Goal: Information Seeking & Learning: Learn about a topic

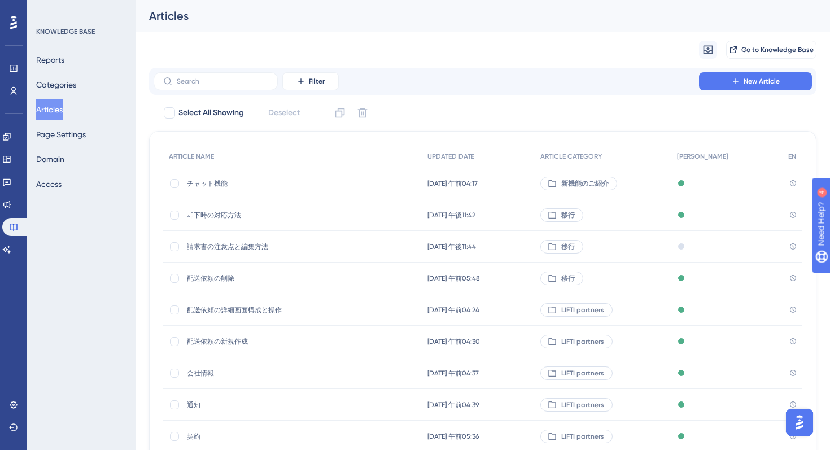
click at [208, 180] on span "チャット機能" at bounding box center [277, 183] width 181 height 9
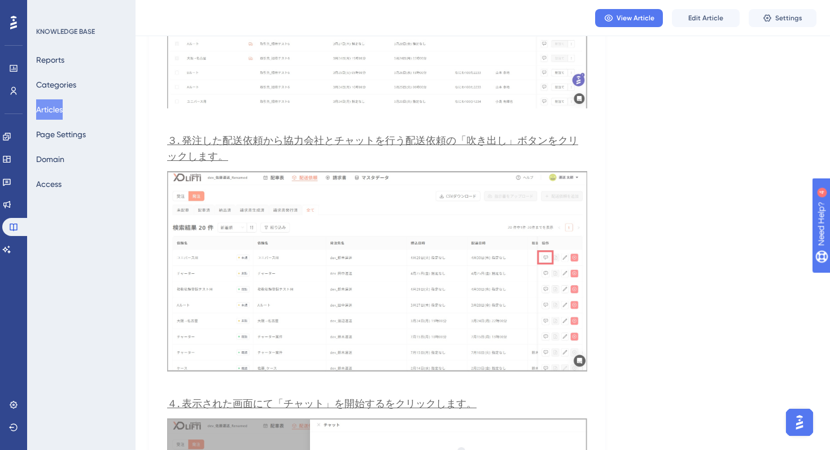
scroll to position [1015, 0]
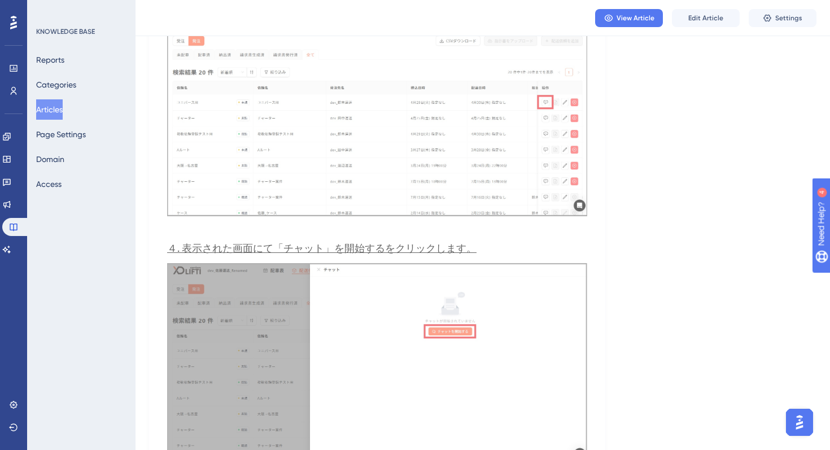
click at [51, 106] on button "Articles" at bounding box center [49, 109] width 27 height 20
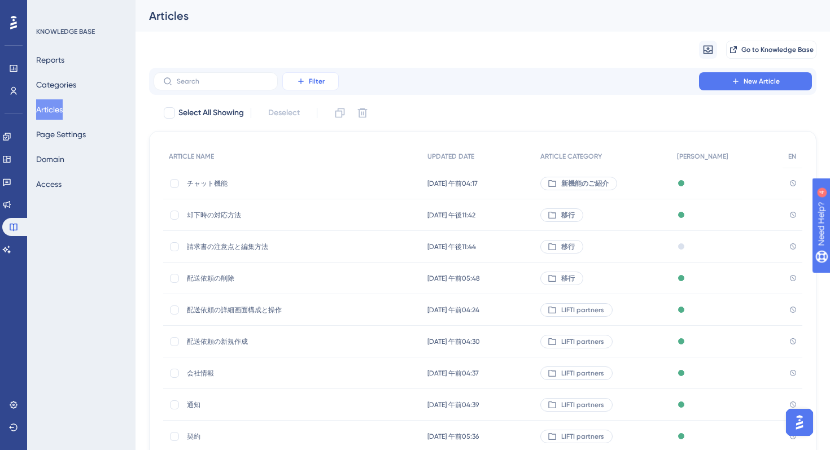
click at [312, 79] on span "Filter" at bounding box center [317, 81] width 16 height 9
click at [328, 229] on span "Date Updated" at bounding box center [322, 227] width 46 height 14
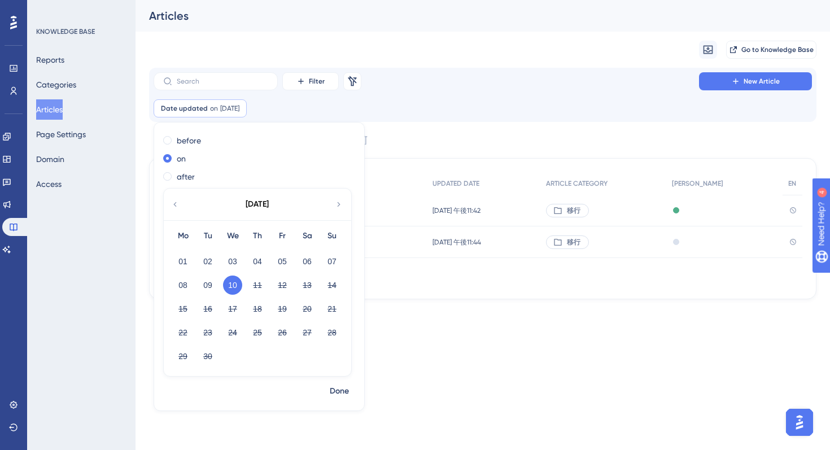
click at [560, 0] on html "Performance Users Engagement Widgets Feedback Product Updates Knowledge Base AI…" at bounding box center [415, 0] width 830 height 0
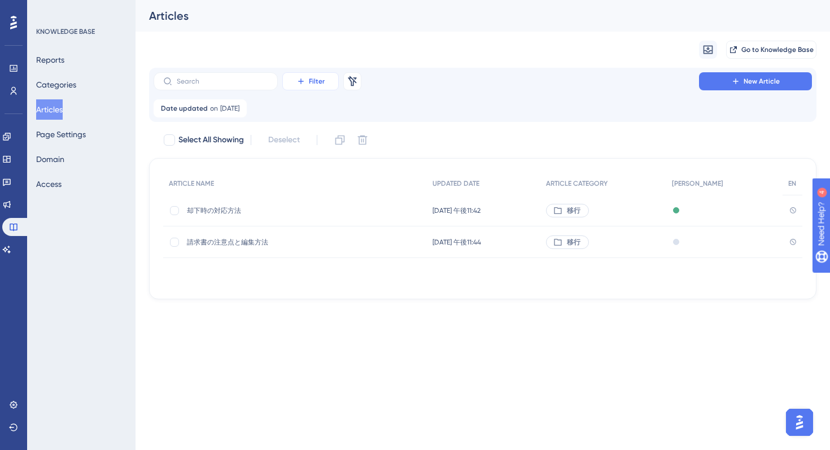
click at [329, 84] on button "Filter" at bounding box center [310, 81] width 56 height 18
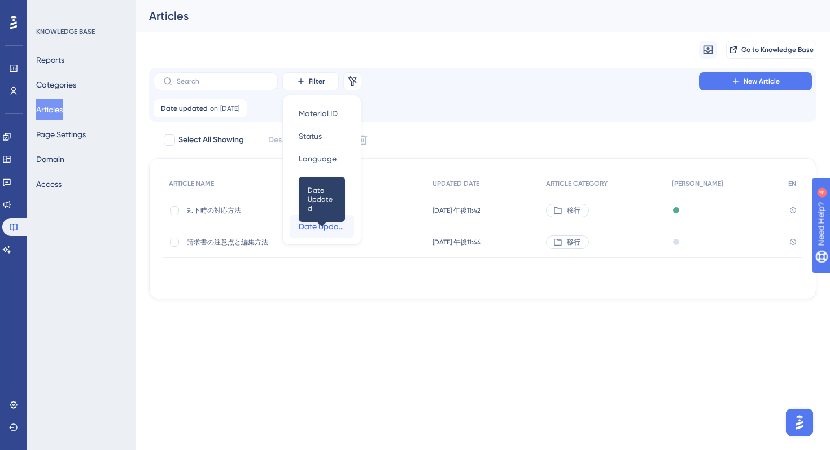
click at [326, 230] on span "Date Updated" at bounding box center [322, 227] width 46 height 14
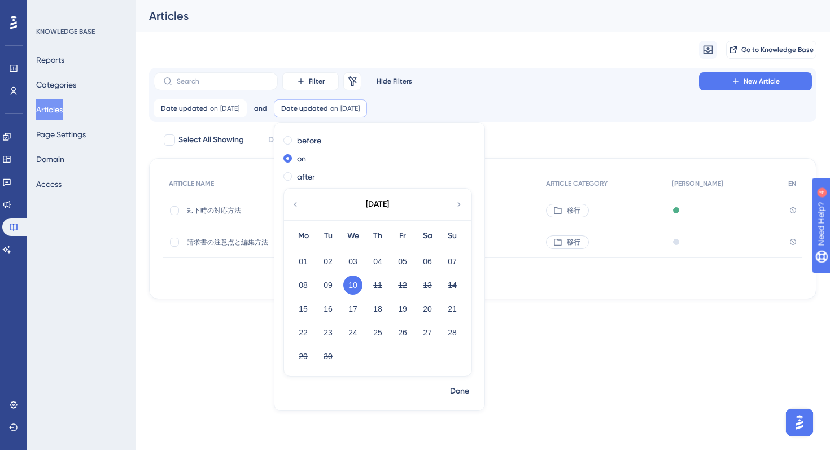
click at [225, 0] on html "Performance Users Engagement Widgets Feedback Product Updates Knowledge Base AI…" at bounding box center [415, 0] width 830 height 0
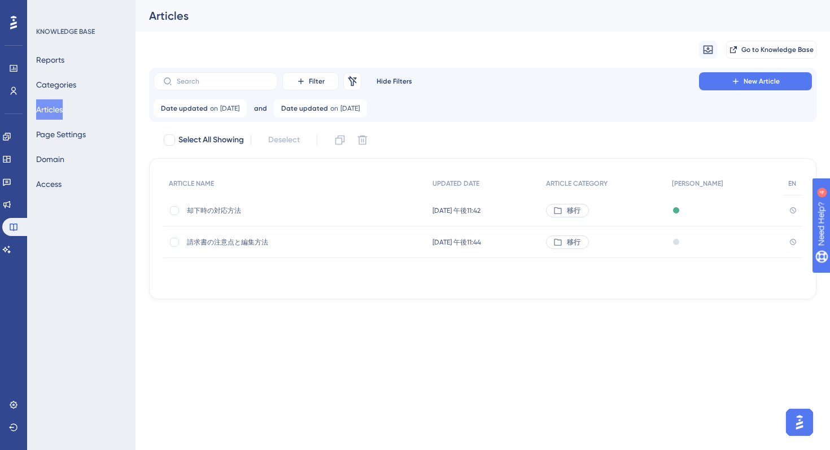
click at [214, 211] on span "却下時の対応方法" at bounding box center [277, 210] width 181 height 9
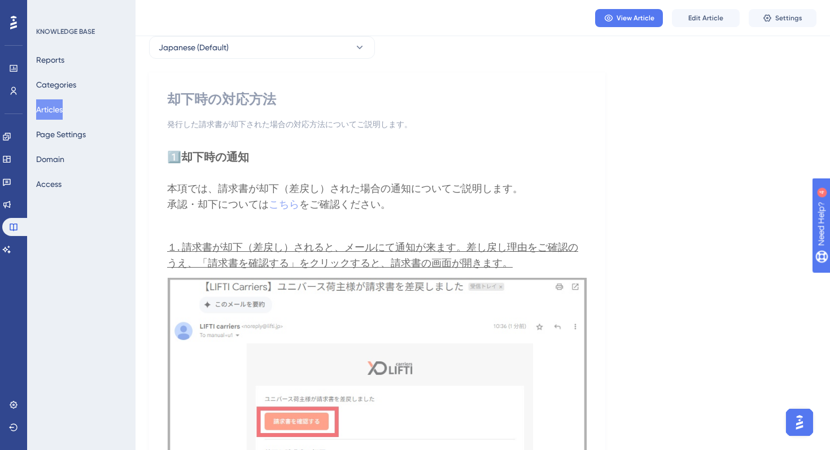
scroll to position [18, 0]
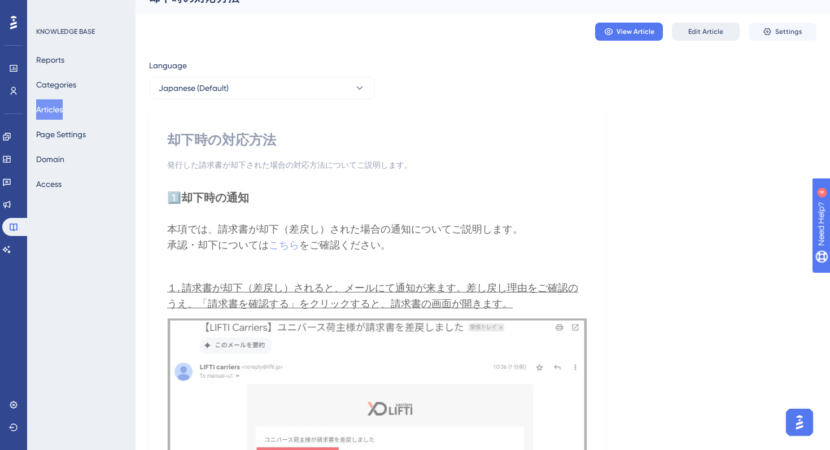
click at [710, 35] on span "Edit Article" at bounding box center [706, 31] width 35 height 9
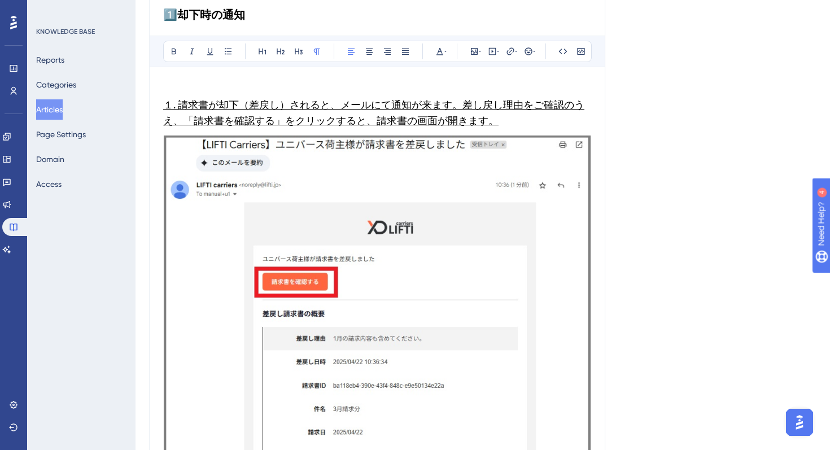
scroll to position [0, 0]
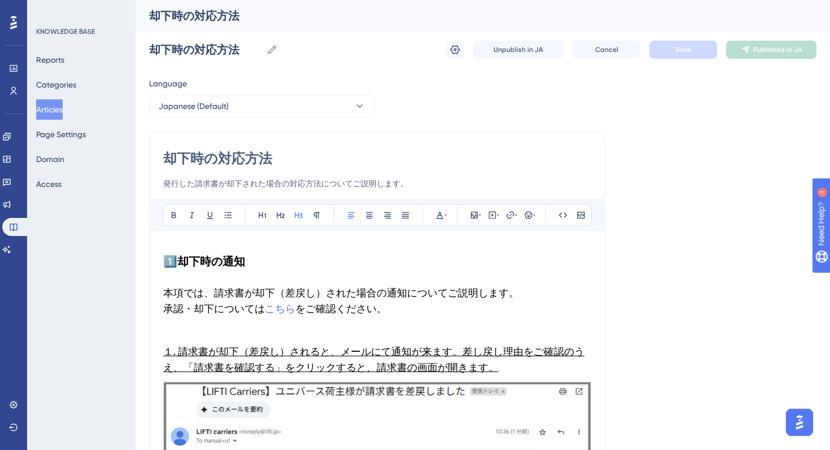
click at [535, 294] on h3 "本項では、請求書が却下（差戻し）された場合の通知についてご説明します。 承認・却下については こちら をご確認ください。" at bounding box center [377, 301] width 428 height 45
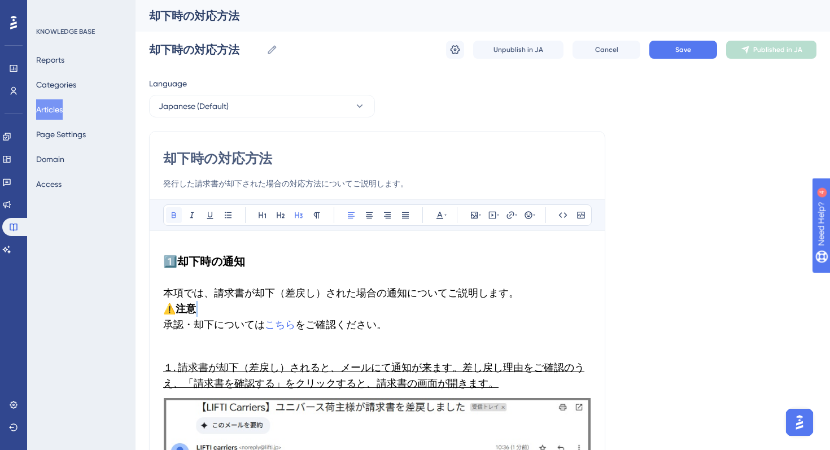
click at [169, 218] on icon at bounding box center [173, 215] width 9 height 9
click at [166, 332] on h3 "本項では、請求書が却下（差戻し）された場合の通知についてご説明します。 ⚠️注意 承認・却下については こちら をご確認ください。" at bounding box center [377, 309] width 428 height 61
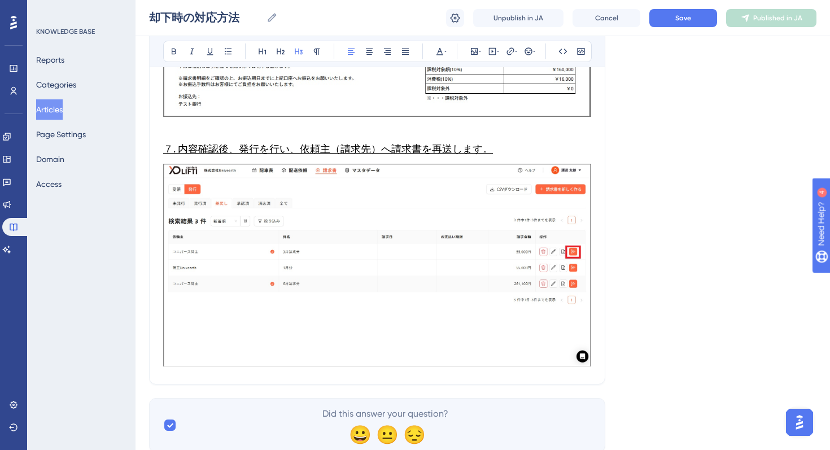
scroll to position [2705, 0]
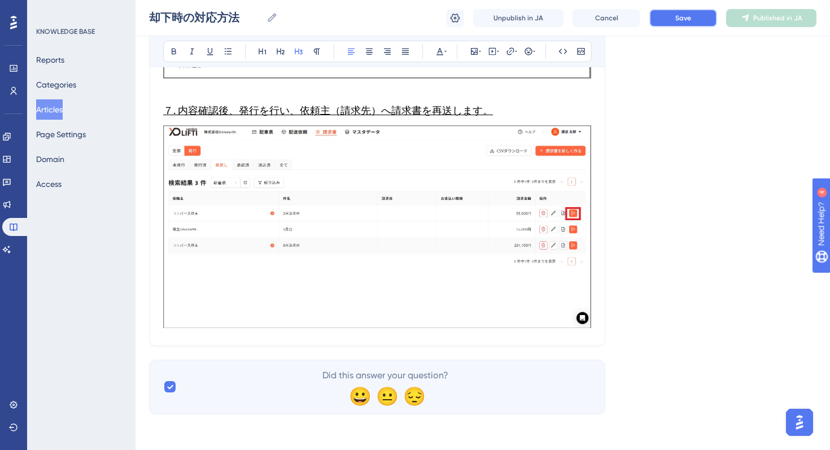
click at [684, 16] on span "Save" at bounding box center [684, 18] width 16 height 9
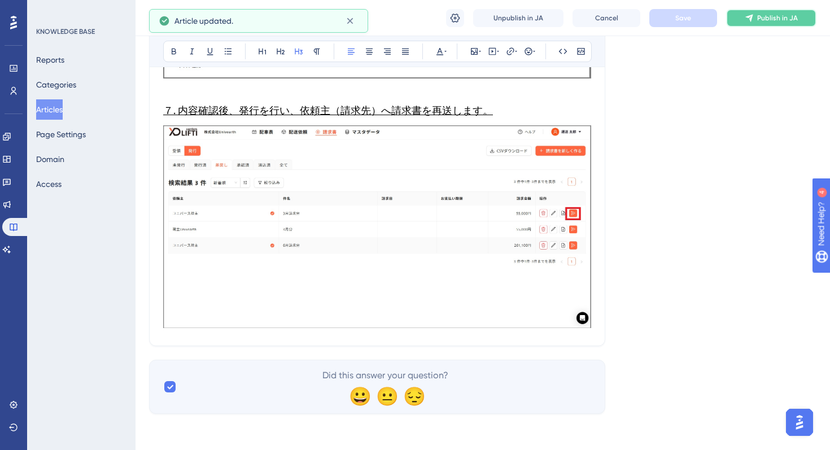
click at [764, 20] on span "Publish in JA" at bounding box center [778, 18] width 41 height 9
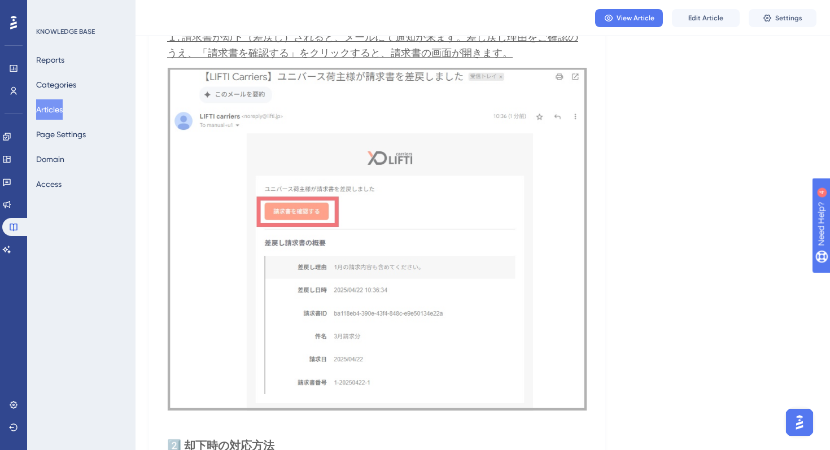
scroll to position [55, 0]
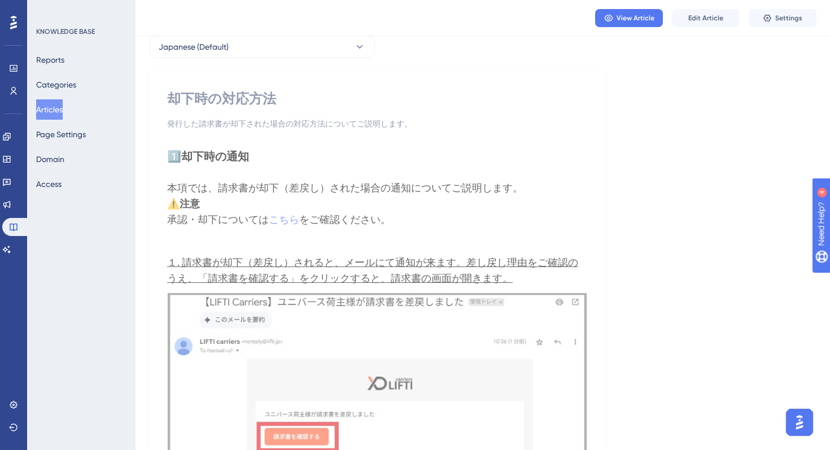
click at [57, 109] on button "Articles" at bounding box center [49, 109] width 27 height 20
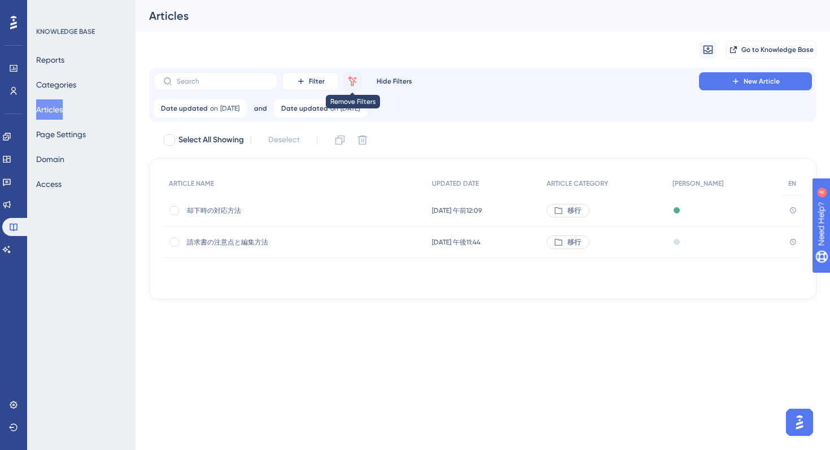
click at [353, 83] on icon at bounding box center [352, 81] width 11 height 11
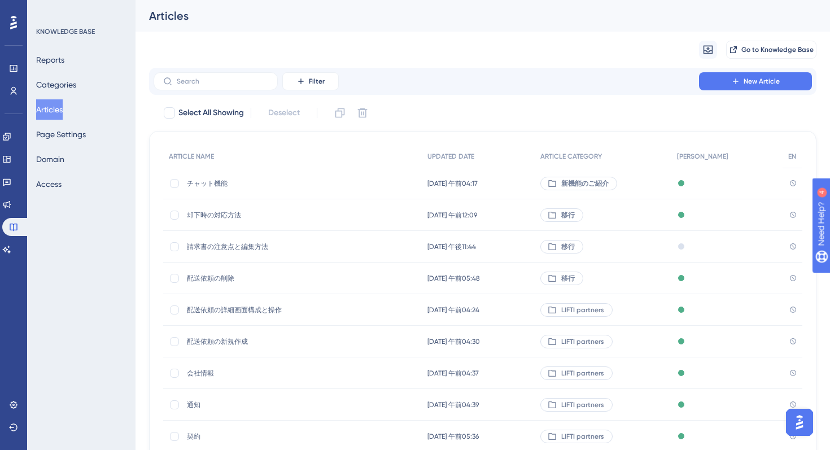
scroll to position [125, 0]
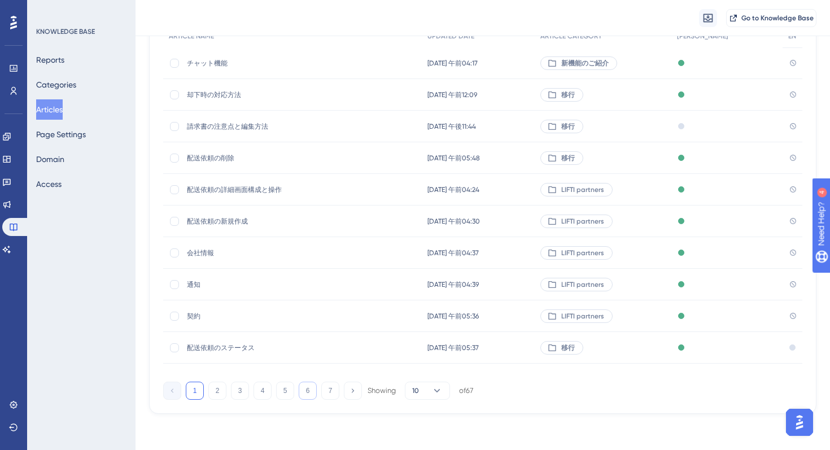
click at [310, 394] on button "6" at bounding box center [308, 391] width 18 height 18
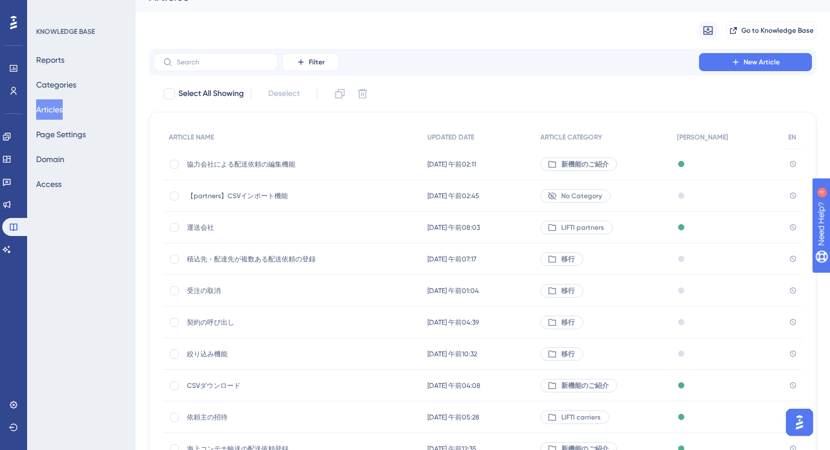
scroll to position [10, 0]
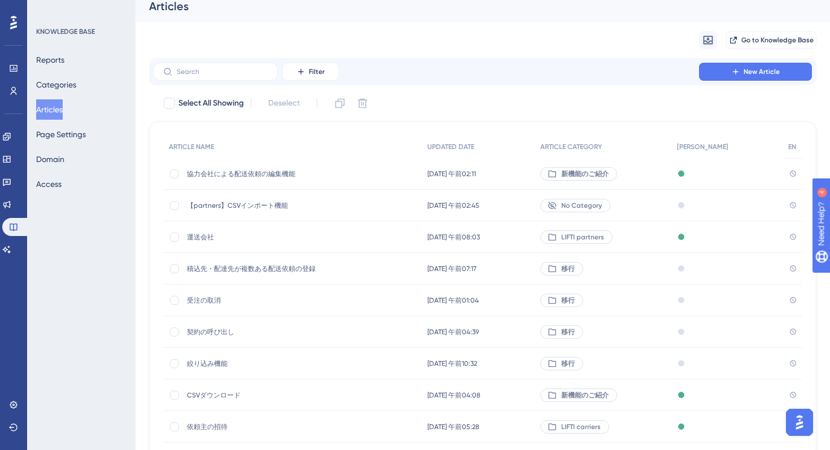
click at [319, 234] on span "運送会社" at bounding box center [277, 237] width 181 height 9
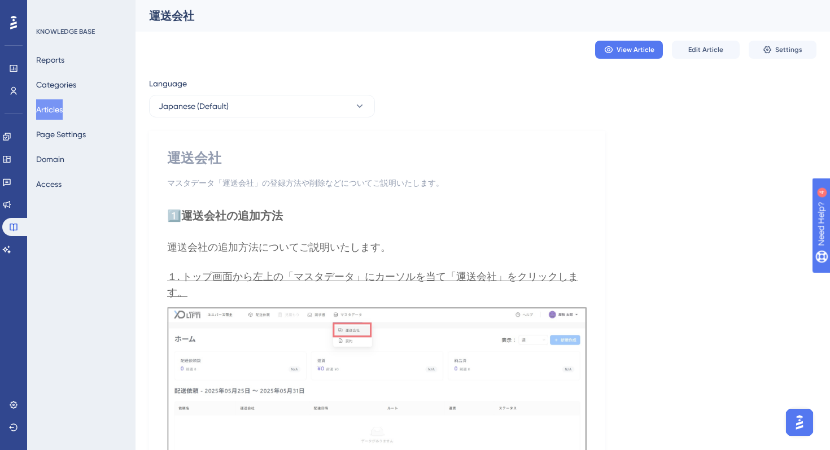
click at [712, 53] on span "Edit Article" at bounding box center [706, 49] width 35 height 9
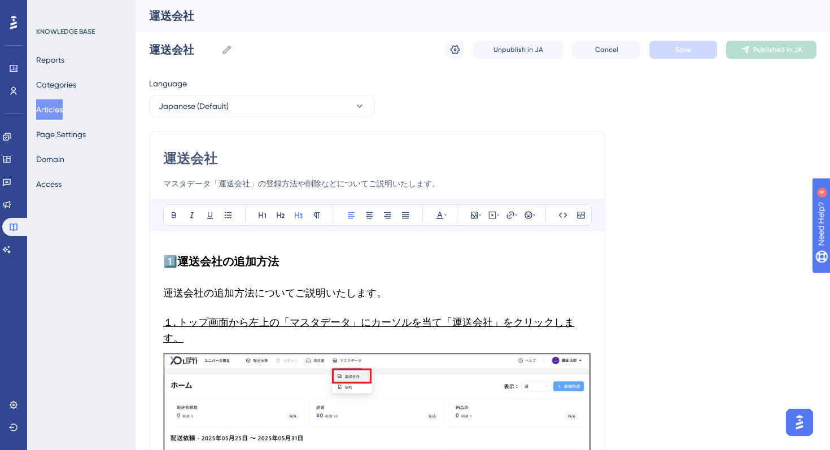
click at [325, 291] on span "運送会社の追加方法についてご説明いたします。" at bounding box center [275, 293] width 224 height 12
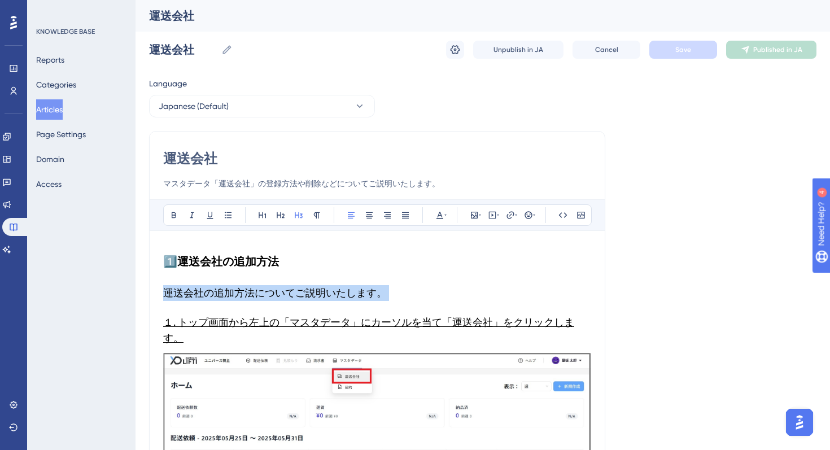
click at [325, 291] on span "運送会社の追加方法についてご説明いたします。" at bounding box center [275, 293] width 224 height 12
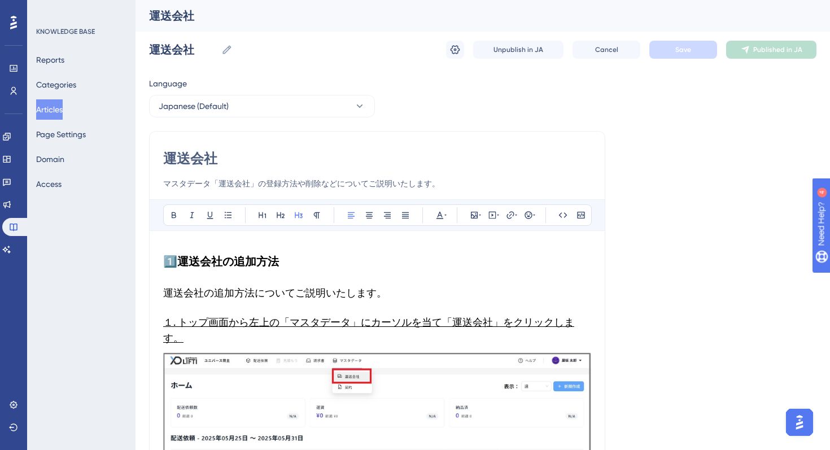
click at [342, 300] on h3 "運送会社の追加方法についてご説明いたします。" at bounding box center [377, 293] width 428 height 29
click at [276, 269] on h2 "1️⃣ 運送会社の追加方法" at bounding box center [377, 262] width 428 height 34
click at [282, 329] on h3 "１. トップ画面から左上の「マスタデータ」にカーソルを当て「運送会社」をクリックします。" at bounding box center [377, 330] width 428 height 45
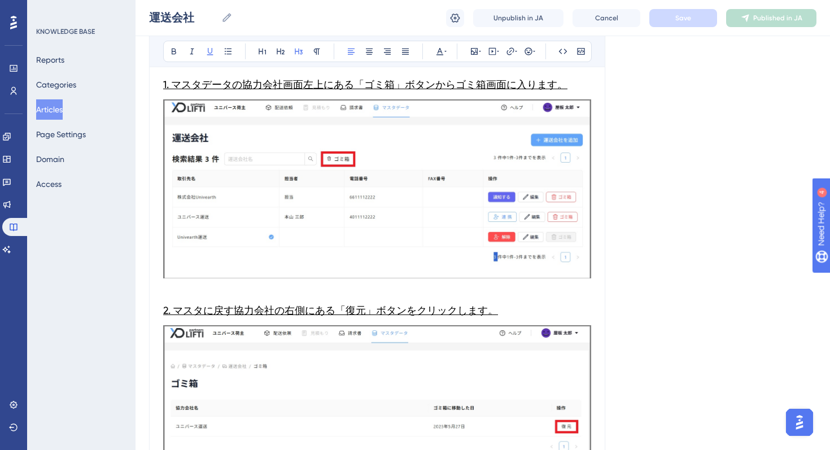
scroll to position [2557, 0]
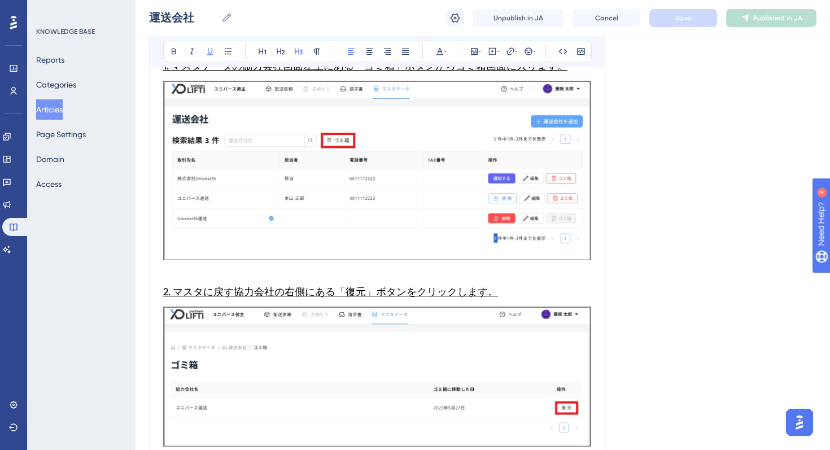
click at [63, 103] on button "Articles" at bounding box center [49, 109] width 27 height 20
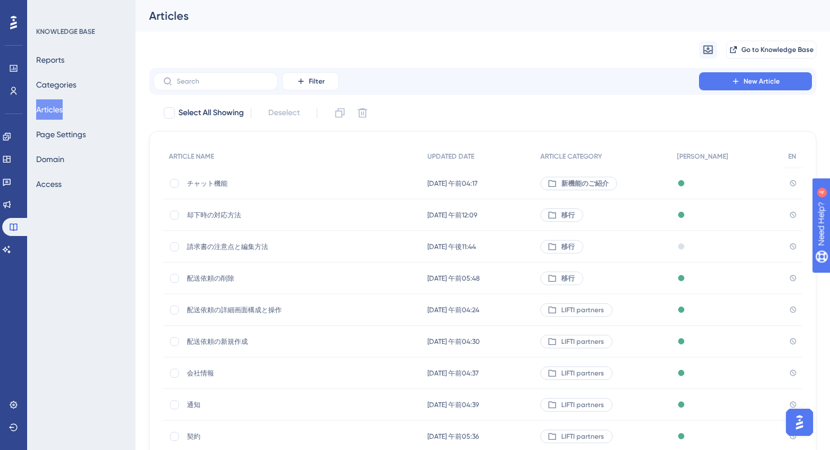
scroll to position [125, 0]
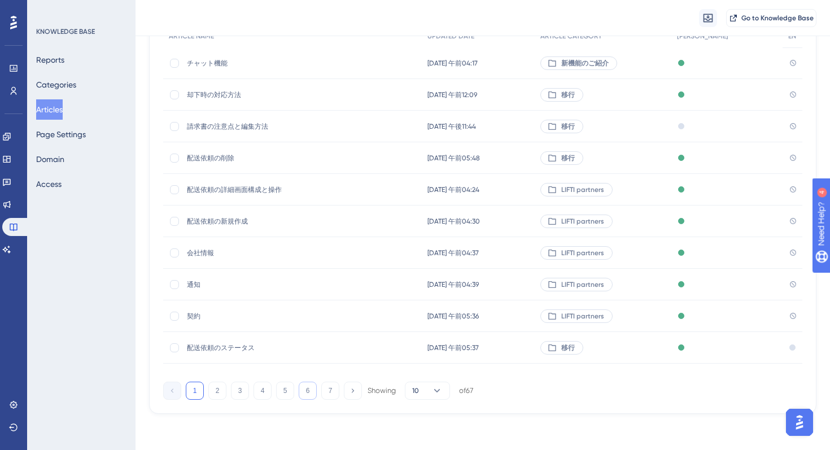
click at [311, 390] on button "6" at bounding box center [308, 391] width 18 height 18
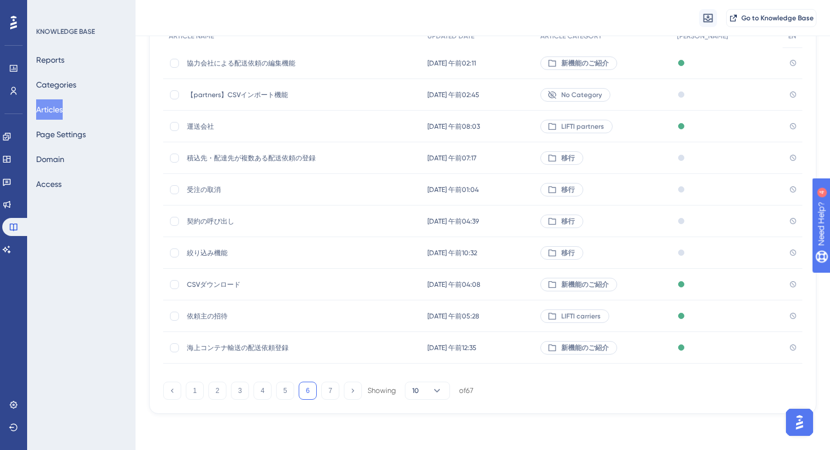
click at [216, 283] on span "CSVダウンロード" at bounding box center [277, 284] width 181 height 9
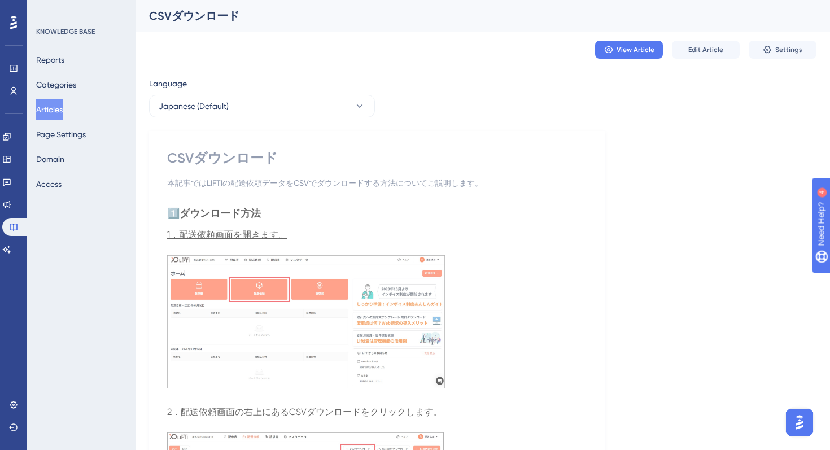
click at [702, 51] on span "Edit Article" at bounding box center [706, 49] width 35 height 9
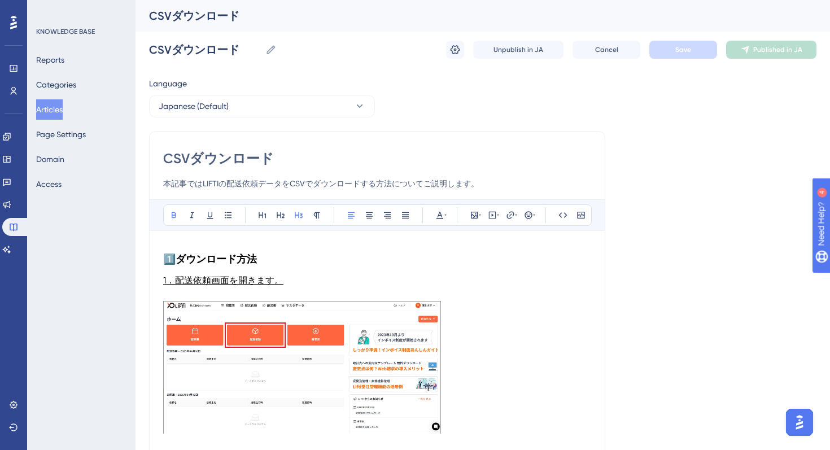
click at [250, 264] on strong "ダウンロード方法" at bounding box center [216, 259] width 81 height 12
click at [279, 209] on button at bounding box center [281, 215] width 16 height 16
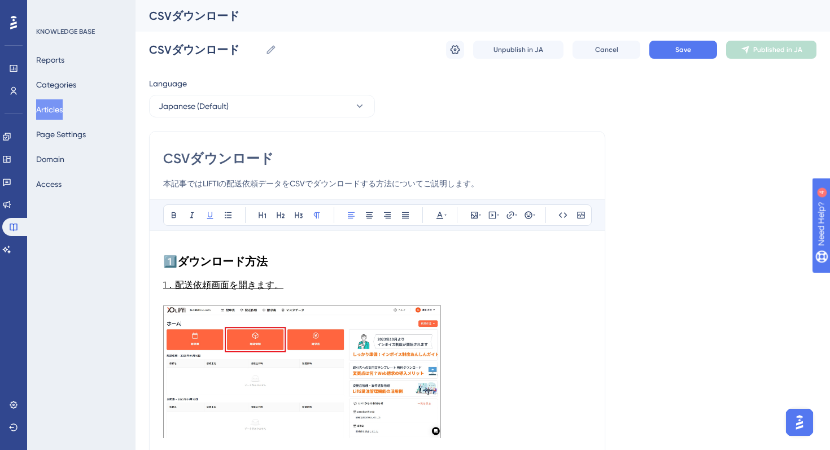
click at [290, 290] on p "1．配送依頼画面を開きます。" at bounding box center [377, 286] width 428 height 14
click at [299, 213] on icon at bounding box center [299, 215] width 8 height 6
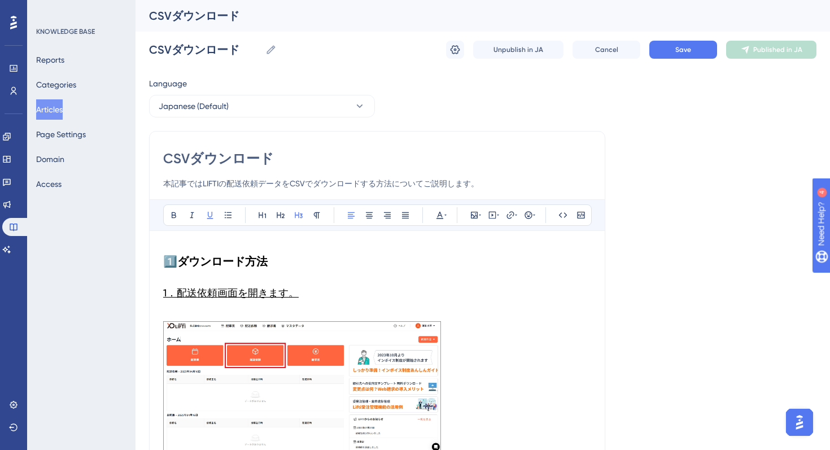
click at [176, 303] on h3 "1．配送依頼画面を開きます。" at bounding box center [377, 293] width 428 height 29
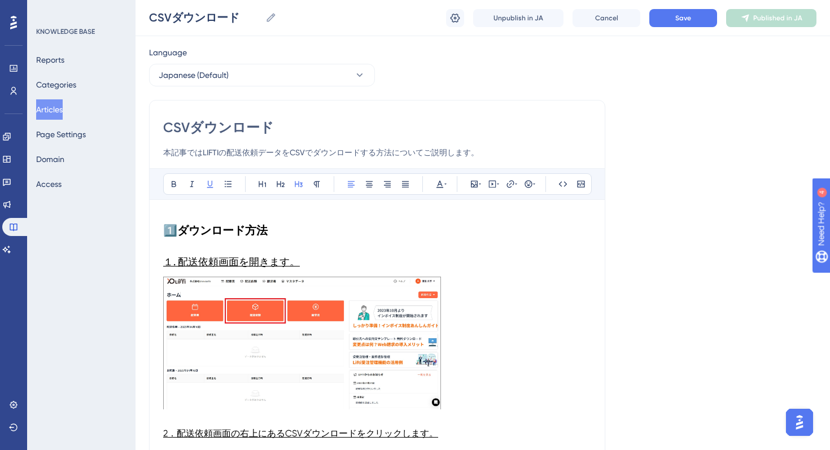
scroll to position [79, 0]
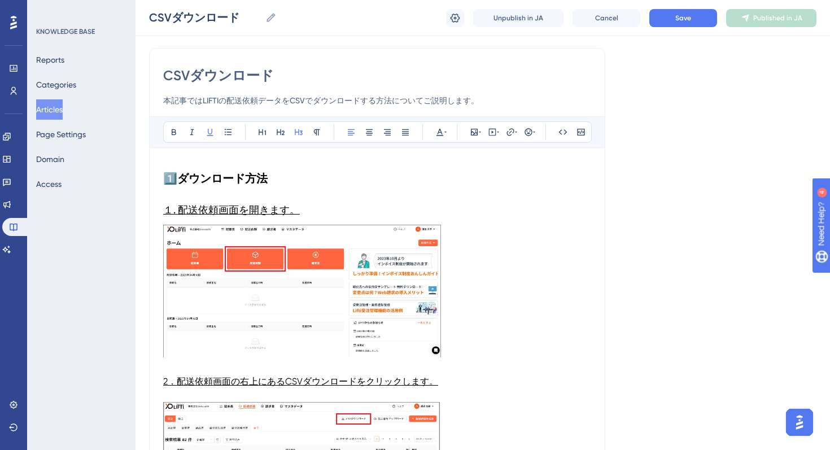
click at [336, 277] on img at bounding box center [302, 291] width 278 height 133
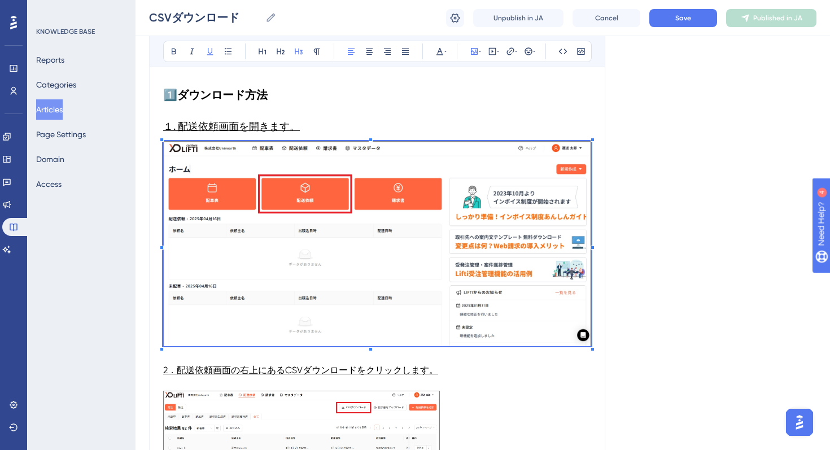
scroll to position [181, 0]
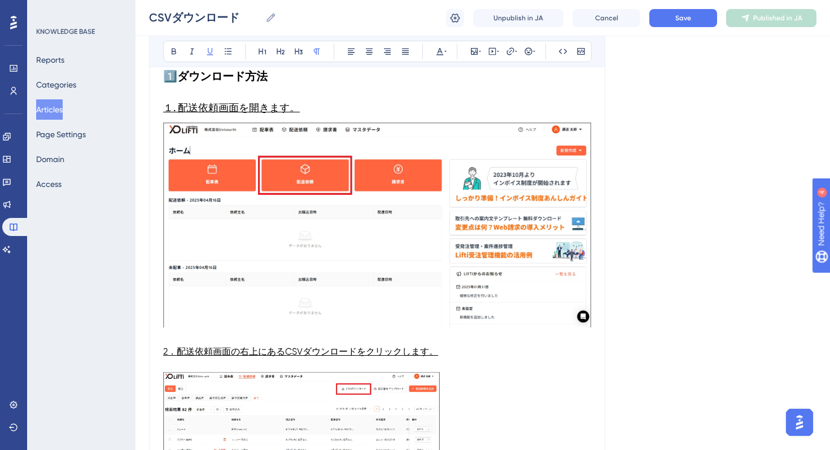
click at [181, 359] on p at bounding box center [377, 366] width 428 height 14
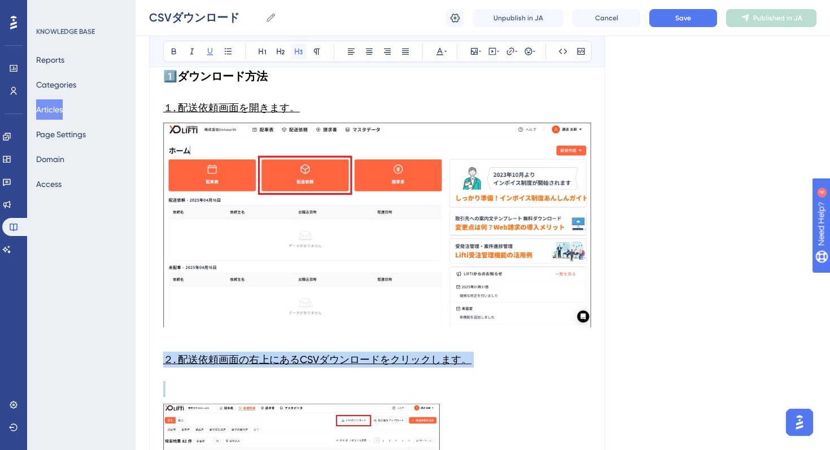
click at [302, 54] on icon at bounding box center [298, 51] width 9 height 9
click at [190, 385] on h3 at bounding box center [377, 389] width 428 height 29
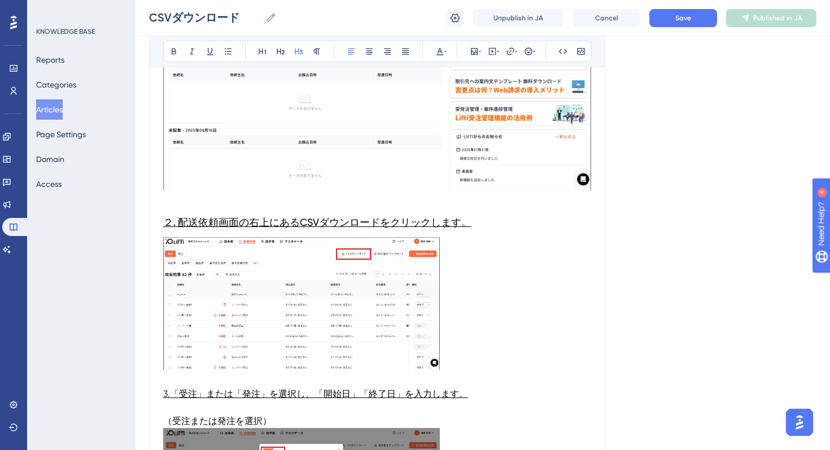
scroll to position [333, 0]
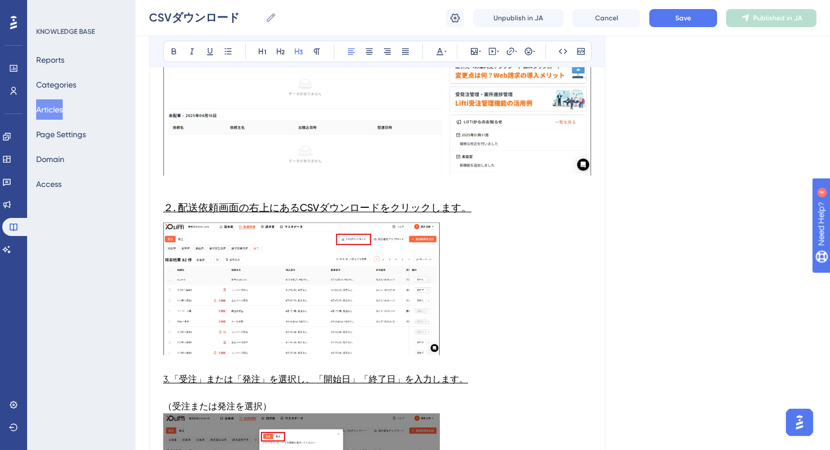
click at [337, 326] on img at bounding box center [301, 289] width 277 height 133
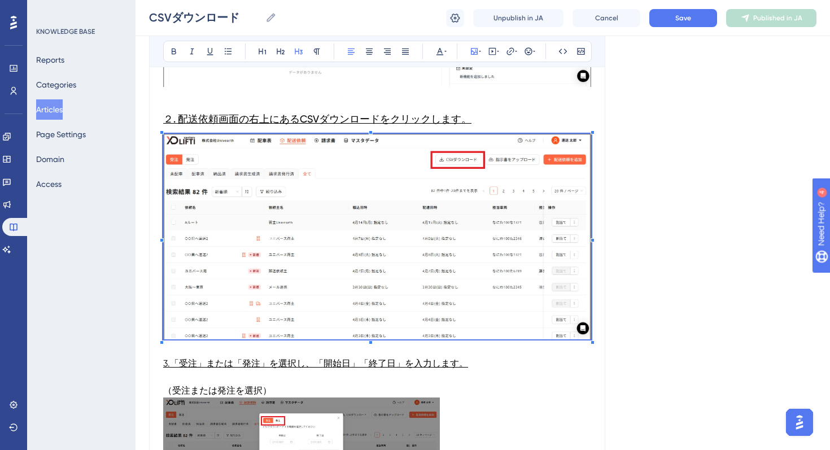
scroll to position [433, 0]
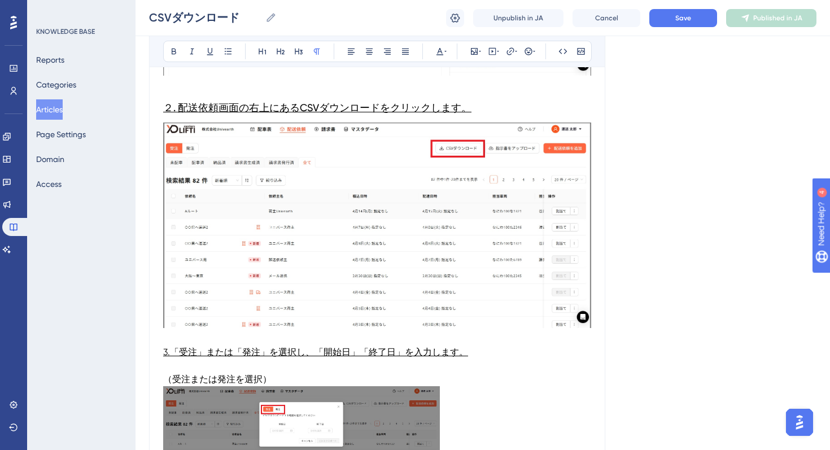
click at [187, 345] on p at bounding box center [377, 339] width 428 height 14
click at [202, 365] on p at bounding box center [377, 366] width 428 height 14
click at [375, 356] on span "3.「受注」または「発注」を選択し、「開始日」「終了日」を入力します。" at bounding box center [315, 352] width 305 height 11
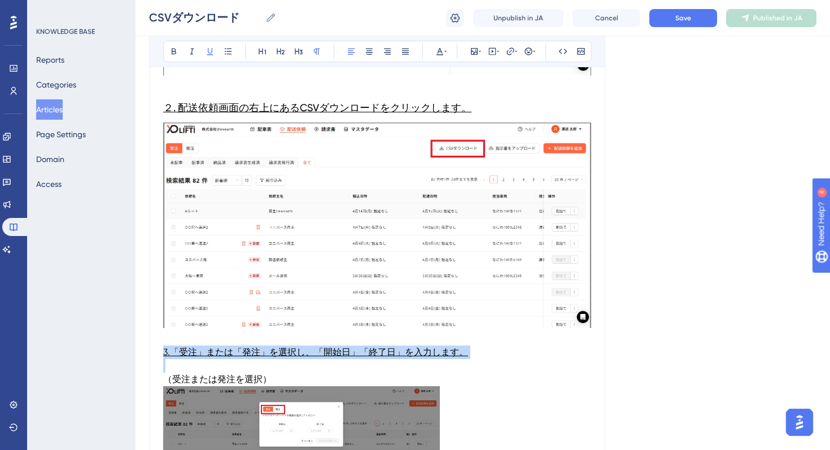
click at [375, 356] on span "3.「受注」または「発注」を選択し、「開始日」「終了日」を入力します。" at bounding box center [315, 352] width 305 height 11
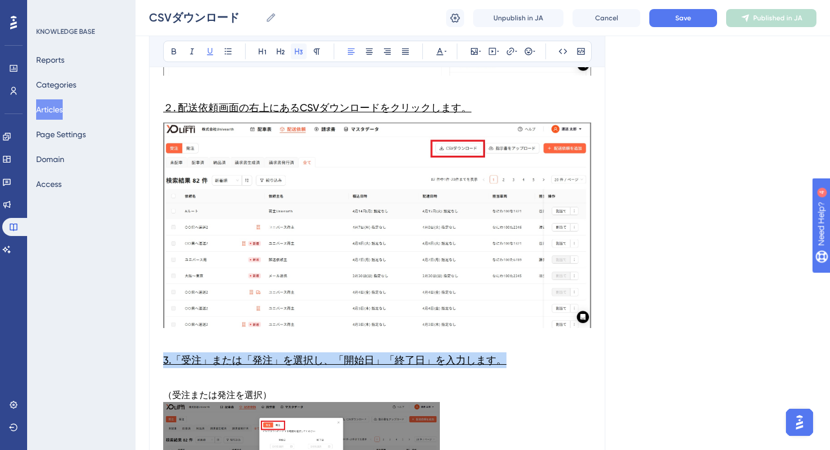
click at [301, 56] on button at bounding box center [299, 51] width 16 height 16
click at [168, 363] on span "3.「受注」または「発注」を選択し、「開始日」「終了日」を入力します。" at bounding box center [334, 360] width 343 height 12
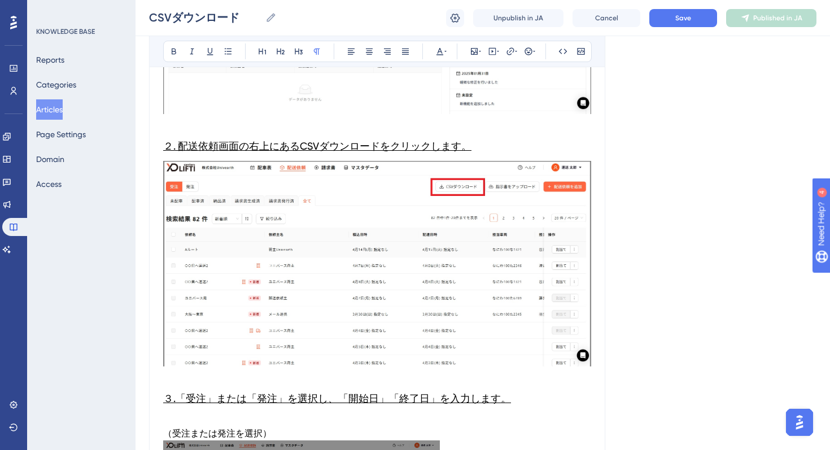
scroll to position [317, 0]
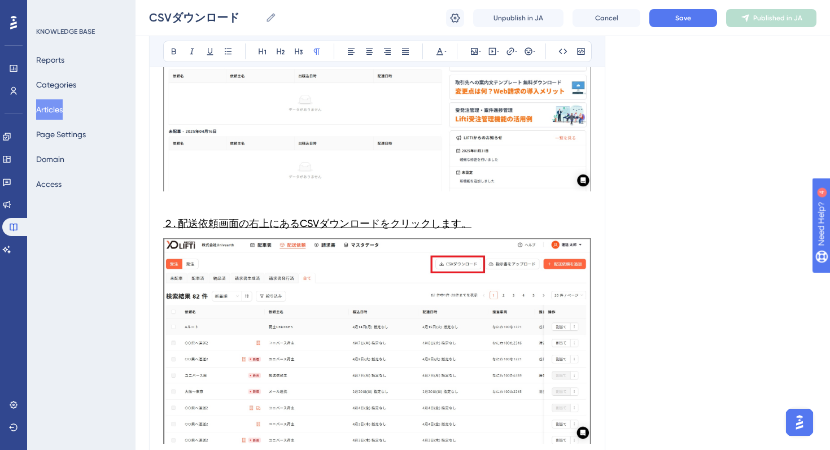
click at [178, 229] on h3 "２. 配送依頼画面の右上にあるCSVダウンロードをクリックします。" at bounding box center [377, 223] width 428 height 29
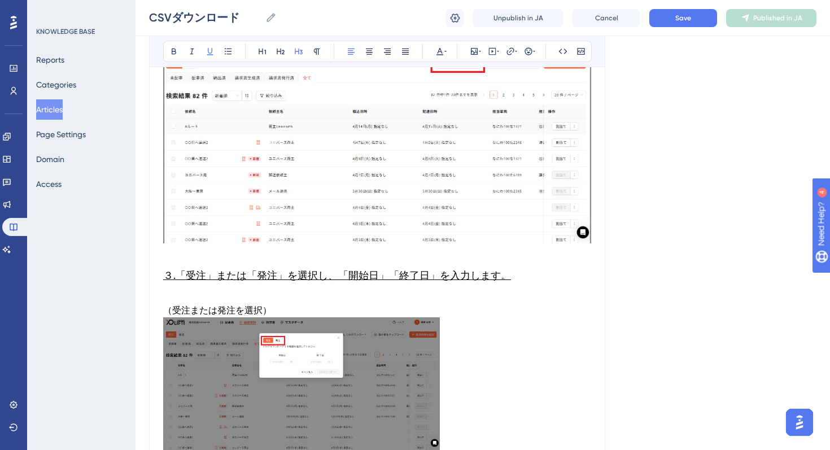
scroll to position [520, 0]
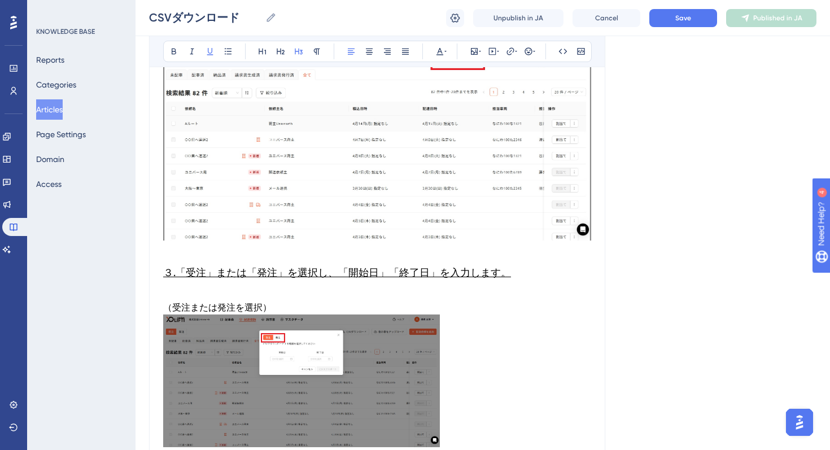
click at [179, 274] on span "３.「受注」または「発注」を選択し、「開始日」「終了日」を入力します。" at bounding box center [337, 273] width 348 height 12
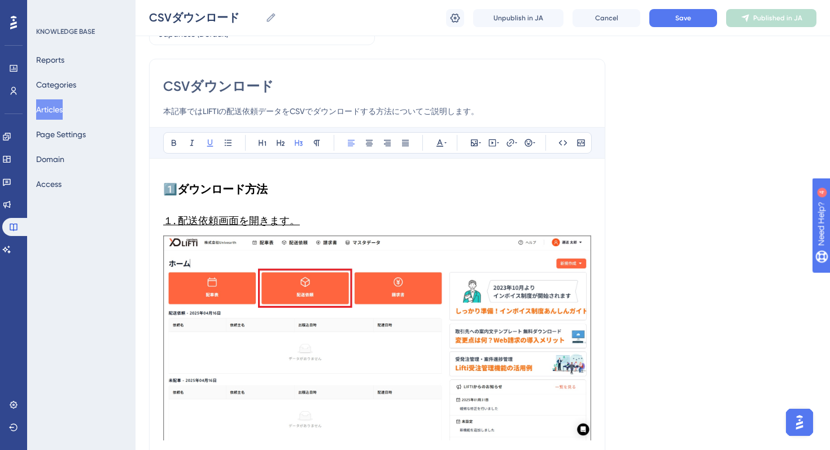
scroll to position [0, 0]
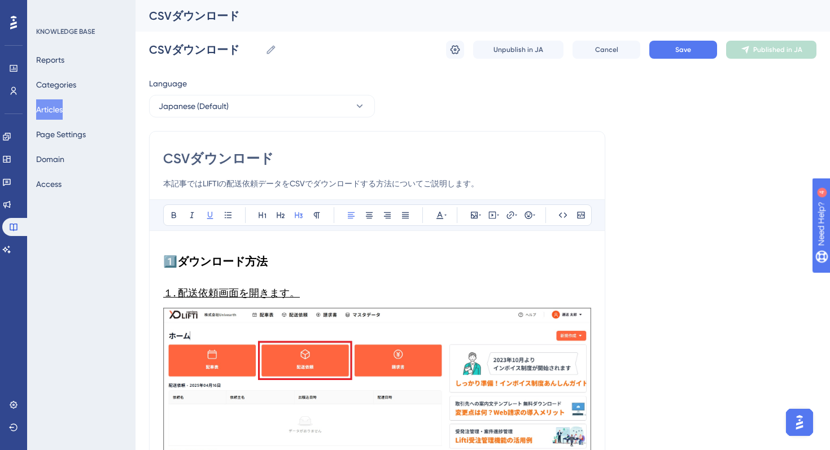
click at [179, 297] on span "１. 配送依頼画面を開きます。" at bounding box center [231, 293] width 137 height 12
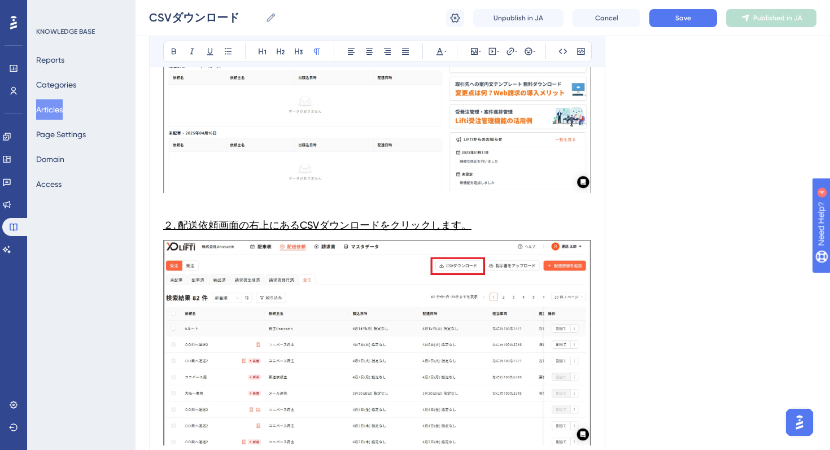
scroll to position [546, 0]
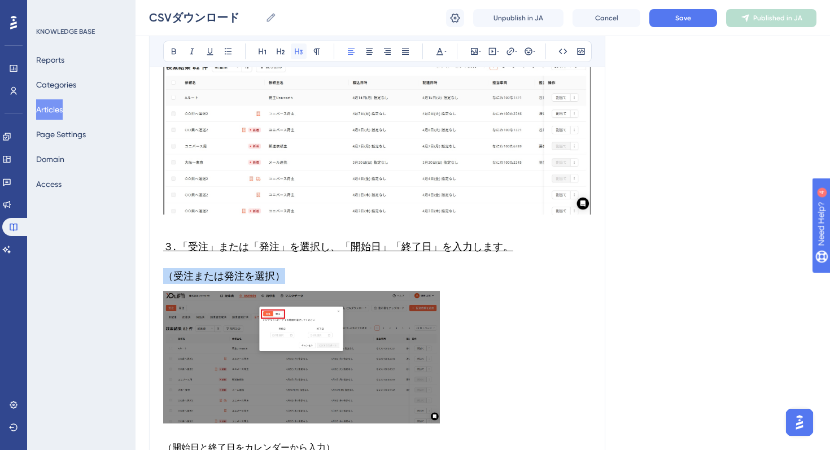
click at [301, 55] on icon at bounding box center [298, 51] width 9 height 9
click at [340, 312] on img at bounding box center [301, 357] width 277 height 133
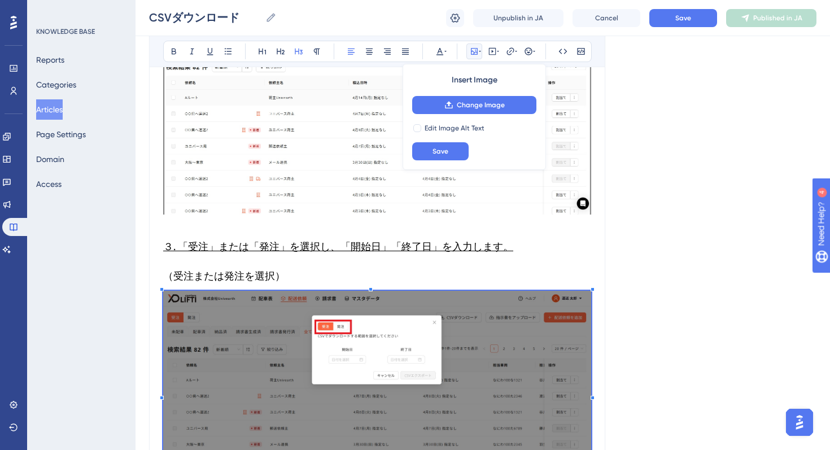
click at [630, 450] on div "Language Japanese (Default) CSVダウンロード 本記事ではLIFTIの配送依頼データをCSVでダウンロードする方法についてご説明し…" at bounding box center [483, 347] width 668 height 1642
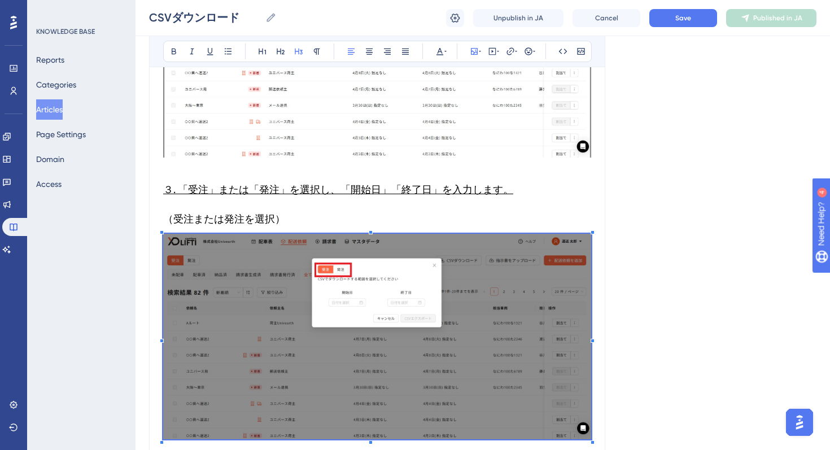
scroll to position [597, 0]
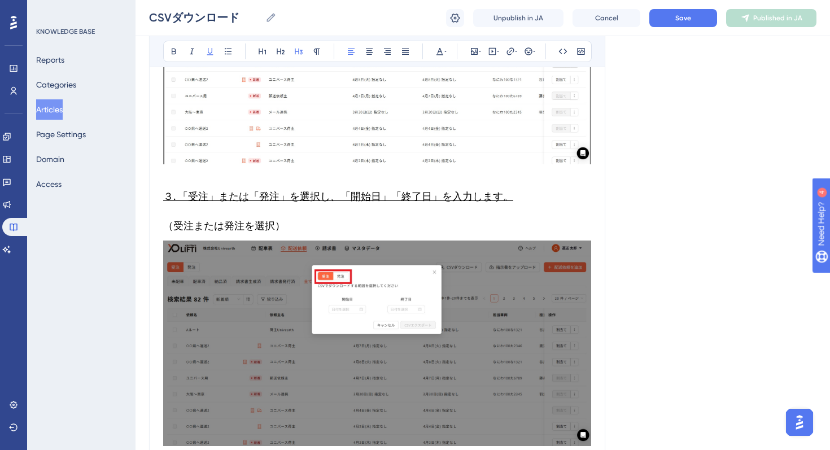
click at [225, 210] on h3 "３. 「受注」または「発注」を選択し、「開始日」「終了日」を入力します。" at bounding box center [377, 196] width 428 height 29
click at [200, 207] on h3 "３. 「受注」または「発注」を選択し、「開始日」「終了日」を入力します。" at bounding box center [377, 196] width 428 height 29
click at [208, 229] on span "（受注または発注を選択）" at bounding box center [224, 226] width 122 height 12
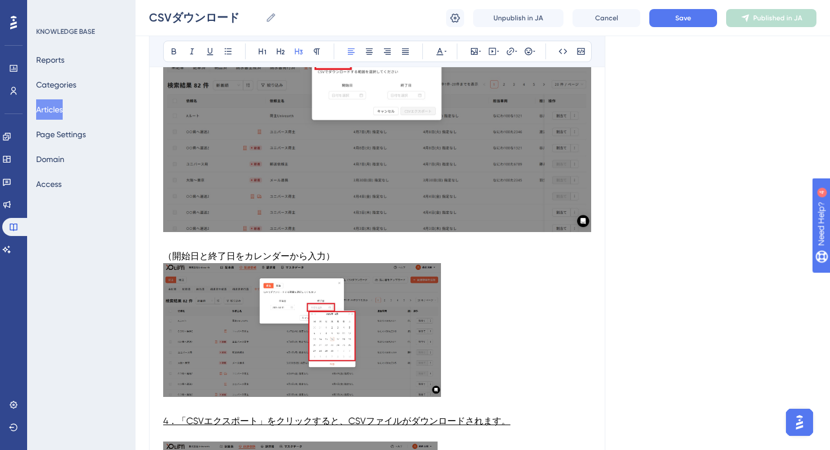
scroll to position [817, 0]
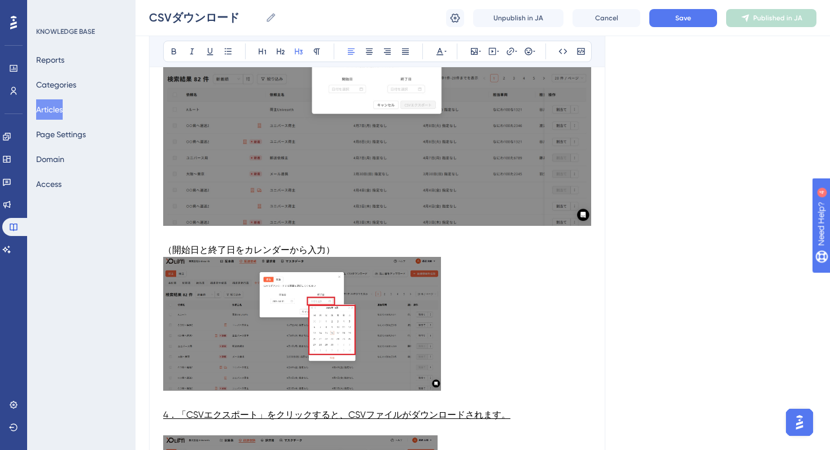
click at [264, 255] on span "（開始日と終了日をカレンダーから入力）" at bounding box center [249, 250] width 172 height 11
click at [297, 48] on icon at bounding box center [298, 51] width 9 height 9
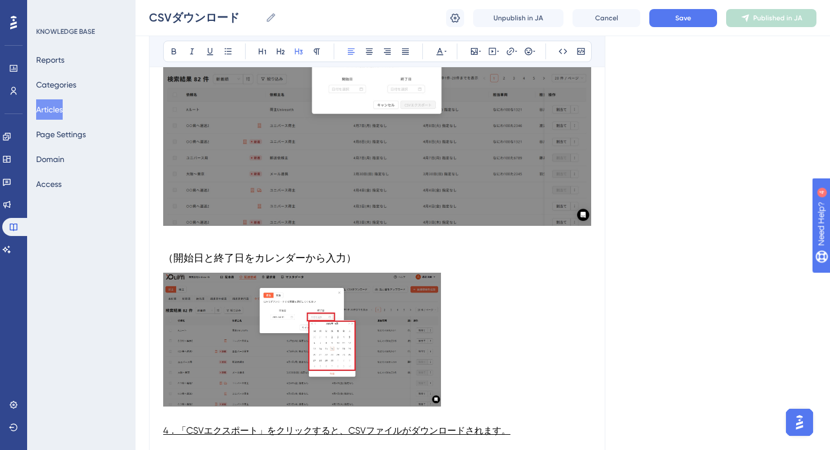
click at [204, 236] on p at bounding box center [377, 237] width 428 height 14
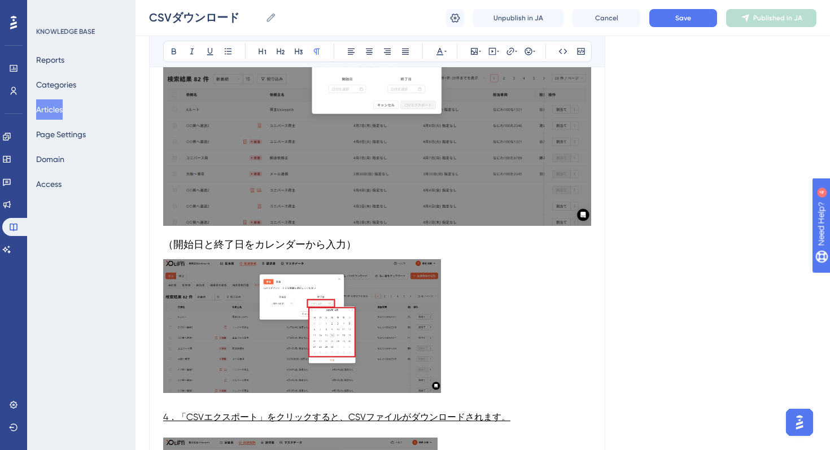
click at [362, 312] on img at bounding box center [302, 325] width 278 height 133
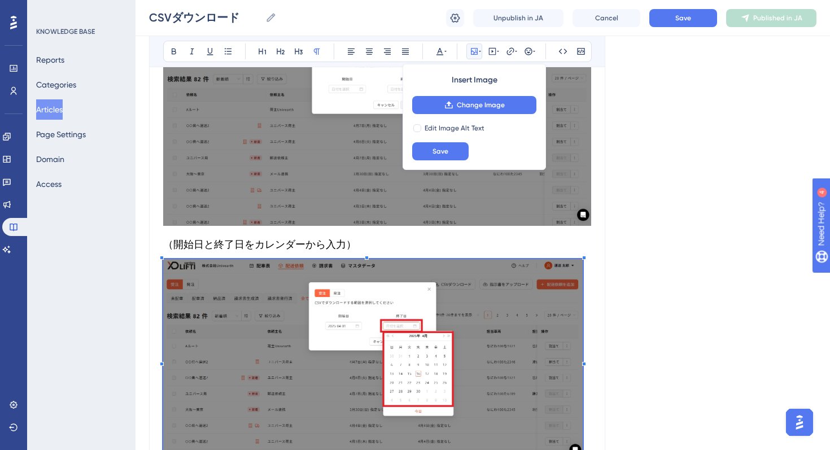
click at [611, 423] on div "Language Japanese (Default) CSVダウンロード 本記事ではLIFTIの配送依頼データをCSVでダウンロードする方法についてご説明し…" at bounding box center [483, 111] width 668 height 1712
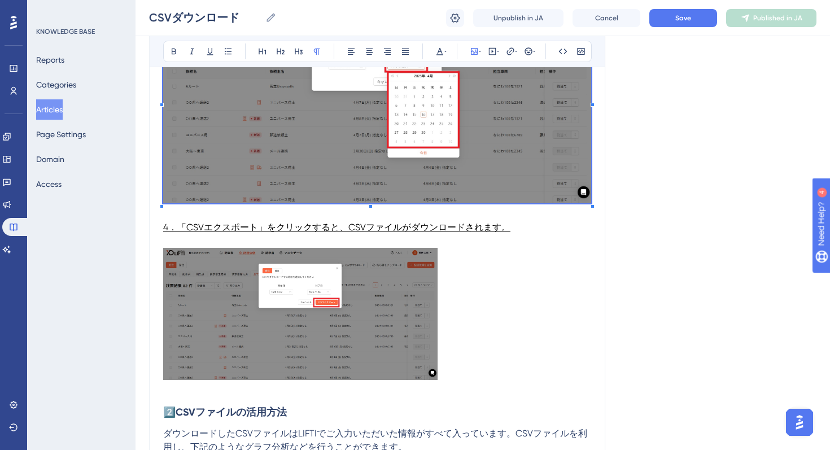
scroll to position [1089, 0]
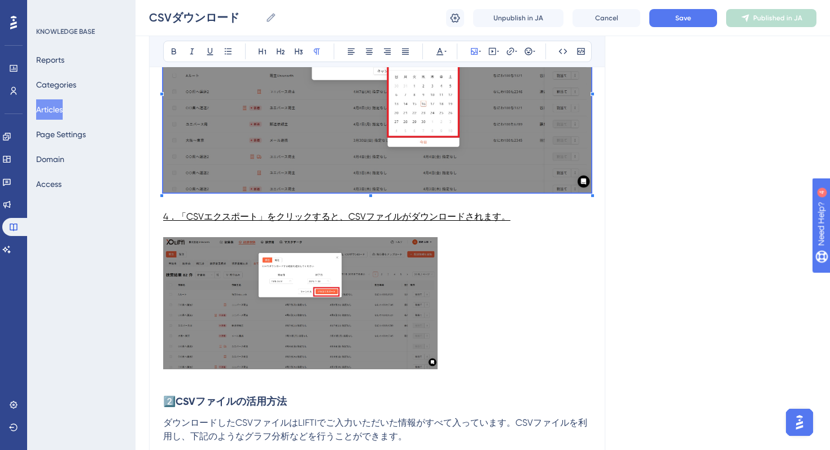
click at [166, 216] on span "4．「CSVエクスポート」をクリックすると、CSVファイルがダウンロードされます。" at bounding box center [336, 216] width 347 height 11
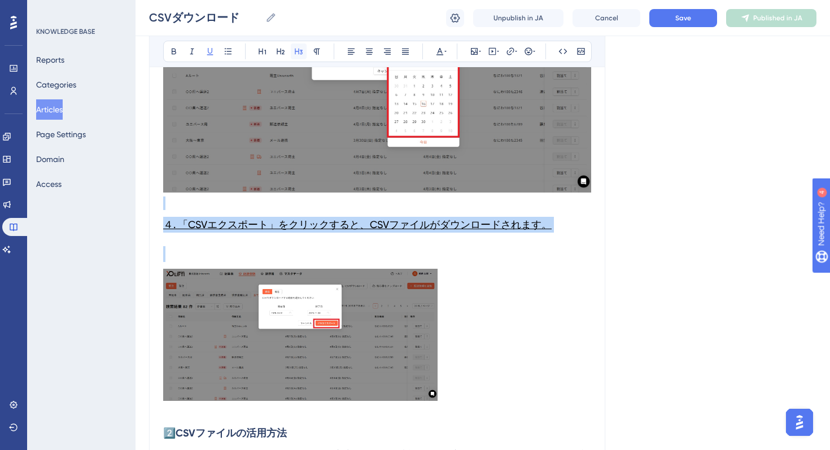
click at [297, 51] on icon at bounding box center [299, 52] width 8 height 6
click at [195, 254] on h3 at bounding box center [377, 254] width 428 height 29
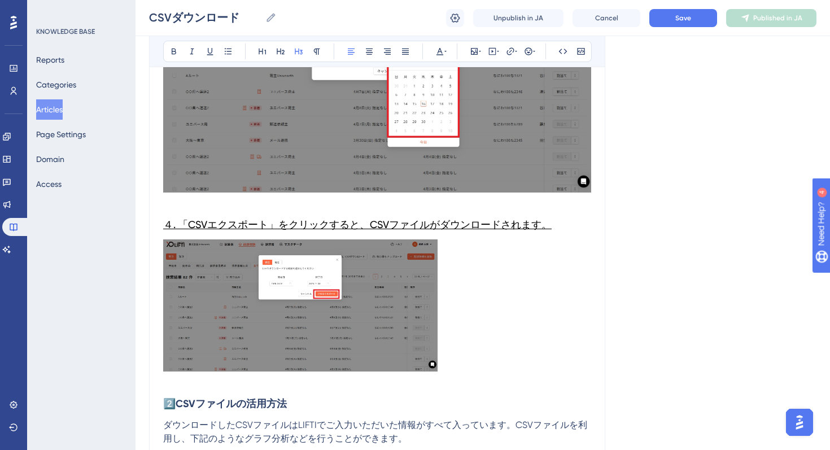
click at [389, 312] on img at bounding box center [300, 306] width 275 height 132
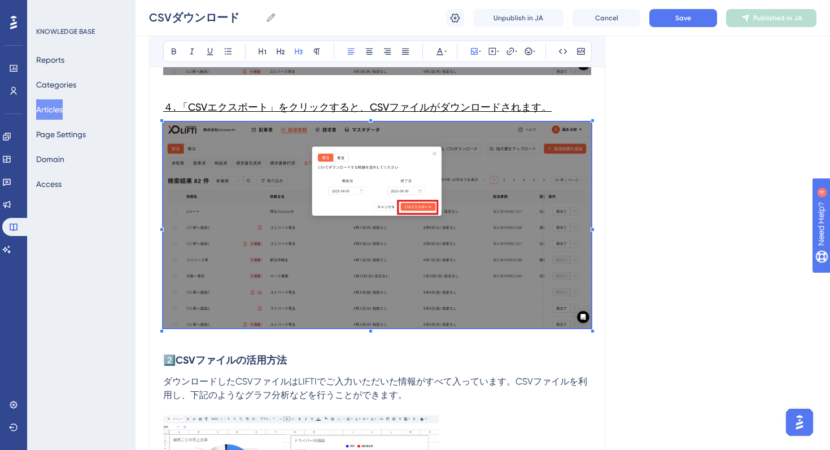
scroll to position [1216, 0]
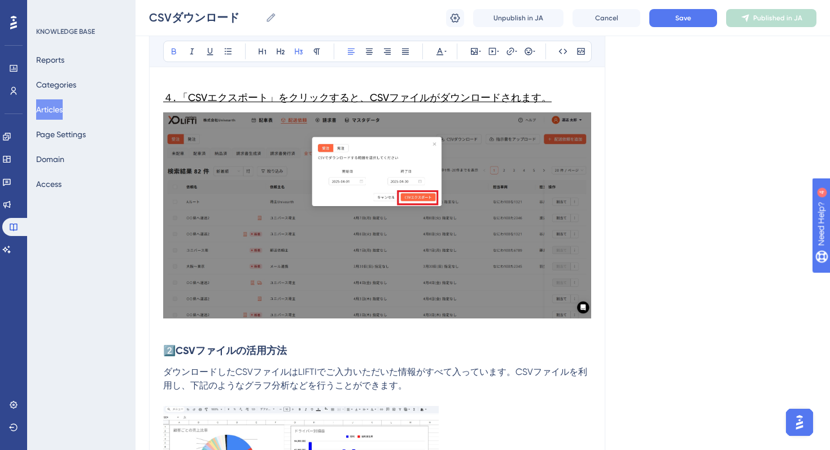
click at [259, 348] on strong "2️⃣CSVファイルの活用方法" at bounding box center [225, 351] width 124 height 12
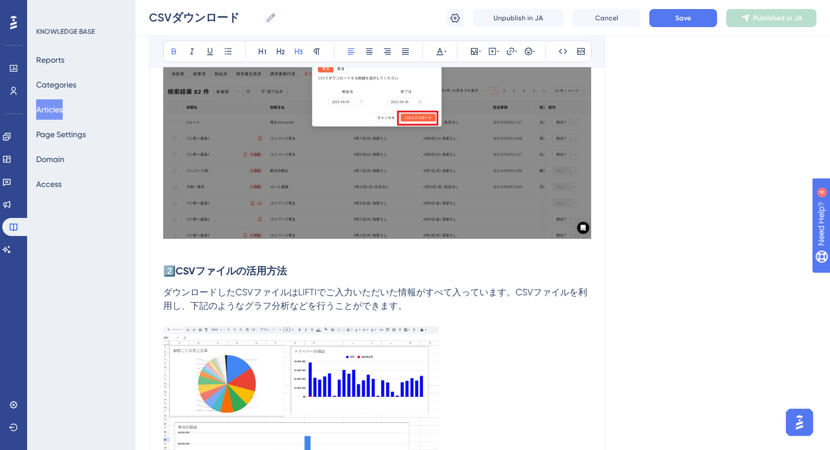
scroll to position [1304, 0]
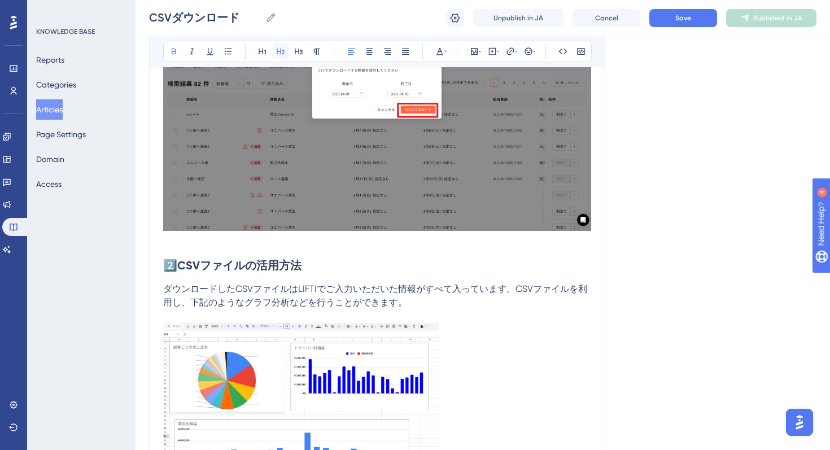
click at [280, 52] on icon at bounding box center [280, 51] width 9 height 9
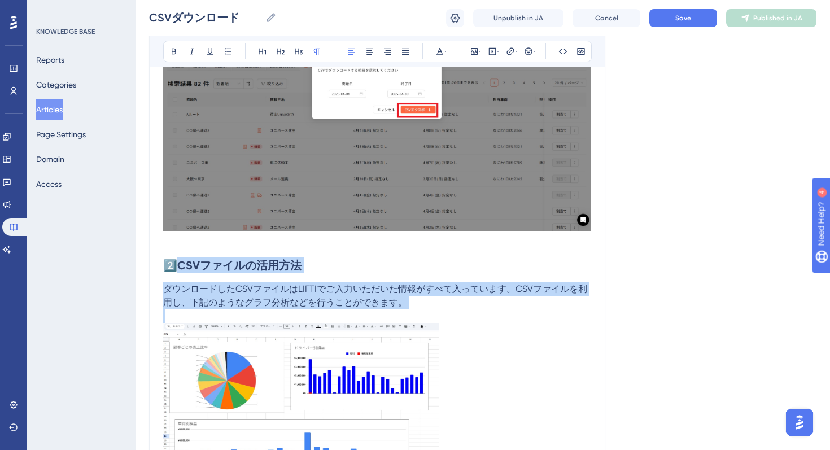
drag, startPoint x: 430, startPoint y: 312, endPoint x: 177, endPoint y: 262, distance: 258.0
click at [447, 51] on button at bounding box center [440, 51] width 16 height 16
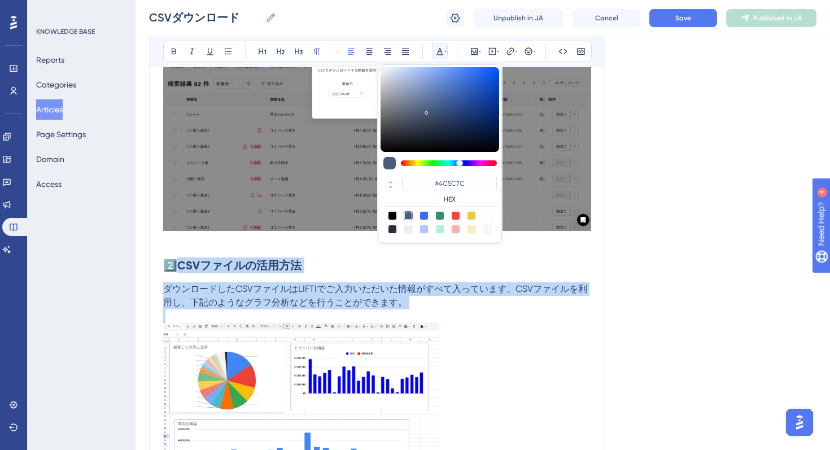
click at [393, 212] on div at bounding box center [392, 215] width 9 height 9
type input "#000000"
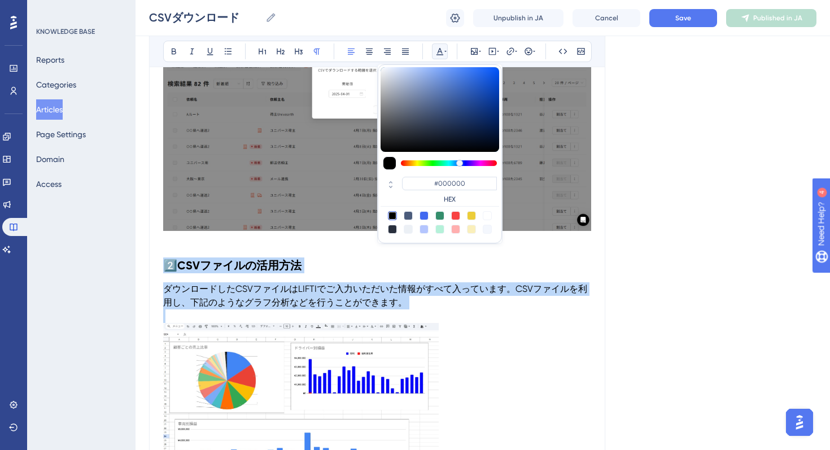
click at [263, 298] on span "ダウンロードしたCSVファイルはLIFTIでご入力いただいた情報がすべて入っています。CSVファイルを利用し、下記のようなグラフ分析などを行うことができます。" at bounding box center [375, 296] width 424 height 24
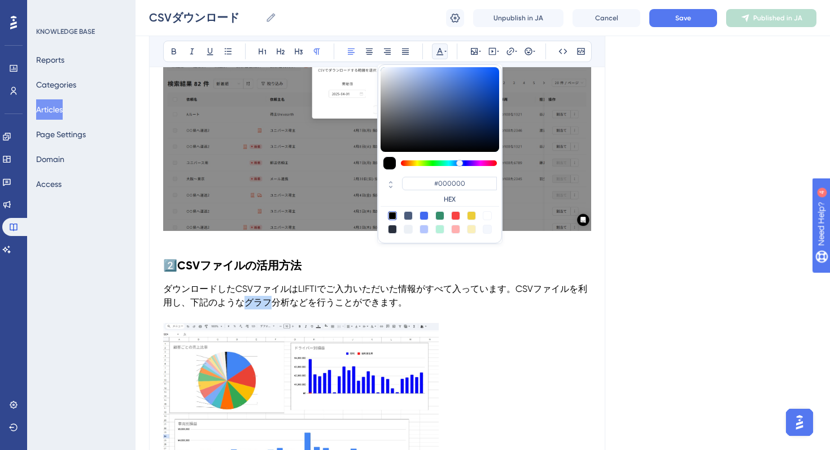
click at [263, 298] on span "ダウンロードしたCSVファイルはLIFTIでご入力いただいた情報がすべて入っています。CSVファイルを利用し、下記のようなグラフ分析などを行うことができます。" at bounding box center [375, 296] width 424 height 24
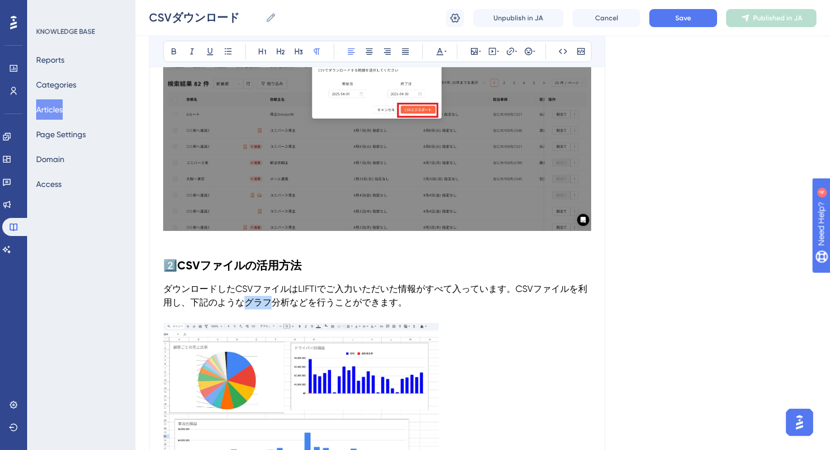
click at [263, 298] on span "ダウンロードしたCSVファイルはLIFTIでご入力いただいた情報がすべて入っています。CSVファイルを利用し、下記のようなグラフ分析などを行うことができます。" at bounding box center [375, 296] width 424 height 24
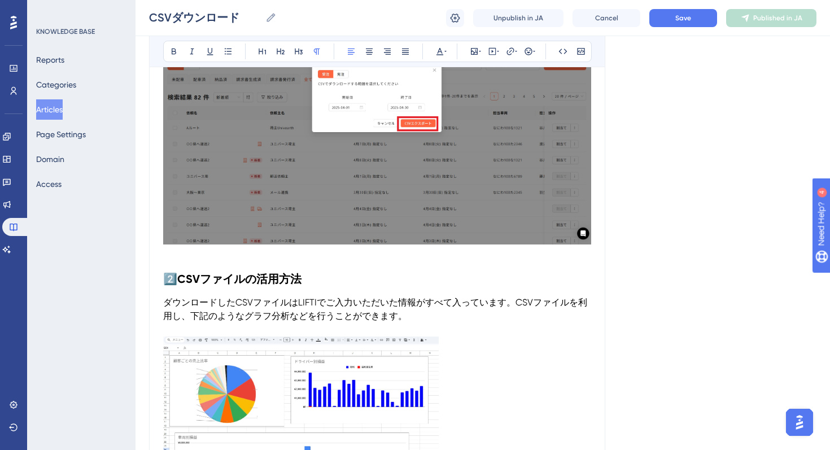
scroll to position [1303, 0]
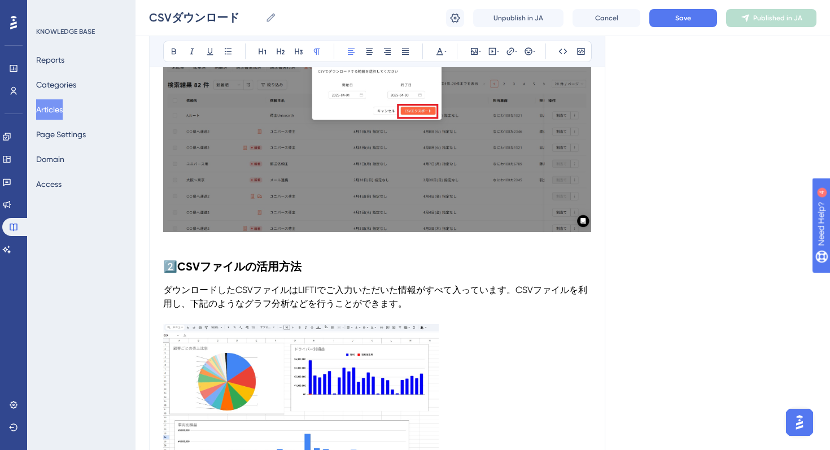
click at [365, 314] on p at bounding box center [377, 318] width 428 height 14
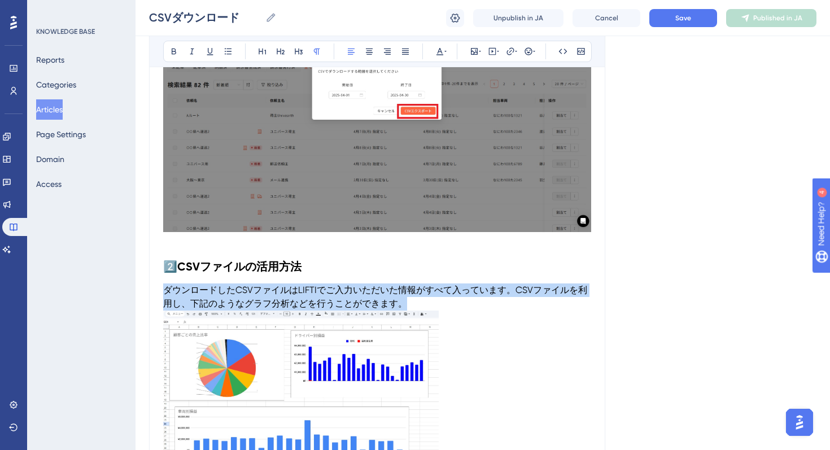
drag, startPoint x: 446, startPoint y: 303, endPoint x: 154, endPoint y: 290, distance: 292.9
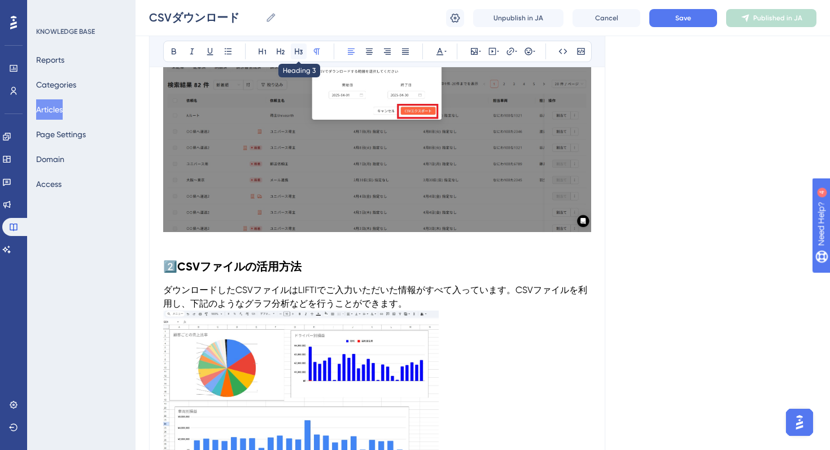
click at [301, 45] on button at bounding box center [299, 51] width 16 height 16
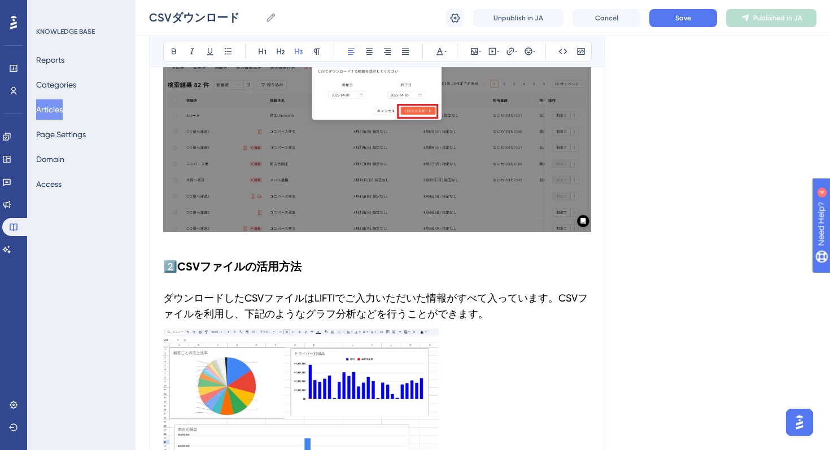
click at [385, 284] on h3 "ダウンロードしたCSVファイルはLIFTIでご入力いただいた情報がすべて入っています。CSVファイルを利用し、下記のようなグラフ分析などを行うことができます。" at bounding box center [377, 306] width 428 height 45
click at [341, 280] on h2 "2️⃣ CSVファイルの活用方法" at bounding box center [377, 267] width 428 height 34
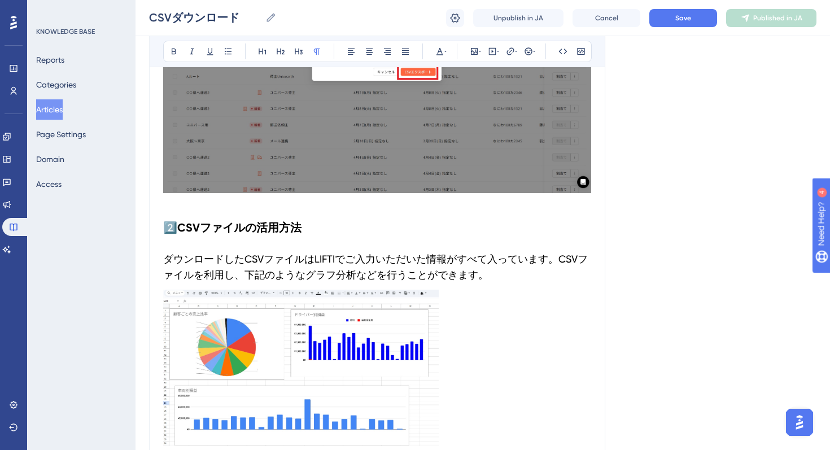
scroll to position [1460, 0]
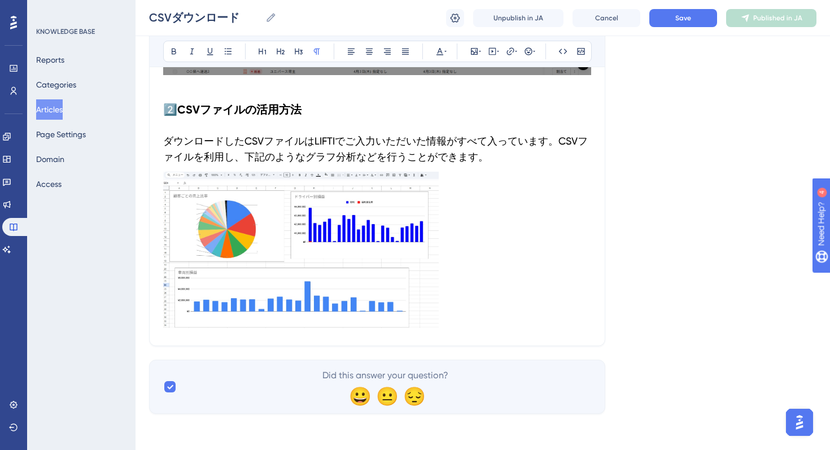
click at [341, 260] on img at bounding box center [301, 250] width 276 height 156
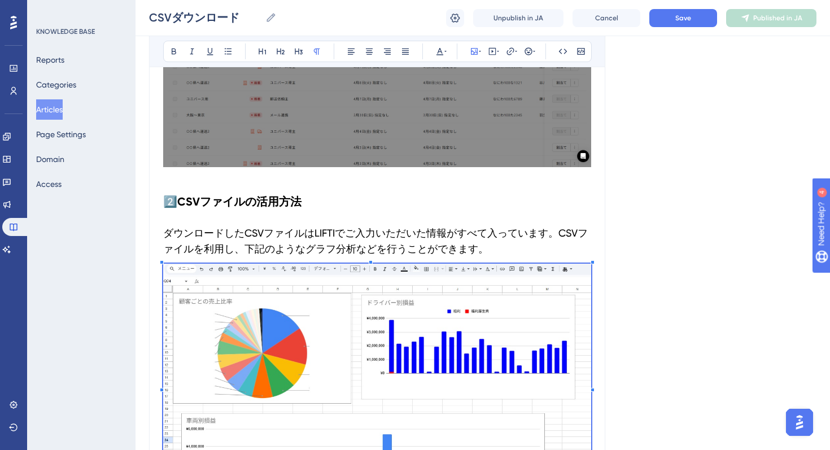
scroll to position [1546, 0]
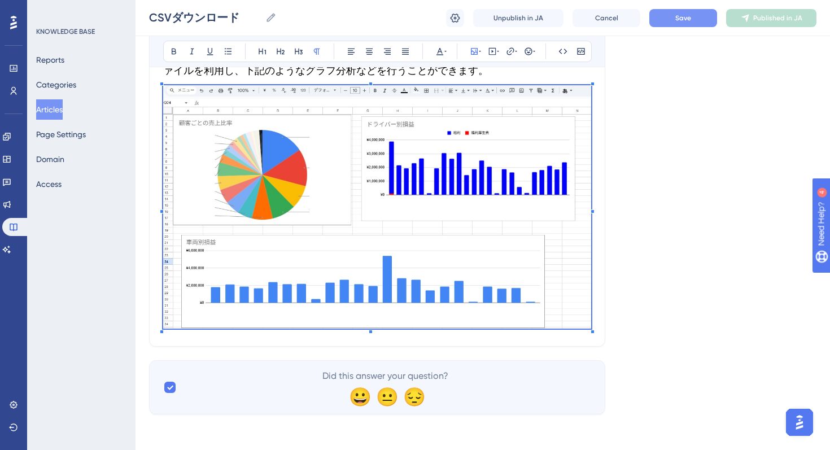
click at [685, 24] on button "Save" at bounding box center [684, 18] width 68 height 18
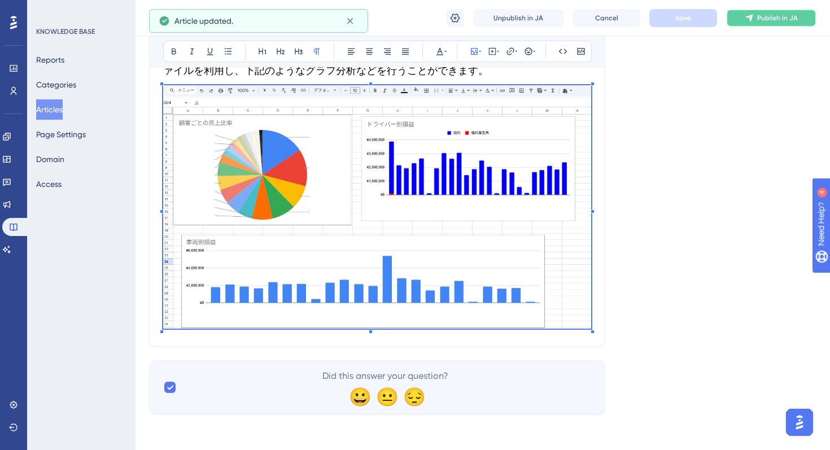
click at [782, 23] on button "Publish in JA" at bounding box center [771, 18] width 90 height 18
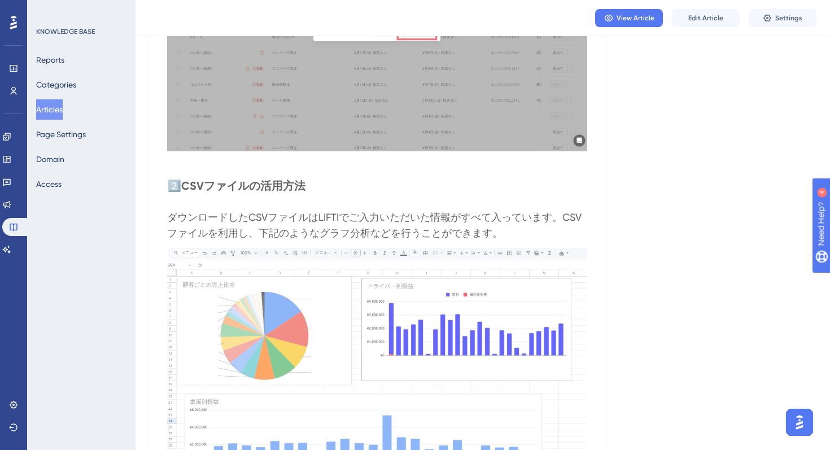
scroll to position [1202, 0]
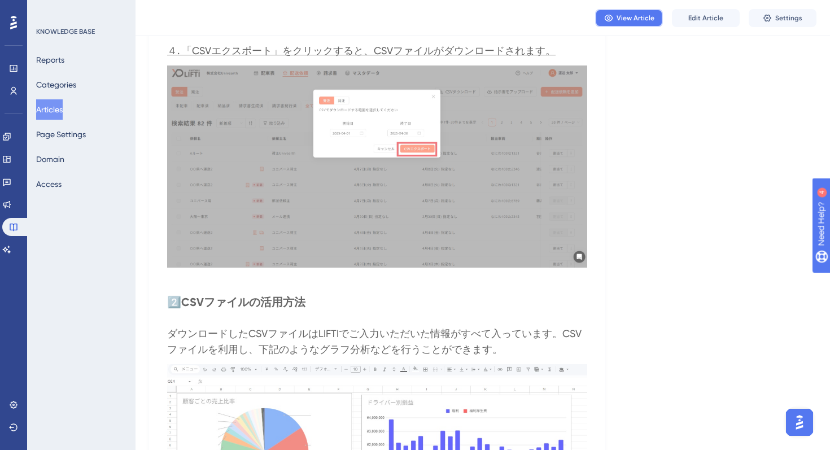
click at [630, 21] on span "View Article" at bounding box center [636, 18] width 38 height 9
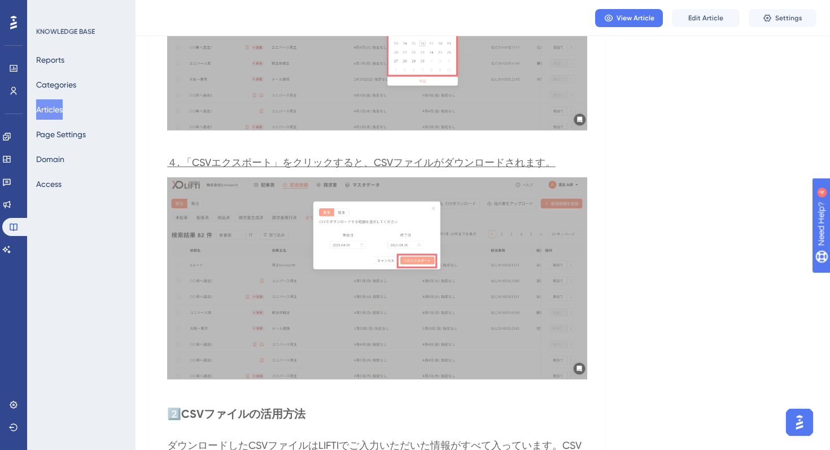
scroll to position [1210, 0]
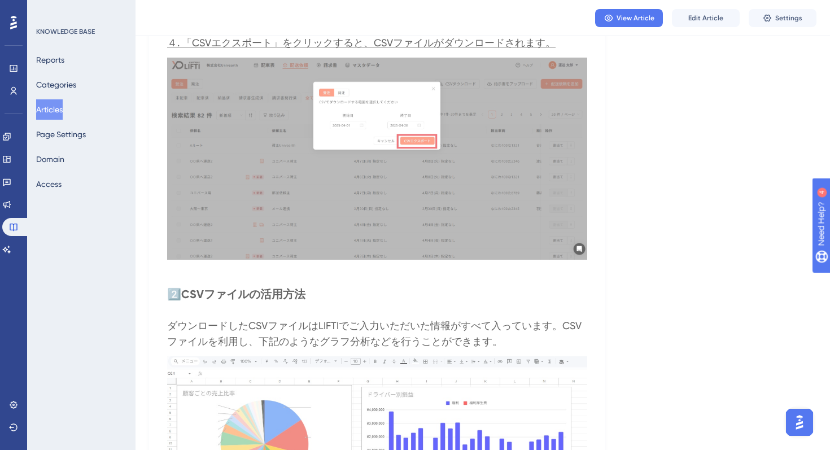
click at [53, 110] on button "Articles" at bounding box center [49, 109] width 27 height 20
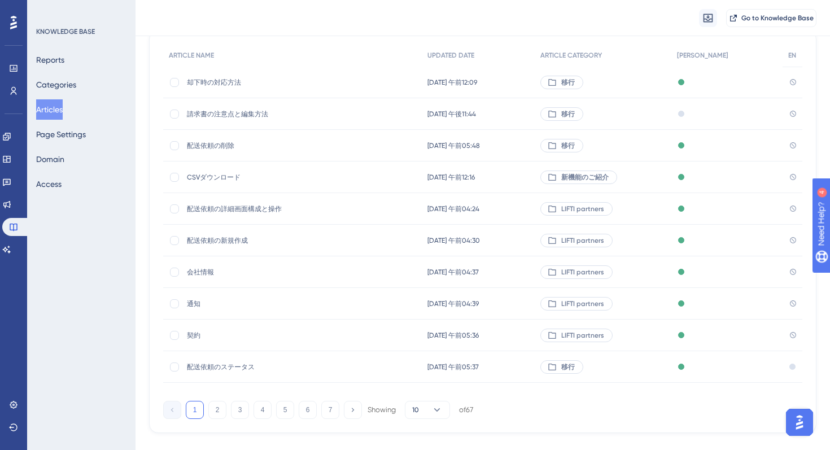
scroll to position [125, 0]
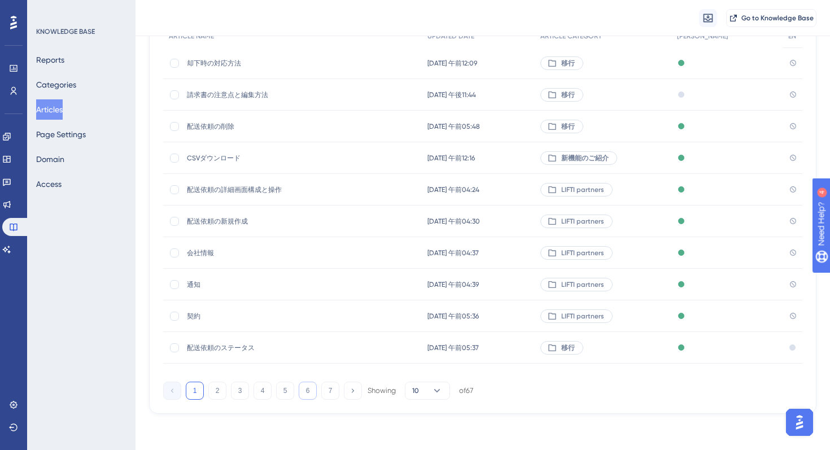
click at [314, 397] on button "6" at bounding box center [308, 391] width 18 height 18
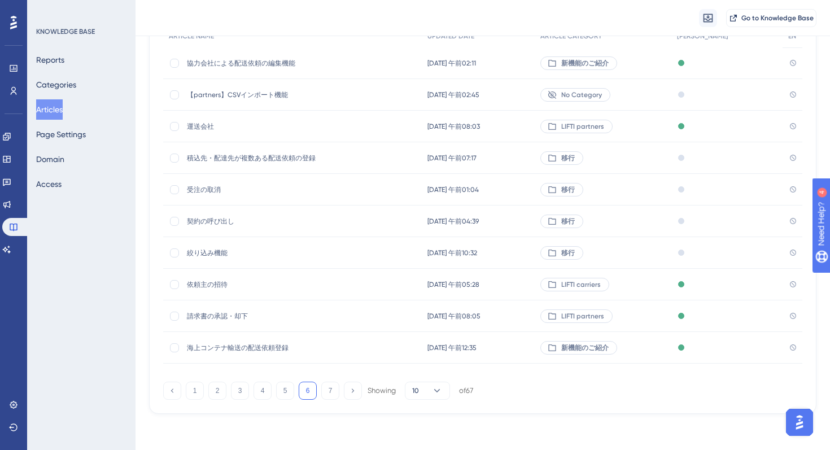
click at [215, 283] on span "依頼主の招待" at bounding box center [277, 284] width 181 height 9
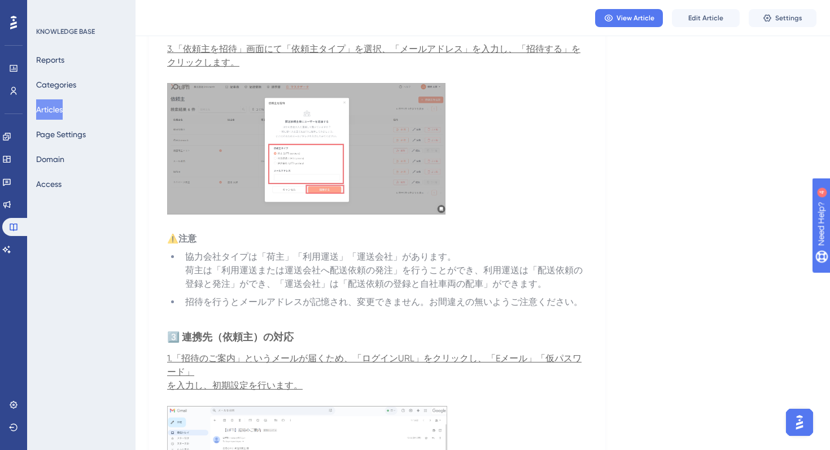
scroll to position [886, 0]
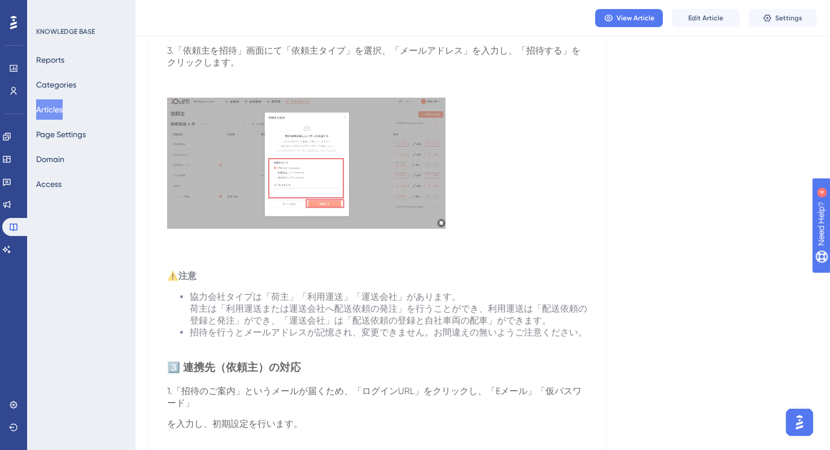
scroll to position [125, 0]
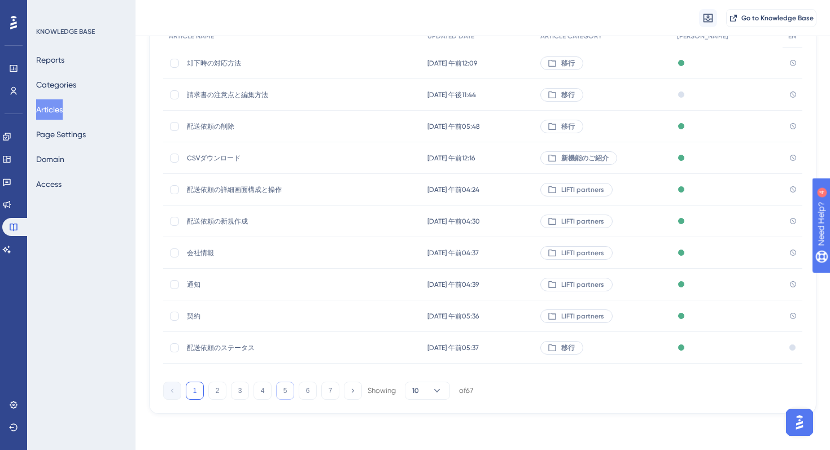
click at [284, 391] on button "5" at bounding box center [285, 391] width 18 height 18
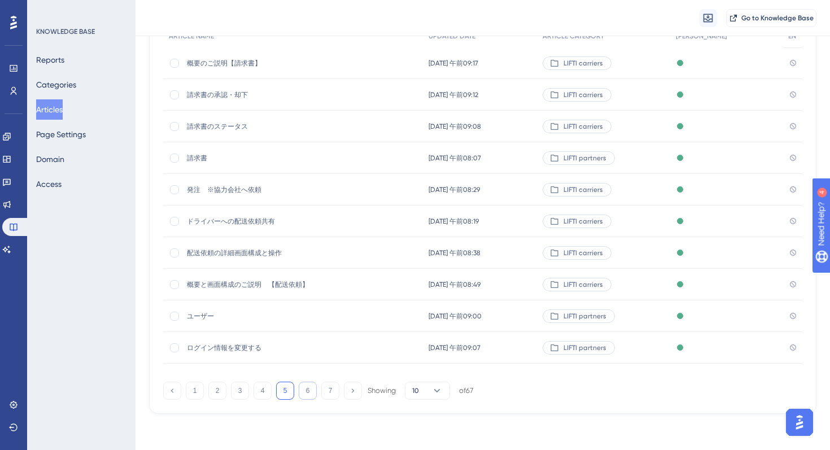
click at [302, 392] on button "6" at bounding box center [308, 391] width 18 height 18
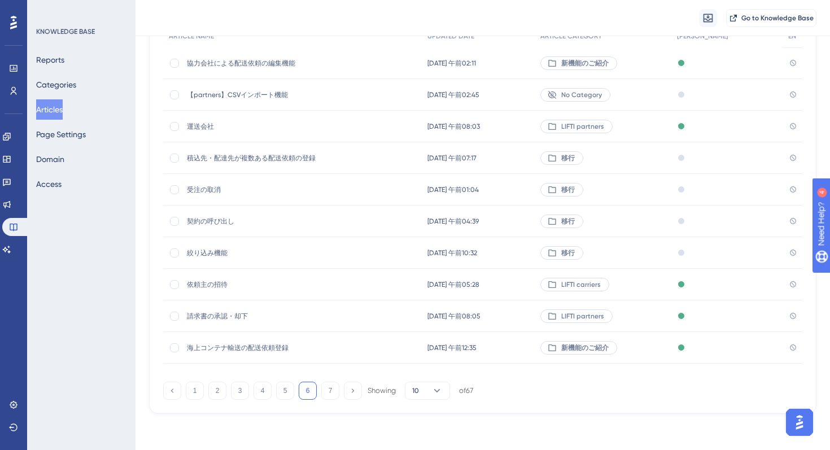
click at [202, 284] on span "依頼主の招待" at bounding box center [277, 284] width 181 height 9
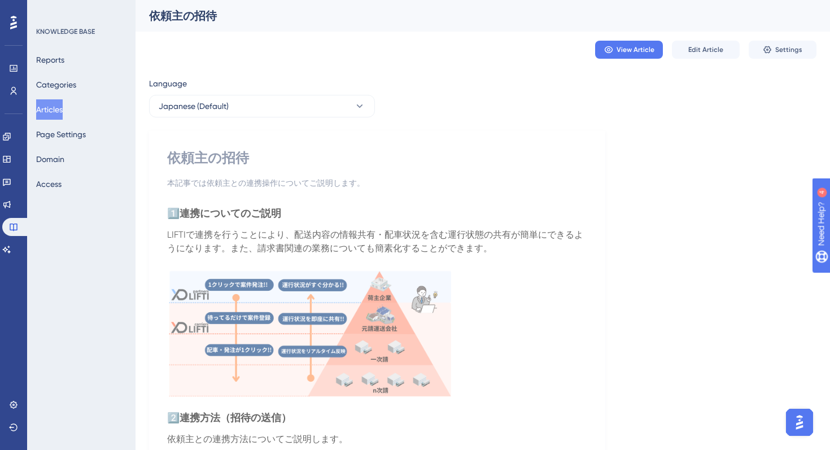
click at [707, 53] on span "Edit Article" at bounding box center [706, 49] width 35 height 9
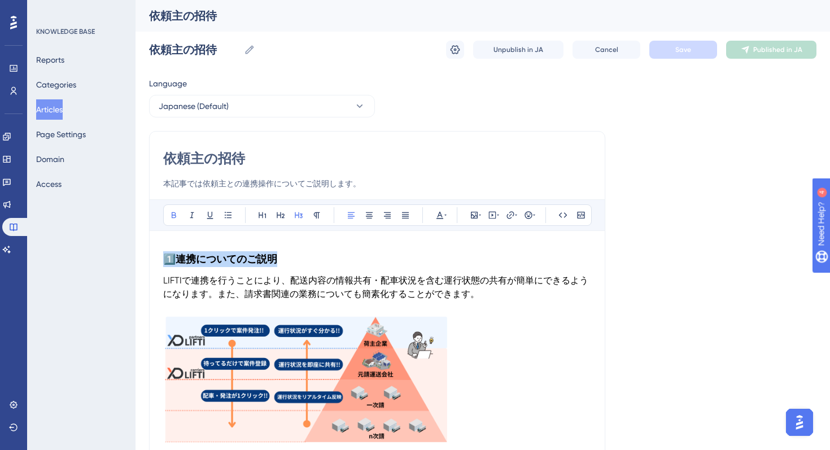
drag, startPoint x: 285, startPoint y: 256, endPoint x: 163, endPoint y: 256, distance: 121.5
click at [163, 256] on h3 "1️⃣ 連携についてのご説明" at bounding box center [377, 259] width 428 height 29
click at [277, 219] on icon at bounding box center [280, 215] width 9 height 9
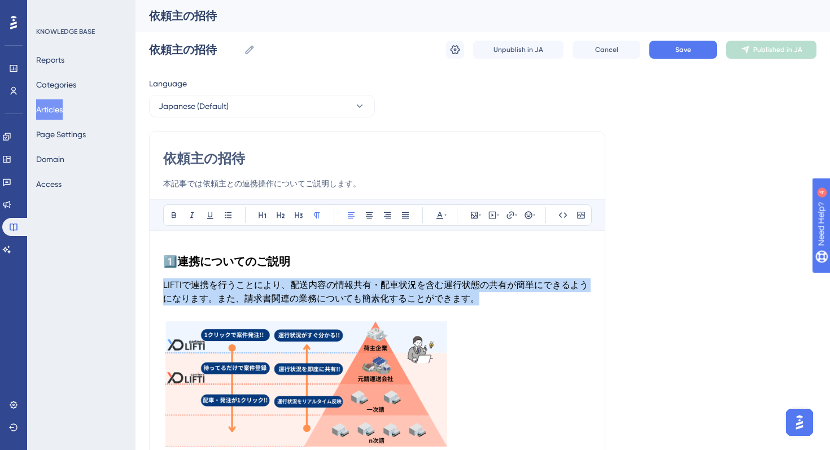
drag, startPoint x: 486, startPoint y: 294, endPoint x: 164, endPoint y: 282, distance: 322.8
click at [164, 282] on p "LIFTIで連携を行うことにより、配送内容の情報共有・配車状況を含む運行状態の共有が簡単にできるようになります。また、請求書関連の業務についても簡素化すること…" at bounding box center [377, 292] width 428 height 27
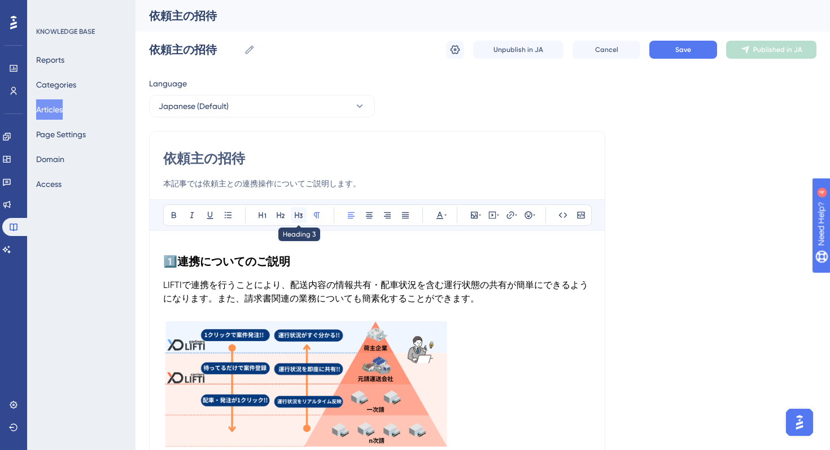
click at [298, 221] on button at bounding box center [299, 215] width 16 height 16
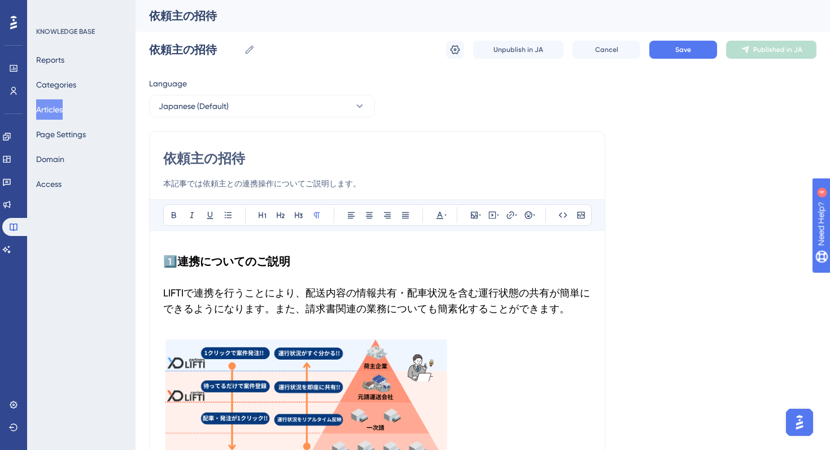
click at [190, 326] on p at bounding box center [377, 331] width 428 height 14
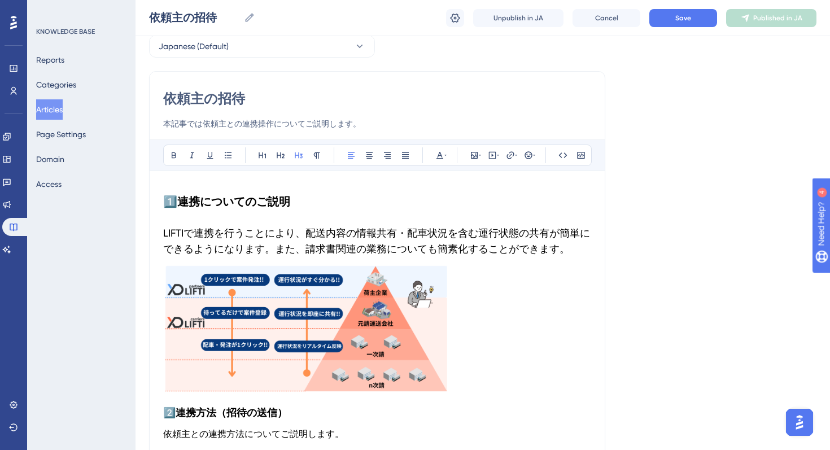
scroll to position [62, 0]
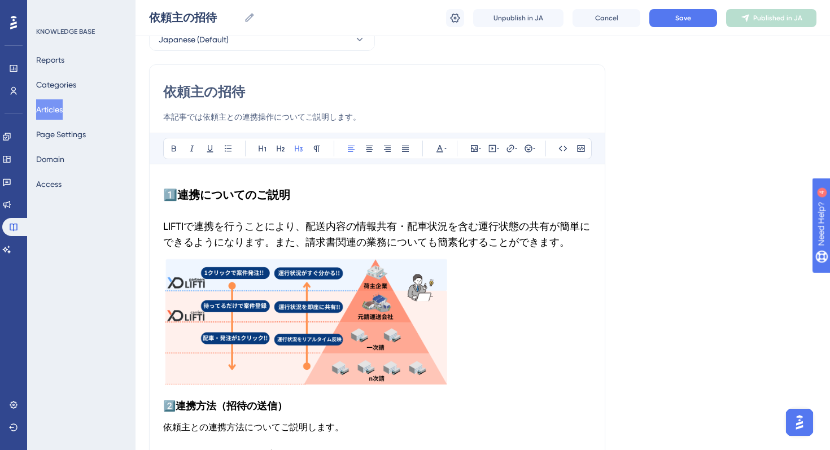
click at [303, 301] on img at bounding box center [306, 322] width 287 height 130
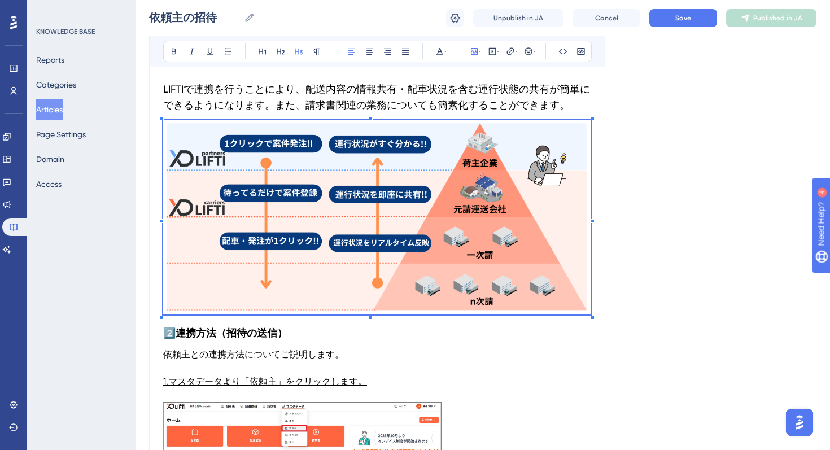
scroll to position [215, 0]
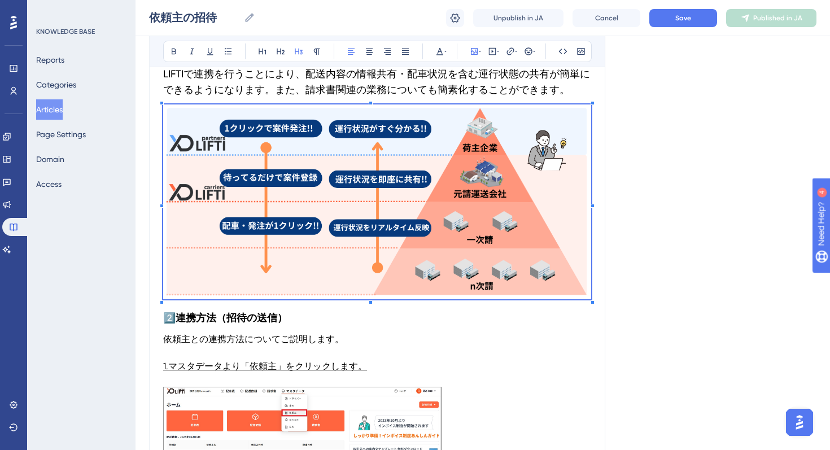
click at [262, 319] on strong "連携方法（招待の送信）" at bounding box center [232, 318] width 112 height 12
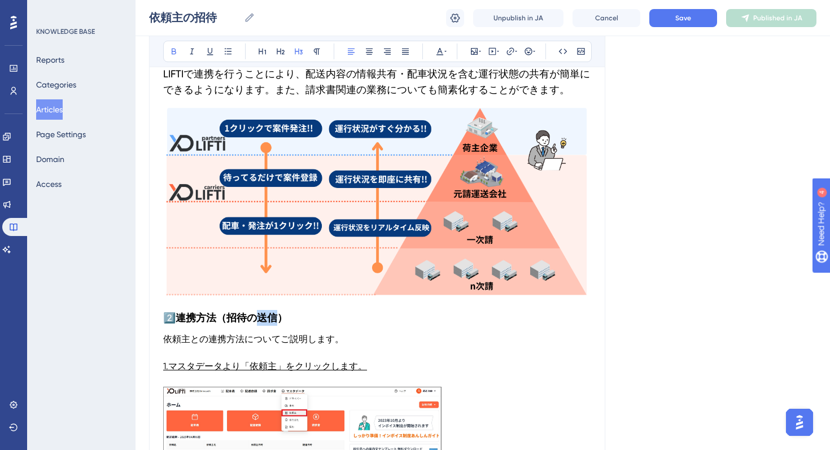
click at [262, 319] on strong "連携方法（招待の送信）" at bounding box center [232, 318] width 112 height 12
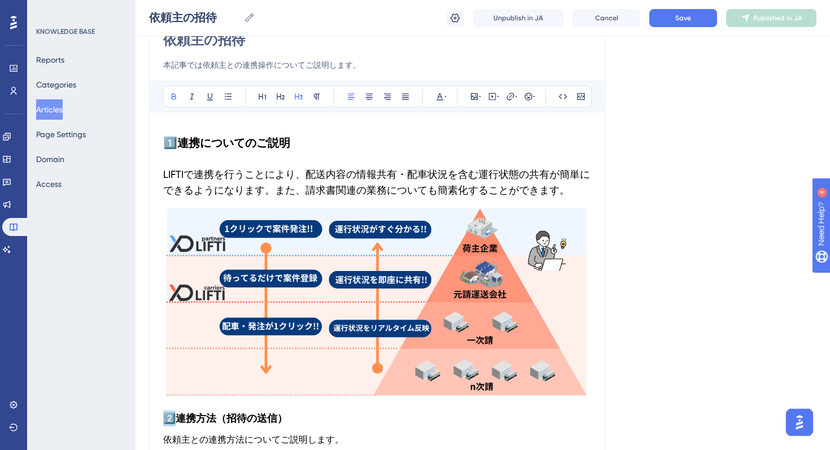
scroll to position [118, 0]
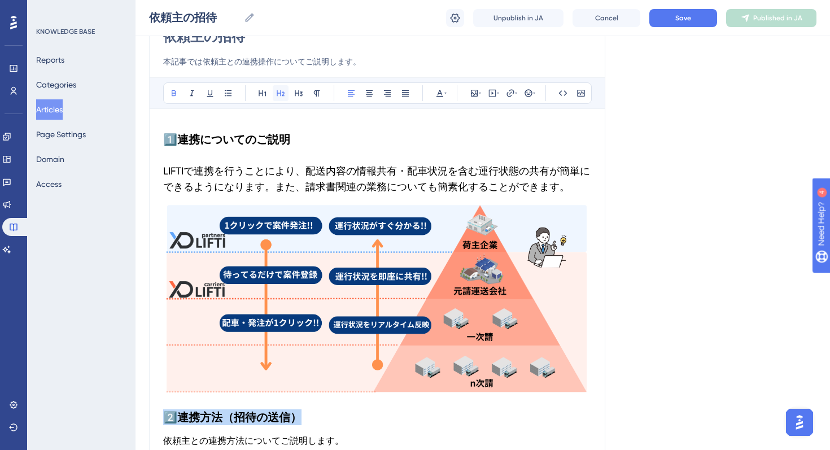
click at [278, 92] on icon at bounding box center [280, 93] width 9 height 9
click at [197, 424] on h2 "2️⃣ 連携方法（招待の送信）" at bounding box center [377, 418] width 428 height 34
click at [195, 436] on span "依頼主との連携方法についてご説明します。" at bounding box center [253, 441] width 181 height 11
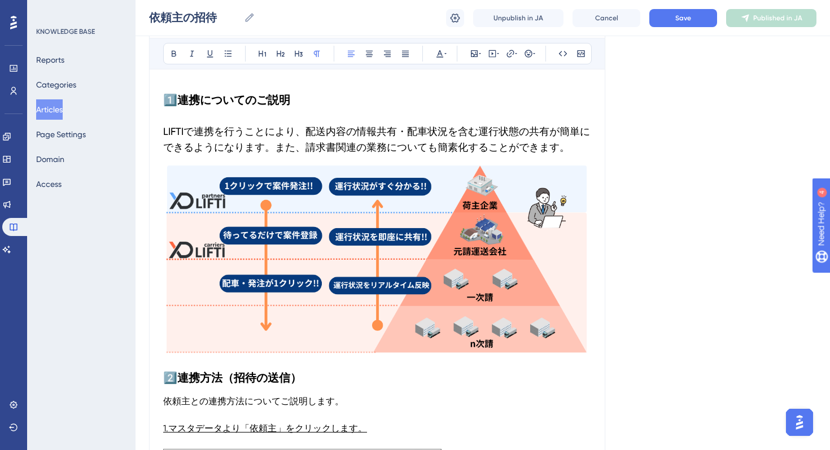
scroll to position [171, 0]
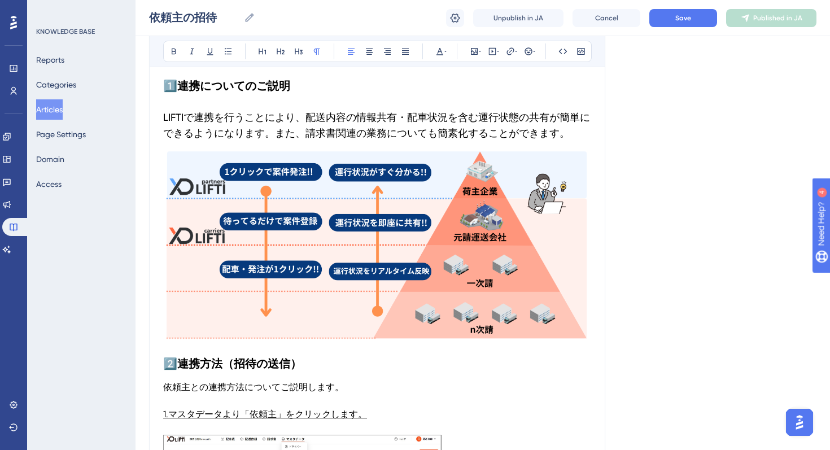
click at [270, 393] on p "依頼主との連携方法についてご説明します。" at bounding box center [377, 388] width 428 height 14
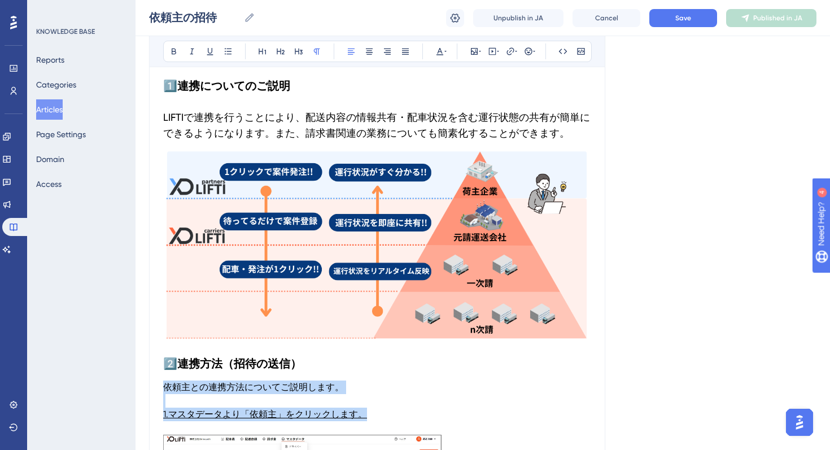
drag, startPoint x: 376, startPoint y: 415, endPoint x: 163, endPoint y: 382, distance: 215.4
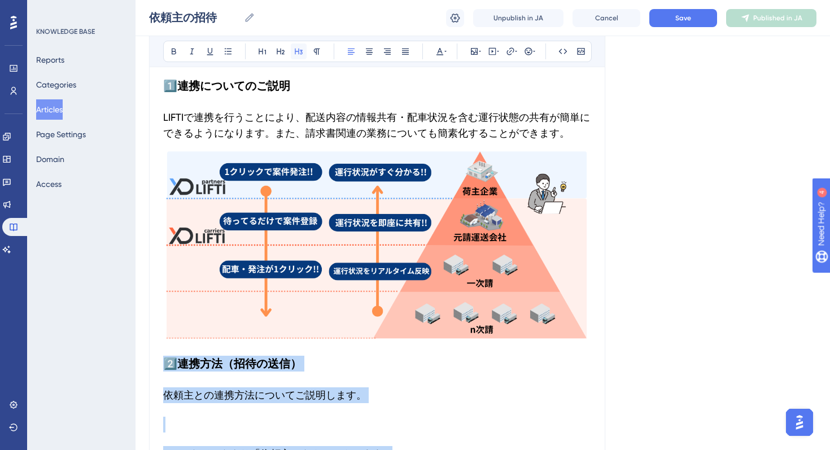
click at [301, 51] on icon at bounding box center [299, 52] width 8 height 6
click at [187, 422] on h3 at bounding box center [377, 424] width 428 height 29
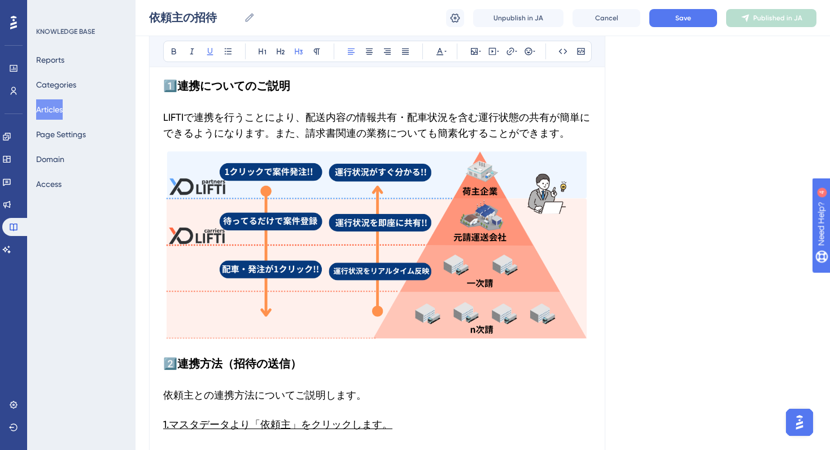
scroll to position [172, 0]
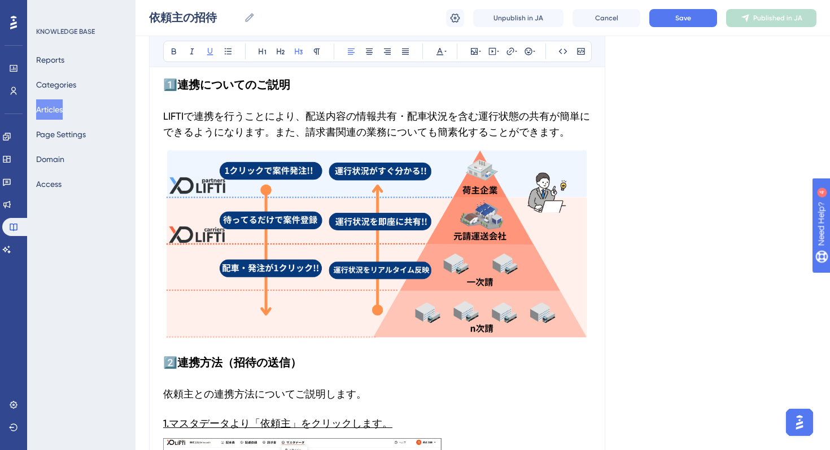
click at [169, 423] on span "1.マスタデータより「依頼主」をクリックします。" at bounding box center [277, 423] width 229 height 12
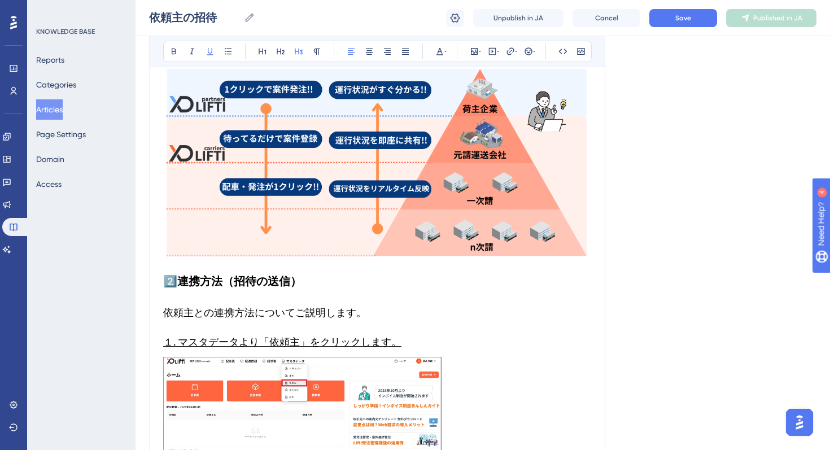
scroll to position [257, 0]
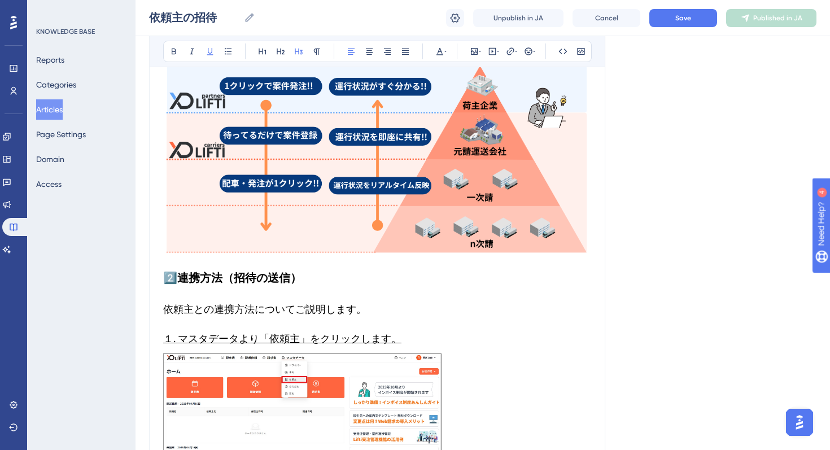
click at [356, 338] on span "１. マスタデータより「依頼主」をクリックします。" at bounding box center [282, 339] width 238 height 12
click at [329, 314] on span "依頼主との連携方法についてご説明します。" at bounding box center [264, 309] width 203 height 12
click at [289, 373] on img at bounding box center [302, 420] width 279 height 133
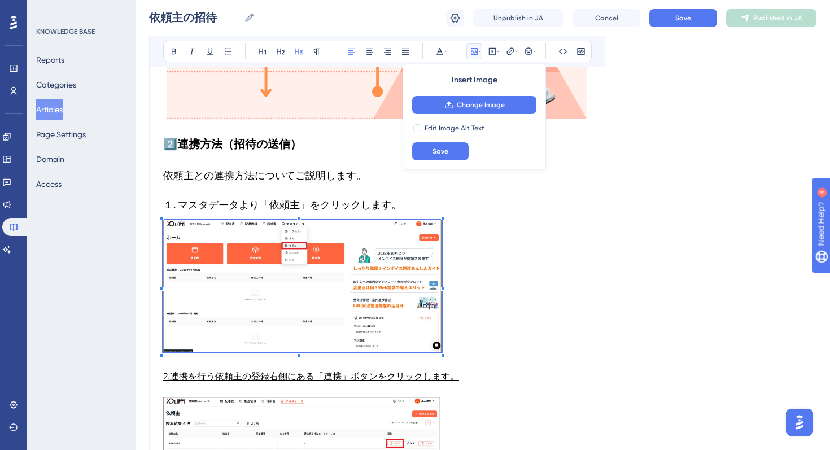
scroll to position [395, 0]
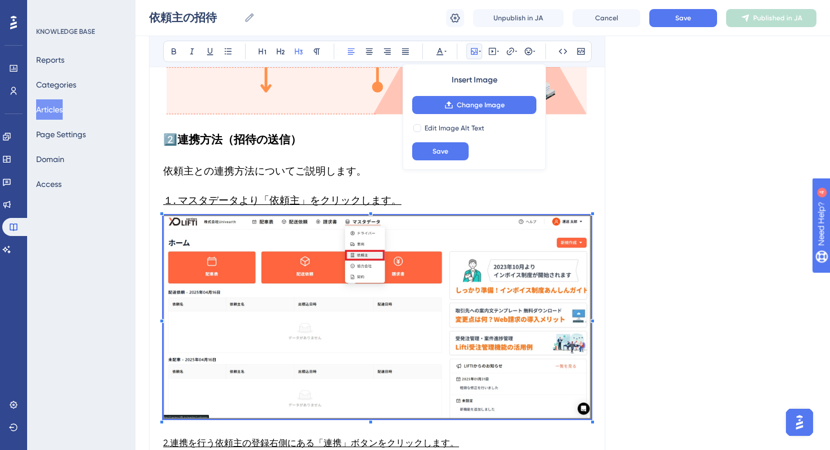
click at [612, 391] on div "Language Japanese (Default) 依頼主の招待 本記事では依頼主との連携操作についてご説明します。 Bold Italic Underl…" at bounding box center [483, 430] width 668 height 1507
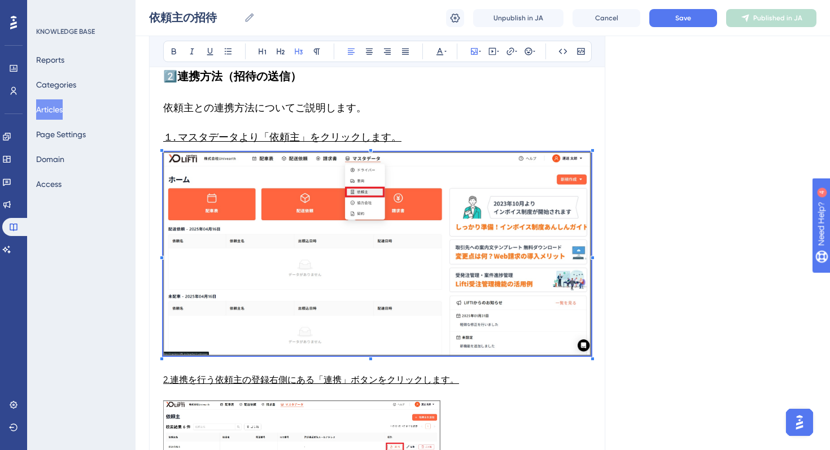
scroll to position [461, 0]
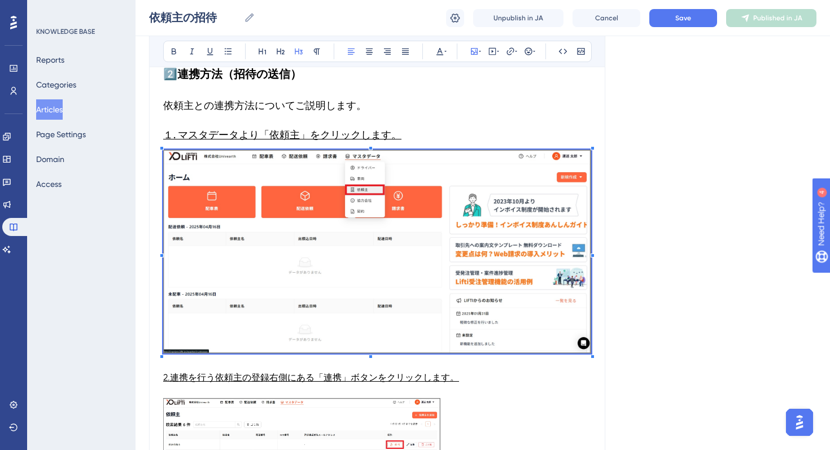
click at [171, 376] on span "2.連携を行う依頼主の登録右側にある「連携」ボタンをクリックします。" at bounding box center [311, 377] width 296 height 11
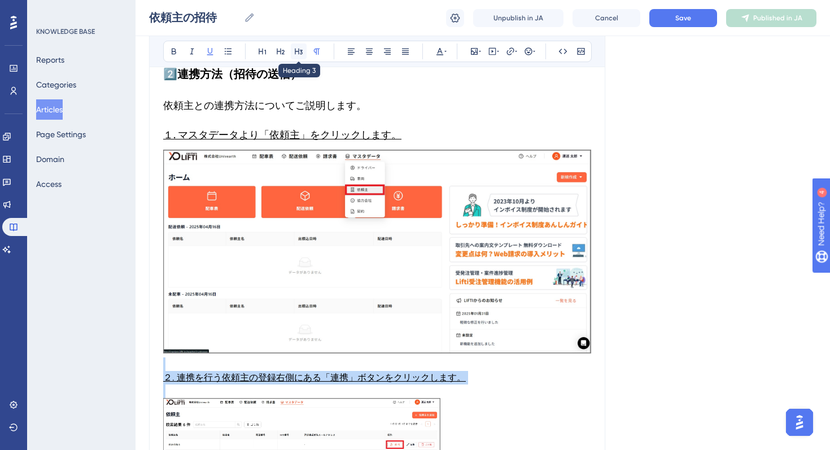
click at [299, 51] on icon at bounding box center [298, 51] width 9 height 9
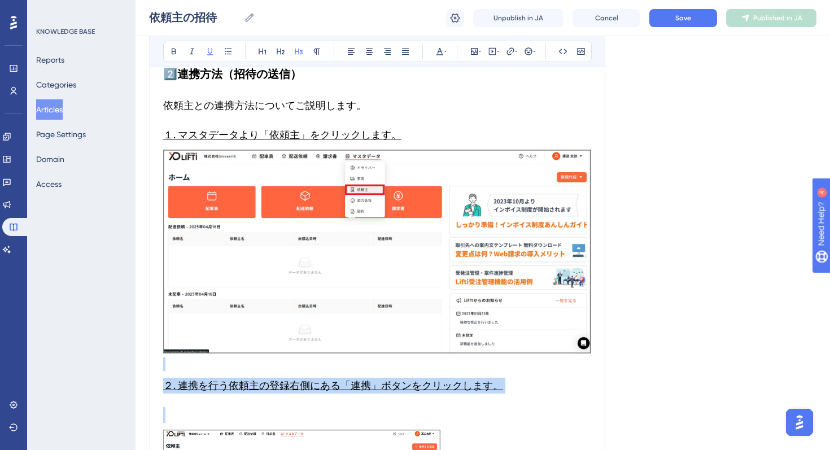
click at [236, 411] on h3 at bounding box center [377, 415] width 428 height 29
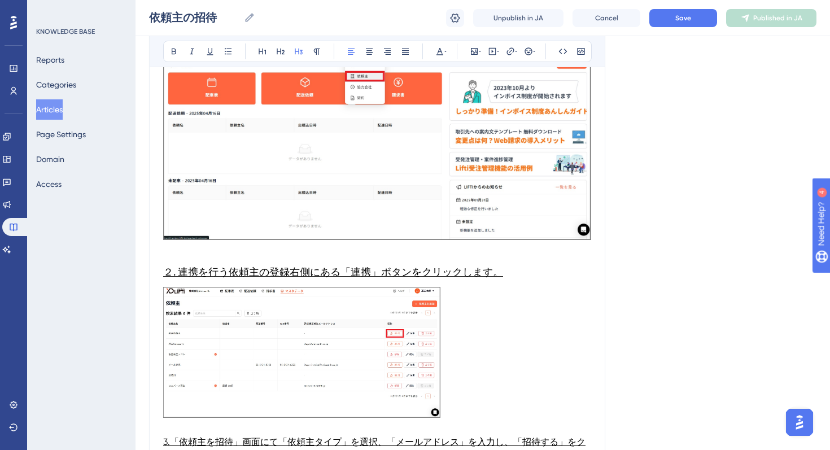
scroll to position [582, 0]
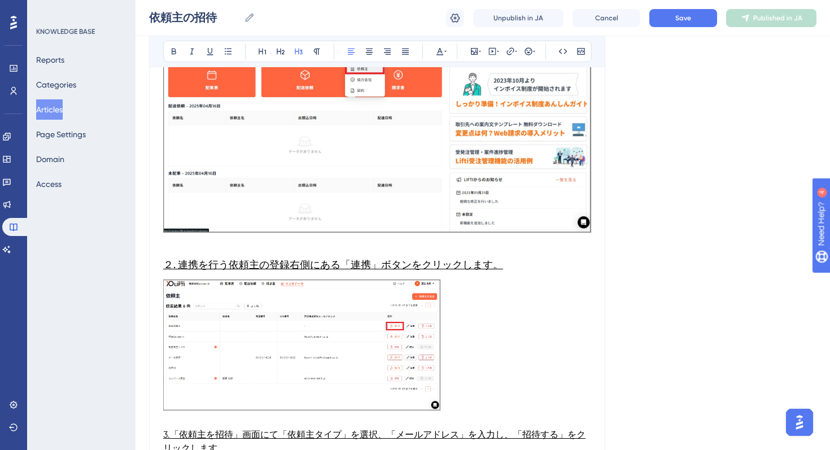
click at [343, 360] on img at bounding box center [301, 345] width 277 height 131
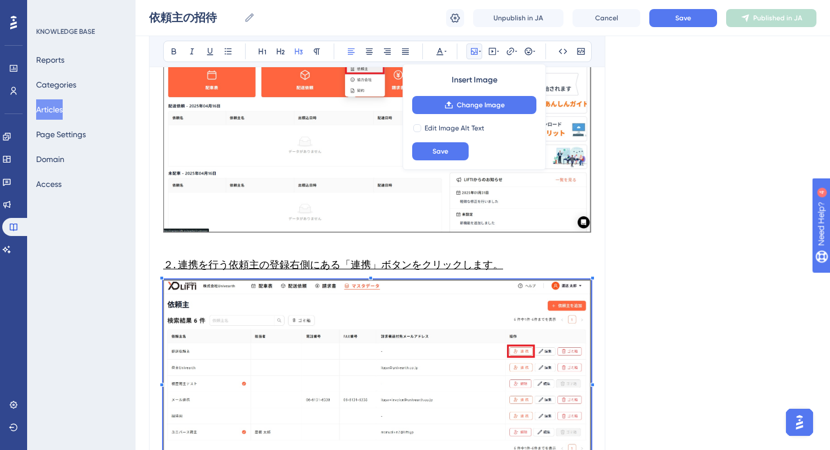
click at [634, 434] on div "Language Japanese (Default) 依頼主の招待 本記事では依頼主との連携操作についてご説明します。 Bold Italic Underl…" at bounding box center [483, 280] width 668 height 1580
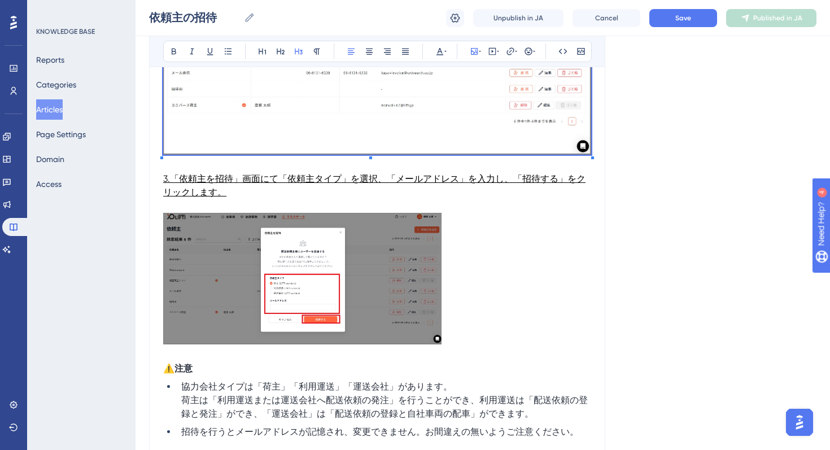
scroll to position [971, 0]
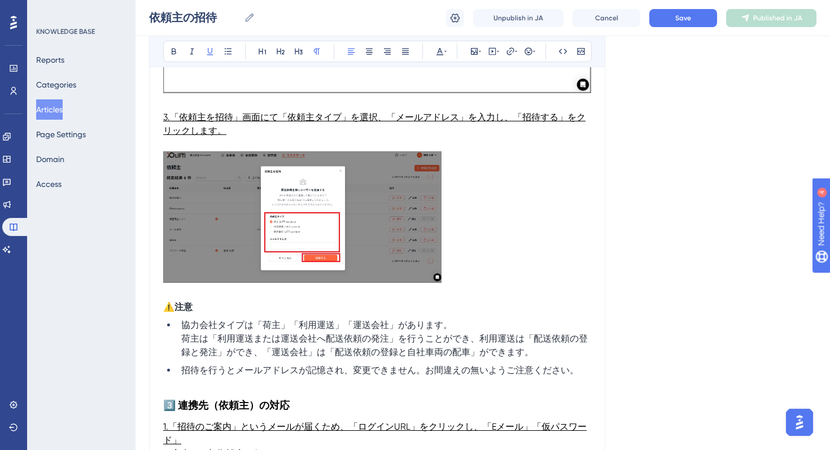
click at [175, 116] on span "3.「依頼主を招待」画面にて「依頼主タイプ」を選択、「メールアドレス」を入力し、「招待する」をクリックします。" at bounding box center [374, 124] width 423 height 24
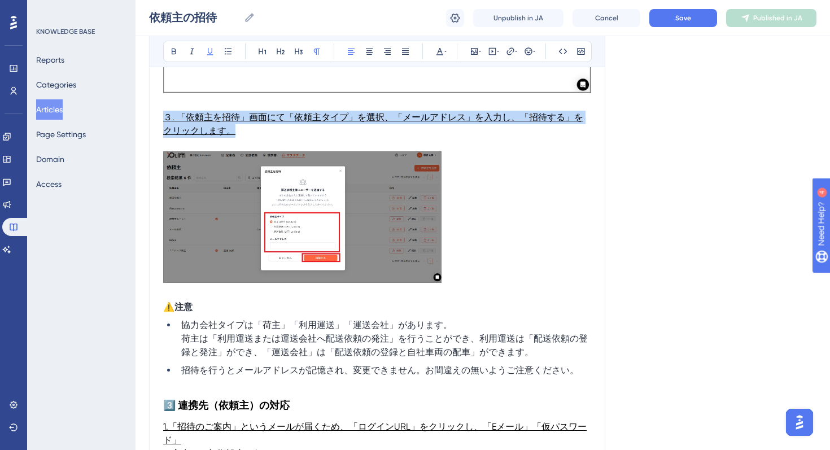
drag, startPoint x: 227, startPoint y: 130, endPoint x: 156, endPoint y: 112, distance: 73.6
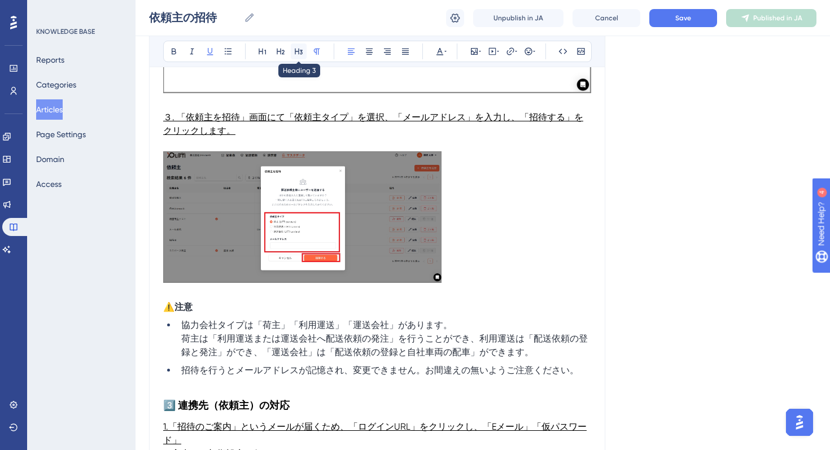
click at [302, 52] on icon at bounding box center [299, 52] width 8 height 6
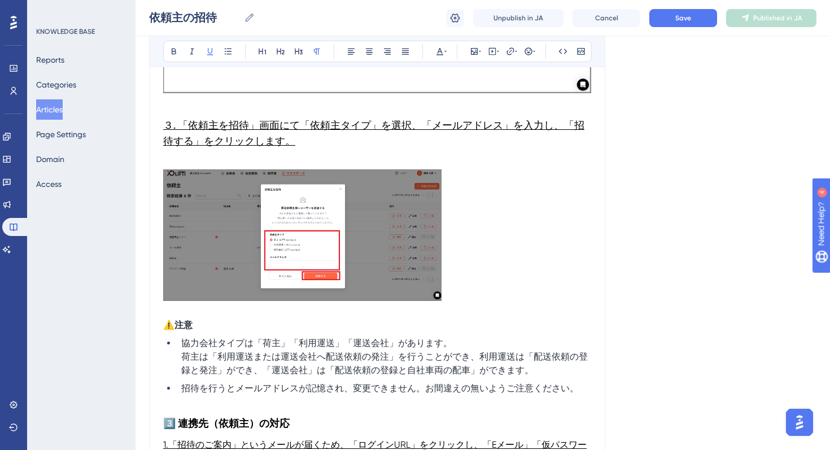
click at [234, 160] on p at bounding box center [377, 163] width 428 height 14
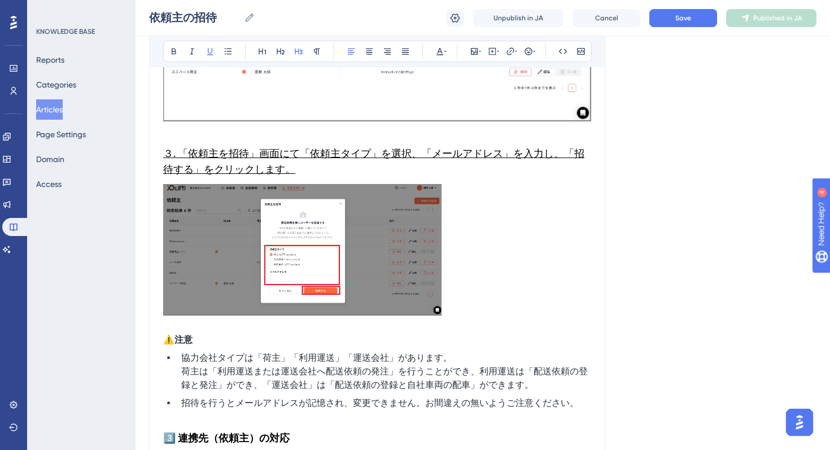
scroll to position [947, 0]
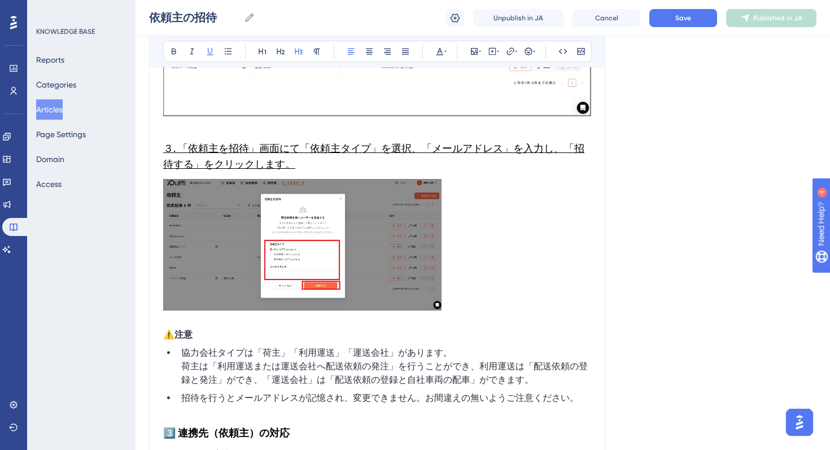
click at [342, 212] on img at bounding box center [302, 245] width 279 height 132
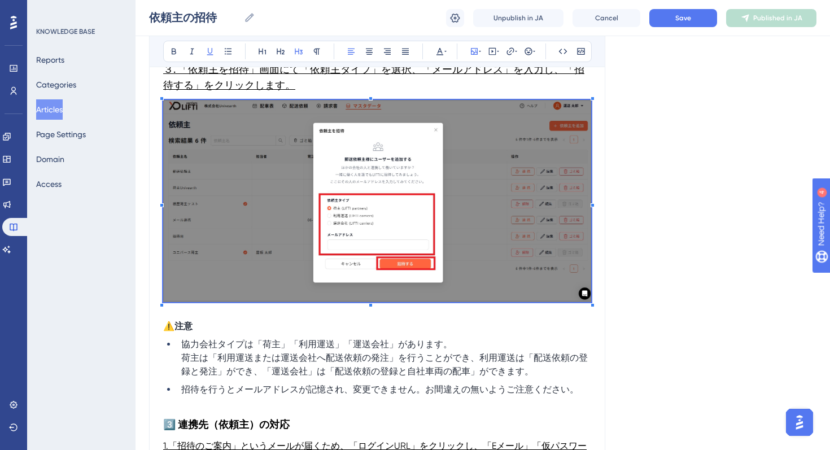
scroll to position [1063, 0]
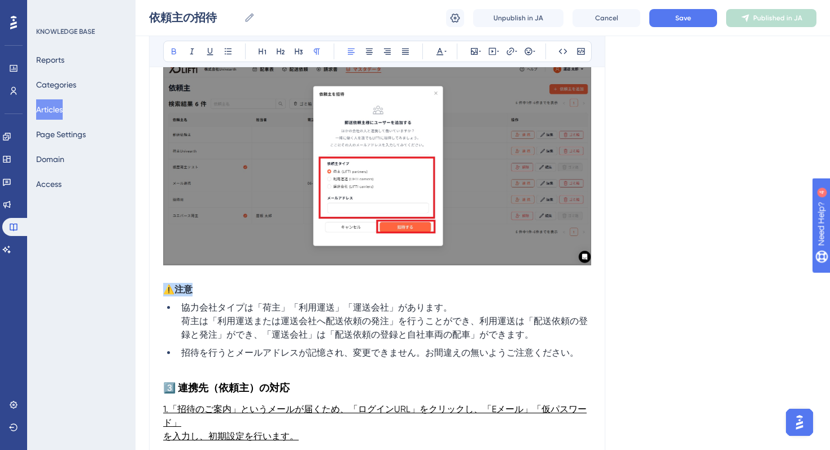
drag, startPoint x: 225, startPoint y: 288, endPoint x: 160, endPoint y: 292, distance: 64.5
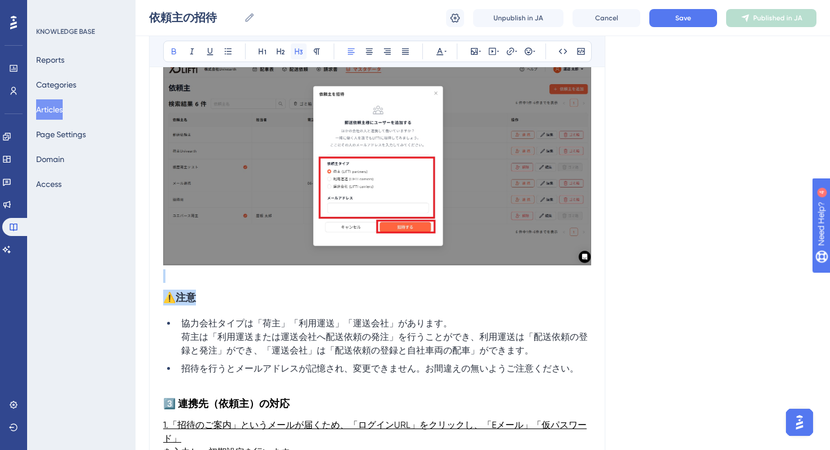
click at [301, 56] on button at bounding box center [299, 51] width 16 height 16
click at [201, 274] on p at bounding box center [377, 276] width 428 height 14
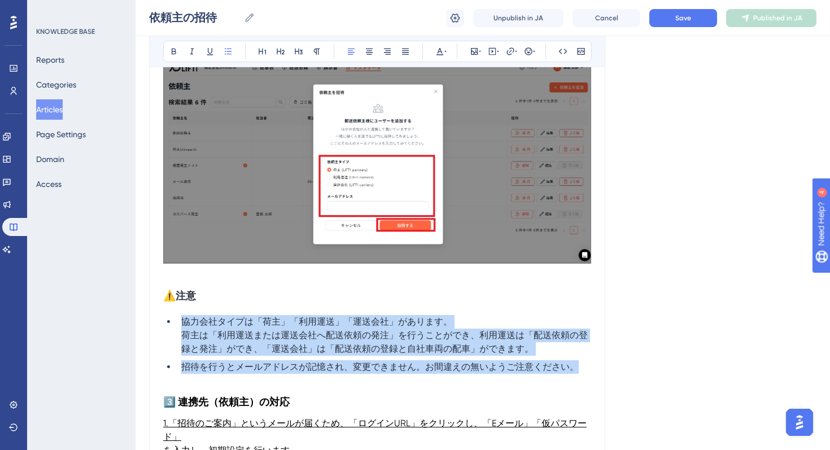
drag, startPoint x: 581, startPoint y: 368, endPoint x: 177, endPoint y: 314, distance: 407.5
click at [177, 315] on ul "協力会社タイプは「荷主」「利用運送」「運送会社」があります。 　荷主は「利用運送または運送会社へ配送依頼の発注」を行うことができ、利用運送は「配送依頼の登録と…" at bounding box center [377, 351] width 428 height 72
click at [301, 53] on icon at bounding box center [299, 52] width 8 height 6
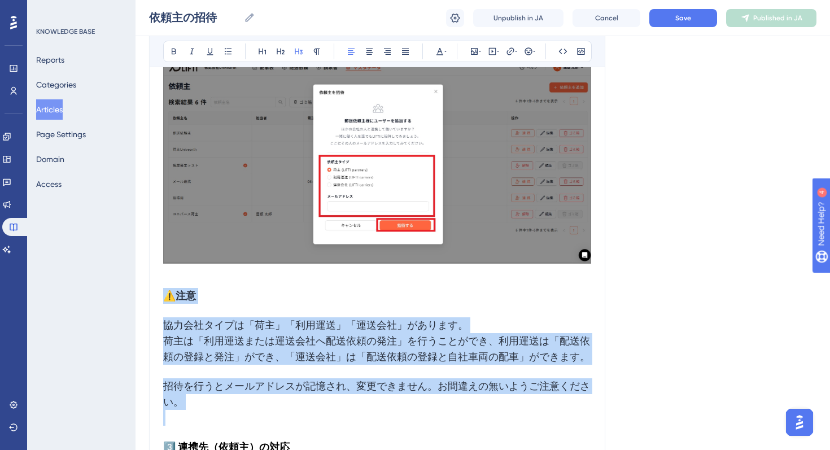
click at [231, 340] on span "荷主は「利用運送または運送会社へ配送依頼の発注」を行うことができ、利用運送は「配送依頼の登録と発注」ができ、「運送会社」は「配送依頼の登録と自社車両の配車」が…" at bounding box center [376, 349] width 427 height 28
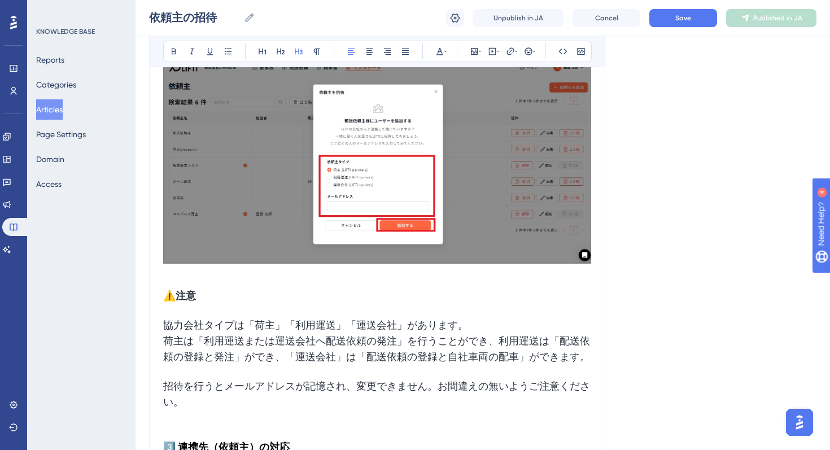
drag, startPoint x: 174, startPoint y: 343, endPoint x: 190, endPoint y: 360, distance: 23.2
click at [175, 343] on span "荷主は「利用運送または運送会社へ配送依頼の発注」を行うことができ、利用運送は「配送依頼の登録と発注」ができ、「運送会社」は「配送依頼の登録と自社車両の配車」が…" at bounding box center [376, 349] width 427 height 28
click at [163, 325] on span "協力会社タイプは「荷主」「利用運送」「運送会社」があります。" at bounding box center [315, 325] width 305 height 12
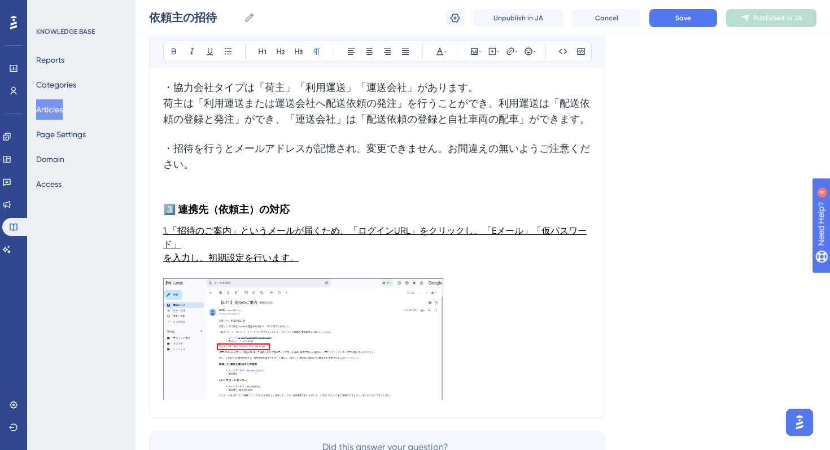
scroll to position [1126, 0]
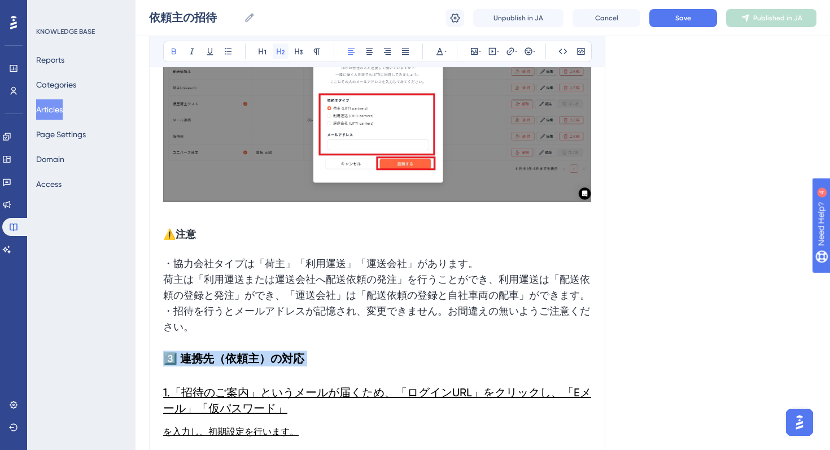
click at [277, 54] on icon at bounding box center [281, 52] width 8 height 6
click at [181, 399] on h2 "1.「招待のご案内」というメールが届くため、「ログインURL」をクリックし、「Eメール」「仮パスワード」" at bounding box center [377, 401] width 428 height 50
click at [263, 414] on span "1.「招待のご案内」というメールが届くため、「ログインURL」をクリックし、「Eメール」「仮パスワード」" at bounding box center [377, 400] width 428 height 29
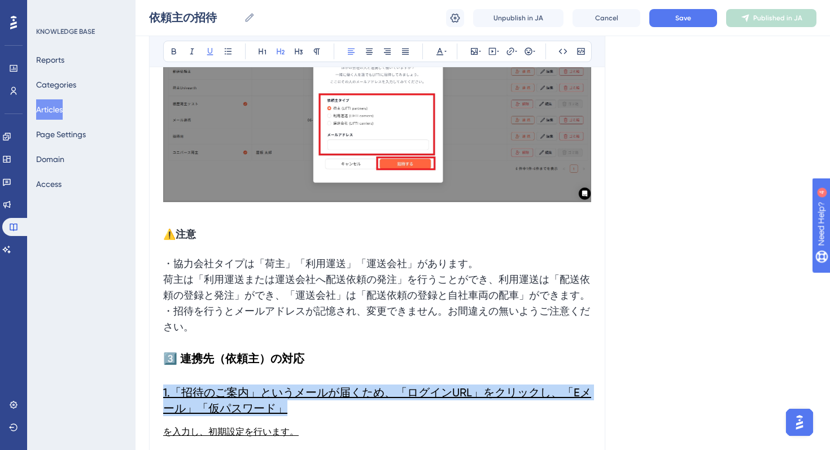
drag, startPoint x: 279, startPoint y: 433, endPoint x: 159, endPoint y: 415, distance: 121.1
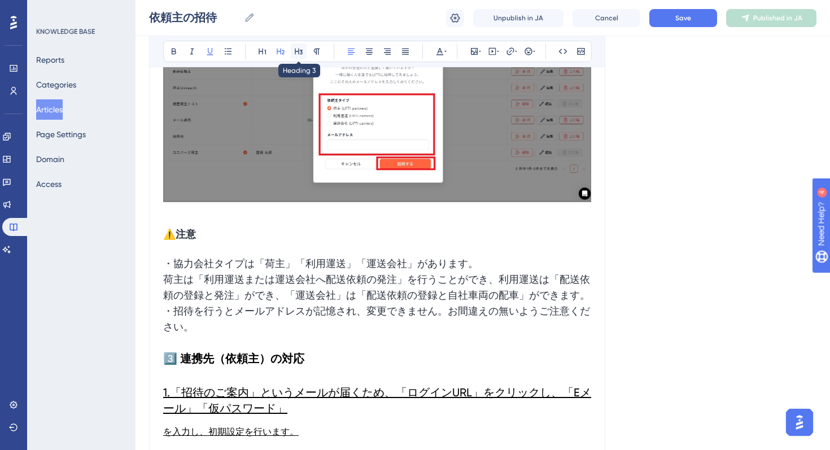
click at [299, 45] on button at bounding box center [299, 51] width 16 height 16
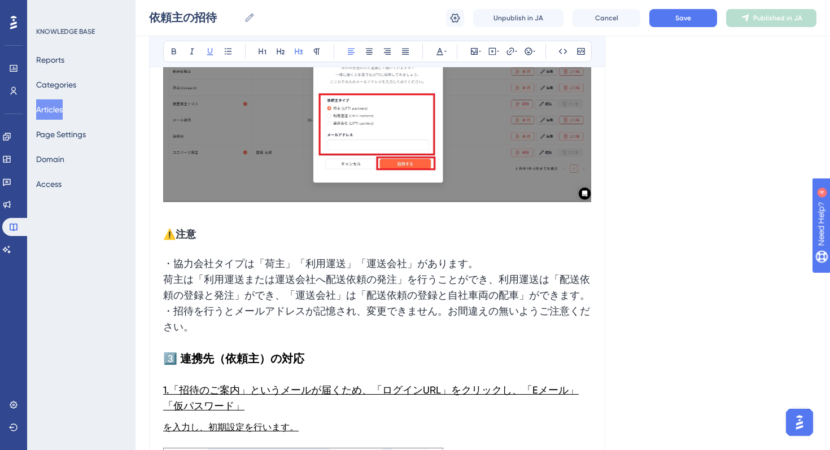
click at [185, 404] on span "1.「招待のご案内」というメールが届くため、「ログインURL」をクリックし、「Eメール」「仮パスワード」" at bounding box center [371, 398] width 416 height 28
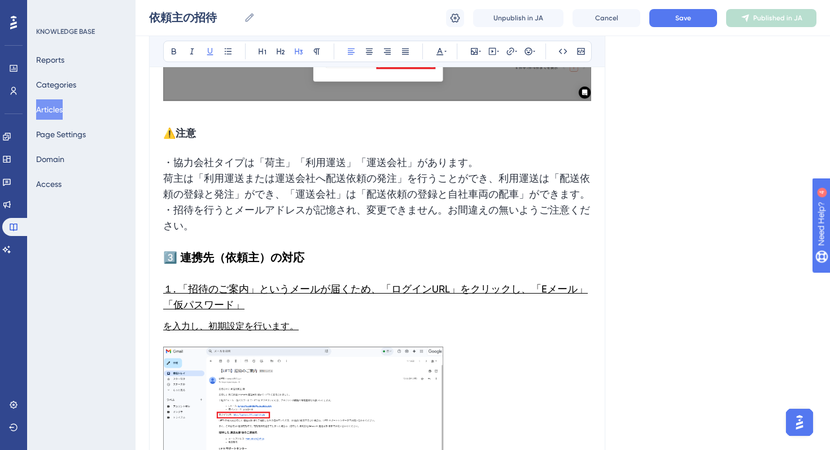
scroll to position [1285, 0]
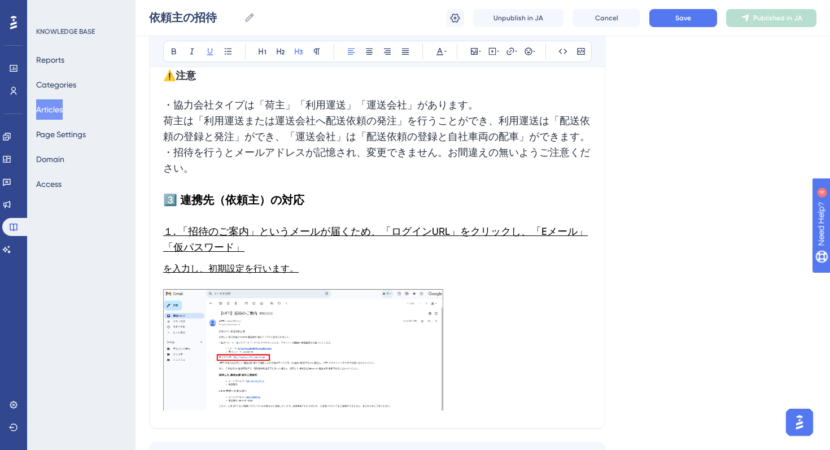
click at [236, 262] on h3 "１. 「招待のご案内」というメールが届くため、「ログインURL」をクリックし、「Eメール」「仮パスワード」" at bounding box center [377, 239] width 428 height 45
drag, startPoint x: 165, startPoint y: 285, endPoint x: 238, endPoint y: 312, distance: 77.6
click at [166, 274] on span "を入力し、初期設定を行います。" at bounding box center [231, 268] width 136 height 11
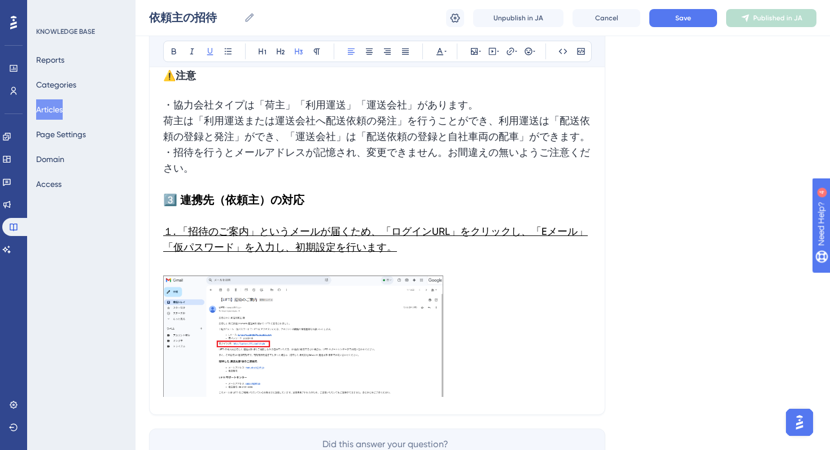
click at [391, 262] on h3 "１. 「招待のご案内」というメールが届くため、「ログインURL」をクリックし、「Eメール」「仮パスワード」を入力し、初期設定を行います。" at bounding box center [377, 239] width 428 height 45
click at [292, 262] on h3 "１. 「招待のご案内」というメールが届くため、「ログインURL」をクリックし、「Eメール」「仮パスワード」を入力し、初期設定を行います。" at bounding box center [377, 239] width 428 height 45
click at [308, 262] on h3 "１. 「招待のご案内」というメールが届くため、「ログインURL」をクリックし、「Eメール」「仮パスワード」を入力し、初期設定を行います。" at bounding box center [377, 239] width 428 height 45
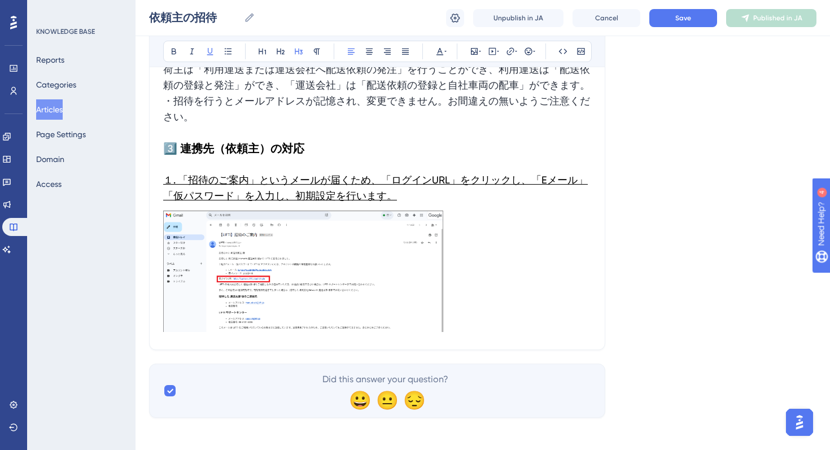
scroll to position [1338, 0]
click at [306, 273] on img at bounding box center [303, 270] width 280 height 121
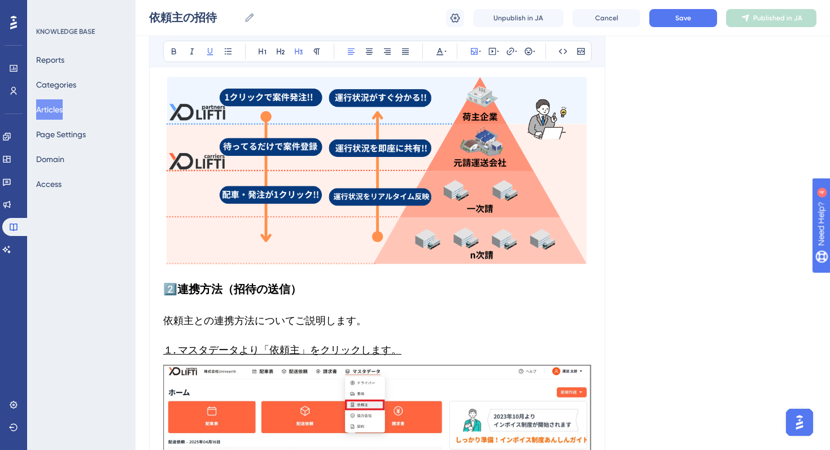
scroll to position [0, 0]
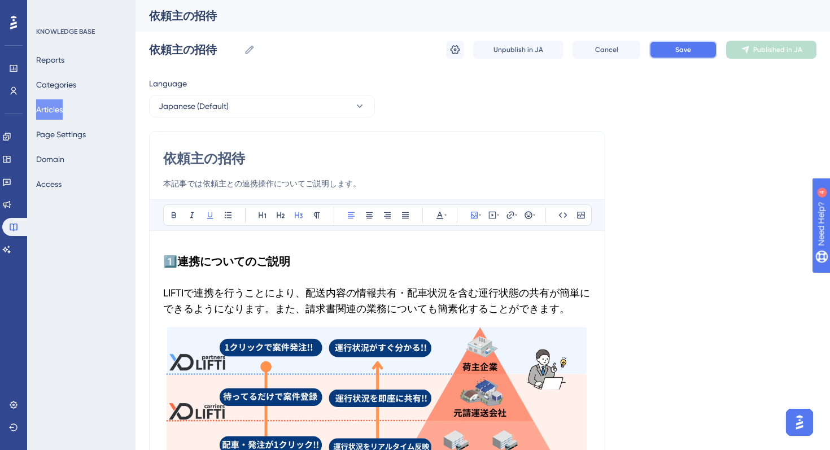
click at [698, 48] on button "Save" at bounding box center [684, 50] width 68 height 18
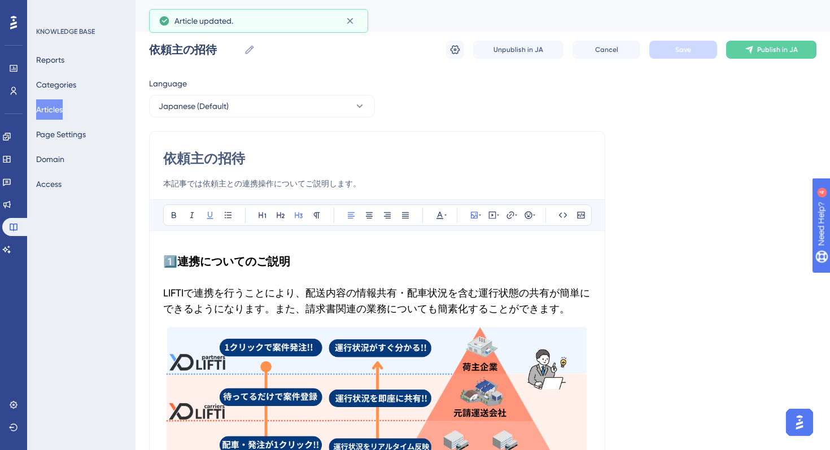
click at [54, 106] on button "Articles" at bounding box center [49, 109] width 27 height 20
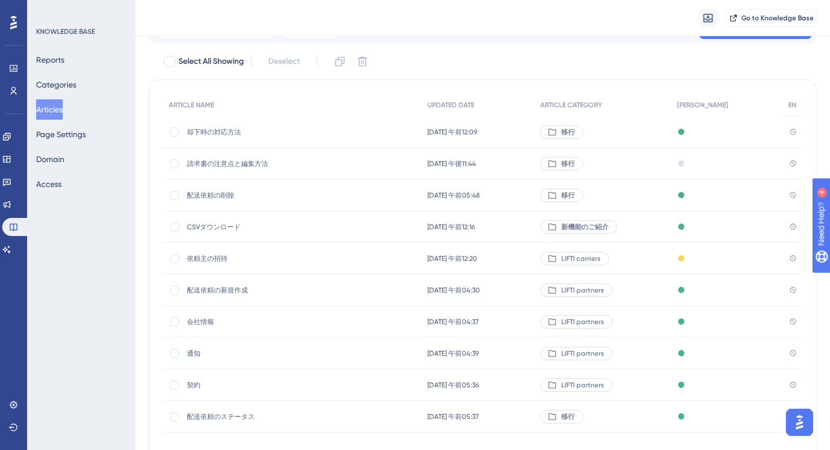
scroll to position [48, 0]
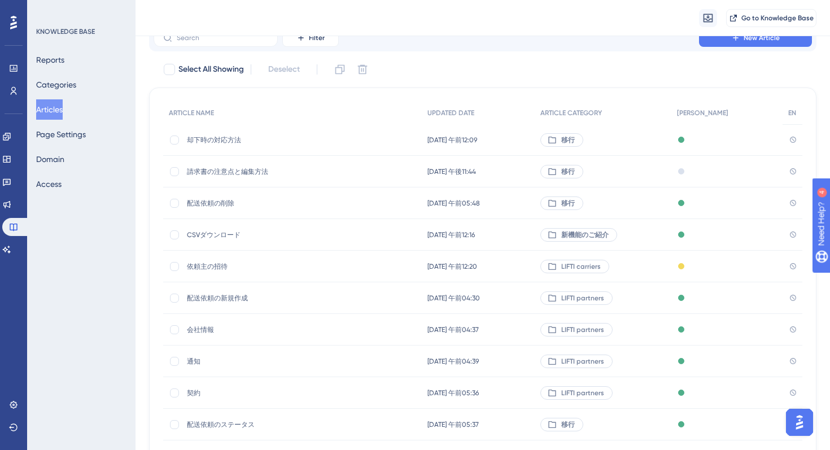
click at [219, 264] on span "依頼主の招待" at bounding box center [277, 266] width 181 height 9
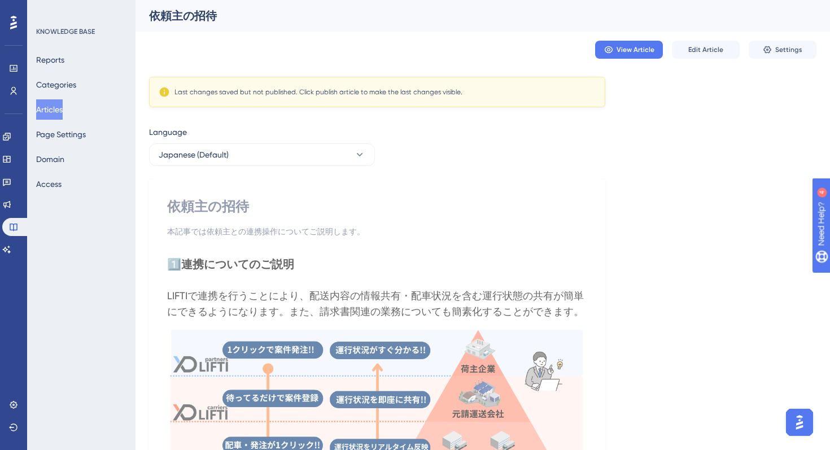
click at [51, 111] on button "Articles" at bounding box center [49, 109] width 27 height 20
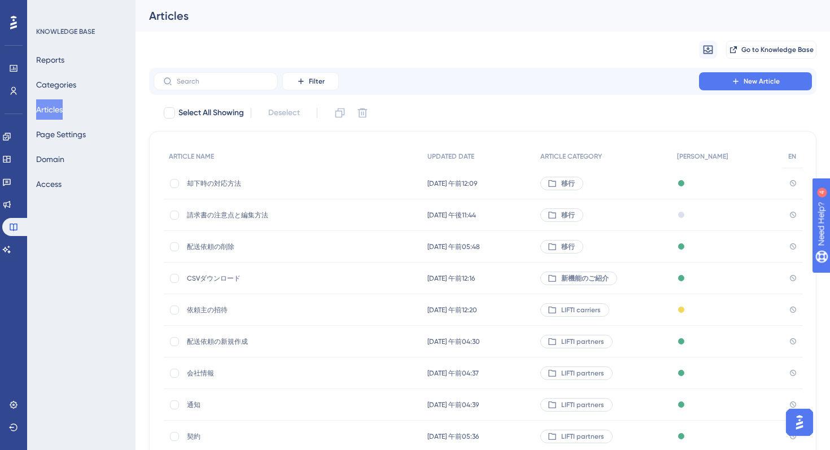
click at [212, 189] on div "却下時の対応方法 却下時の対応方法" at bounding box center [277, 184] width 181 height 32
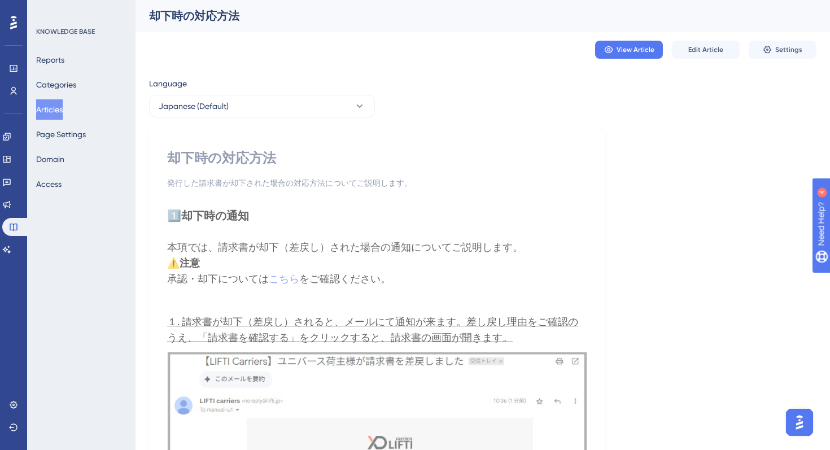
click at [54, 102] on button "Articles" at bounding box center [49, 109] width 27 height 20
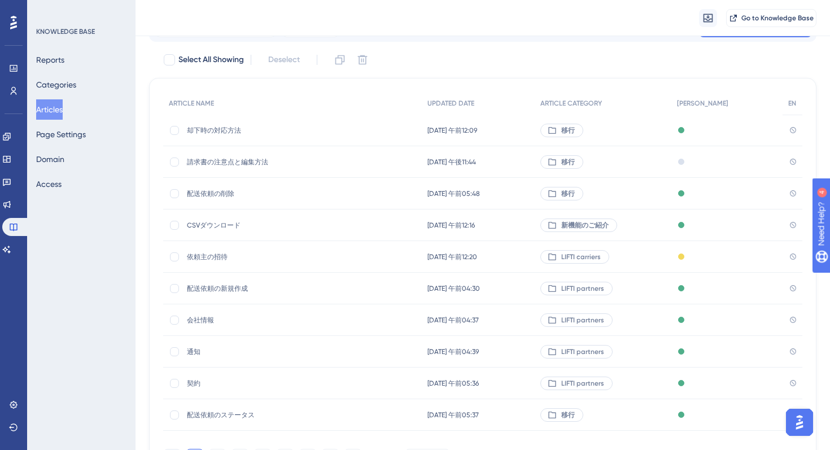
scroll to position [125, 0]
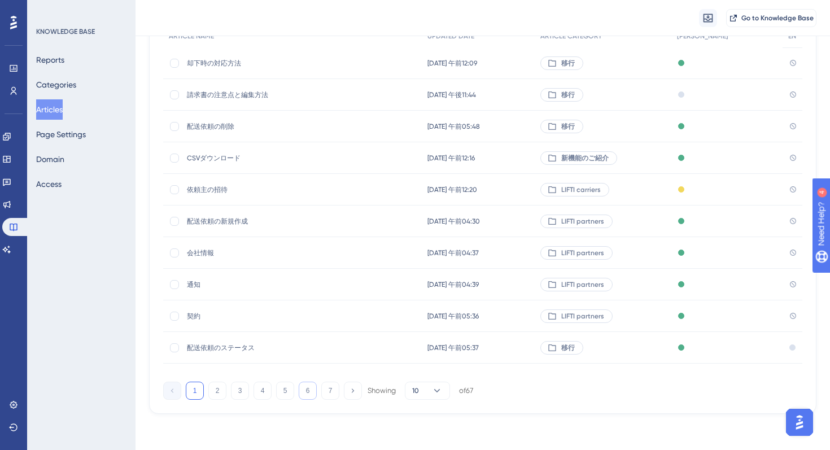
click at [306, 389] on button "6" at bounding box center [308, 391] width 18 height 18
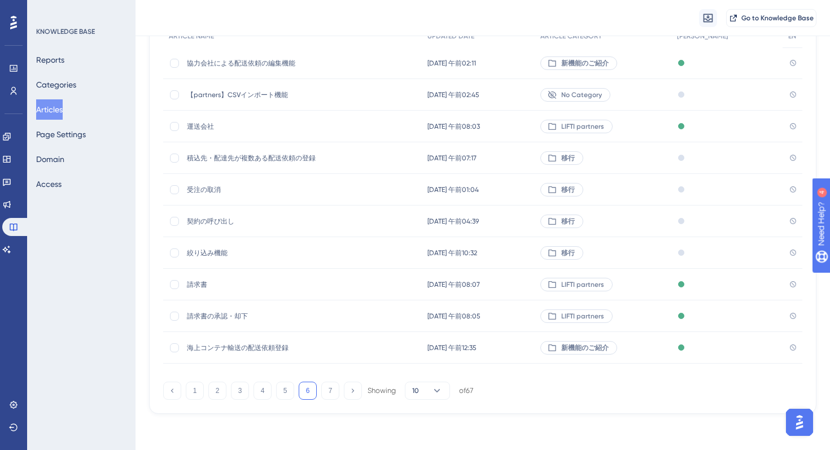
click at [202, 289] on div "請求書 請求書" at bounding box center [277, 285] width 181 height 32
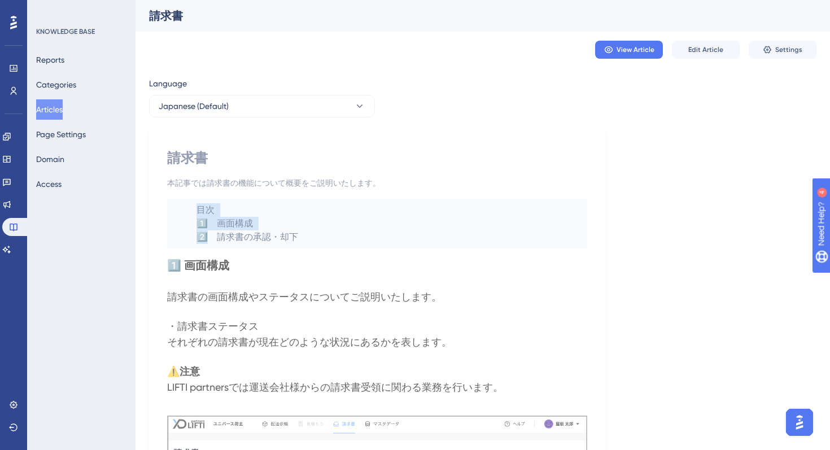
drag, startPoint x: 410, startPoint y: 242, endPoint x: 194, endPoint y: 203, distance: 218.7
click at [194, 202] on code "目次 1 ️⃣　画面構成 2 ️⃣　請求書の承認・却下" at bounding box center [377, 224] width 420 height 50
click at [299, 233] on code "目次 1 ️⃣　画面構成 2 ️⃣　請求書の承認・却下" at bounding box center [377, 224] width 420 height 50
click at [214, 215] on code "目次 1 ️⃣　画面構成 2 ️⃣　請求書の承認・却下" at bounding box center [377, 224] width 420 height 50
drag, startPoint x: 199, startPoint y: 206, endPoint x: 310, endPoint y: 251, distance: 119.6
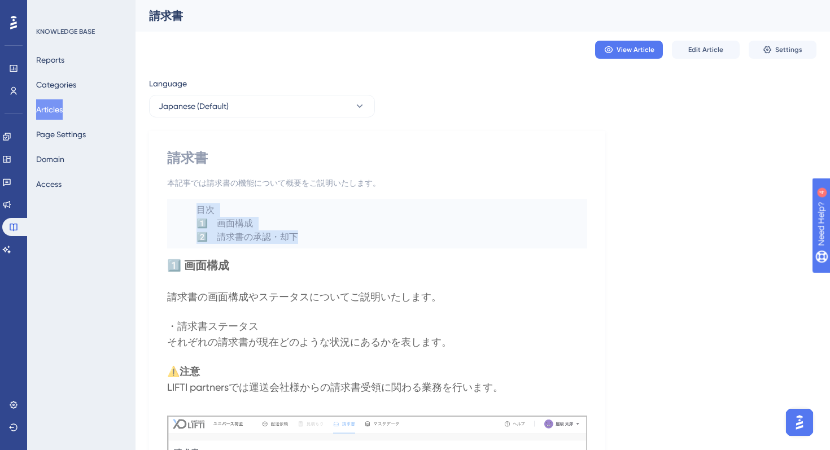
copy code "目次 1 ️⃣　画面構成 2 ️⃣　請求書の承認・却下"
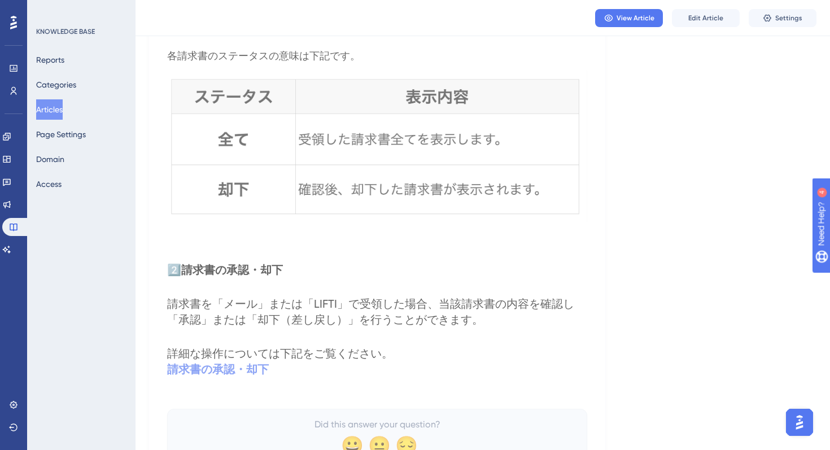
scroll to position [655, 0]
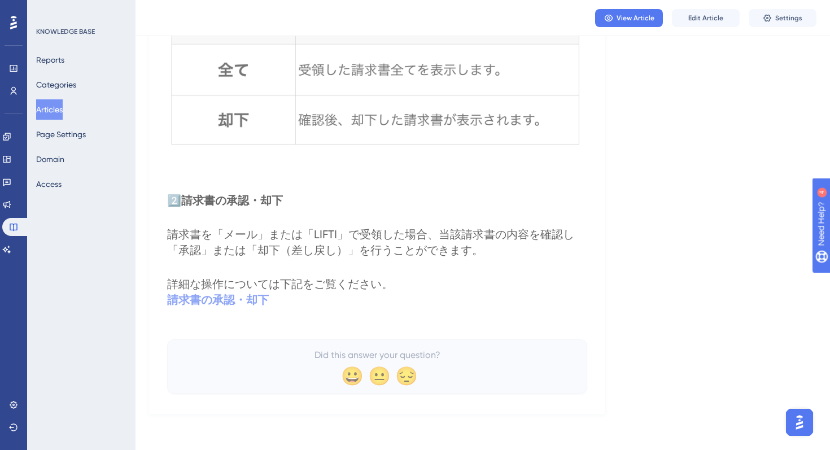
click at [50, 114] on button "Articles" at bounding box center [49, 109] width 27 height 20
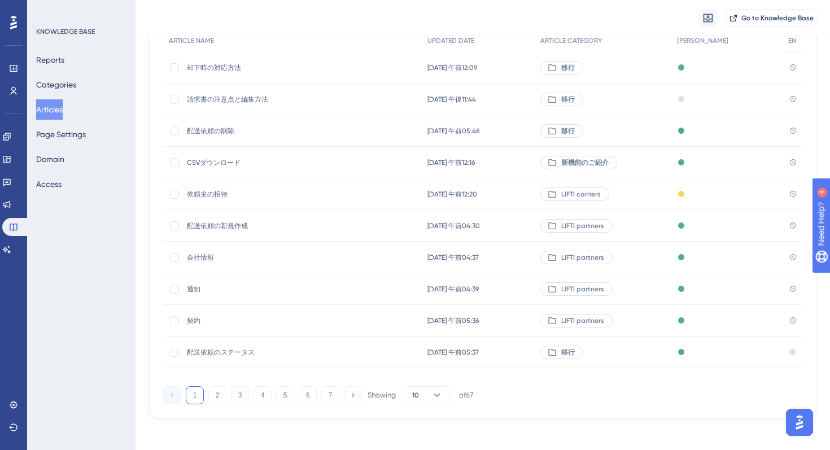
scroll to position [125, 0]
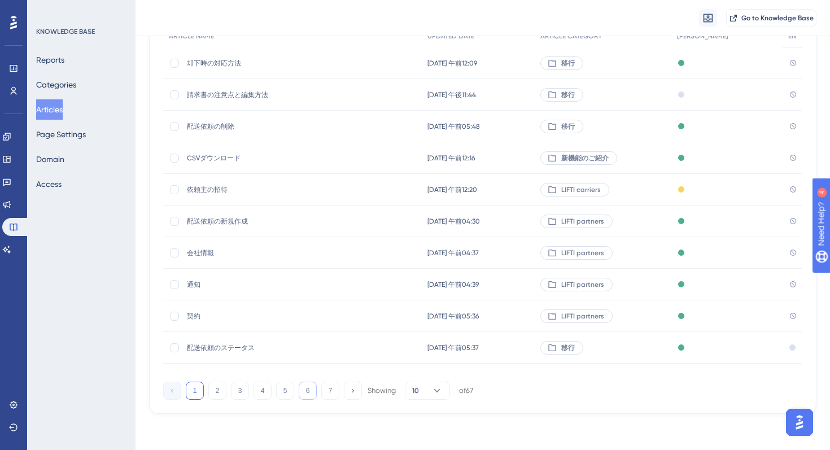
click at [314, 393] on button "6" at bounding box center [308, 391] width 18 height 18
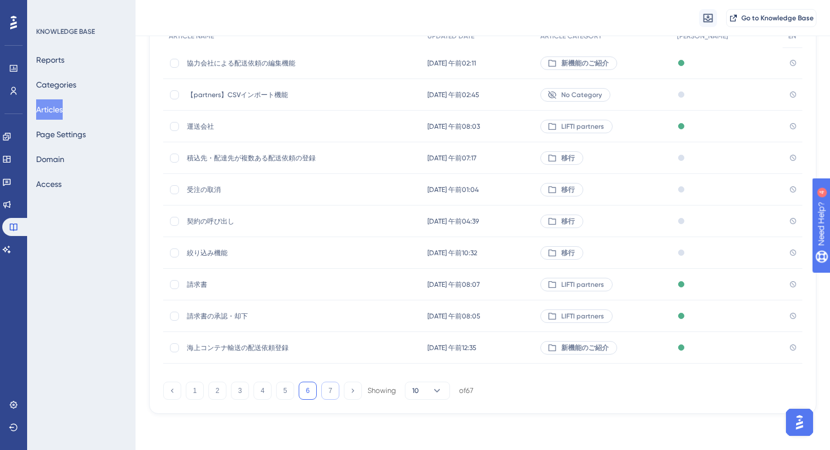
click at [327, 390] on button "7" at bounding box center [330, 391] width 18 height 18
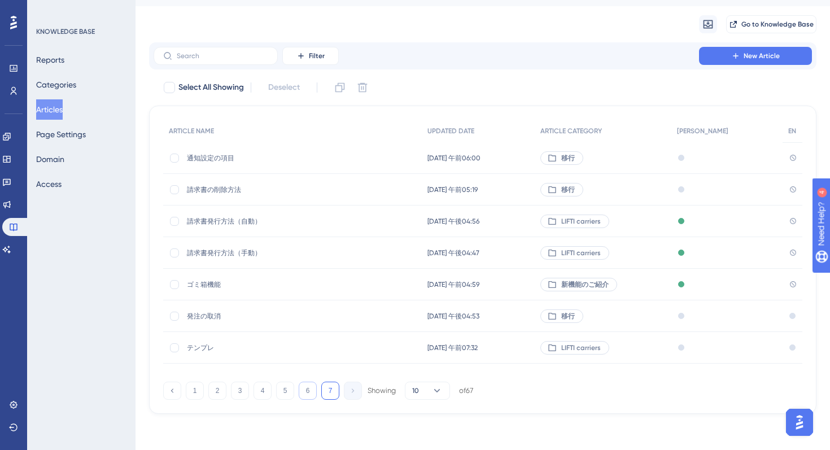
click at [313, 390] on button "6" at bounding box center [308, 391] width 18 height 18
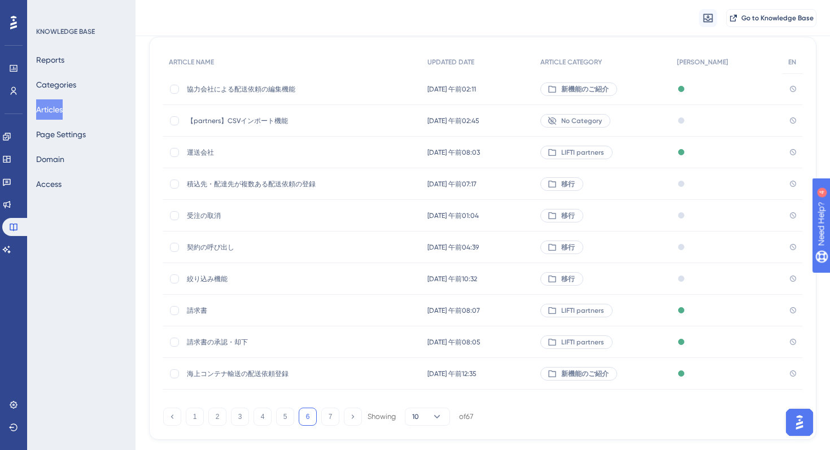
scroll to position [125, 0]
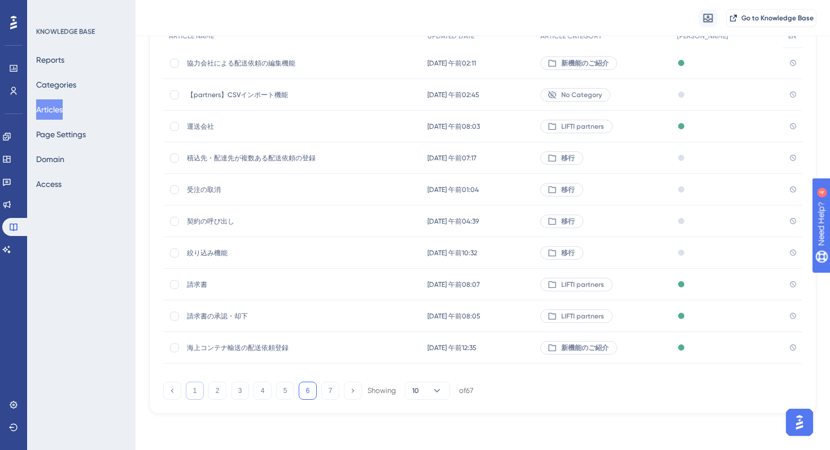
click at [191, 384] on button "1" at bounding box center [195, 391] width 18 height 18
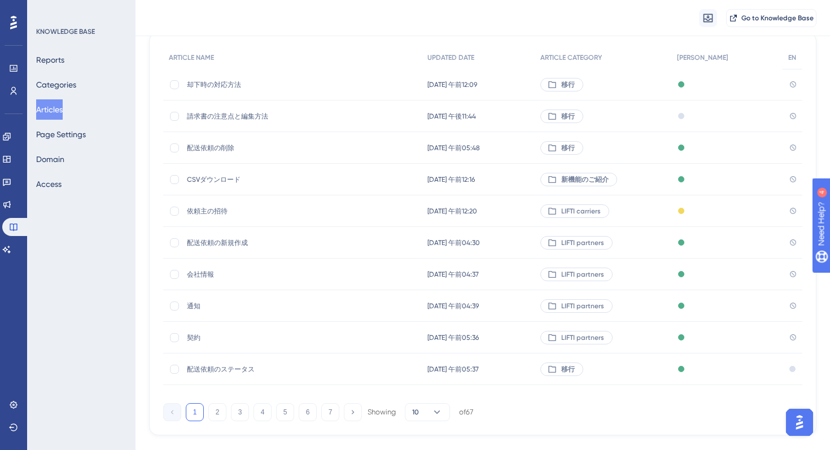
scroll to position [100, 0]
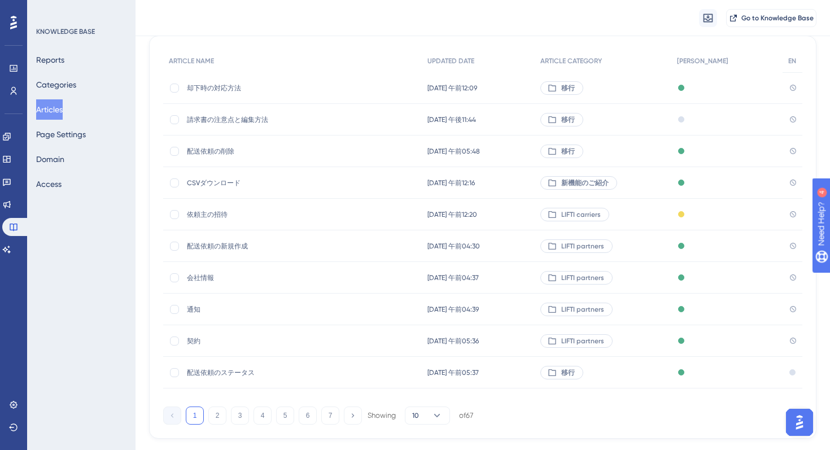
click at [221, 249] on span "配送依頼の新規作成" at bounding box center [277, 246] width 181 height 9
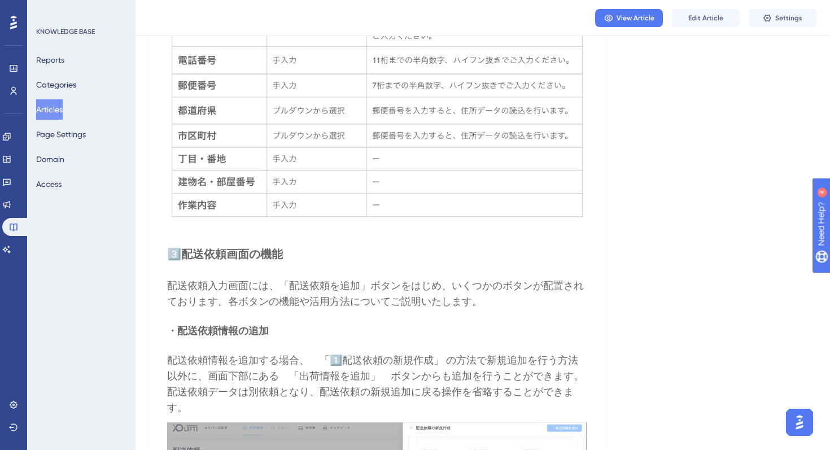
scroll to position [3897, 0]
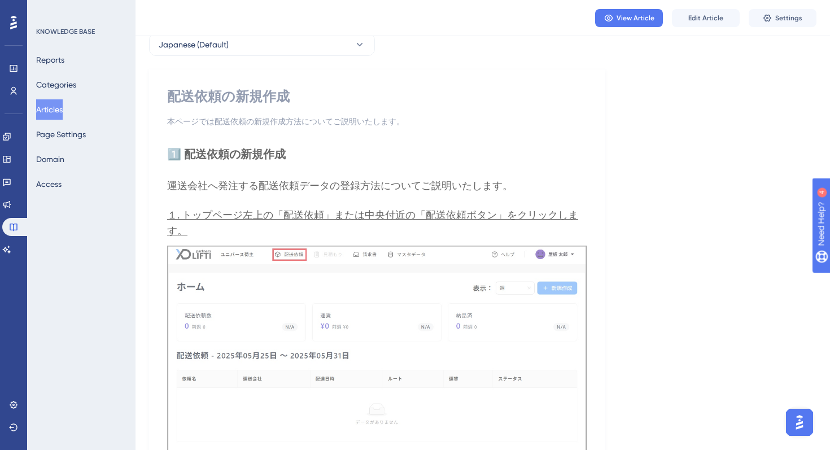
scroll to position [60, 0]
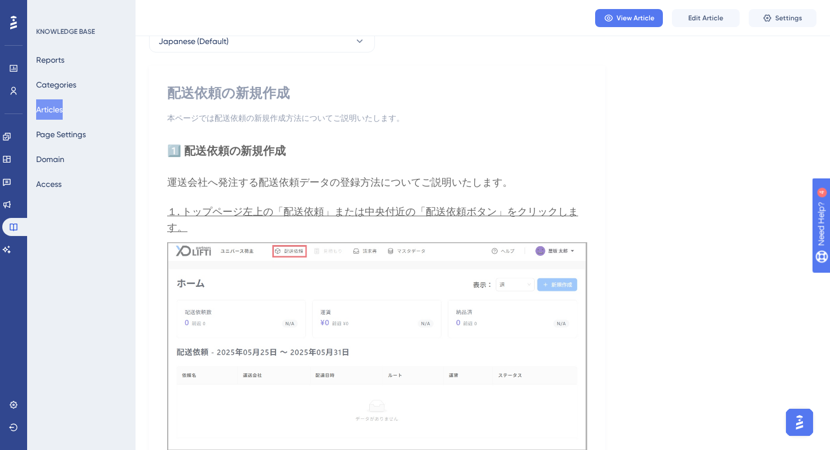
click at [520, 124] on div "本ページでは配送依頼の新規作成方法についてご説明いたします。" at bounding box center [377, 118] width 420 height 14
click at [722, 16] on span "Edit Article" at bounding box center [706, 18] width 35 height 9
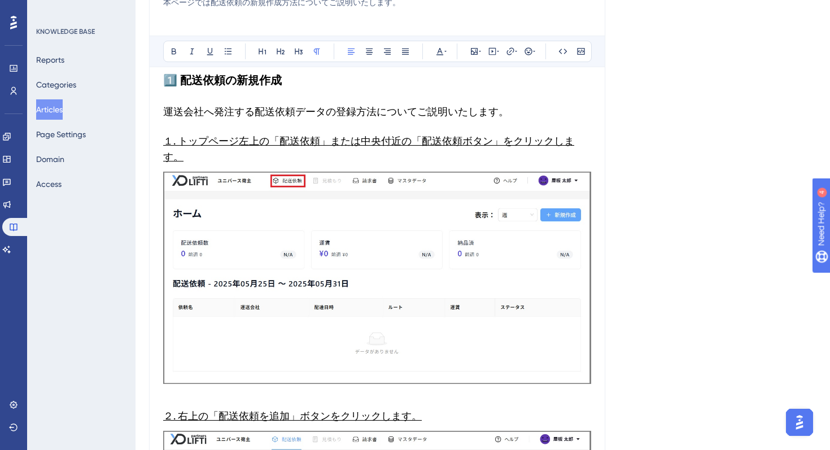
scroll to position [0, 0]
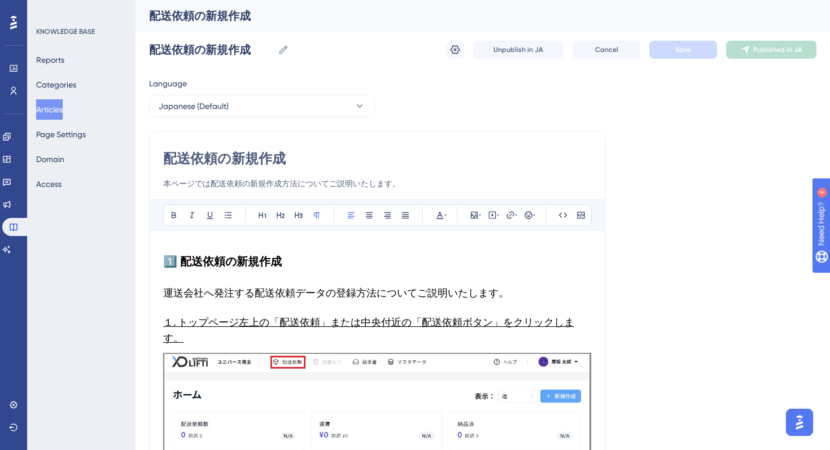
click at [164, 263] on strong "1️⃣ 配送依頼の新規作成" at bounding box center [222, 262] width 119 height 14
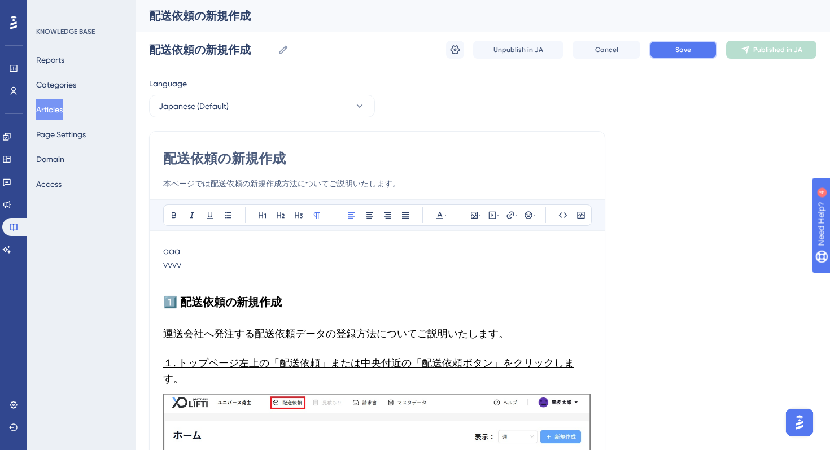
click at [669, 54] on button "Save" at bounding box center [684, 50] width 68 height 18
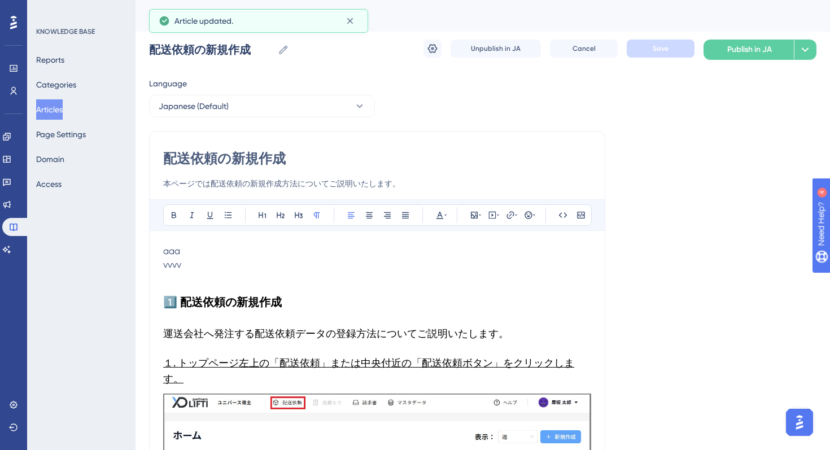
click at [94, 255] on div "KNOWLEDGE BASE Reports Categories Articles Page Settings Domain Access" at bounding box center [81, 225] width 108 height 450
click at [47, 109] on button "Articles" at bounding box center [49, 109] width 27 height 20
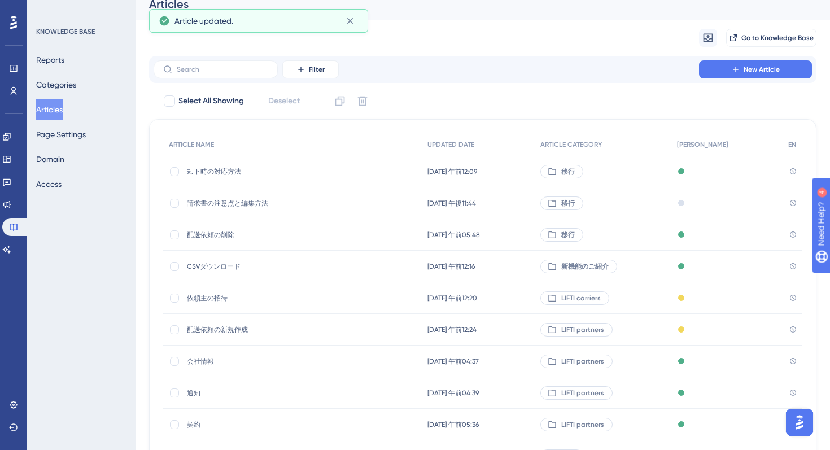
scroll to position [15, 0]
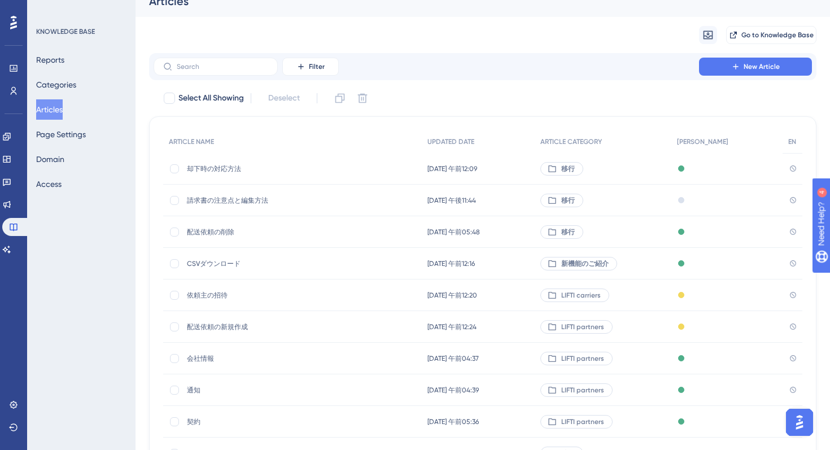
click at [224, 198] on span "請求書の注意点と編集方法" at bounding box center [277, 200] width 181 height 9
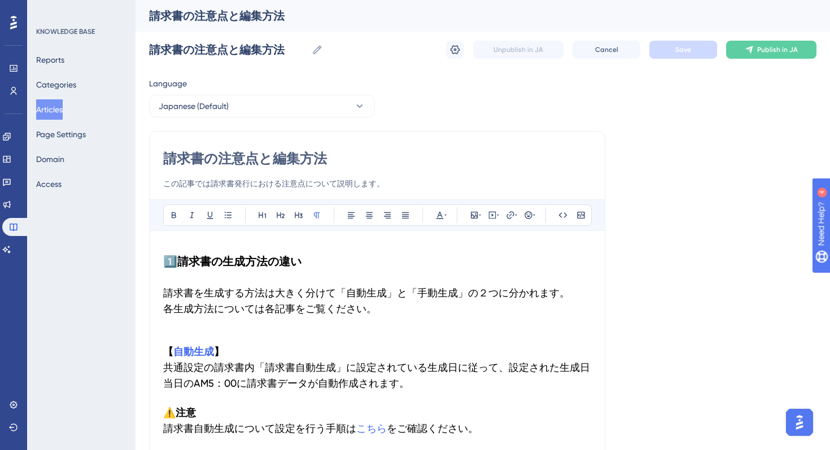
click at [40, 118] on button "Articles" at bounding box center [49, 109] width 27 height 20
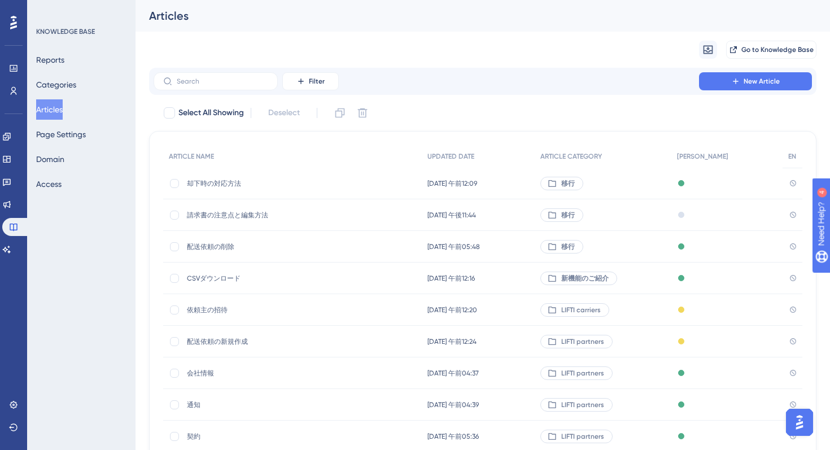
scroll to position [125, 0]
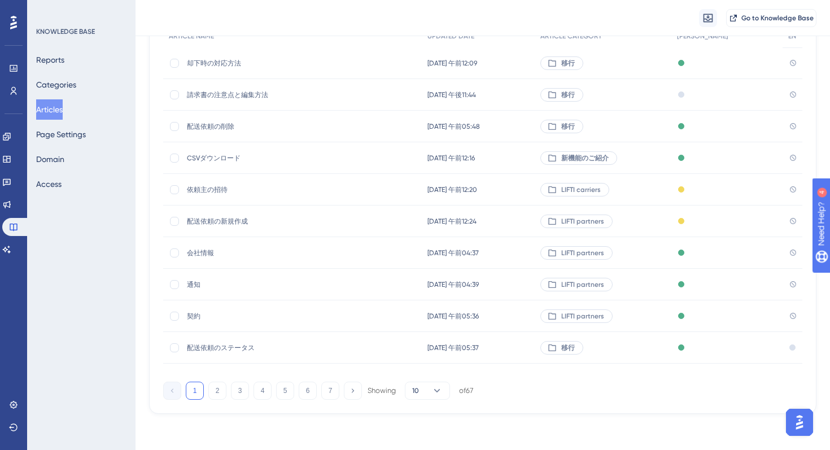
click at [211, 354] on div "配送依頼のステータス 配送依頼のステータス" at bounding box center [277, 348] width 181 height 32
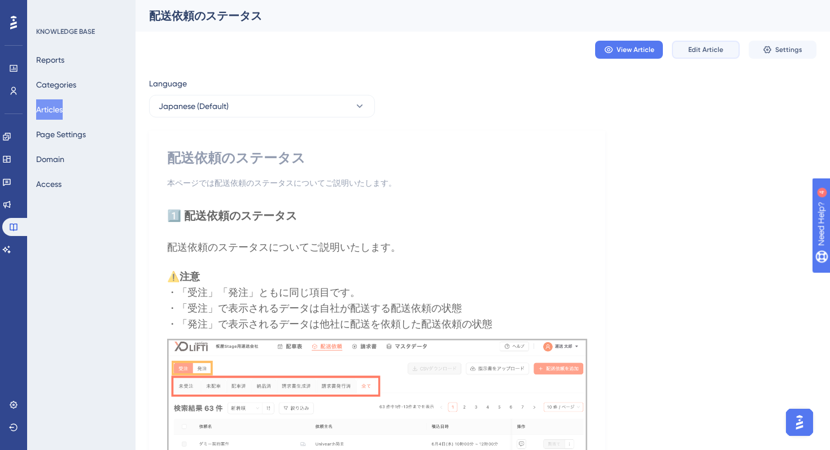
click at [704, 50] on span "Edit Article" at bounding box center [706, 49] width 35 height 9
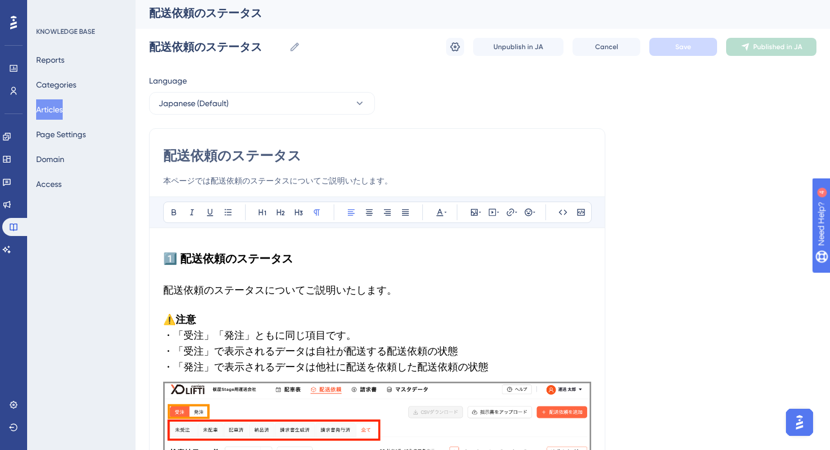
click at [298, 350] on span "・「受注」で表示されるデータは自社が配送する配送依頼の状態" at bounding box center [310, 351] width 295 height 12
click at [332, 346] on span "・「受注」で表示されるデータは自社が配送する配送依頼の状態" at bounding box center [310, 351] width 295 height 12
click at [228, 317] on h3 "⚠️ 注意 　・「受注」「発注」ともに同じ項目です。 　・「受注」で表示されるデータは自社が配送する配送依頼の状態 　・「発注」で表示されるデータは他社に配送…" at bounding box center [377, 343] width 428 height 77
click at [318, 293] on span "配送依頼のステータスについてご説明いたします。" at bounding box center [280, 290] width 234 height 12
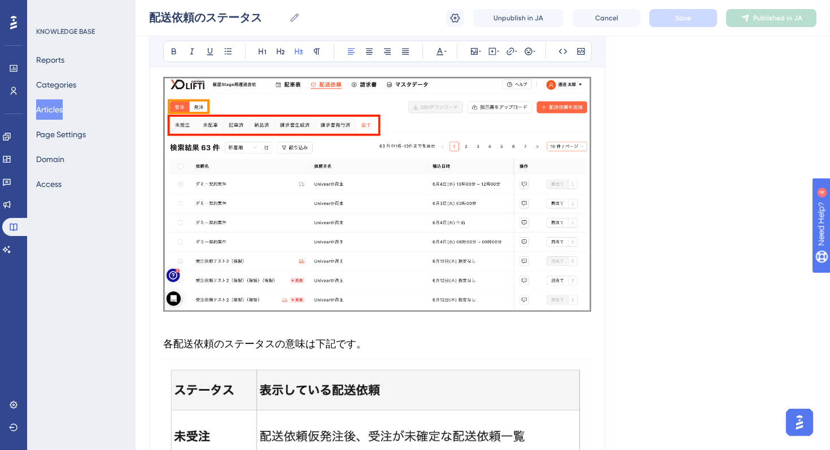
scroll to position [0, 0]
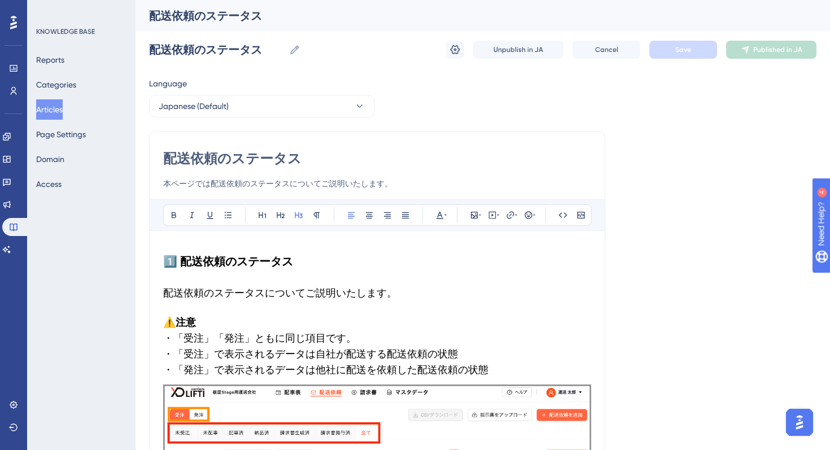
click at [55, 115] on button "Articles" at bounding box center [49, 109] width 27 height 20
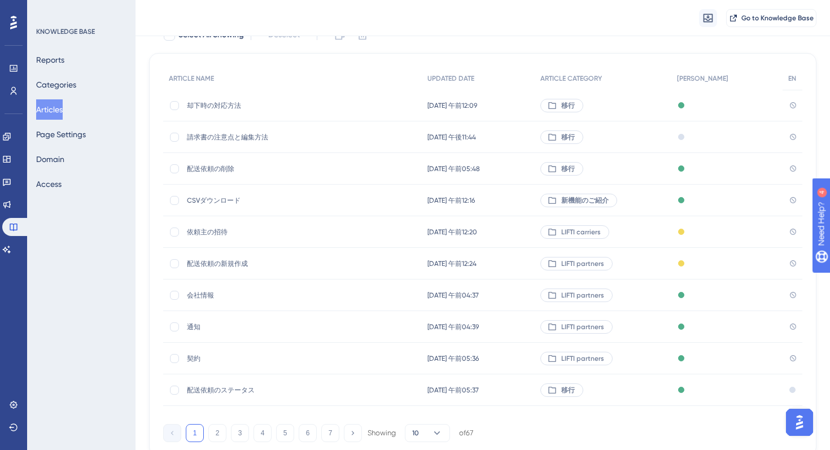
scroll to position [125, 0]
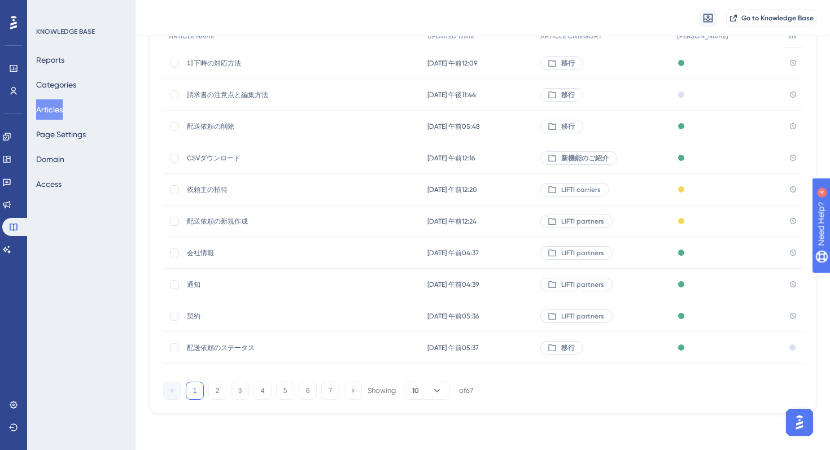
click at [202, 193] on span "依頼主の招待" at bounding box center [277, 189] width 181 height 9
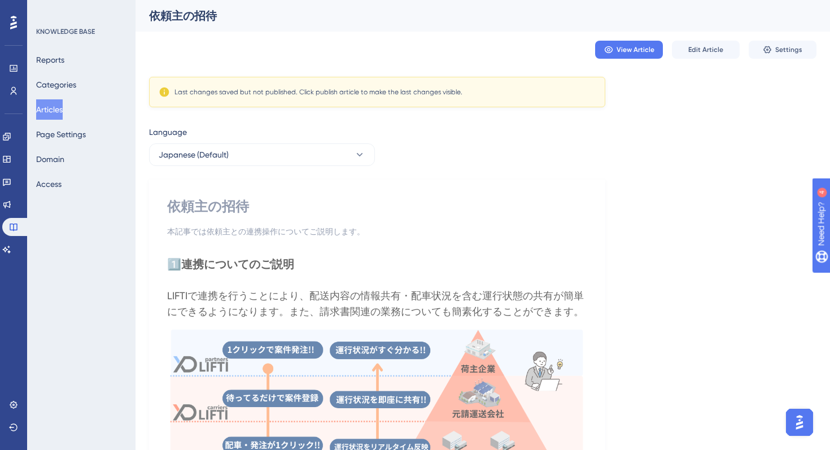
click at [63, 110] on button "Articles" at bounding box center [49, 109] width 27 height 20
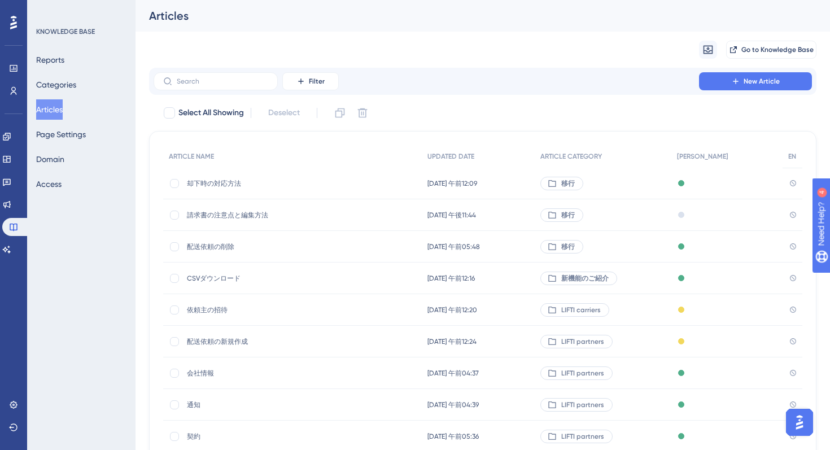
scroll to position [125, 0]
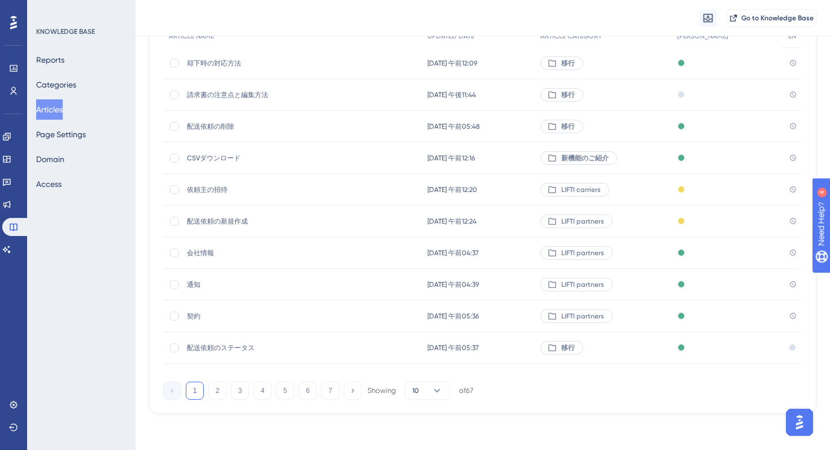
click at [241, 402] on div "ARTICLE NAME UPDATED DATE ARTICLE CATEGORY JA EN 却下時の対応方法 却下時の対応方法 [DATE] 午前12:…" at bounding box center [483, 212] width 668 height 403
click at [240, 396] on button "3" at bounding box center [240, 391] width 18 height 18
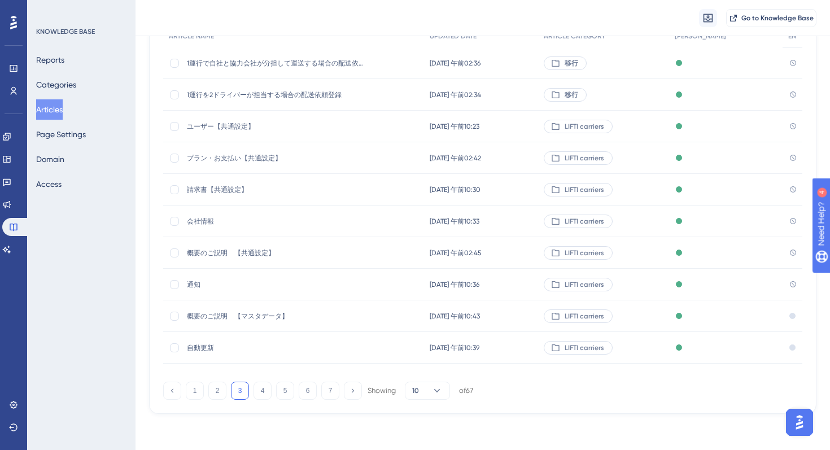
click at [249, 93] on span "1運行を2ドライバーが担当する場合の配送依頼登録" at bounding box center [277, 94] width 181 height 9
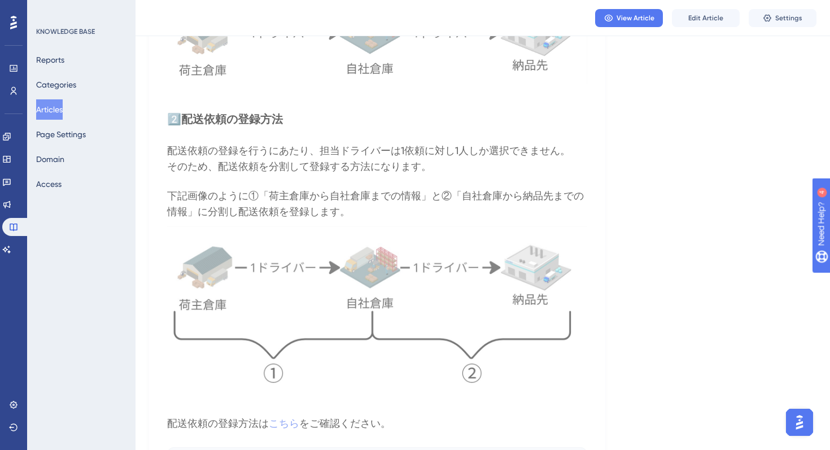
scroll to position [336, 0]
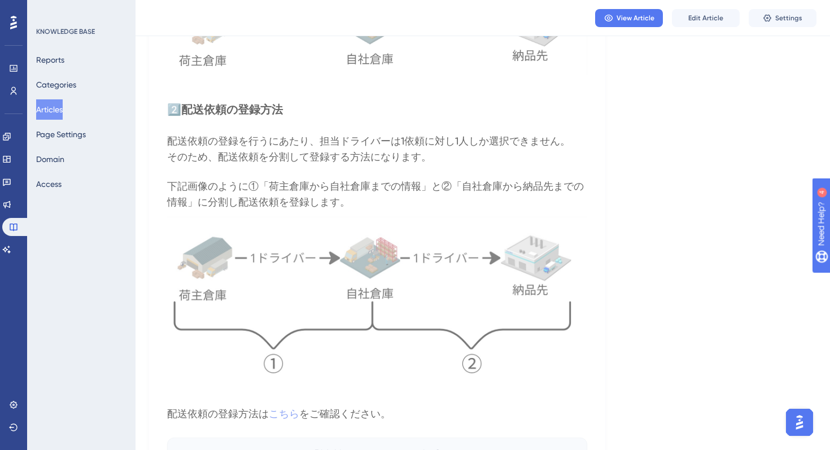
click at [53, 108] on button "Articles" at bounding box center [49, 109] width 27 height 20
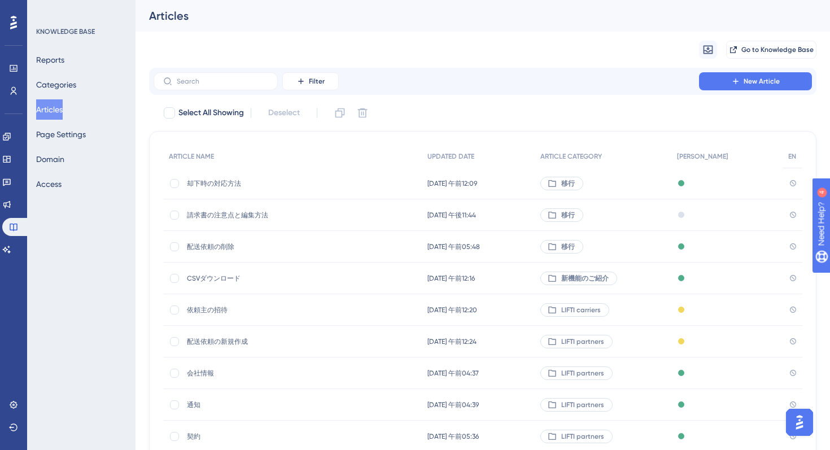
click at [217, 275] on span "CSVダウンロード" at bounding box center [277, 278] width 181 height 9
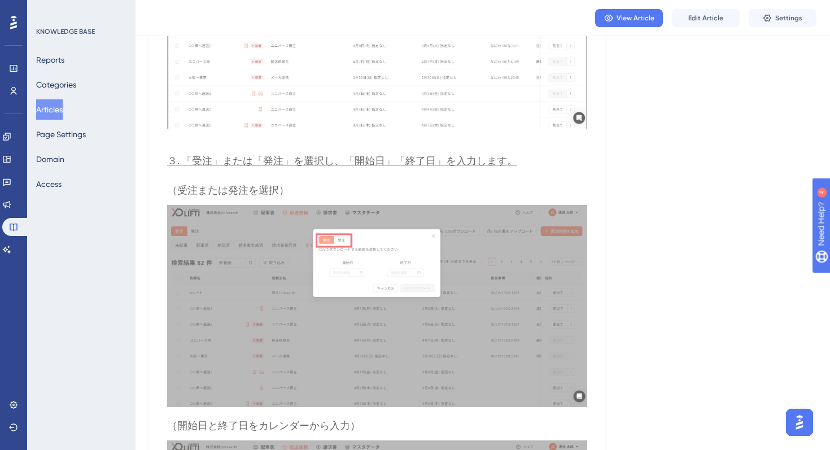
scroll to position [623, 0]
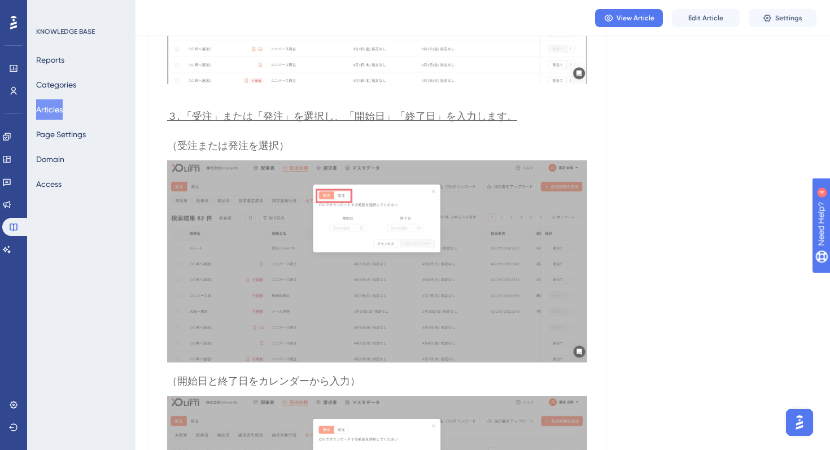
click at [62, 113] on button "Articles" at bounding box center [49, 109] width 27 height 20
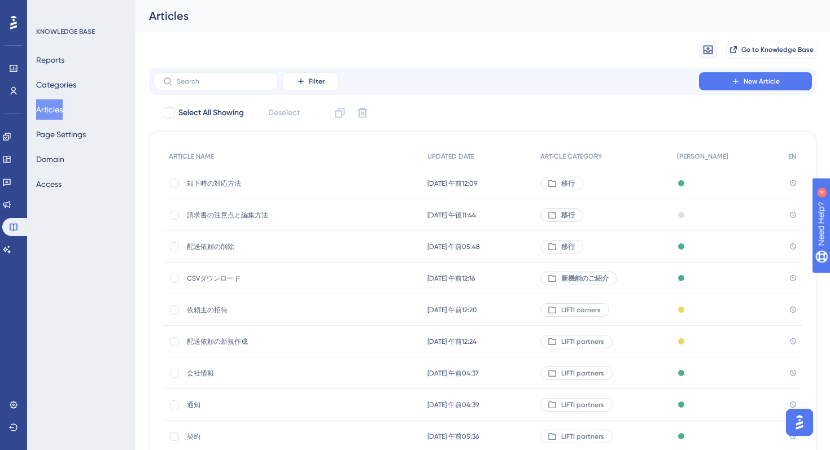
scroll to position [125, 0]
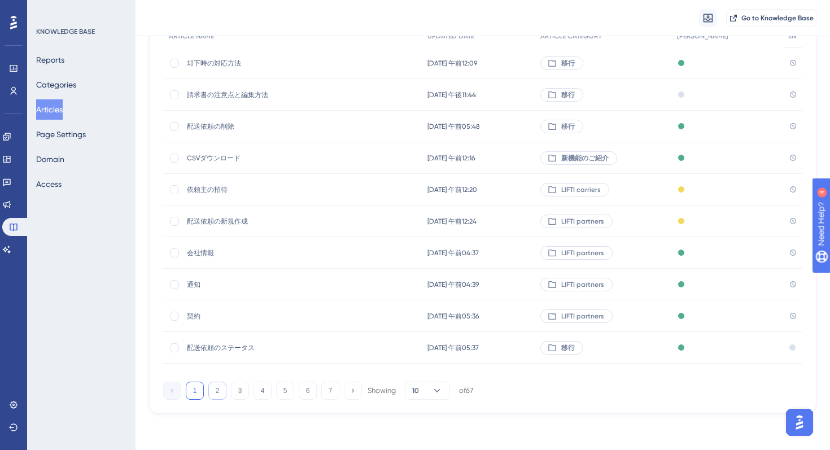
click at [215, 387] on button "2" at bounding box center [217, 391] width 18 height 18
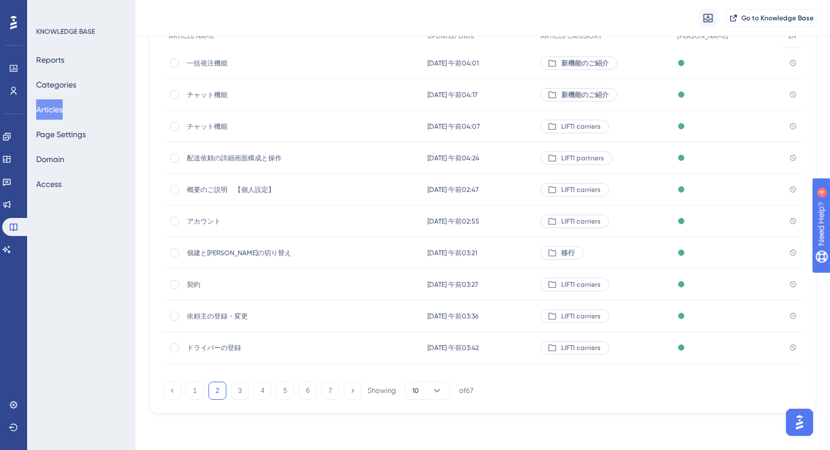
click at [233, 195] on div "概要のご説明　【個人設定】 概要のご説明　【個人設定】" at bounding box center [277, 190] width 181 height 32
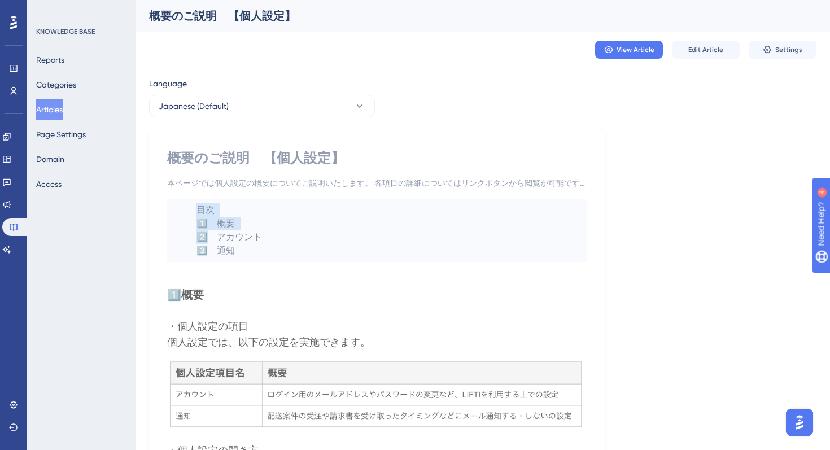
drag, startPoint x: 376, startPoint y: 242, endPoint x: 211, endPoint y: 216, distance: 166.3
click at [211, 216] on code "目次 1 ️⃣　概要 2 ️⃣　アカウント 3 ️⃣　通知" at bounding box center [377, 230] width 420 height 63
click at [198, 208] on span "目次" at bounding box center [206, 210] width 18 height 11
drag, startPoint x: 195, startPoint y: 207, endPoint x: 266, endPoint y: 258, distance: 87.1
click at [266, 258] on code "目次 1 ️⃣　概要 2 ️⃣　アカウント 3 ️⃣　通知" at bounding box center [377, 230] width 420 height 63
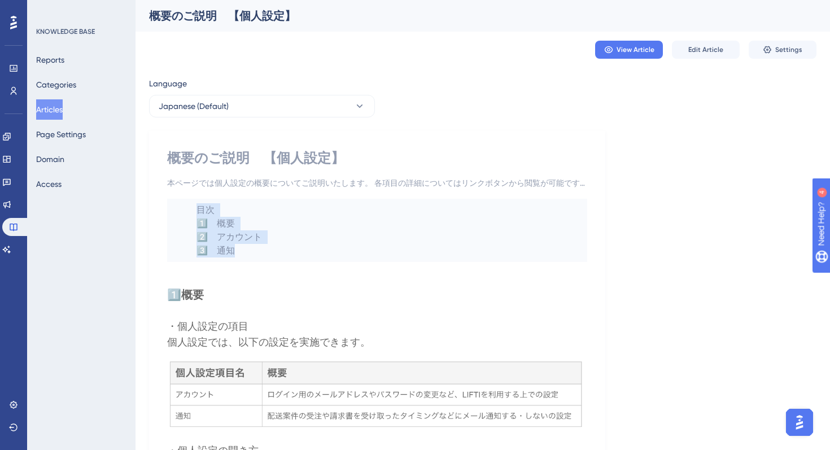
copy code "目次 1 ️⃣　概要 2 ️⃣　アカウント 3 ️⃣　通知"
click at [51, 98] on div "Reports Categories Articles Page Settings Domain Access" at bounding box center [82, 122] width 92 height 145
click at [63, 119] on button "Articles" at bounding box center [49, 109] width 27 height 20
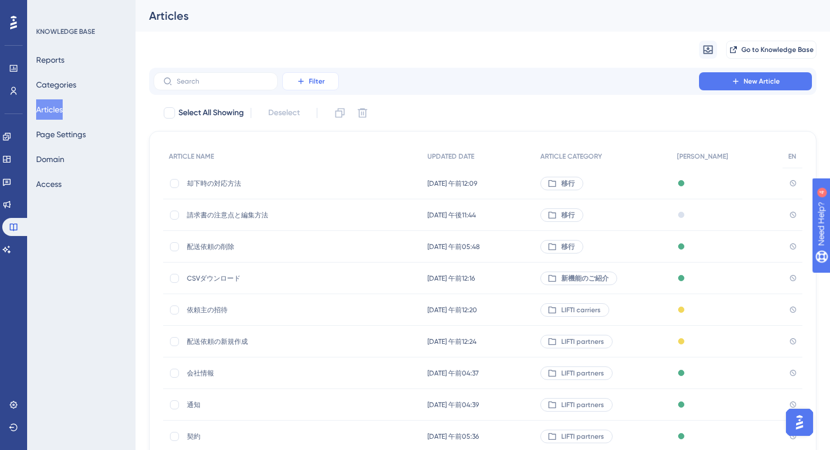
click at [301, 77] on icon at bounding box center [301, 81] width 9 height 9
click at [336, 184] on div "Category Category" at bounding box center [322, 181] width 46 height 23
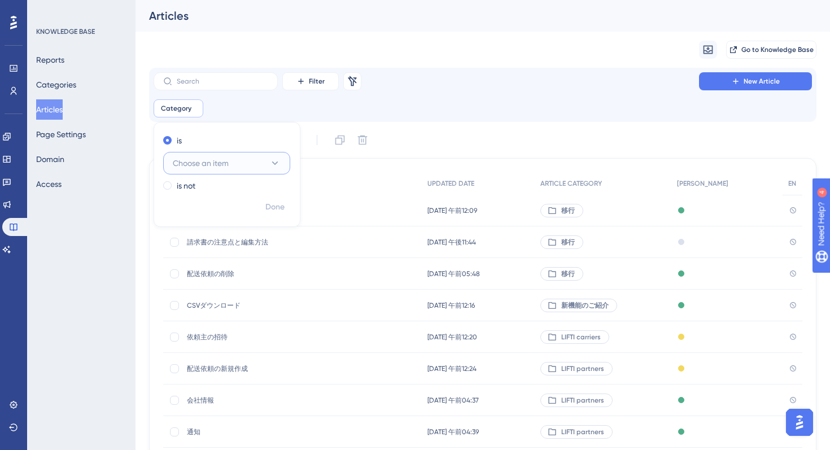
click at [243, 160] on button "Choose an item" at bounding box center [226, 163] width 127 height 23
click at [232, 290] on div "LIFTI carriers LIFTI carriers" at bounding box center [227, 288] width 94 height 23
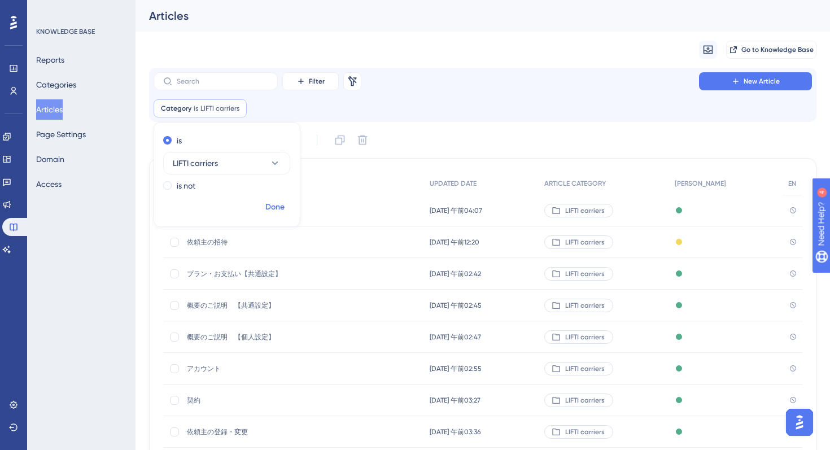
click at [279, 207] on span "Done" at bounding box center [275, 208] width 19 height 14
click at [215, 209] on span "チャット機能" at bounding box center [277, 210] width 181 height 9
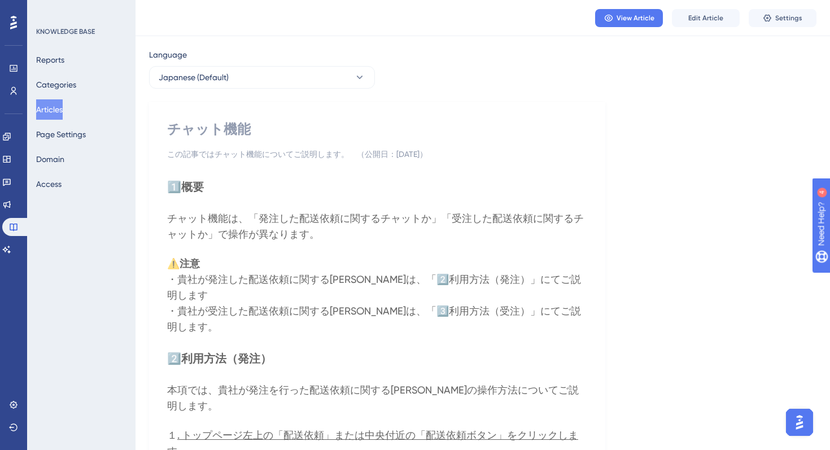
scroll to position [44, 0]
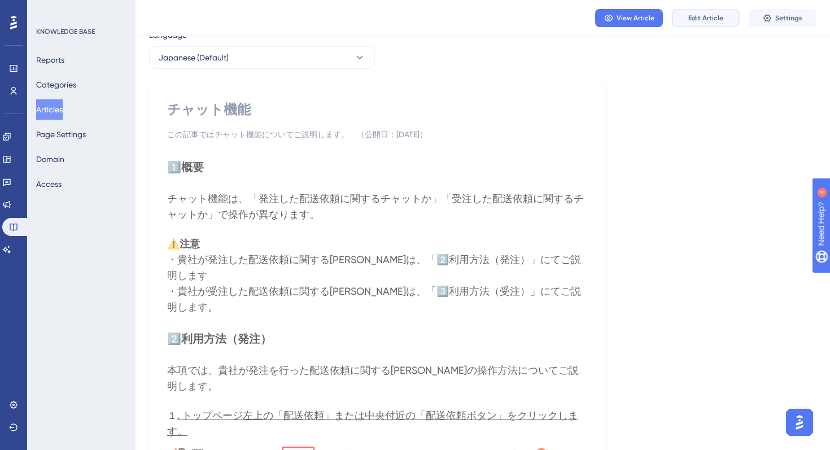
click at [723, 24] on button "Edit Article" at bounding box center [706, 18] width 68 height 18
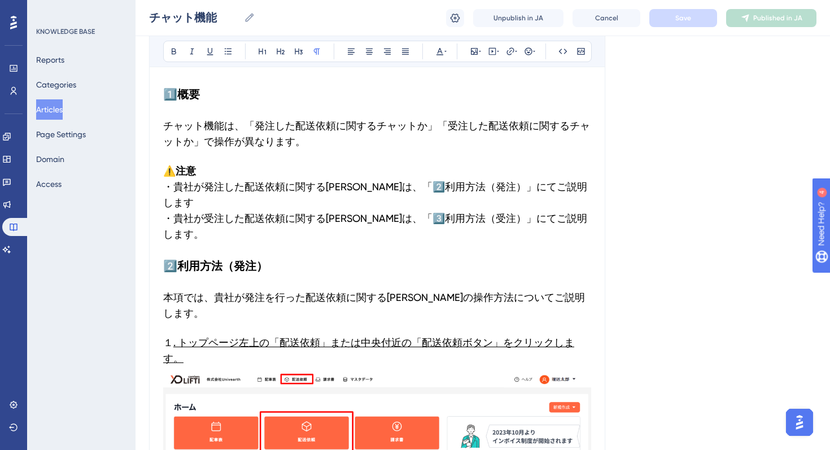
scroll to position [0, 0]
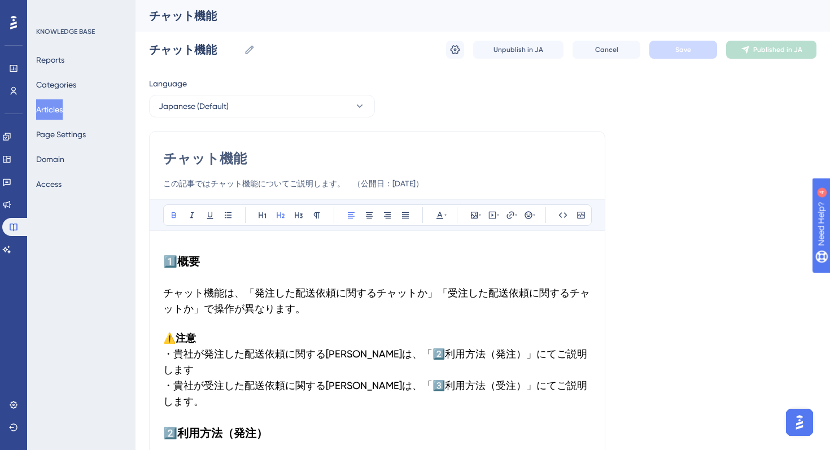
click at [168, 258] on strong "1️⃣" at bounding box center [170, 262] width 14 height 14
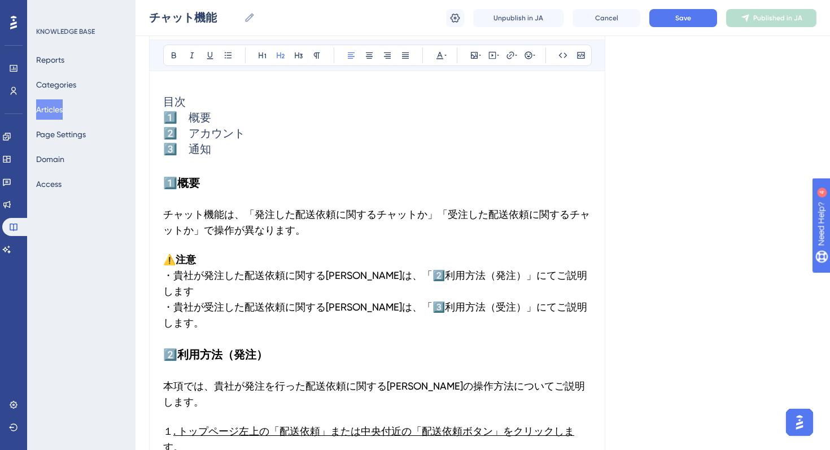
scroll to position [125, 0]
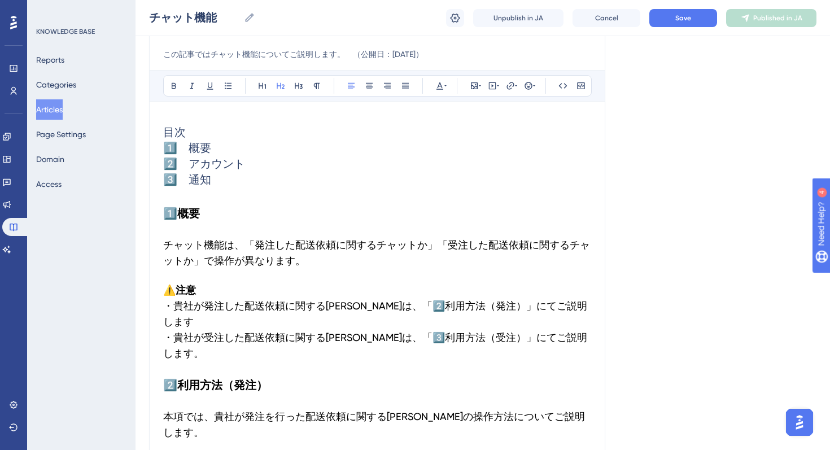
click at [246, 159] on h2 "目次 1️⃣　概要 2️⃣　アカウント 3️⃣　通知" at bounding box center [377, 155] width 428 height 81
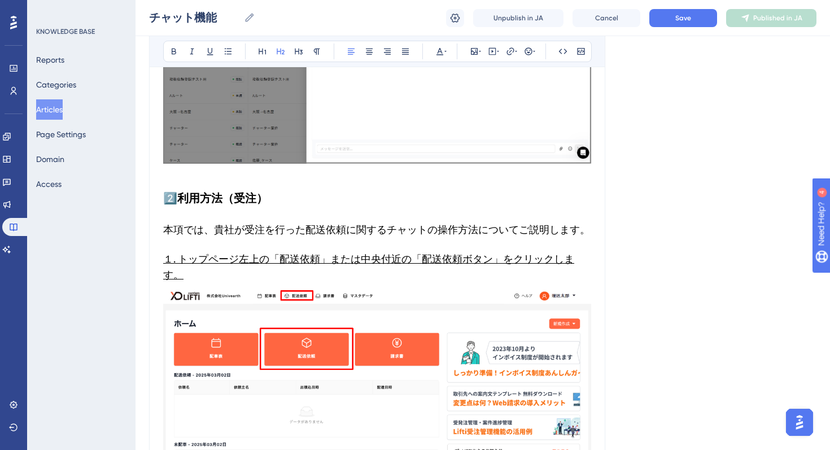
scroll to position [2179, 0]
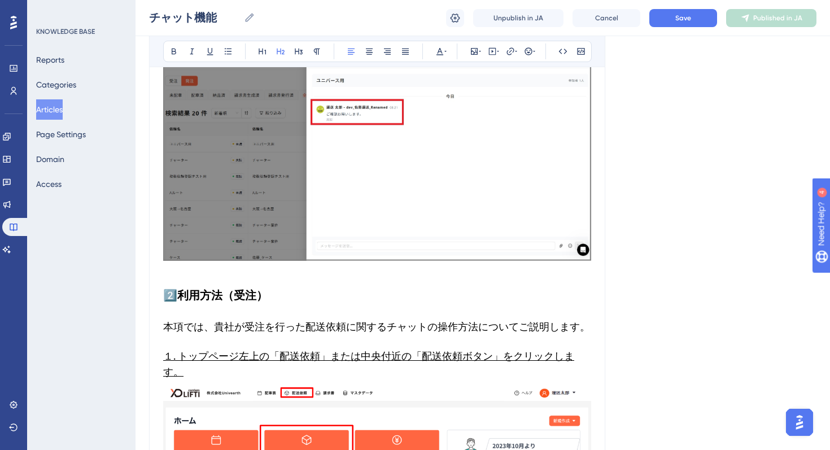
click at [176, 289] on strong "2️⃣利用方法（受注）" at bounding box center [215, 296] width 105 height 14
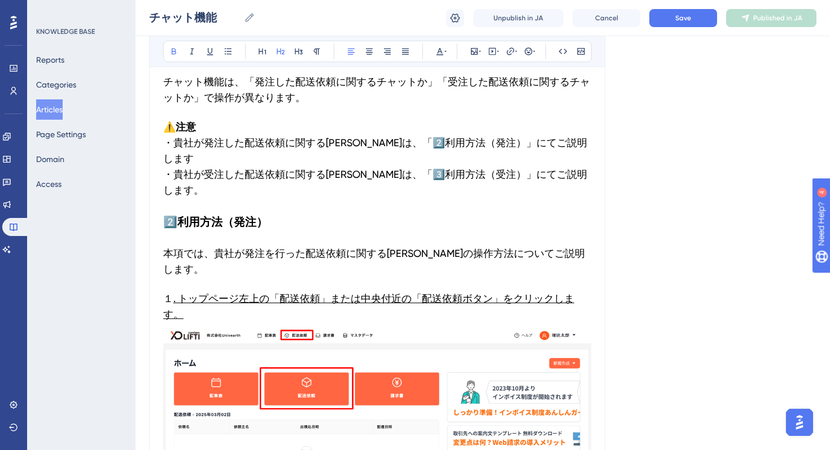
scroll to position [353, 0]
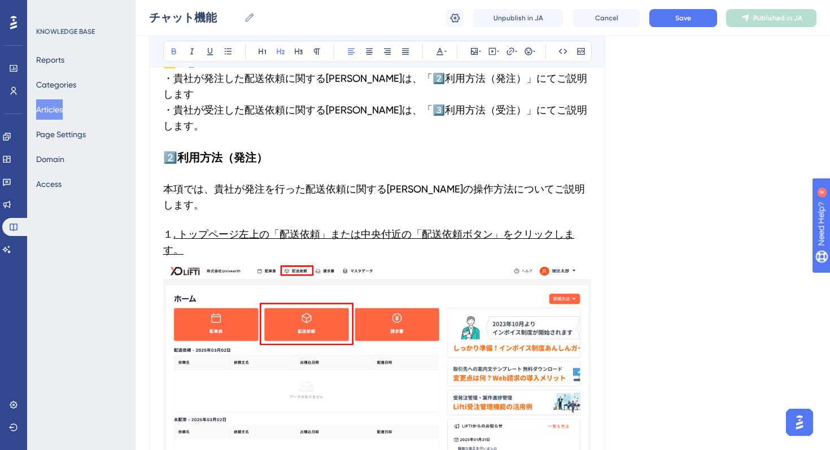
click at [176, 151] on strong "2️⃣利用方法（発注）" at bounding box center [215, 158] width 105 height 14
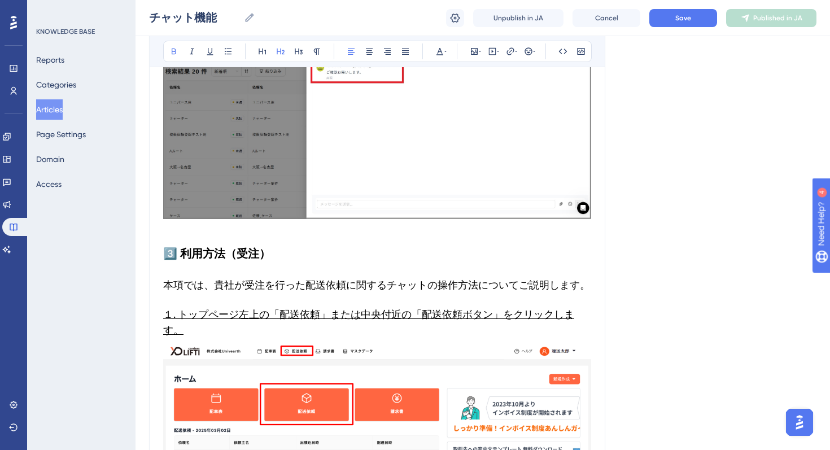
scroll to position [2261, 0]
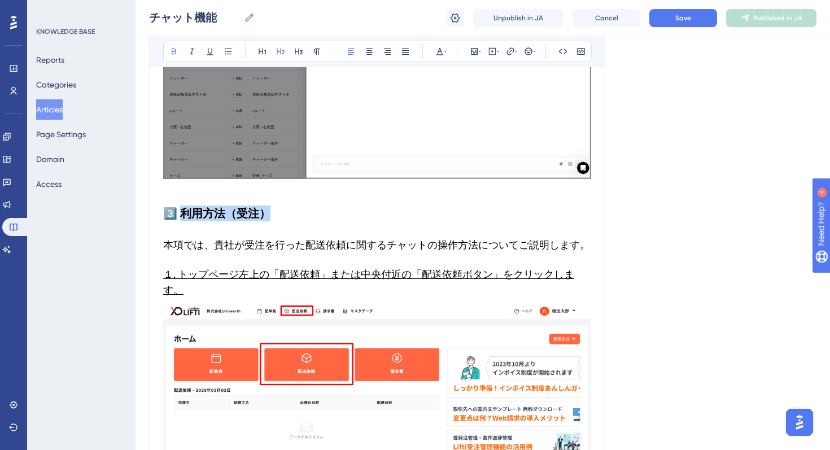
drag, startPoint x: 264, startPoint y: 170, endPoint x: 179, endPoint y: 163, distance: 85.6
click at [179, 207] on strong "3️⃣ 利用方法（受注）" at bounding box center [216, 214] width 107 height 14
copy strong "利用方法（受注）"
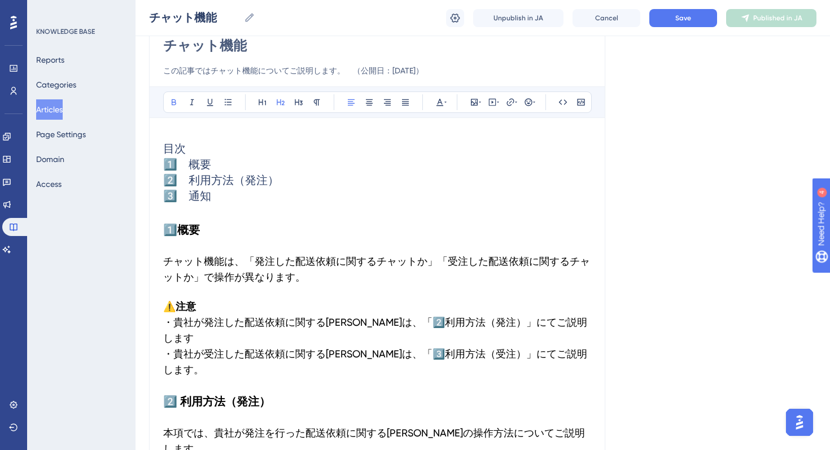
scroll to position [107, 0]
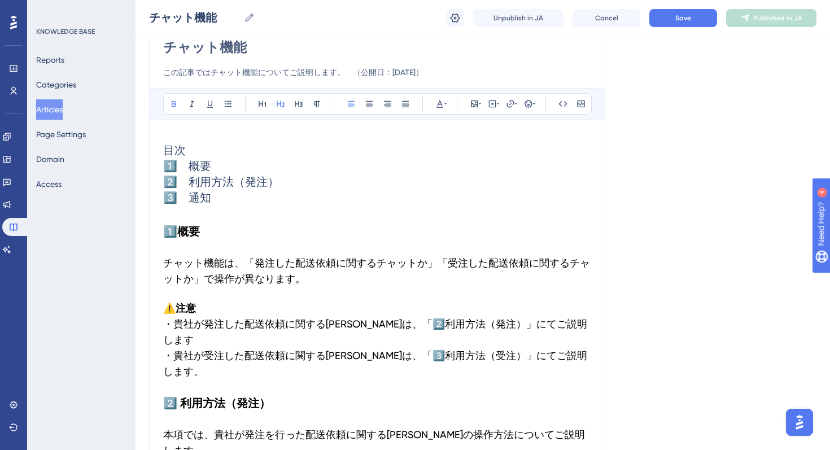
click at [236, 195] on h2 "目次 1️⃣　概要 2️⃣　利用方法（発注） 3️⃣　通知" at bounding box center [377, 173] width 428 height 81
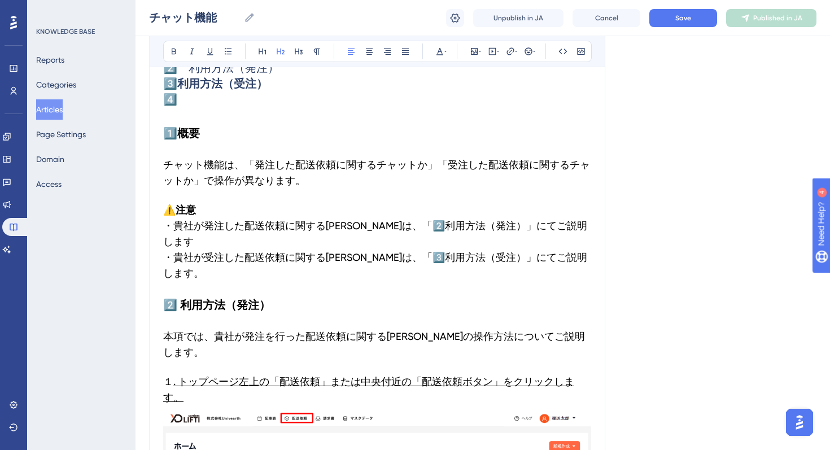
scroll to position [0, 0]
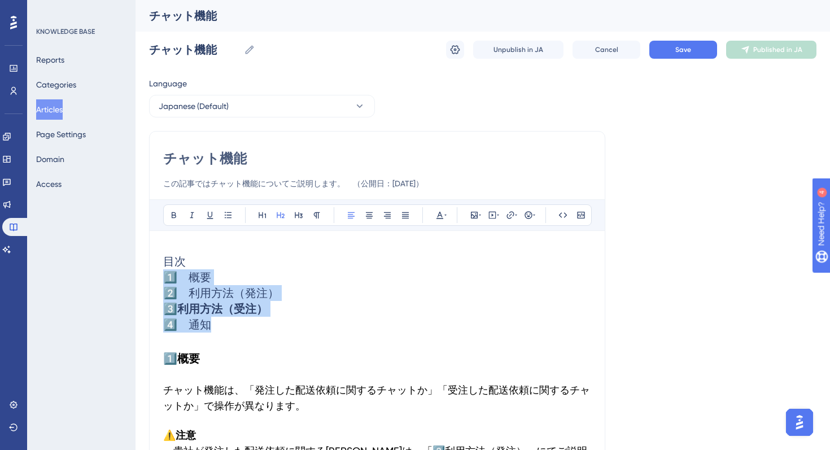
drag, startPoint x: 285, startPoint y: 327, endPoint x: 158, endPoint y: 271, distance: 139.4
click at [455, 330] on h2 "目次 1️⃣　概要 2️⃣　利用方法（発注） 3️⃣　 利用方法（受注） 4️⃣　通知" at bounding box center [377, 293] width 428 height 97
drag, startPoint x: 465, startPoint y: 336, endPoint x: 158, endPoint y: 254, distance: 318.2
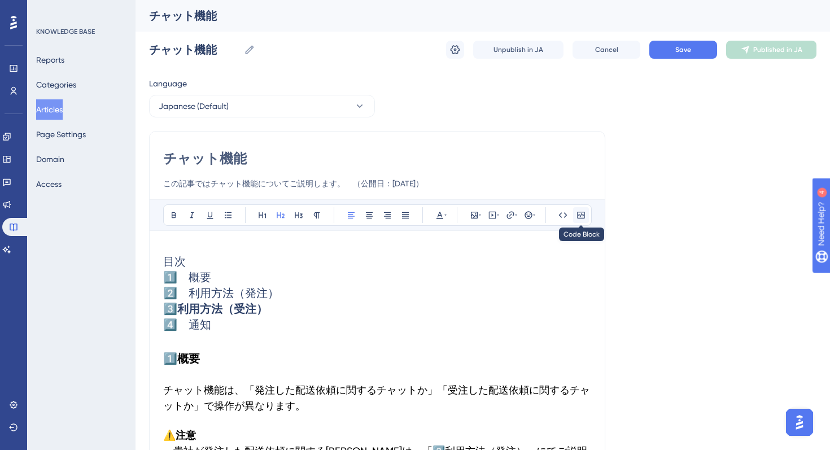
click at [578, 214] on icon at bounding box center [581, 215] width 9 height 9
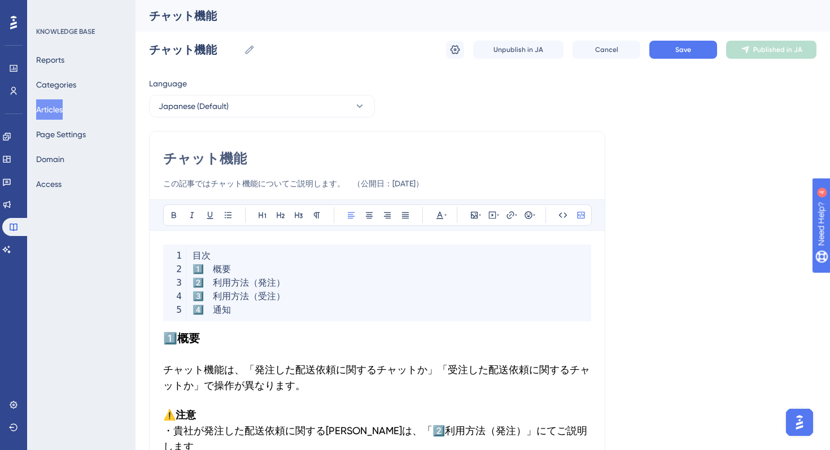
click at [256, 314] on code "目次 1 ️⃣　概要 2 ️⃣　利用方法（発注） 3 ️⃣　利用方法（受注） 4 ️⃣　通知" at bounding box center [377, 283] width 428 height 77
drag, startPoint x: 272, startPoint y: 311, endPoint x: 185, endPoint y: 248, distance: 107.2
click at [185, 248] on code "目次 1 ️⃣　概要 2 ️⃣　利用方法（発注） 3 ️⃣　利用方法（受注） 4 ️⃣　通知" at bounding box center [377, 283] width 428 height 77
click at [202, 261] on code "目次 1 ️⃣　概要 2 ️⃣　利用方法（発注） 3 ️⃣　利用方法（受注） 4 ️⃣　通知" at bounding box center [377, 283] width 428 height 77
drag, startPoint x: 233, startPoint y: 307, endPoint x: 214, endPoint y: 298, distance: 20.5
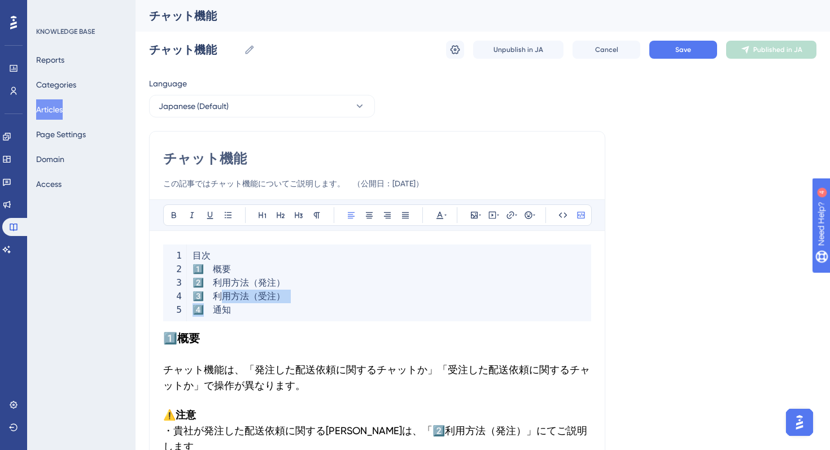
click at [214, 298] on code "目次 1 ️⃣　概要 2 ️⃣　利用方法（発注） 3 ️⃣　利用方法（受注） 4 ️⃣　通知" at bounding box center [377, 283] width 428 height 77
click at [316, 315] on code "目次 1 ️⃣　概要 2 ️⃣　利用方法（発注） 3 ️⃣　利用方法（受注） 4 ️⃣　通知" at bounding box center [377, 283] width 428 height 77
click at [321, 313] on code "目次 1 ️⃣　概要 2 ️⃣　利用方法（発注） 3 ️⃣　利用方法（受注） 4 ️⃣　通知" at bounding box center [377, 283] width 428 height 77
drag, startPoint x: 193, startPoint y: 256, endPoint x: 201, endPoint y: 258, distance: 8.1
click at [193, 256] on span "目次" at bounding box center [202, 255] width 18 height 11
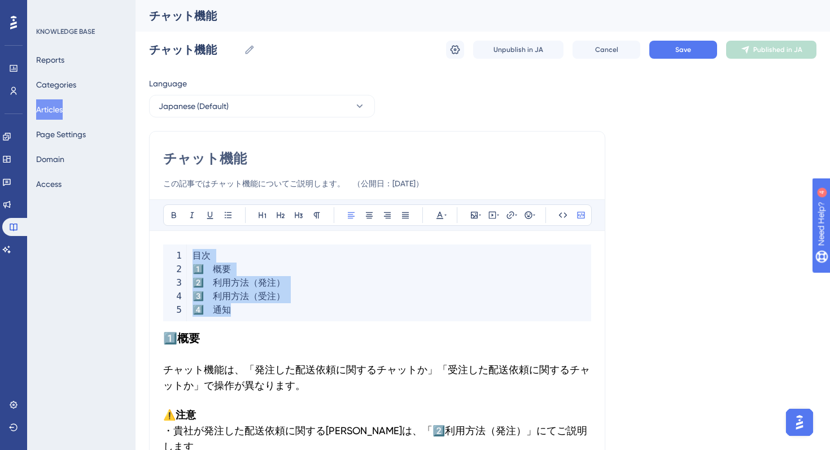
drag, startPoint x: 193, startPoint y: 255, endPoint x: 224, endPoint y: 328, distance: 78.5
copy code "目次 1 ️⃣　概要 2 ️⃣　利用方法（発注） 3 ️⃣　利用方法（受注） 4 ️⃣　通知"
click at [682, 55] on button "Save" at bounding box center [684, 50] width 68 height 18
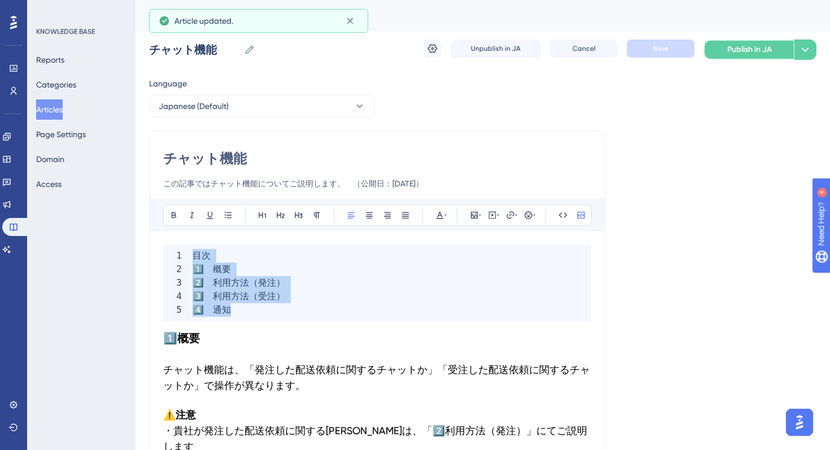
click at [747, 47] on span "Publish in JA" at bounding box center [750, 50] width 45 height 14
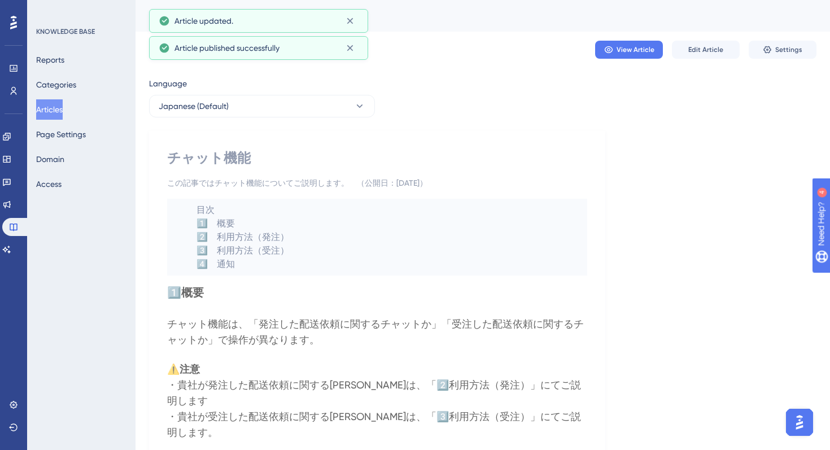
click at [68, 258] on div "KNOWLEDGE BASE Reports Categories Articles Page Settings Domain Access" at bounding box center [81, 225] width 108 height 450
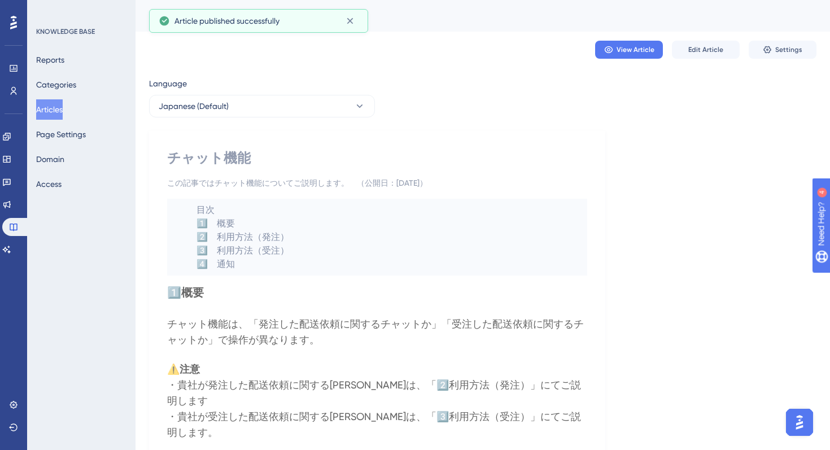
click at [58, 104] on button "Articles" at bounding box center [49, 109] width 27 height 20
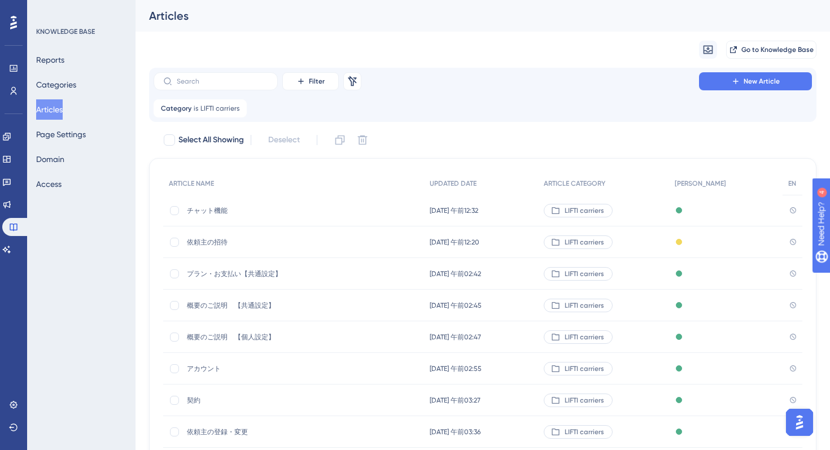
click at [465, 110] on div "Category is LIFTI carriers LIFTI carriers Remove" at bounding box center [483, 108] width 659 height 18
click at [214, 213] on span "チャット機能" at bounding box center [277, 210] width 181 height 9
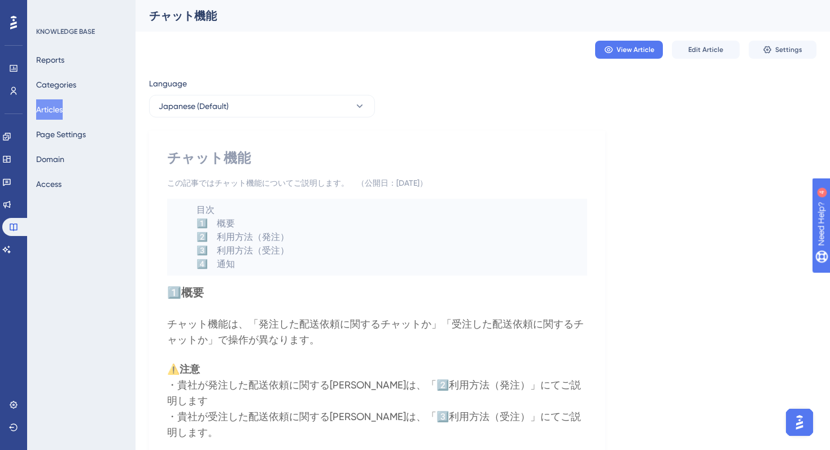
click at [46, 111] on button "Articles" at bounding box center [49, 109] width 27 height 20
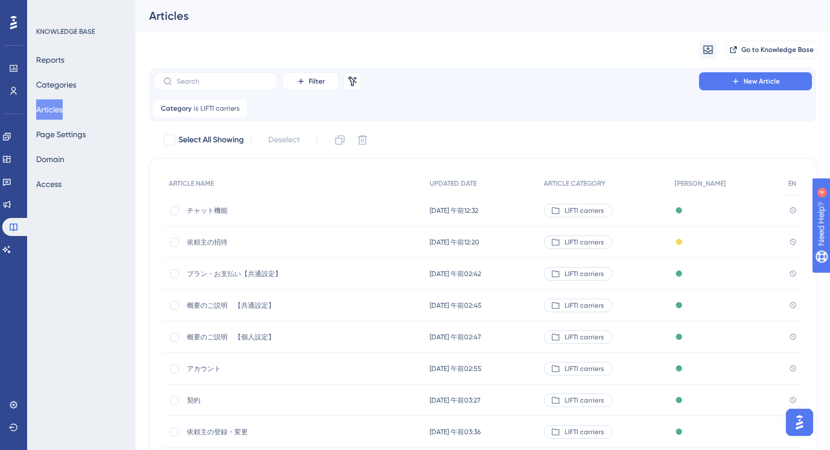
click at [217, 270] on span "プラン・お支払い【共通設定】" at bounding box center [277, 273] width 181 height 9
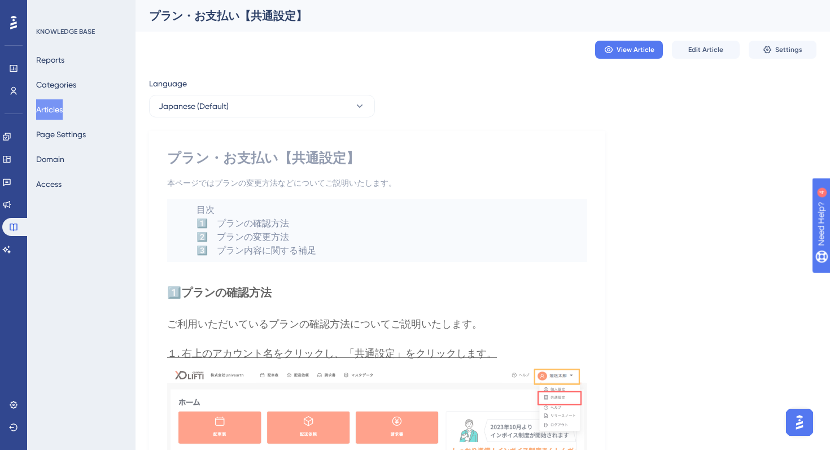
click at [55, 105] on button "Articles" at bounding box center [49, 109] width 27 height 20
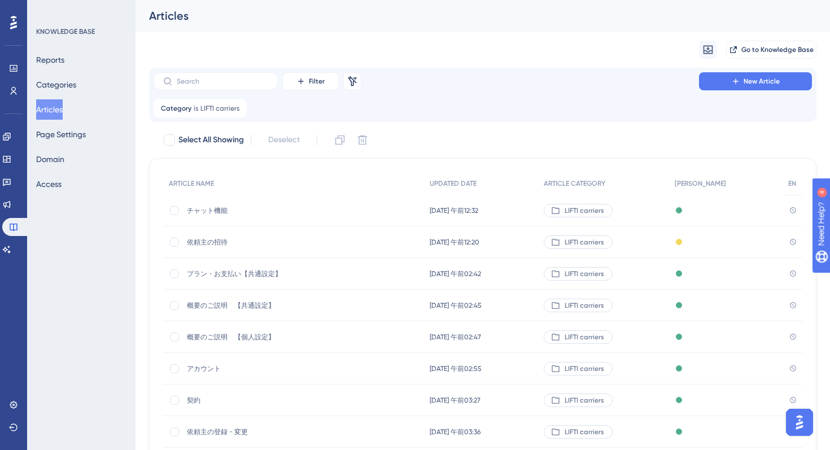
click at [211, 211] on span "チャット機能" at bounding box center [277, 210] width 181 height 9
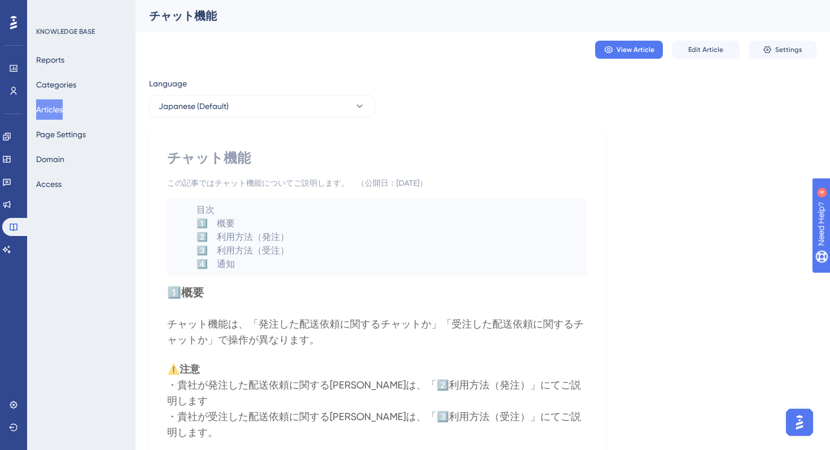
click at [99, 243] on div "KNOWLEDGE BASE Reports Categories Articles Page Settings Domain Access" at bounding box center [81, 225] width 108 height 450
click at [62, 110] on button "Articles" at bounding box center [49, 109] width 27 height 20
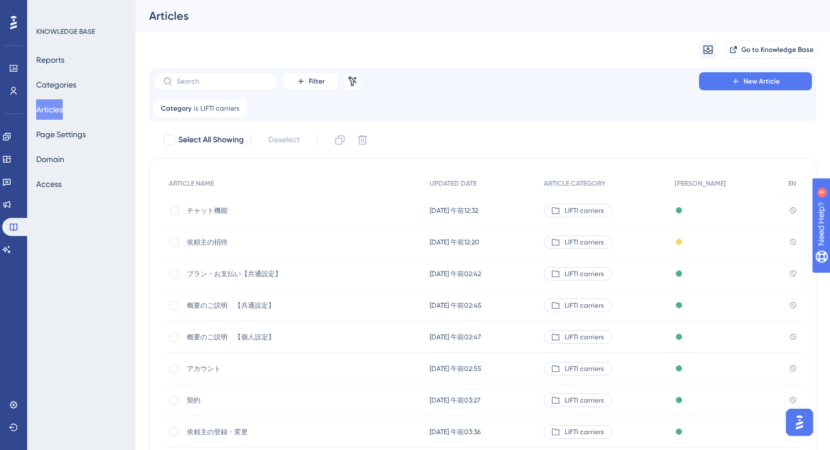
click at [208, 235] on div "依頼主の招待 依頼主の招待" at bounding box center [277, 243] width 181 height 32
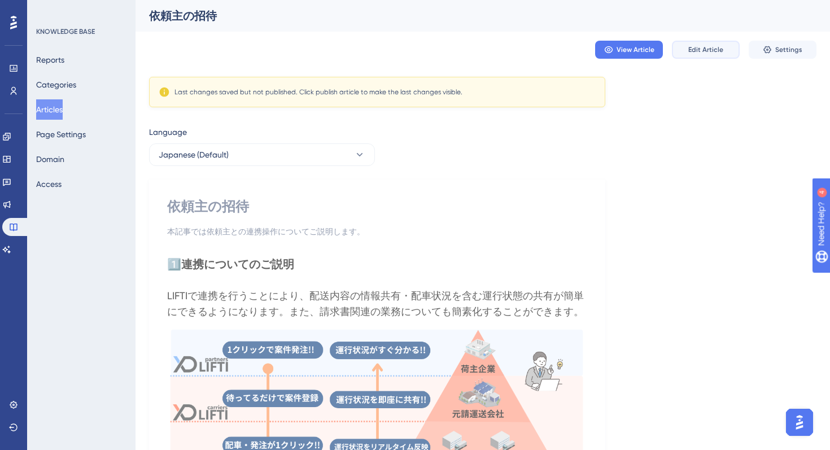
click at [708, 49] on span "Edit Article" at bounding box center [706, 49] width 35 height 9
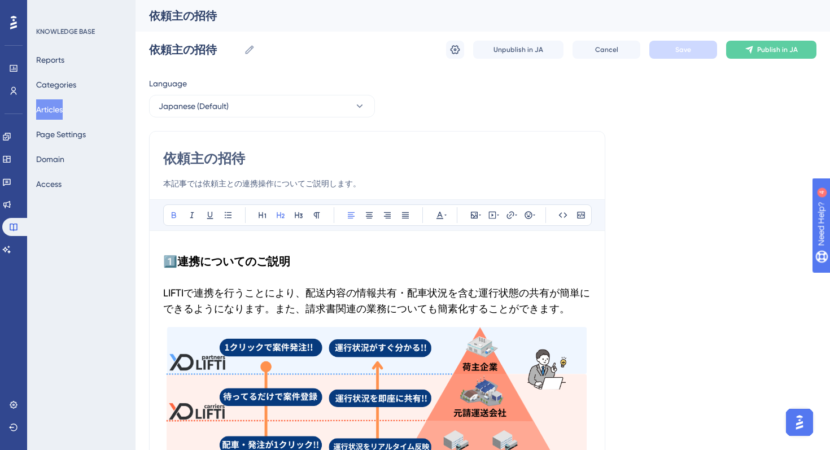
click at [189, 245] on h2 "1️⃣ 連携についてのご説明" at bounding box center [377, 262] width 428 height 34
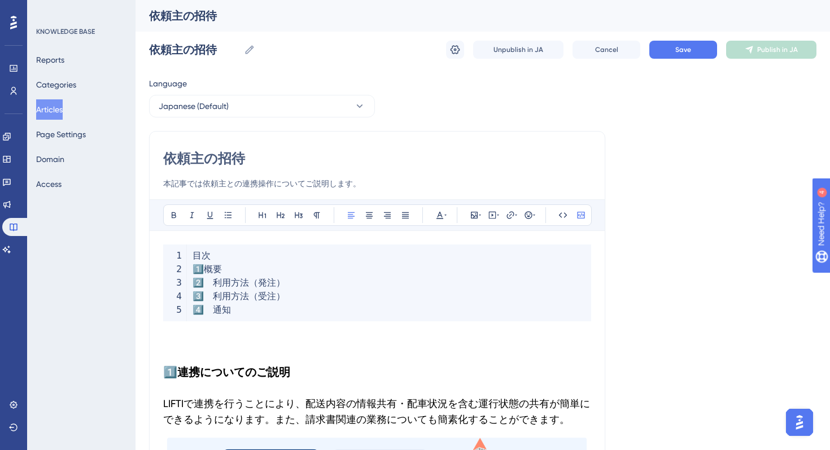
click at [228, 271] on code "目次 1 ️⃣概要 2 ️⃣　利用方法（発注） 3 ️⃣　利用方法（受注） 4 ️⃣　通知" at bounding box center [377, 283] width 428 height 77
click at [228, 284] on span "️⃣　利用方法（発注）" at bounding box center [244, 282] width 81 height 11
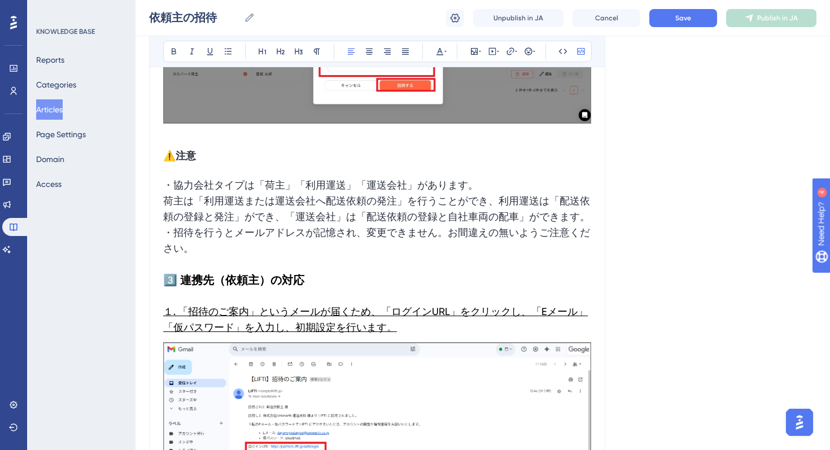
scroll to position [1317, 0]
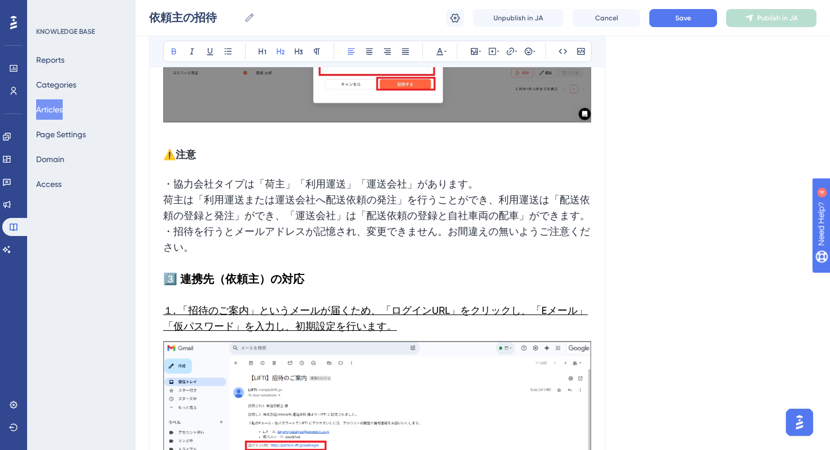
click at [294, 287] on h2 "3️⃣ 連携先（依頼主）の対応" at bounding box center [377, 279] width 428 height 34
drag, startPoint x: 303, startPoint y: 294, endPoint x: 179, endPoint y: 294, distance: 124.8
click at [179, 286] on strong "3️⃣ 連携先（依頼主）の対応" at bounding box center [233, 279] width 141 height 14
copy strong "連携先（依頼主）の対応"
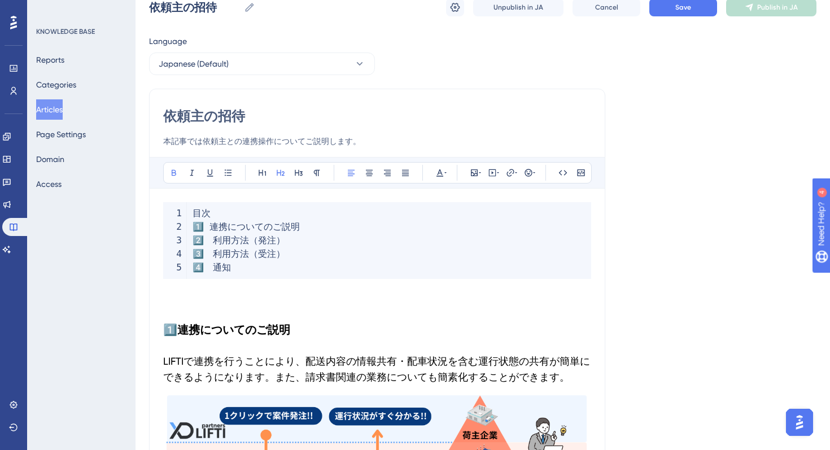
scroll to position [0, 0]
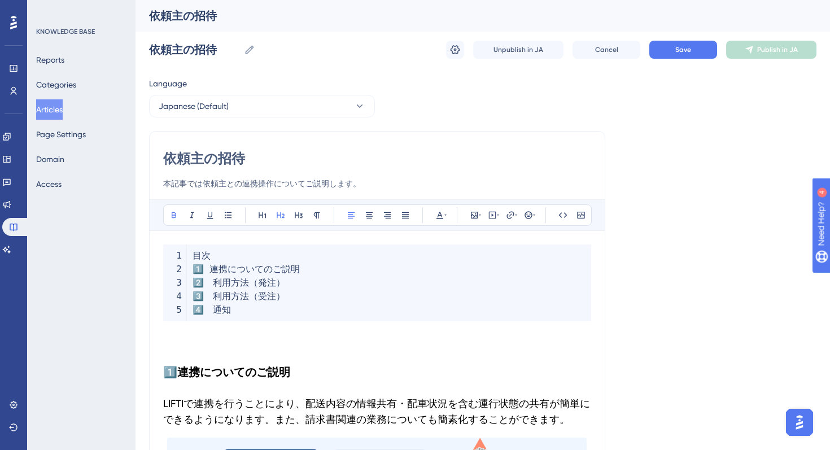
drag, startPoint x: 279, startPoint y: 280, endPoint x: 314, endPoint y: 327, distance: 59.0
click at [280, 281] on span "️⃣　利用方法（発注）" at bounding box center [244, 282] width 81 height 11
click at [288, 268] on span "️⃣ 連携についてのご説明" at bounding box center [252, 269] width 96 height 11
click at [251, 285] on span "️⃣　利用方法（発注）" at bounding box center [244, 282] width 81 height 11
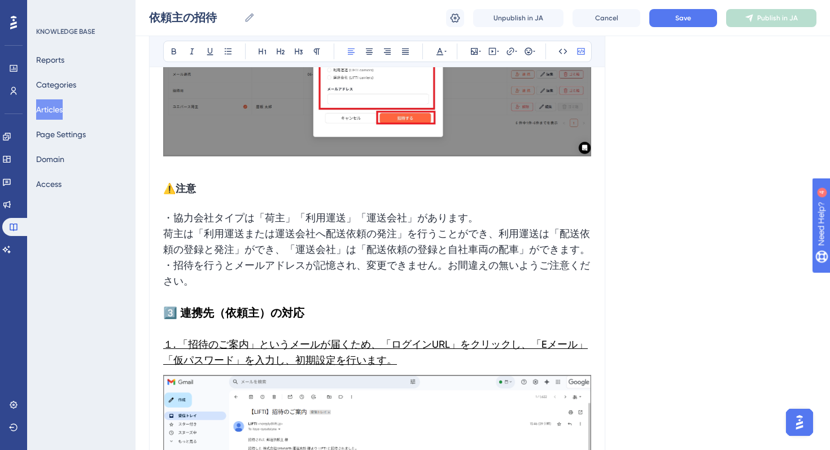
scroll to position [1301, 0]
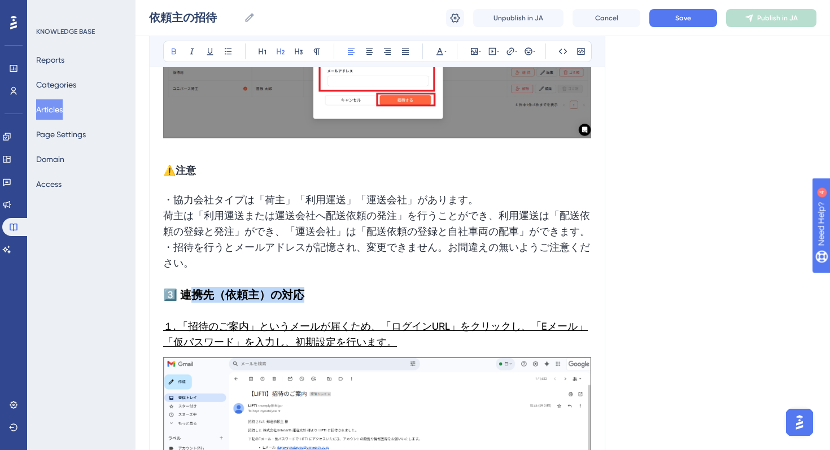
drag, startPoint x: 303, startPoint y: 312, endPoint x: 184, endPoint y: 310, distance: 119.2
click at [184, 302] on strong "3️⃣ 連携先（依頼主）の対応" at bounding box center [233, 295] width 141 height 14
copy strong "連携先（依頼主）の対応"
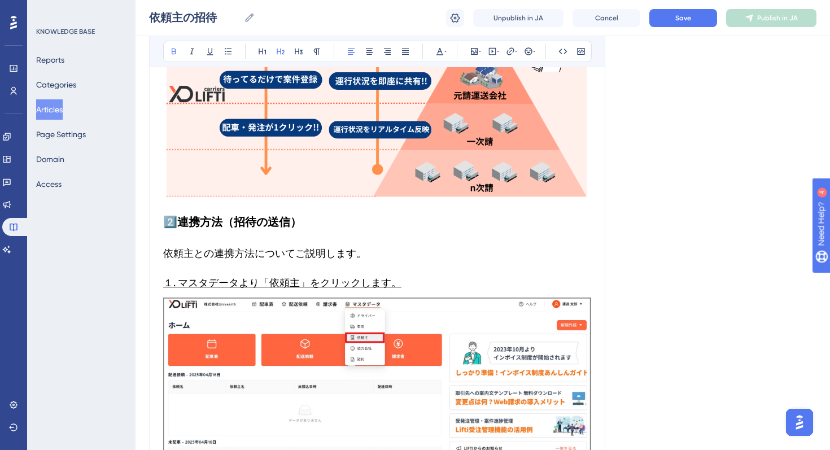
scroll to position [0, 0]
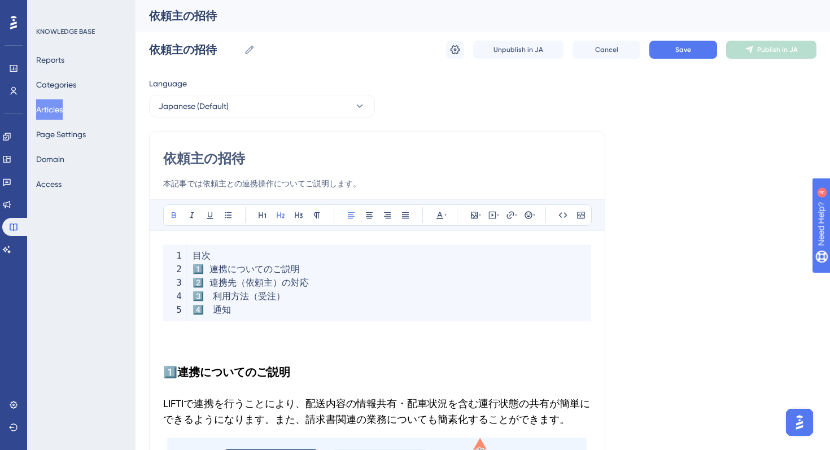
click at [288, 306] on code "目次 1 ️⃣ 連携についてのご説明 2 ️⃣ 連携先（依頼主）の対応 3 ️⃣　利用方法（受注） 4 ️⃣　通知" at bounding box center [377, 283] width 428 height 77
drag, startPoint x: 286, startPoint y: 289, endPoint x: 285, endPoint y: 301, distance: 11.9
click at [285, 290] on code "目次 1 ️⃣ 連携についてのご説明 2 ️⃣ 連携先（依頼主）の対応 3 ️⃣　利用方法（受注） 4 ️⃣　通知" at bounding box center [377, 283] width 428 height 77
click at [274, 287] on span "️⃣ 連携先（依頼主）の対応" at bounding box center [256, 282] width 105 height 11
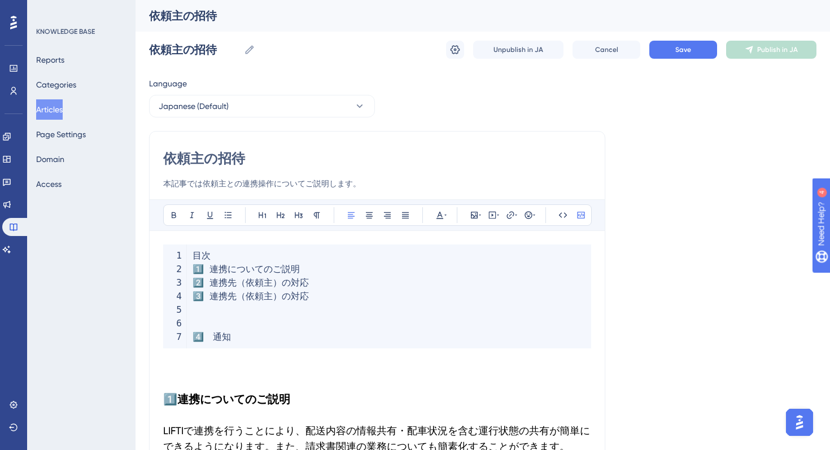
click at [238, 319] on code "目次 1 ️⃣ 連携についてのご説明 2 ️⃣ 連携先（依頼主）の対応 3 ️⃣ 連携先（依頼主）の対応 4 ️⃣　通知" at bounding box center [377, 297] width 428 height 104
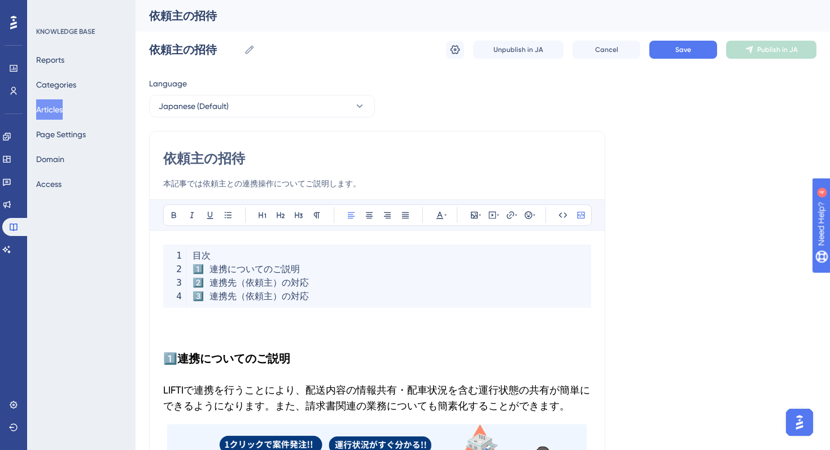
click at [308, 286] on span "️⃣ 連携先（依頼主）の対応" at bounding box center [256, 282] width 105 height 11
click at [251, 279] on span "️⃣ 連携先（依頼主）の対応" at bounding box center [256, 282] width 105 height 11
click at [239, 282] on code "目次 1 ️⃣ 連携についてのご説明 2 ️⃣ れんけ 3 ️⃣ 連携先（依頼主）の対応" at bounding box center [377, 276] width 428 height 63
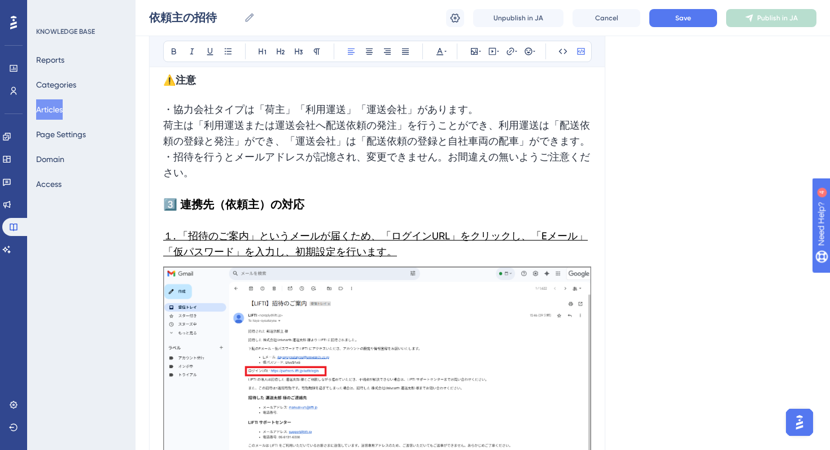
scroll to position [1377, 0]
click at [289, 212] on strong "3️⃣ 連携先（依頼主）の対応" at bounding box center [233, 206] width 141 height 14
click at [303, 212] on strong "3️⃣ 連携先（依頼主）の対応" at bounding box center [233, 206] width 141 height 14
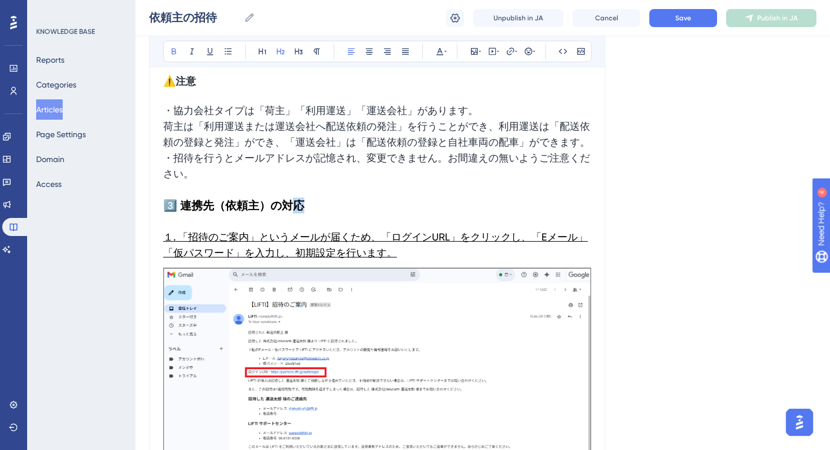
drag, startPoint x: 298, startPoint y: 221, endPoint x: 291, endPoint y: 220, distance: 6.9
click at [291, 212] on strong "3️⃣ 連携先（依頼主）の対応" at bounding box center [233, 206] width 141 height 14
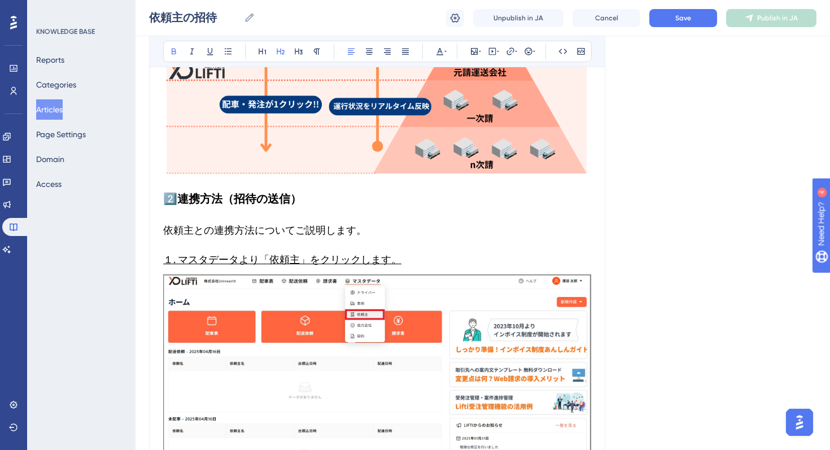
scroll to position [424, 0]
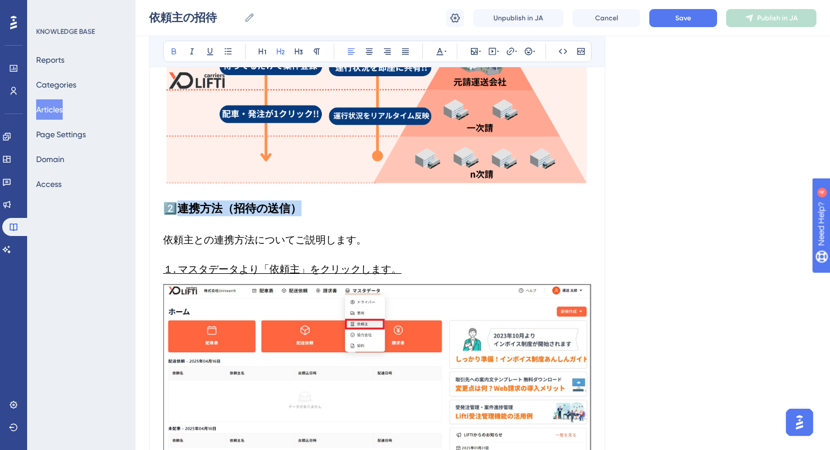
drag, startPoint x: 299, startPoint y: 209, endPoint x: 180, endPoint y: 206, distance: 119.2
click at [180, 206] on strong "連携方法（招待の送信）" at bounding box center [239, 209] width 124 height 14
copy strong "連携方法（招待の送信）"
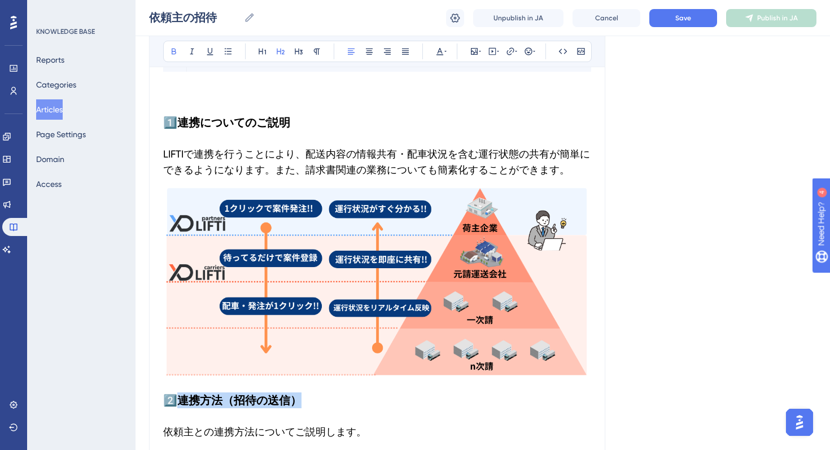
scroll to position [0, 0]
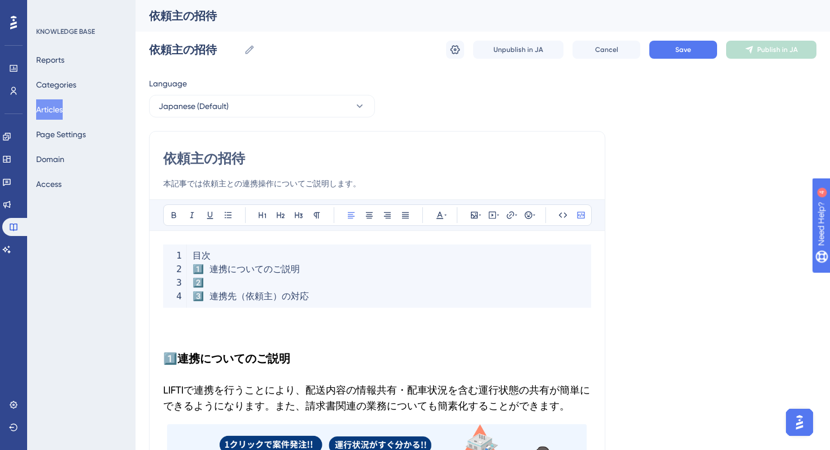
click at [216, 276] on code "目次 1 ️⃣ 連携についてのご説明 2 ️⃣ 3 ️⃣ 連携先（依頼主）の対応" at bounding box center [377, 276] width 428 height 63
click at [185, 346] on h2 "1️⃣ 連携についてのご説明" at bounding box center [377, 359] width 428 height 34
click at [189, 335] on h2 at bounding box center [377, 325] width 428 height 34
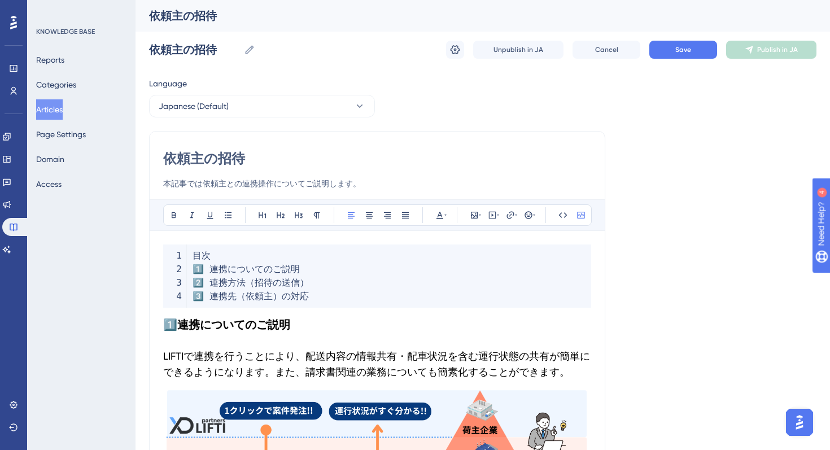
click at [207, 342] on h3 "LIFTIで連携を行うことにより、配送内容の情報共有・配車状況を含む運行状態の共有が簡単にできるようになります。また、請求書関連の業務についても簡素化すること…" at bounding box center [377, 364] width 428 height 45
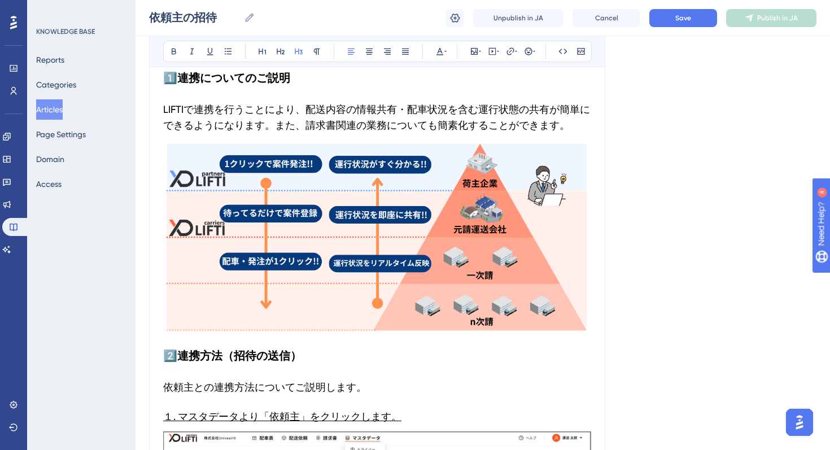
scroll to position [240, 0]
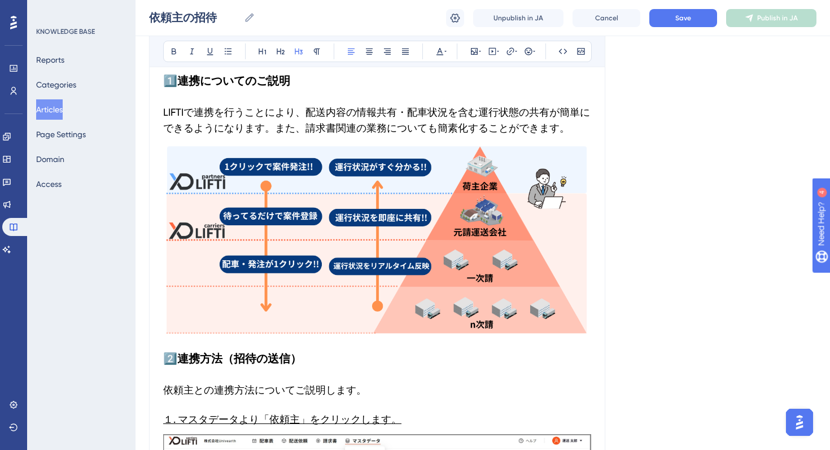
click at [224, 374] on h2 "2️⃣ 連携方法（招待の送信）" at bounding box center [377, 359] width 428 height 34
click at [205, 381] on h3 "依頼主との連携方法についてご説明します。" at bounding box center [377, 390] width 428 height 29
click at [285, 390] on span "依頼主との連携方法についてご説明します。" at bounding box center [264, 390] width 203 height 12
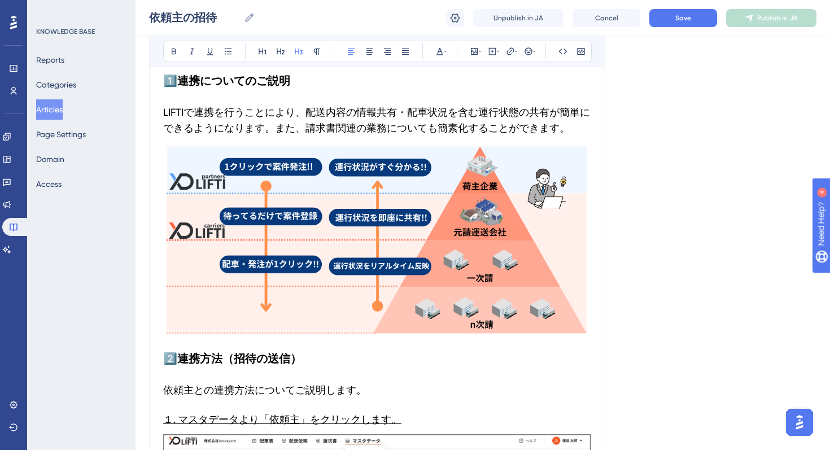
click at [340, 390] on span "依頼主との連携方法についてご説明します。" at bounding box center [264, 390] width 203 height 12
click at [269, 372] on h2 "2️⃣ 連携方法（招待の送信）" at bounding box center [377, 359] width 428 height 34
click at [266, 388] on span "依頼主との連携方法についてご説明します。" at bounding box center [264, 390] width 203 height 12
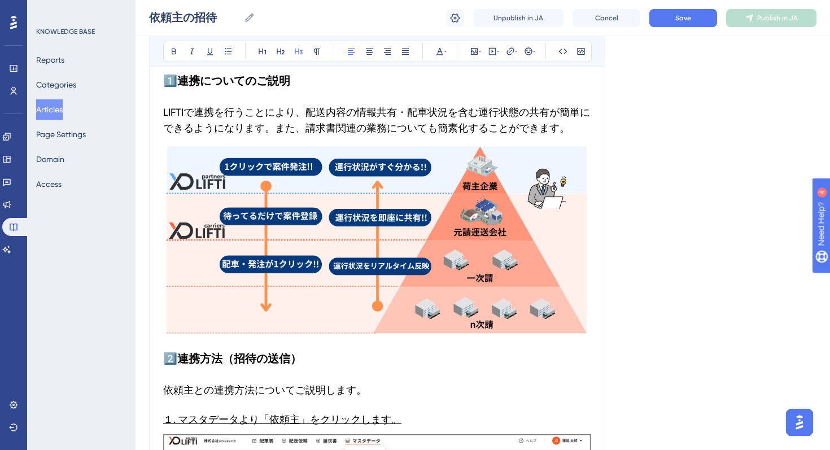
click at [166, 390] on span "依頼主との連携方法についてご説明します。" at bounding box center [264, 390] width 203 height 12
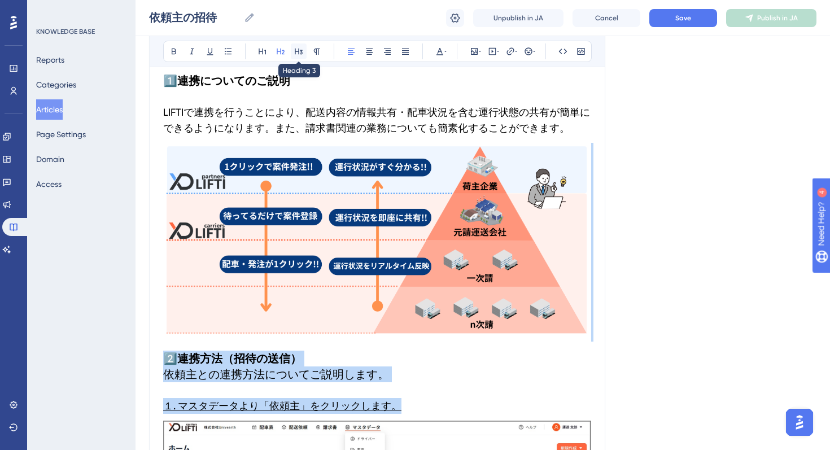
click at [298, 55] on icon at bounding box center [298, 51] width 9 height 9
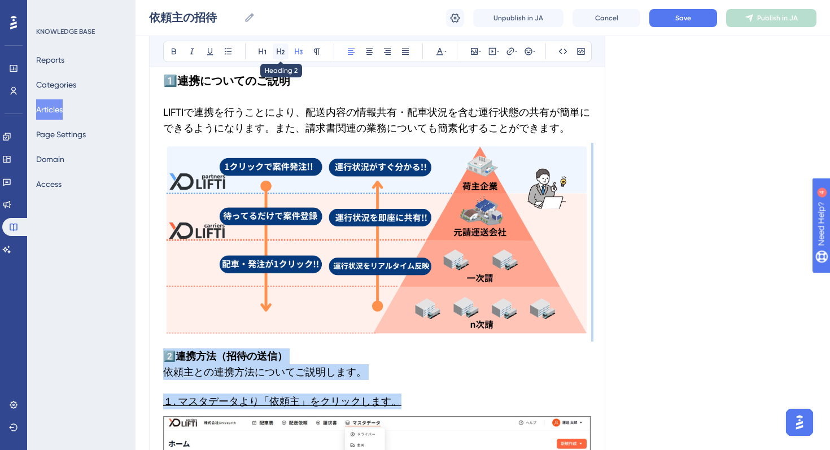
click at [276, 56] on button at bounding box center [281, 51] width 16 height 16
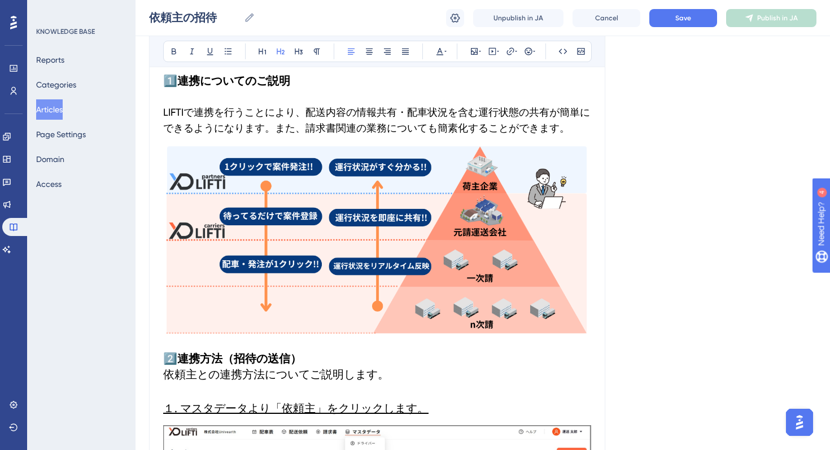
click at [207, 360] on strong "連携方法（招待の送信）" at bounding box center [239, 359] width 124 height 14
click at [169, 372] on span "依頼主との連携方法についてご説明します。" at bounding box center [276, 375] width 226 height 14
click at [163, 373] on span "依頼主との連携方法についてご説明します。" at bounding box center [276, 375] width 226 height 14
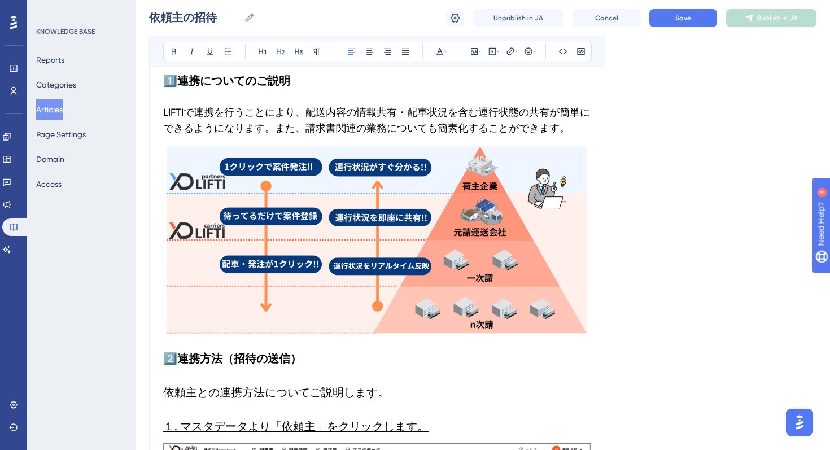
click at [294, 399] on span "依頼主との連携方法についてご説明します。" at bounding box center [276, 393] width 226 height 14
click at [301, 395] on span "依頼主との連携方法についてご説明します。" at bounding box center [276, 393] width 226 height 14
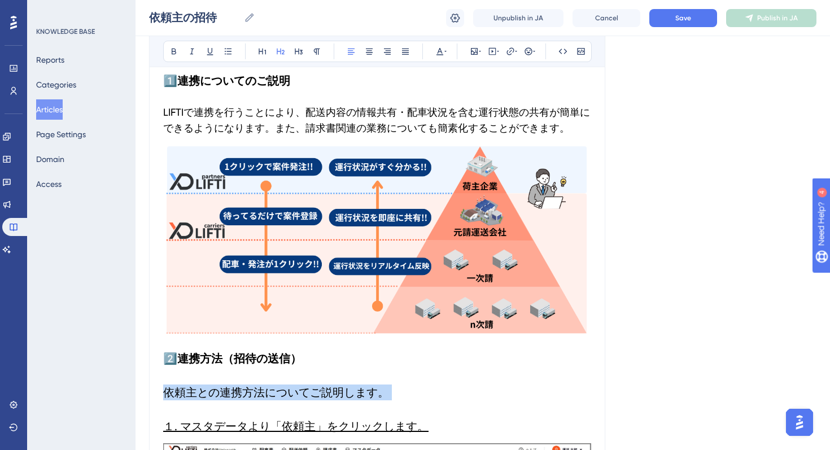
click at [301, 395] on span "依頼主との連携方法についてご説明します。" at bounding box center [276, 393] width 226 height 14
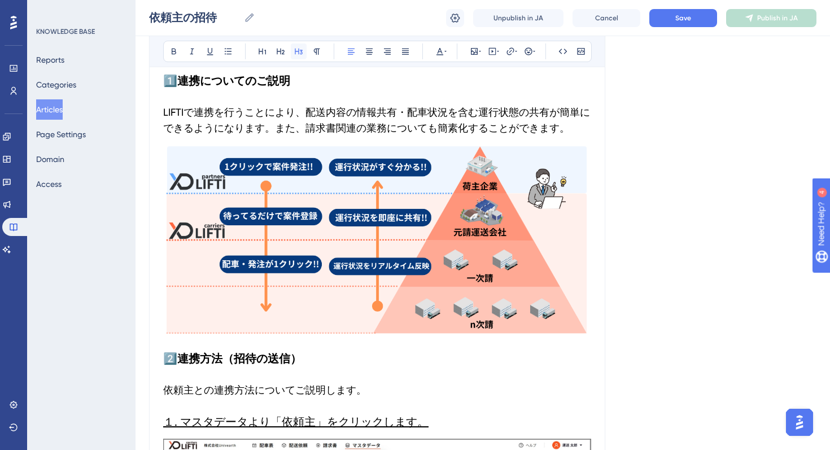
click at [298, 49] on icon at bounding box center [298, 51] width 9 height 9
click at [188, 371] on h2 "2️⃣ 連携方法（招待の送信）" at bounding box center [377, 359] width 428 height 34
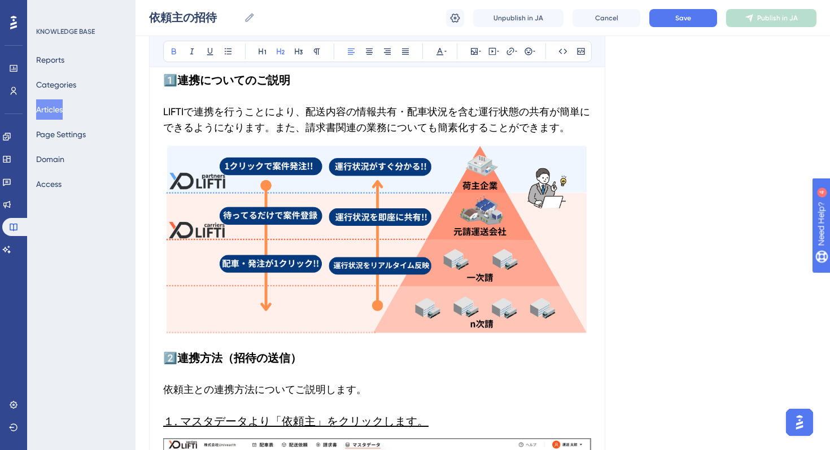
click at [188, 386] on span "依頼主との連携方法についてご説明します。" at bounding box center [264, 390] width 203 height 12
click at [189, 407] on h2 "１. マスタデータより「依頼主」をクリックします。" at bounding box center [377, 421] width 428 height 34
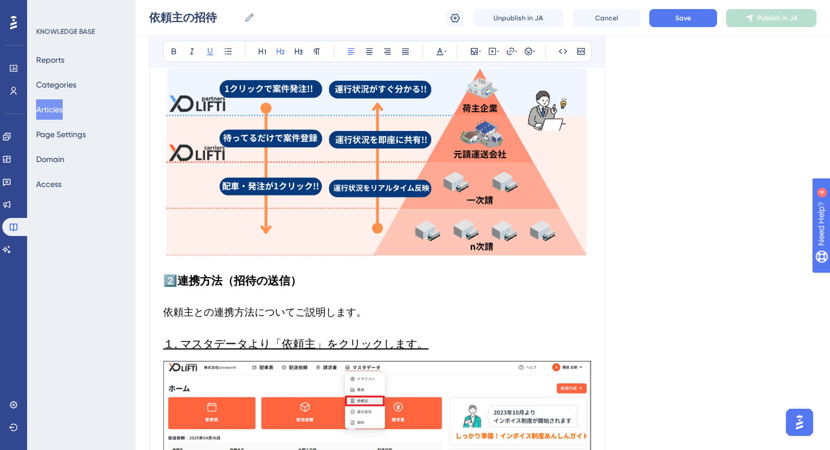
scroll to position [359, 0]
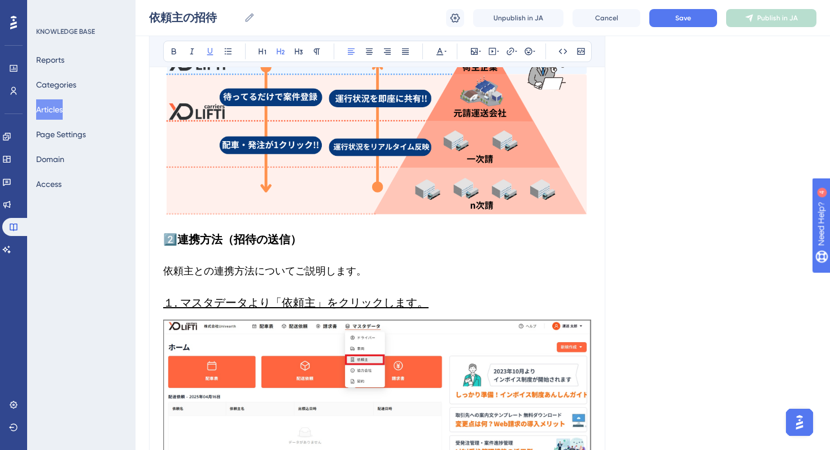
click at [282, 301] on span "１. マスタデータより「依頼主」をクリックします。" at bounding box center [296, 303] width 266 height 14
click at [299, 50] on icon at bounding box center [298, 51] width 9 height 9
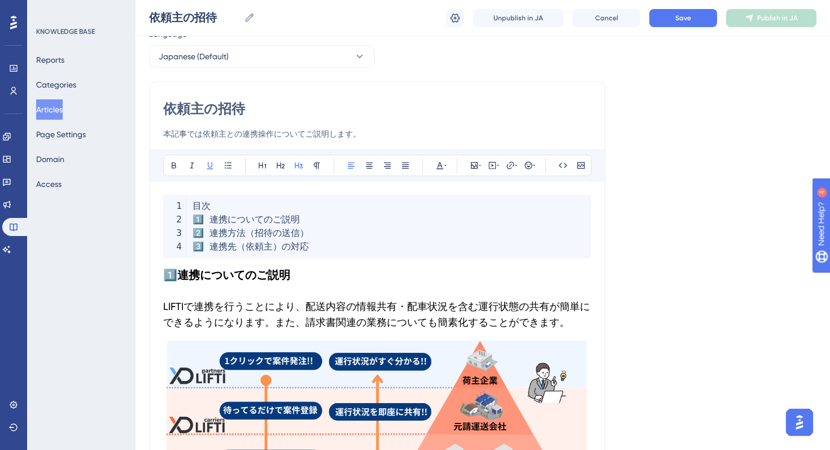
scroll to position [49, 0]
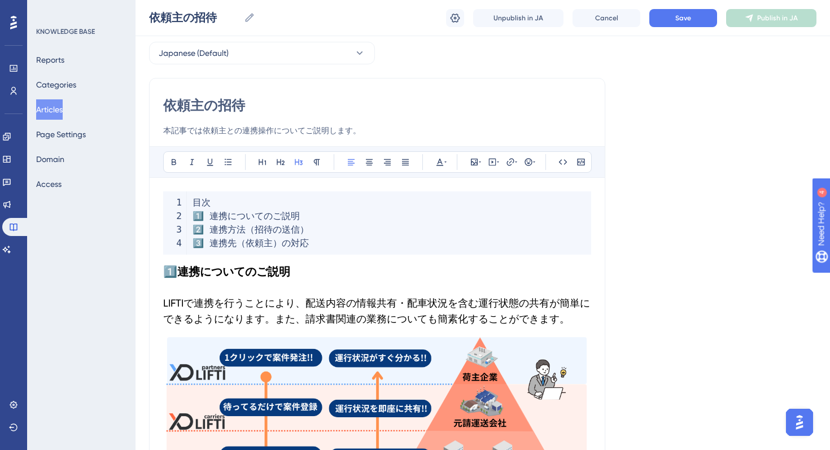
click at [254, 303] on span "LIFTIで連携を行うことにより、配送内容の情報共有・配車状況を含む運行状態の共有が簡単にできるようになります。また、請求書関連の業務についても簡素化すること…" at bounding box center [376, 311] width 427 height 28
click at [243, 276] on strong "連携についてのご説明" at bounding box center [233, 272] width 113 height 14
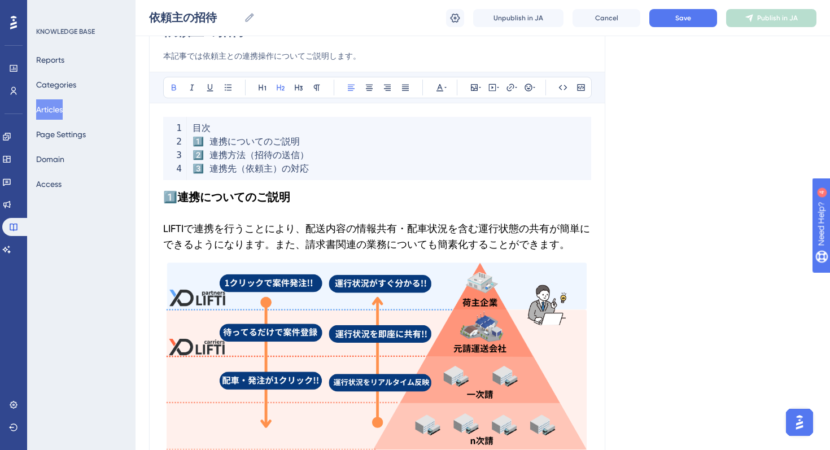
scroll to position [142, 0]
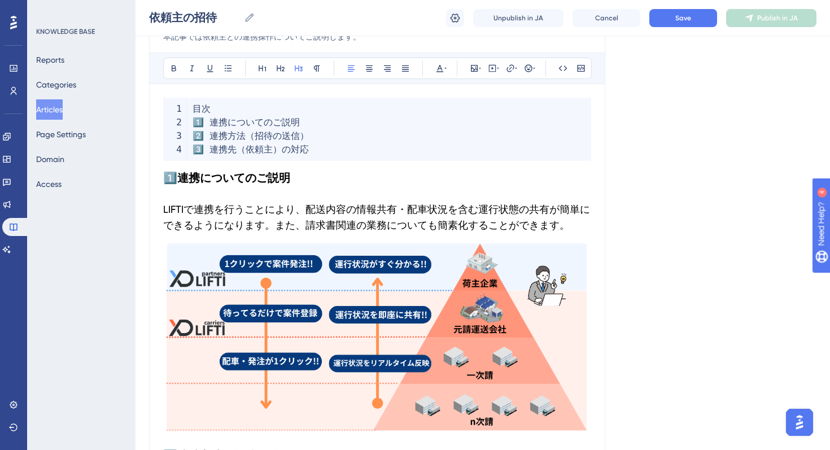
click at [292, 220] on span "LIFTIで連携を行うことにより、配送内容の情報共有・配車状況を含む運行状態の共有が簡単にできるようになります。また、請求書関連の業務についても簡素化すること…" at bounding box center [376, 217] width 427 height 28
click at [354, 224] on span "LIFTIで連携を行うことにより、配送内容の情報共有・配車状況を含む運行状態の共有が簡単にできるようになります。また、請求書関連の業務についても簡素化すること…" at bounding box center [376, 217] width 427 height 28
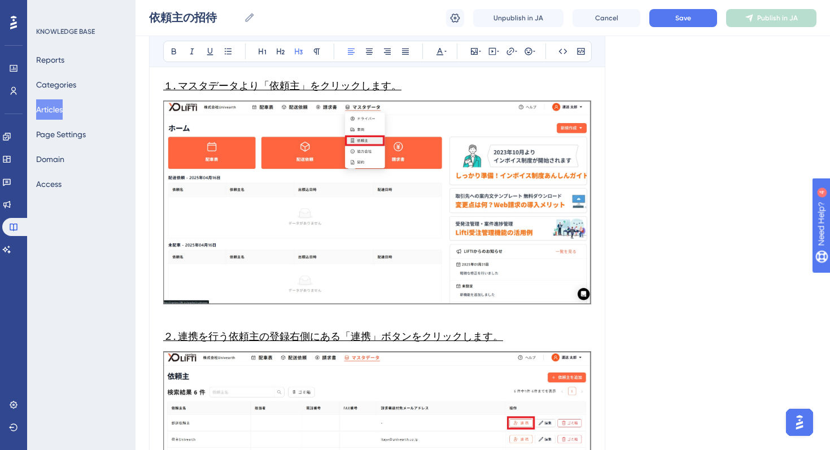
scroll to position [576, 0]
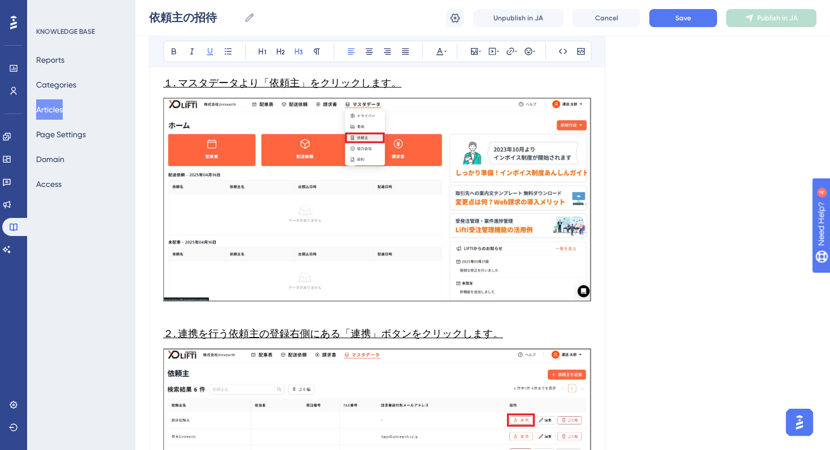
click at [362, 334] on span "２. 連携を行う依頼主の登録右側にある「連携」ボタンをクリックします。" at bounding box center [333, 334] width 340 height 12
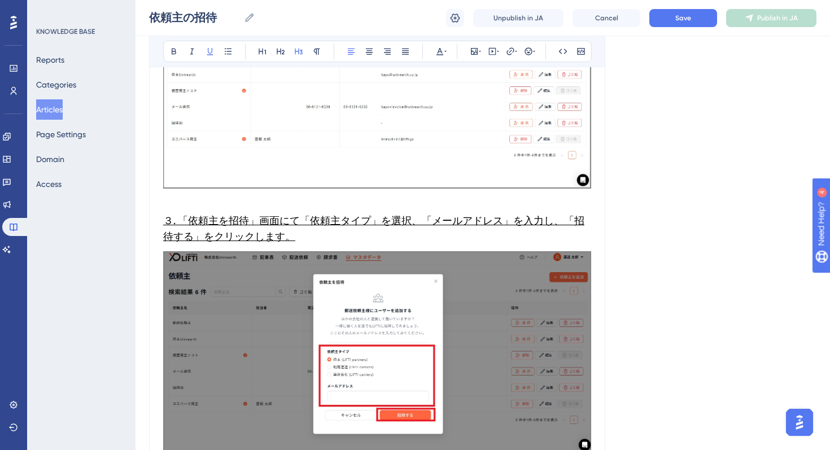
scroll to position [916, 0]
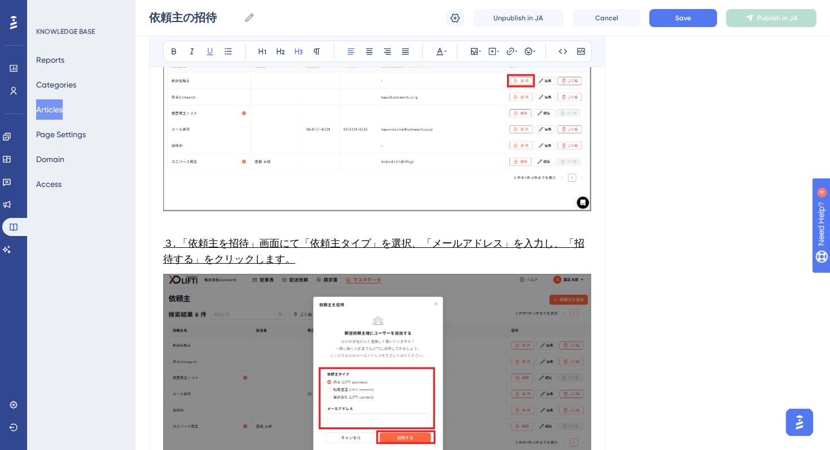
click at [277, 254] on span "３. 「依頼主を招待」画面にて「依頼主タイプ」を選択、「メールアドレス」を入力し、「招待する」をクリックします。" at bounding box center [373, 251] width 421 height 28
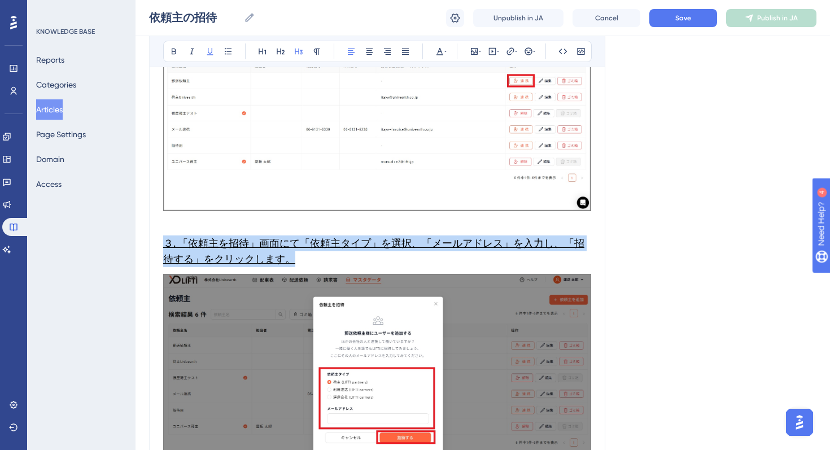
click at [277, 254] on span "３. 「依頼主を招待」画面にて「依頼主タイプ」を選択、「メールアドレス」を入力し、「招待する」をクリックします。" at bounding box center [373, 251] width 421 height 28
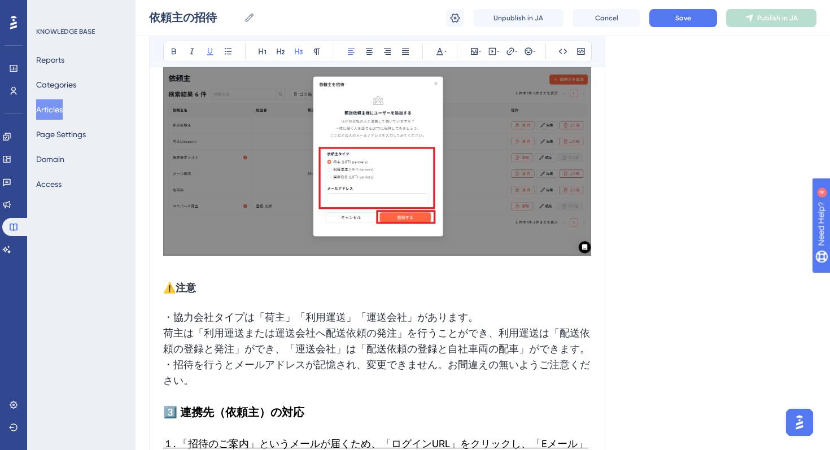
scroll to position [1137, 0]
click at [184, 289] on strong "注意" at bounding box center [186, 287] width 20 height 12
click at [277, 349] on span "荷主は「利用運送または運送会社へ配送依頼の発注」を行うことができ、利用運送は「配送依頼の登録と発注」ができ、「運送会社」は「配送依頼の登録と自社車両の配車」が…" at bounding box center [376, 341] width 427 height 28
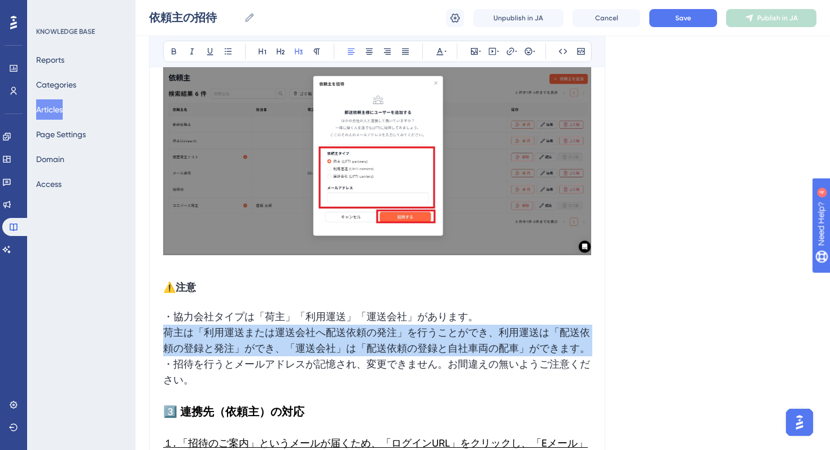
click at [277, 349] on span "荷主は「利用運送または運送会社へ配送依頼の発注」を行うことができ、利用運送は「配送依頼の登録と発注」ができ、「運送会社」は「配送依頼の登録と自社車両の配車」が…" at bounding box center [376, 341] width 427 height 28
click at [302, 367] on h3 "・協力会社タイプは「荷主」「利用運送」「運送会社」があります。 　　荷主は「利用運送または運送会社へ配送依頼の発注」を行うことができ、利用運送は「配送依頼の登…" at bounding box center [377, 348] width 428 height 93
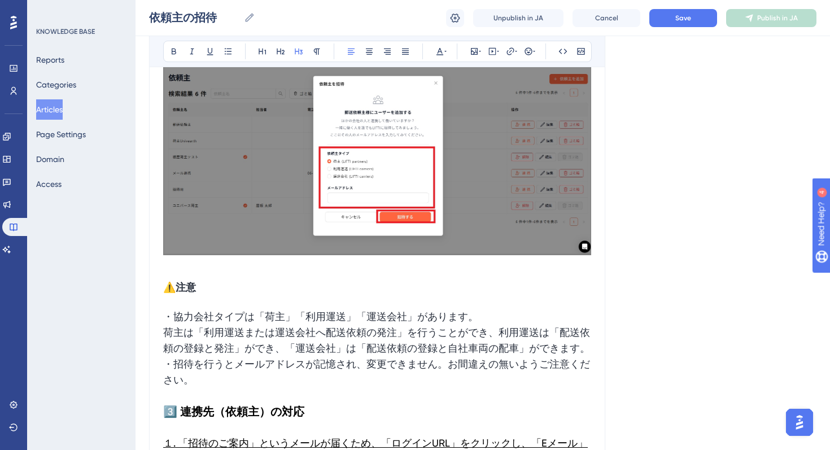
click at [306, 394] on h3 "・協力会社タイプは「荷主」「利用運送」「運送会社」があります。 　　荷主は「利用運送または運送会社へ配送依頼の発注」を行うことができ、利用運送は「配送依頼の登…" at bounding box center [377, 348] width 428 height 93
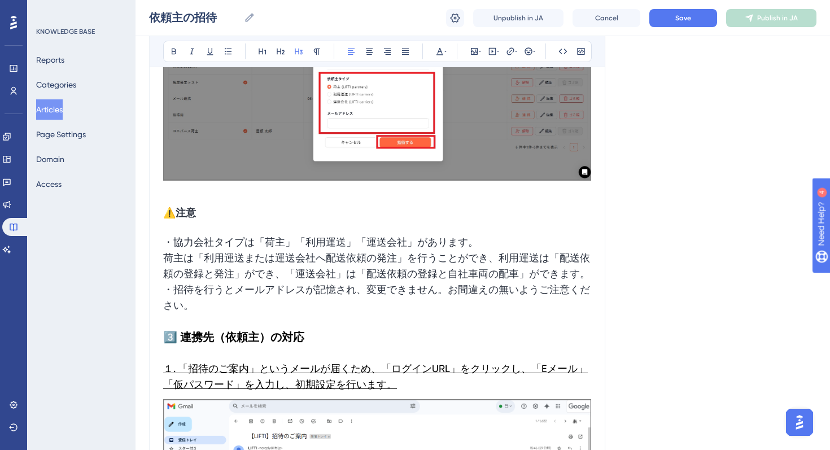
scroll to position [1217, 0]
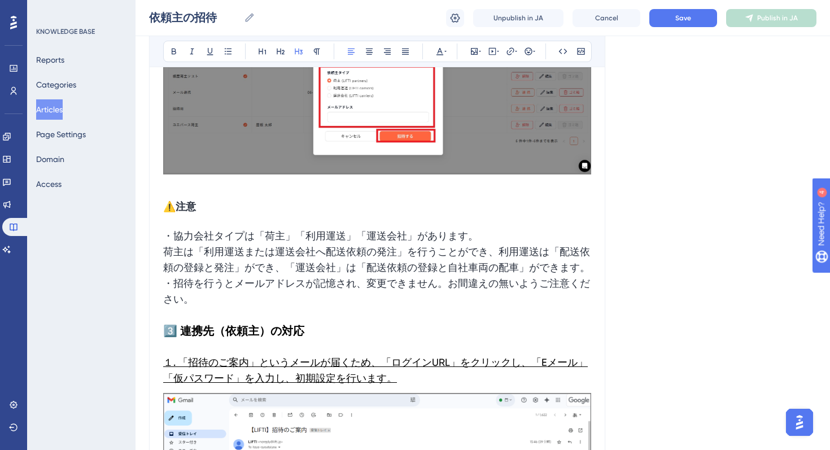
click at [182, 214] on h3 "⚠️ 注意" at bounding box center [377, 206] width 428 height 29
click at [185, 211] on strong "注意" at bounding box center [186, 207] width 20 height 12
click at [198, 212] on h3 "⚠️ 注意" at bounding box center [377, 206] width 428 height 29
click at [194, 209] on h3 "⚠️ 注意" at bounding box center [377, 206] width 428 height 29
click at [253, 338] on strong "3️⃣ 連携先（依頼主）の対応" at bounding box center [233, 331] width 141 height 14
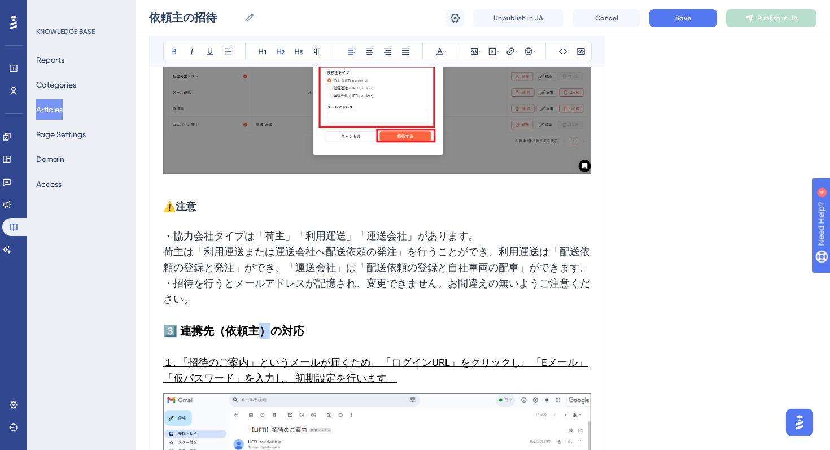
click at [253, 338] on strong "3️⃣ 連携先（依頼主）の対応" at bounding box center [233, 331] width 141 height 14
click at [273, 368] on h3 "１. 「招待のご案内」というメールが届くため、「ログインURL」をクリックし、「Eメール」「仮パスワード」を入力し、初期設定を行います。" at bounding box center [377, 370] width 428 height 45
click at [297, 386] on h3 "１. 「招待のご案内」というメールが届くため、「ログインURL」をクリックし、「Eメール」「仮パスワード」を入力し、初期設定を行います。" at bounding box center [377, 370] width 428 height 45
click at [316, 384] on span "１. 「招待のご案内」というメールが届くため、「ログインURL」をクリックし、「Eメール」「仮パスワード」を入力し、初期設定を行います。" at bounding box center [375, 370] width 425 height 28
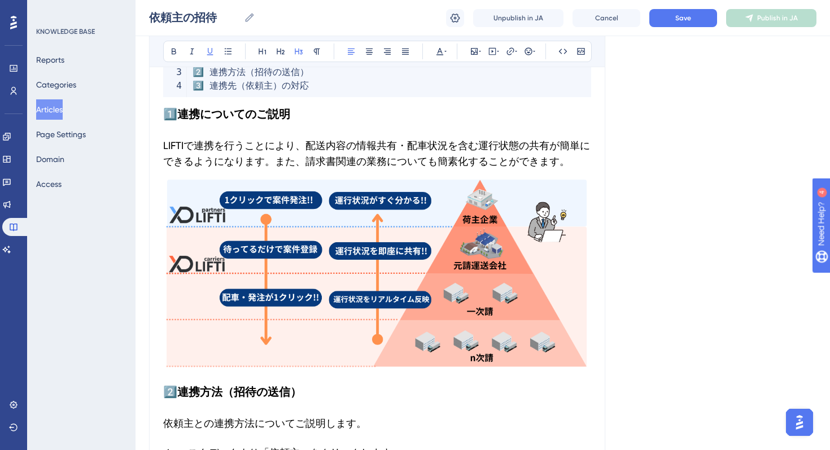
scroll to position [0, 0]
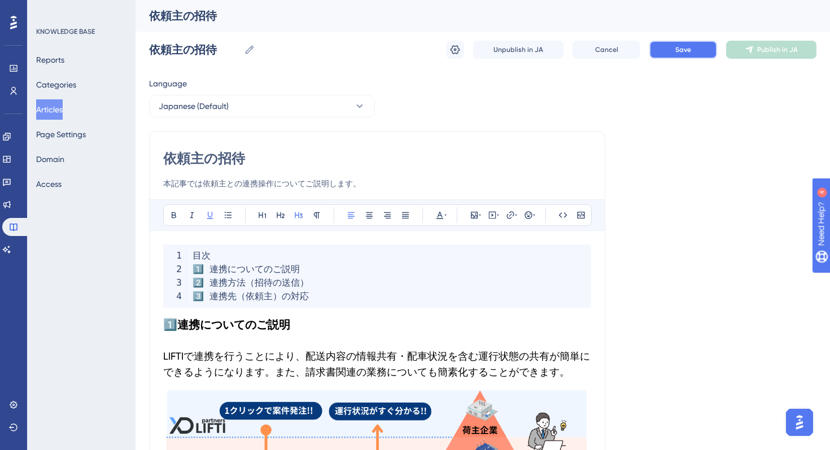
click at [680, 56] on button "Save" at bounding box center [684, 50] width 68 height 18
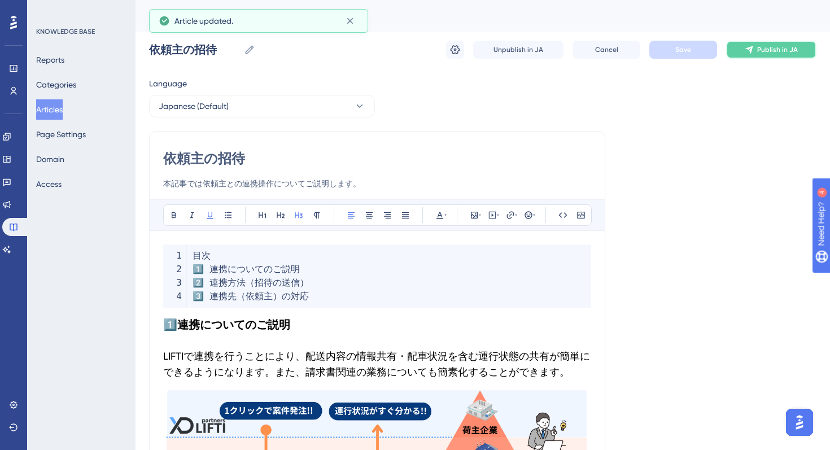
click at [773, 43] on button "Publish in JA" at bounding box center [771, 50] width 90 height 18
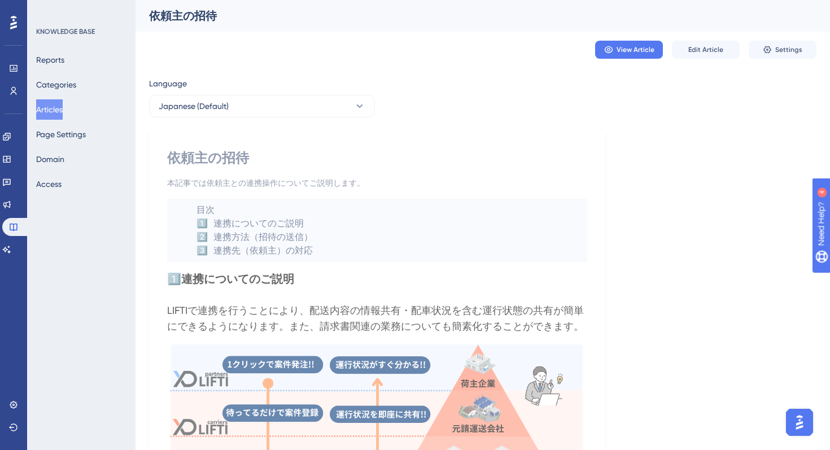
click at [56, 105] on button "Articles" at bounding box center [49, 109] width 27 height 20
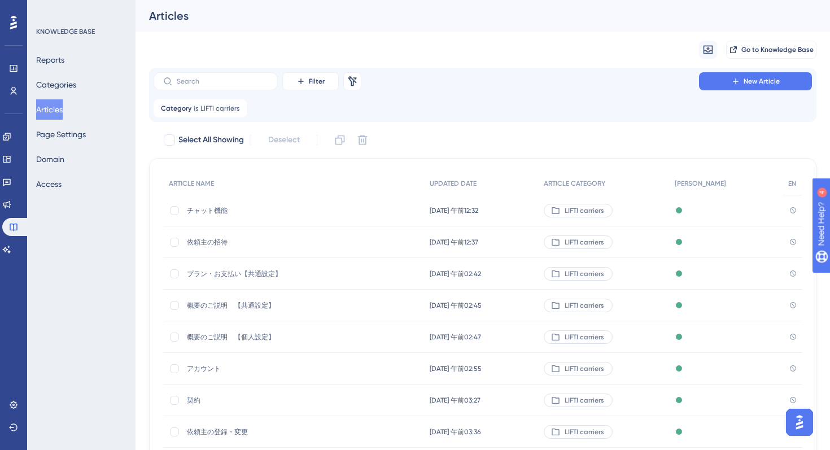
click at [216, 211] on span "チャット機能" at bounding box center [277, 210] width 181 height 9
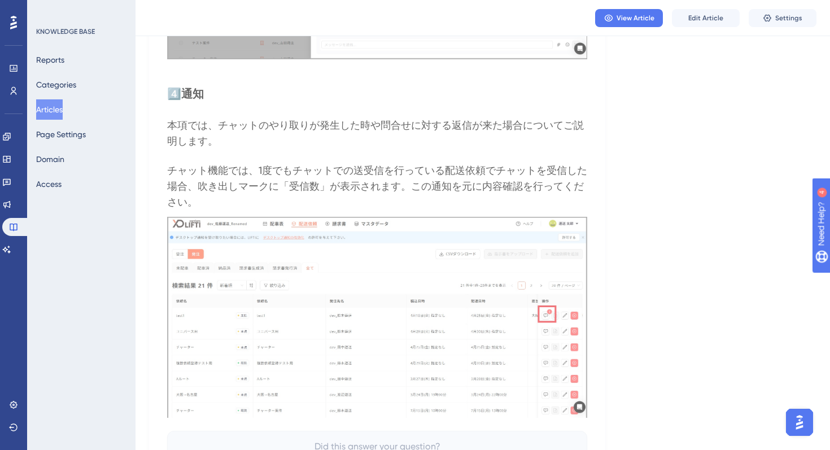
scroll to position [3964, 0]
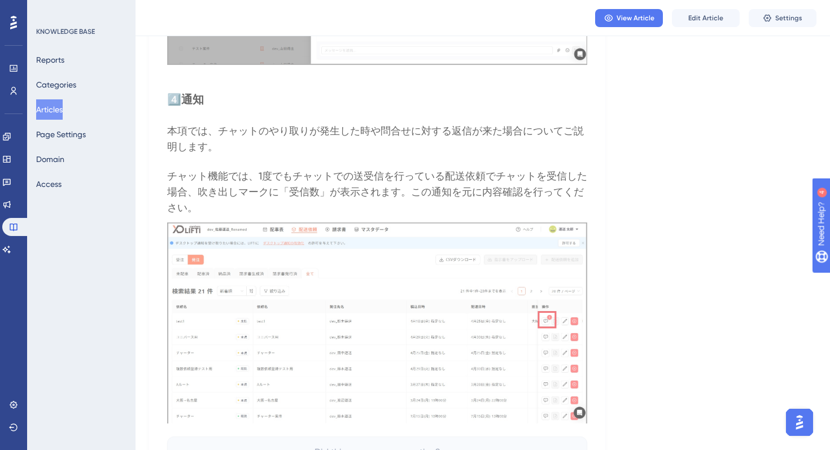
click at [63, 119] on button "Articles" at bounding box center [49, 109] width 27 height 20
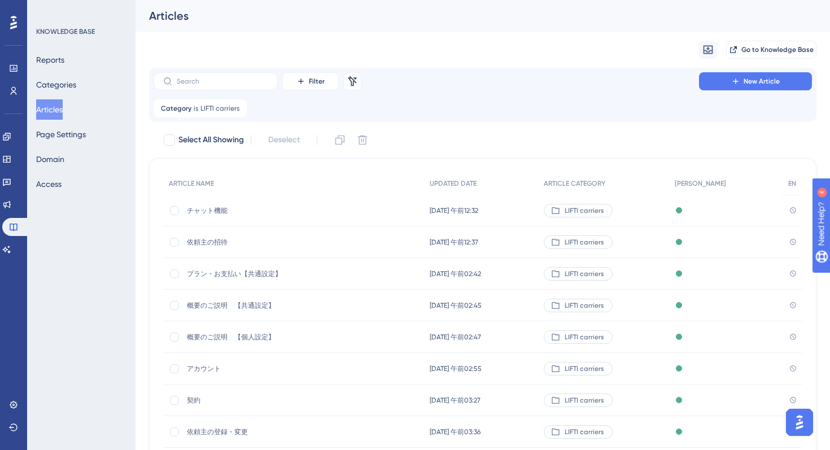
click at [201, 236] on div "依頼主の招待 依頼主の招待" at bounding box center [277, 243] width 181 height 32
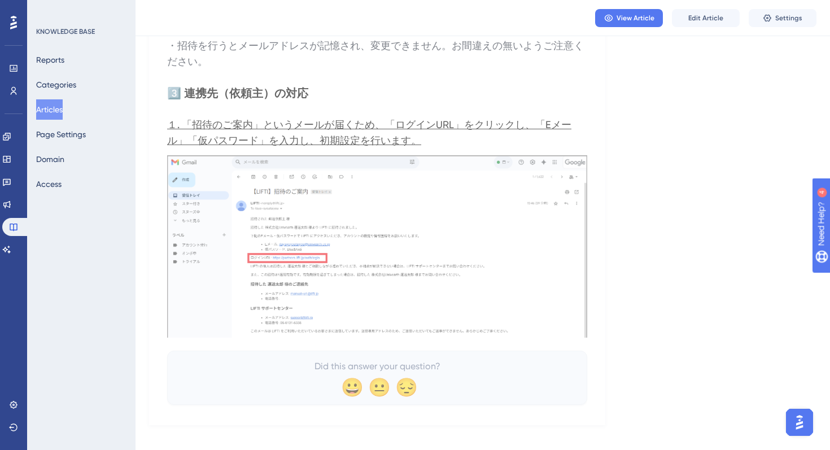
scroll to position [1421, 0]
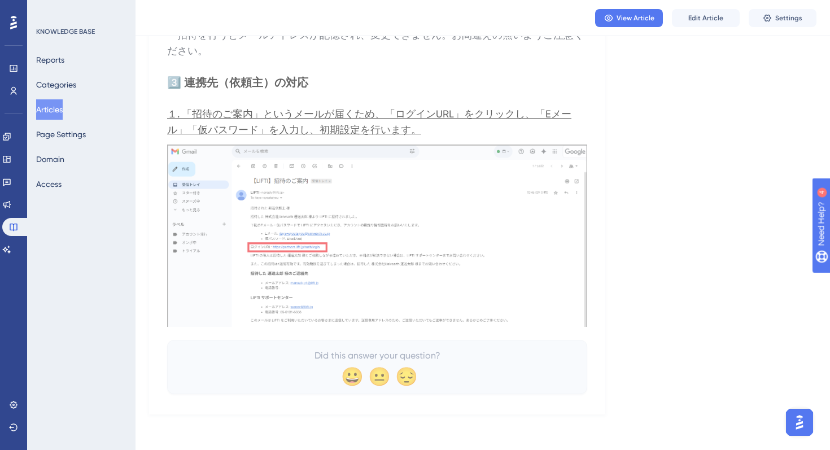
click at [52, 104] on button "Articles" at bounding box center [49, 109] width 27 height 20
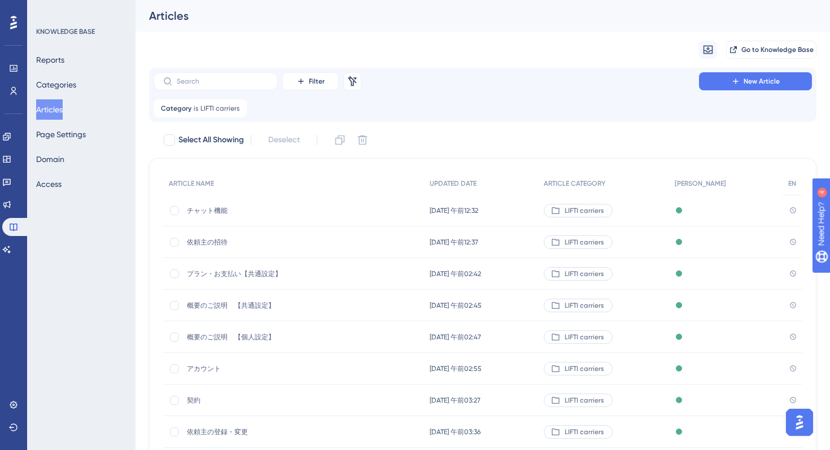
click at [220, 268] on div "プラン・お支払い【共通設定】 プラン・お支払い【共通設定】" at bounding box center [277, 274] width 181 height 32
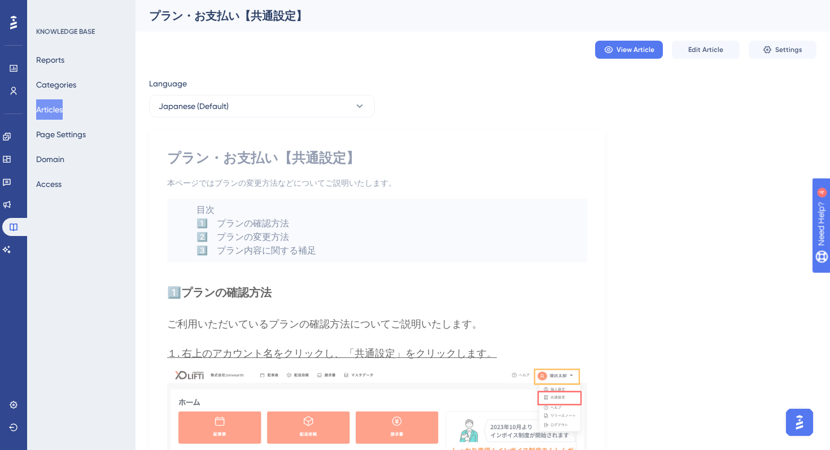
click at [60, 114] on button "Articles" at bounding box center [49, 109] width 27 height 20
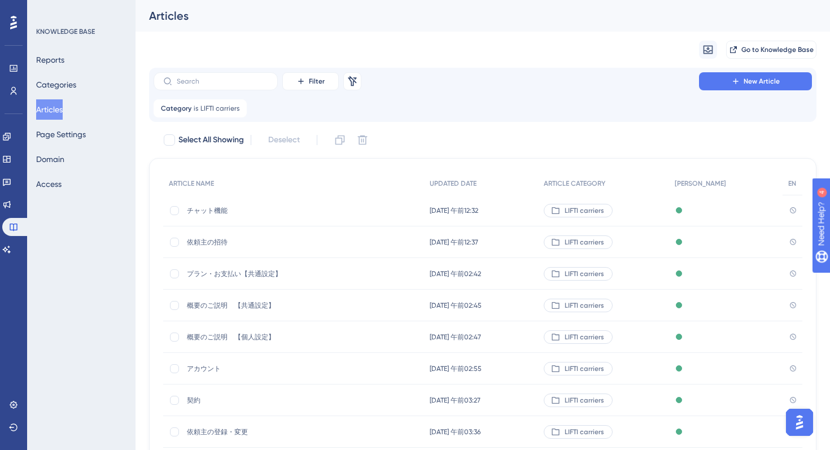
click at [219, 273] on span "プラン・お支払い【共通設定】" at bounding box center [277, 273] width 181 height 9
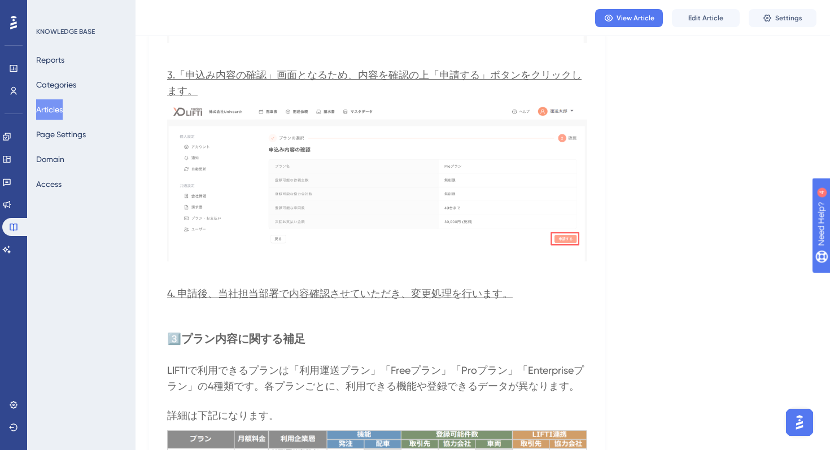
scroll to position [1849, 0]
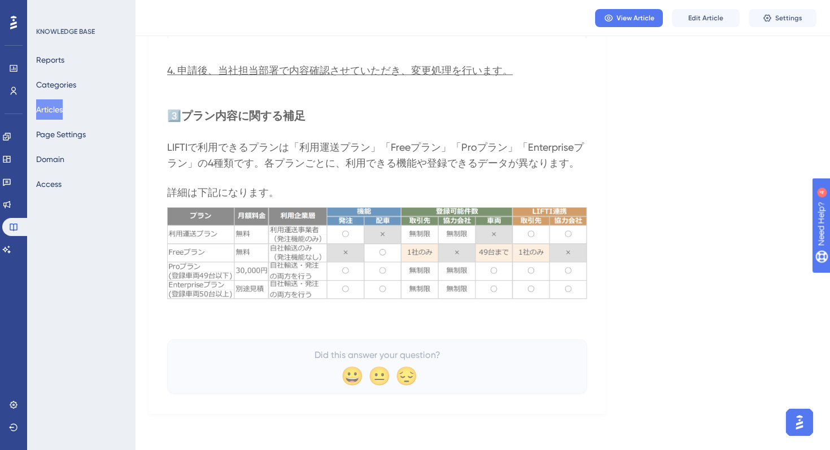
click at [62, 107] on button "Articles" at bounding box center [49, 109] width 27 height 20
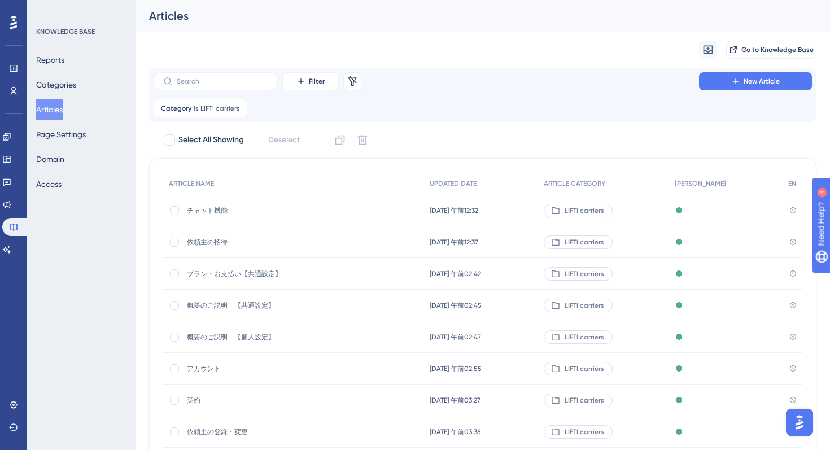
click at [232, 308] on span "概要のご説明　【共通設定】" at bounding box center [277, 305] width 181 height 9
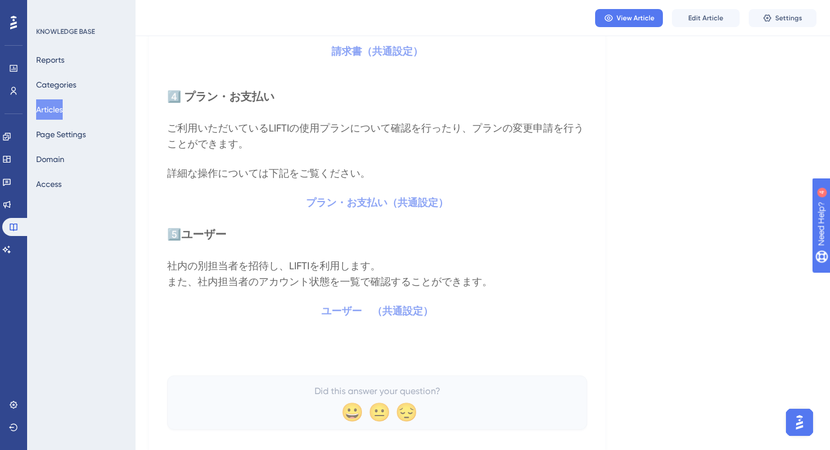
scroll to position [1072, 0]
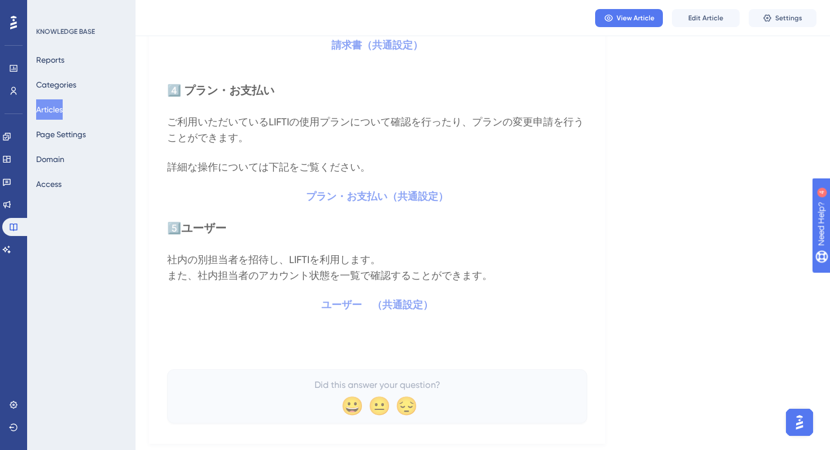
click at [51, 111] on button "Articles" at bounding box center [49, 109] width 27 height 20
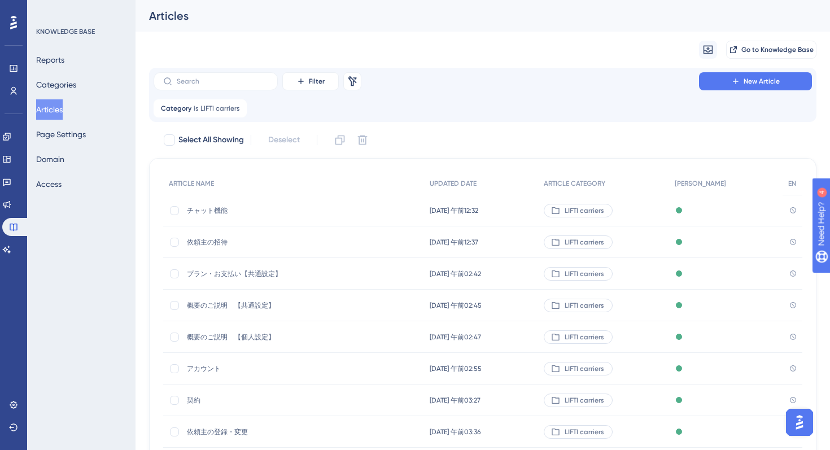
click at [229, 328] on div "概要のご説明　【個人設定】 概要のご説明　【個人設定】" at bounding box center [277, 337] width 181 height 32
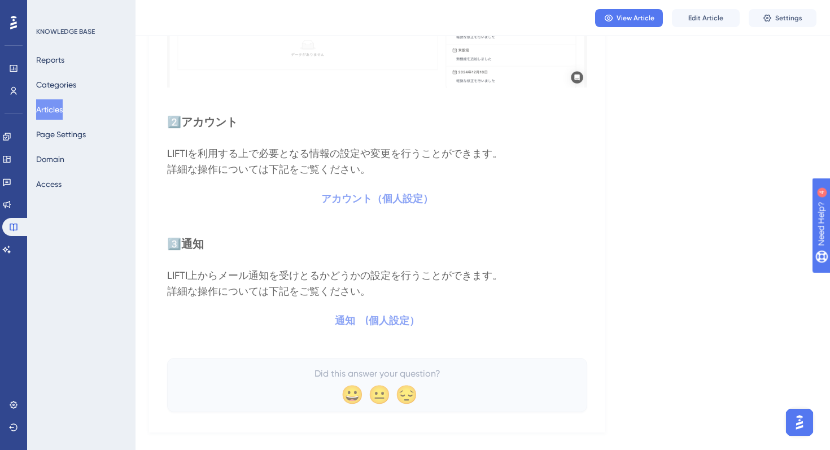
scroll to position [671, 0]
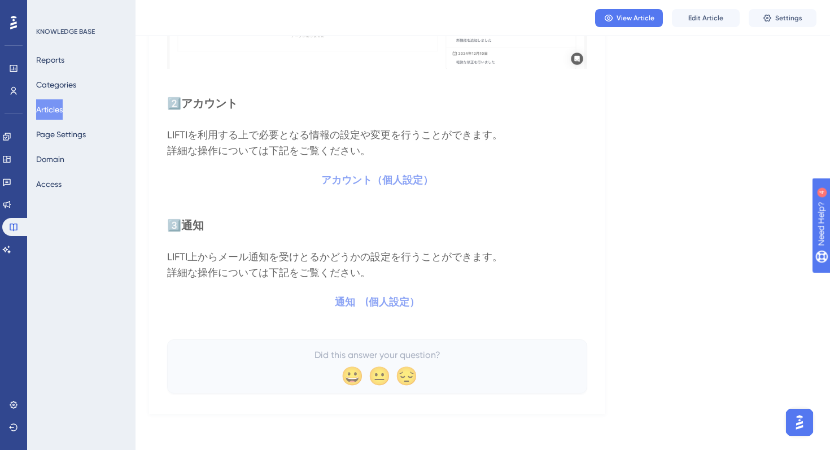
click at [50, 105] on button "Articles" at bounding box center [49, 109] width 27 height 20
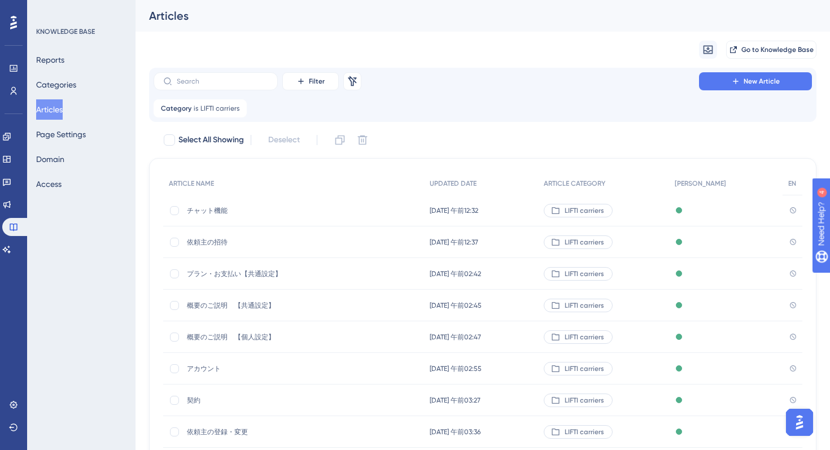
click at [245, 337] on span "概要のご説明　【個人設定】" at bounding box center [277, 337] width 181 height 9
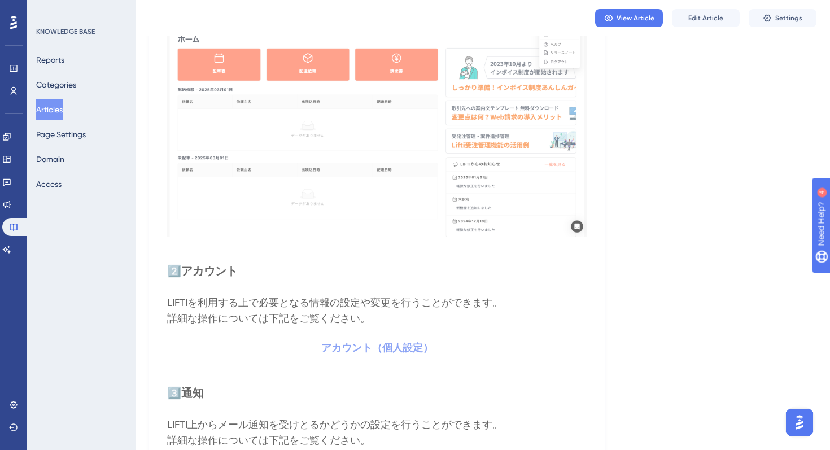
scroll to position [671, 0]
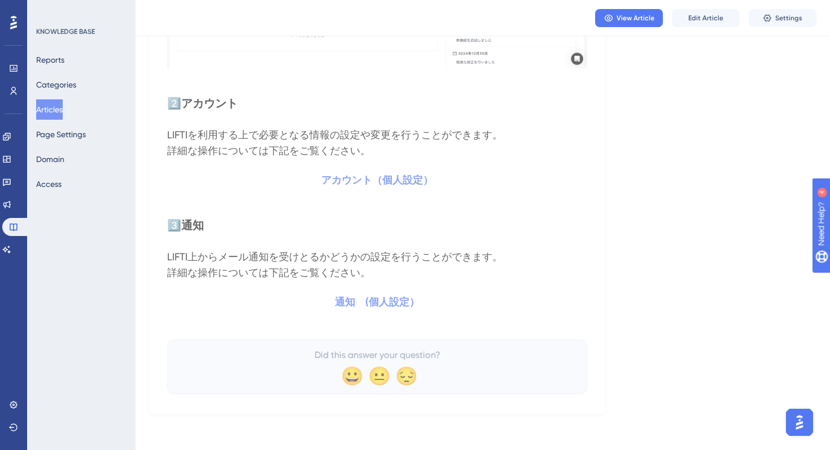
click at [58, 115] on button "Articles" at bounding box center [49, 109] width 27 height 20
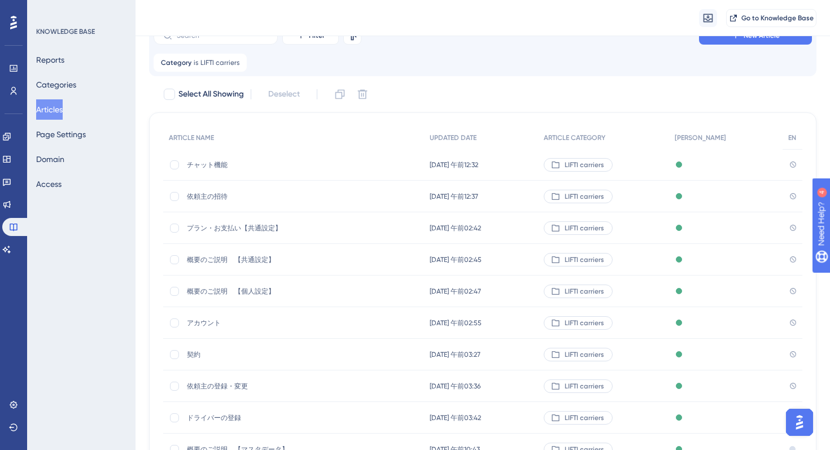
scroll to position [51, 0]
click at [198, 319] on span "アカウント" at bounding box center [277, 322] width 181 height 9
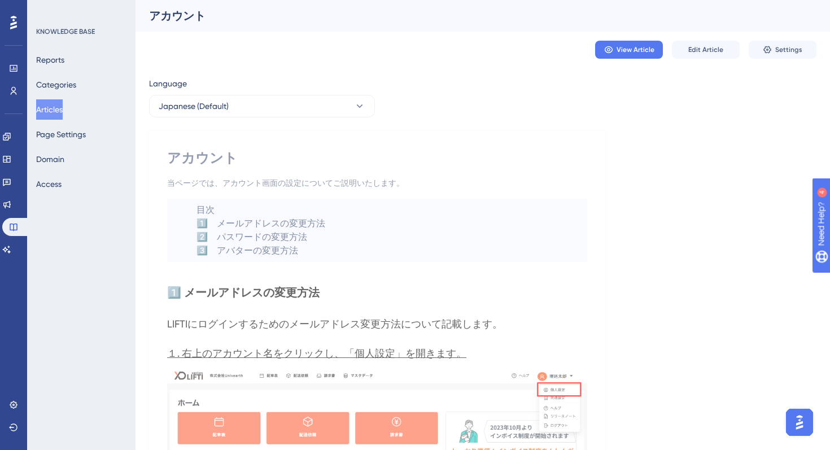
click at [50, 103] on button "Articles" at bounding box center [49, 109] width 27 height 20
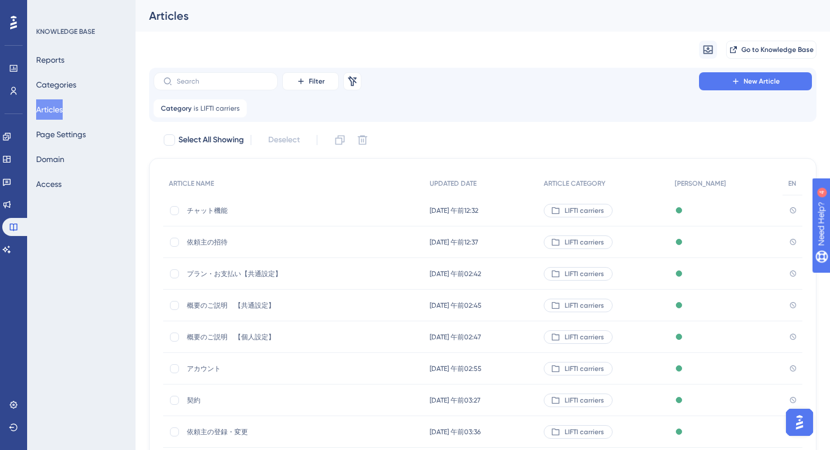
click at [192, 393] on div "契約 契約" at bounding box center [277, 401] width 181 height 32
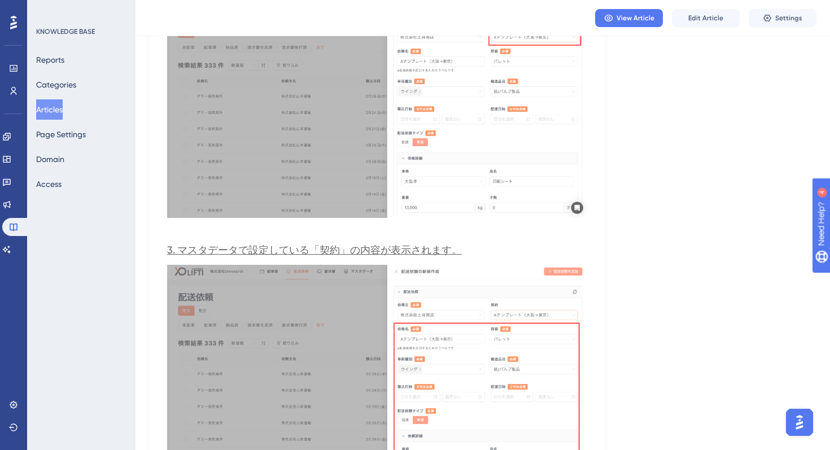
scroll to position [3546, 0]
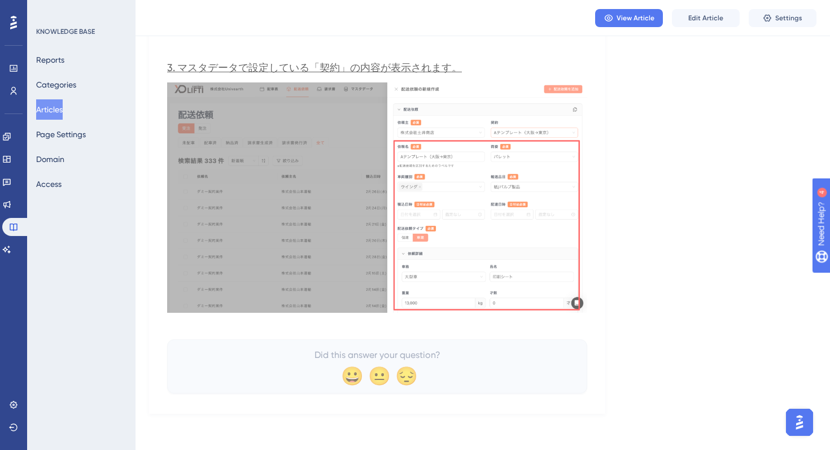
click at [43, 95] on div "Reports Categories Articles Page Settings Domain Access" at bounding box center [82, 122] width 92 height 145
click at [45, 98] on div "Reports Categories Articles Page Settings Domain Access" at bounding box center [82, 122] width 92 height 145
click at [60, 103] on button "Articles" at bounding box center [49, 109] width 27 height 20
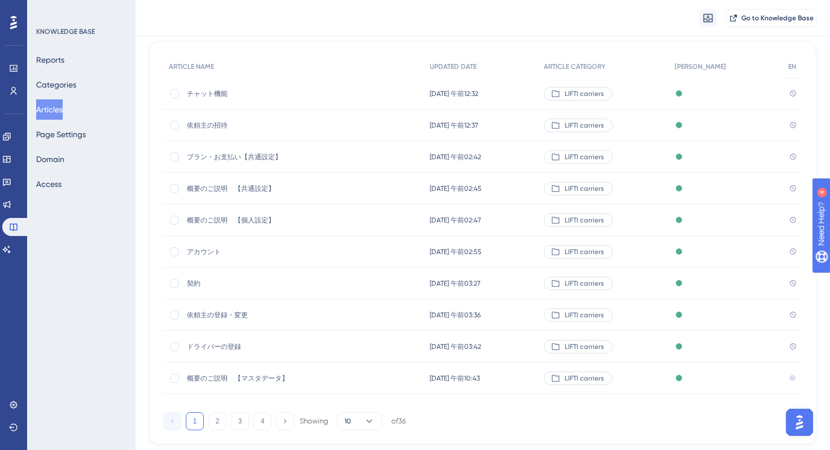
scroll to position [152, 0]
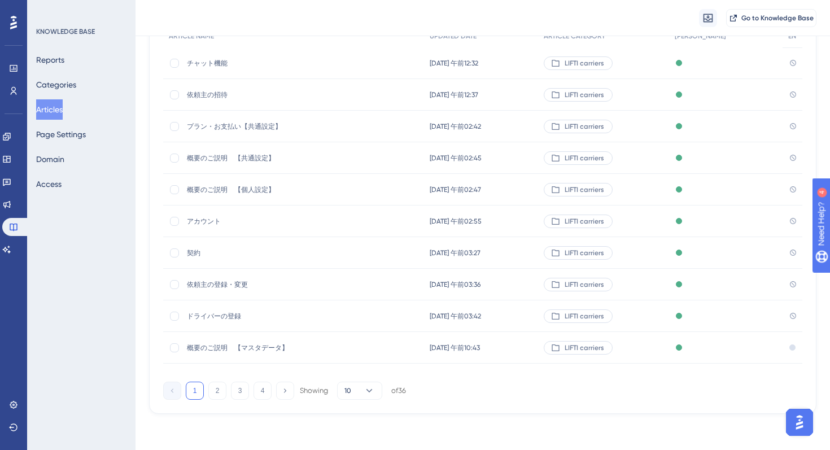
click at [201, 215] on div "アカウント アカウント" at bounding box center [277, 222] width 181 height 32
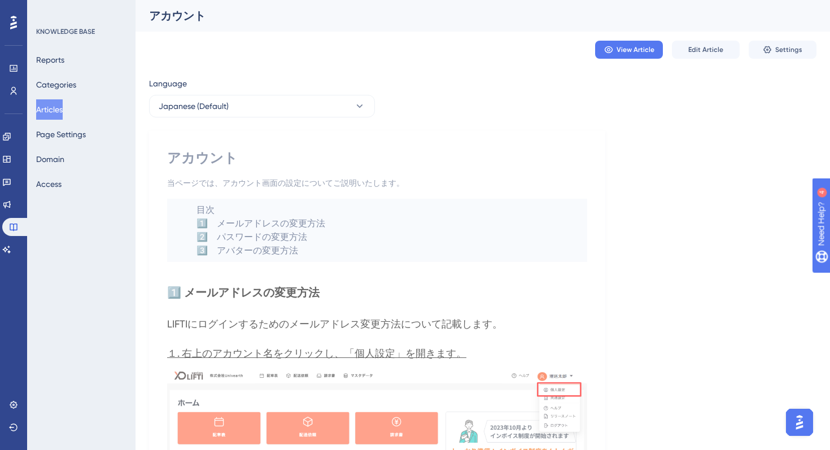
click at [58, 104] on button "Articles" at bounding box center [49, 109] width 27 height 20
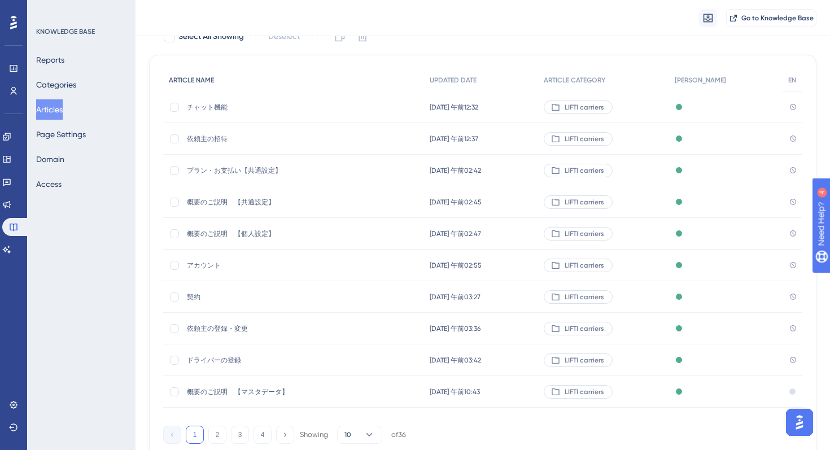
scroll to position [152, 0]
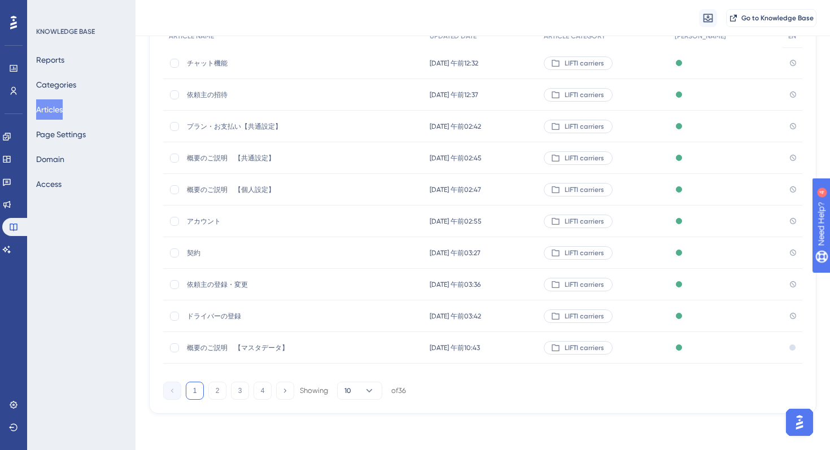
click at [196, 254] on span "契約" at bounding box center [277, 253] width 181 height 9
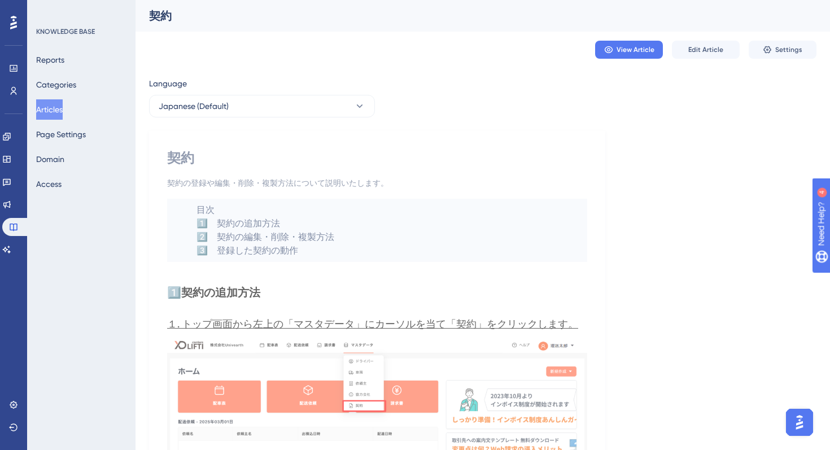
click at [56, 106] on button "Articles" at bounding box center [49, 109] width 27 height 20
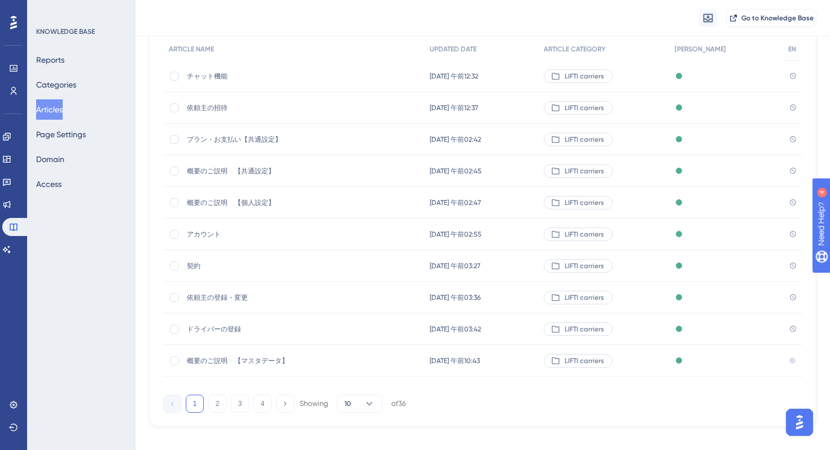
scroll to position [152, 0]
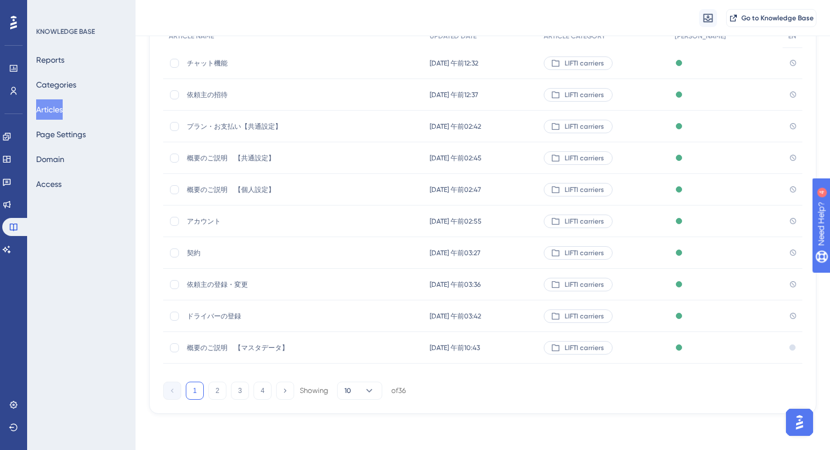
click at [212, 281] on span "依頼主の登録・変更" at bounding box center [277, 284] width 181 height 9
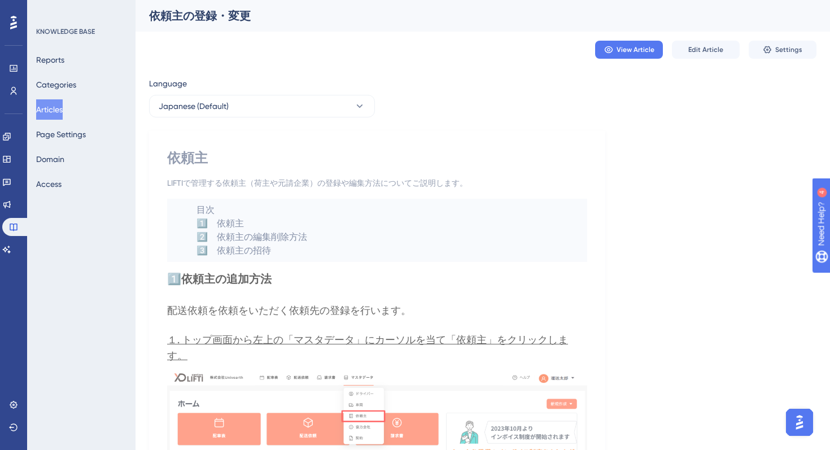
click at [53, 102] on button "Articles" at bounding box center [49, 109] width 27 height 20
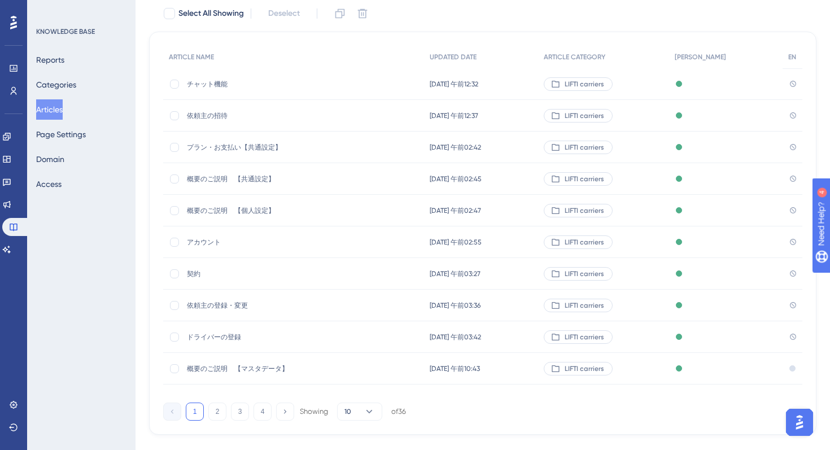
scroll to position [152, 0]
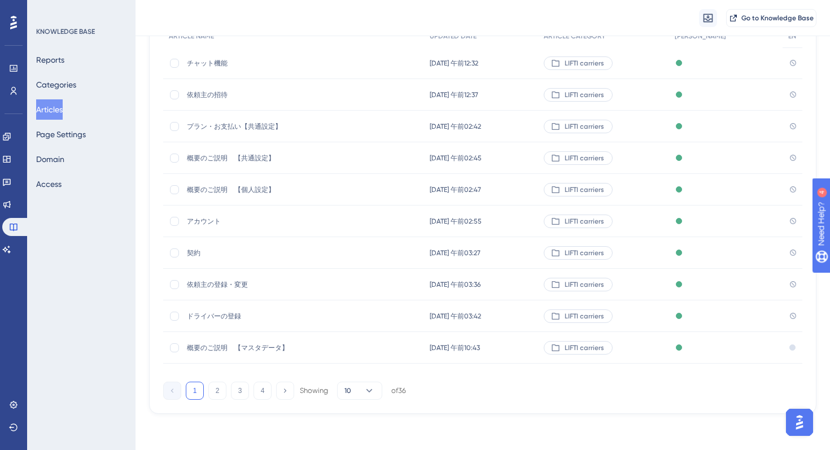
click at [216, 309] on div "ドライバーの登録 ドライバーの登録" at bounding box center [277, 317] width 181 height 32
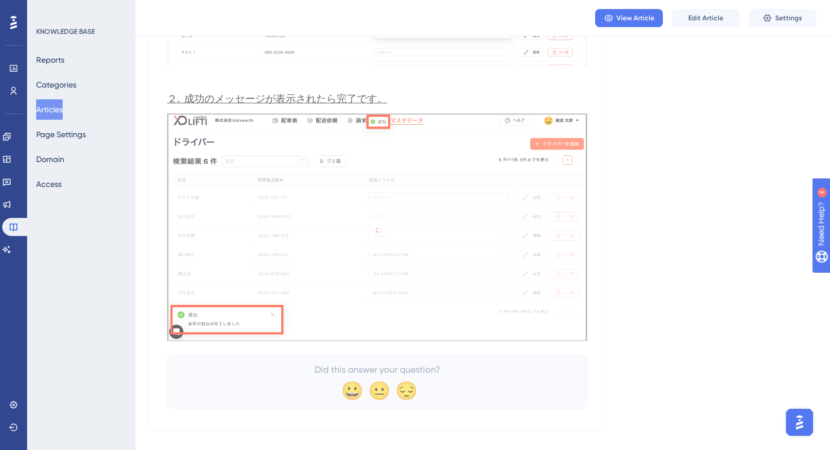
scroll to position [2959, 0]
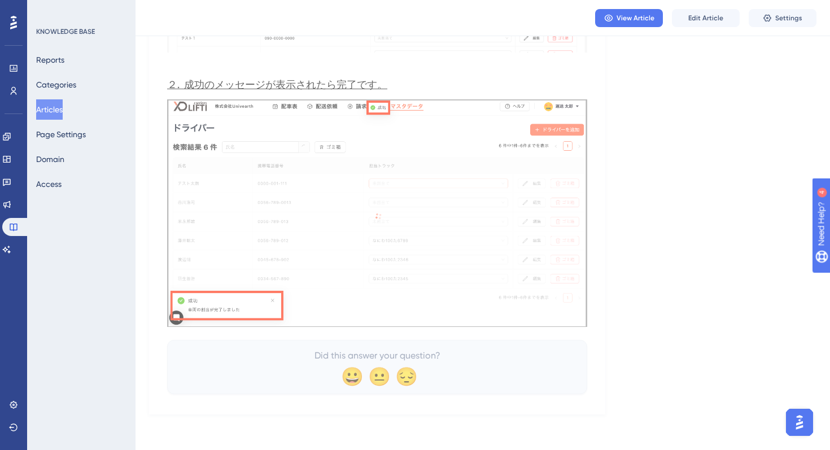
click at [56, 109] on button "Articles" at bounding box center [49, 109] width 27 height 20
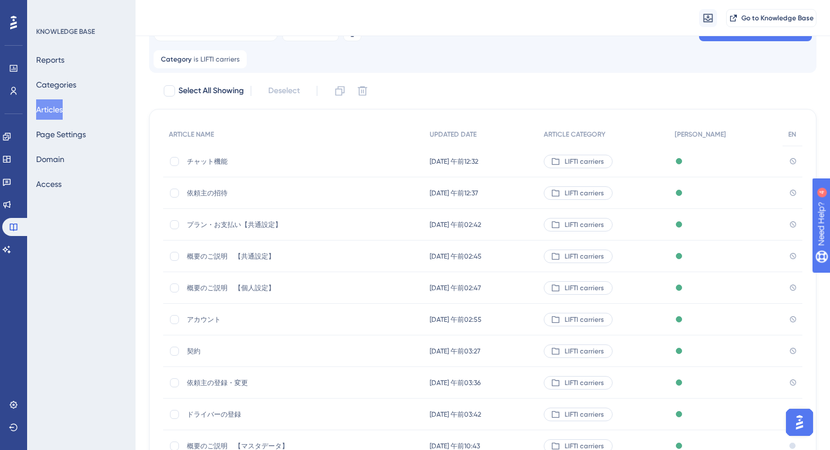
scroll to position [152, 0]
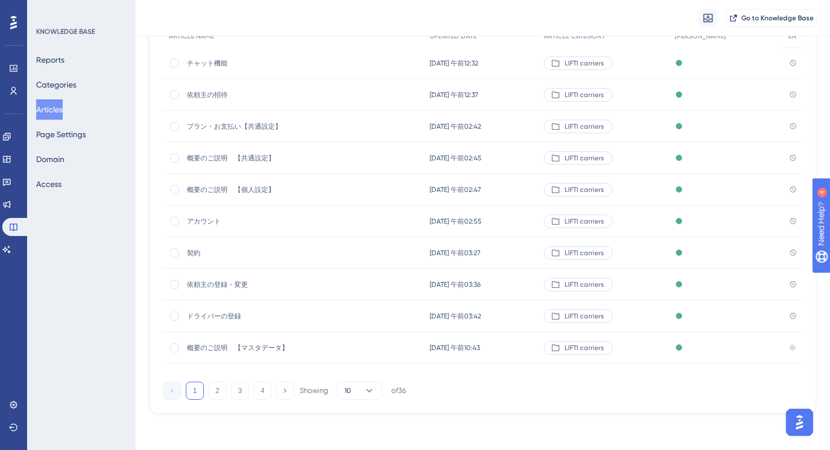
click at [214, 320] on div "ドライバーの登録 ドライバーの登録" at bounding box center [277, 317] width 181 height 32
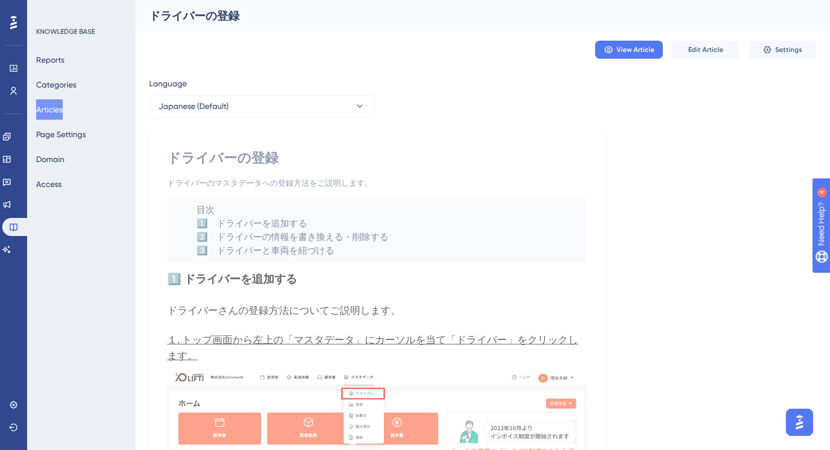
scroll to position [2, 0]
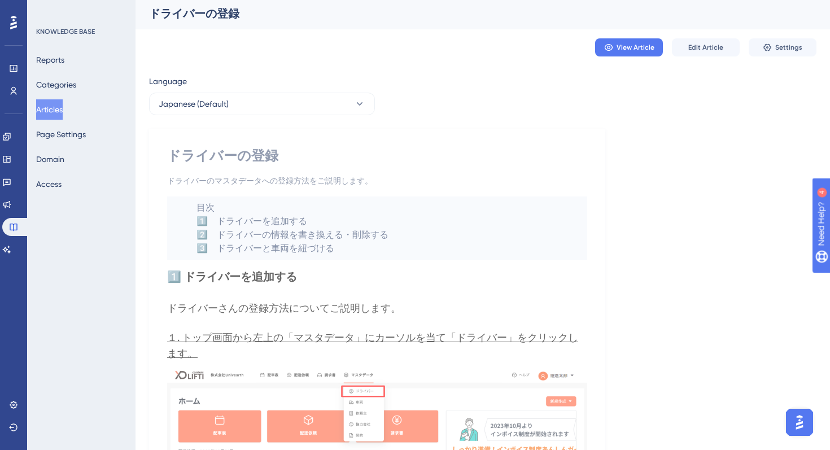
click at [52, 111] on button "Articles" at bounding box center [49, 109] width 27 height 20
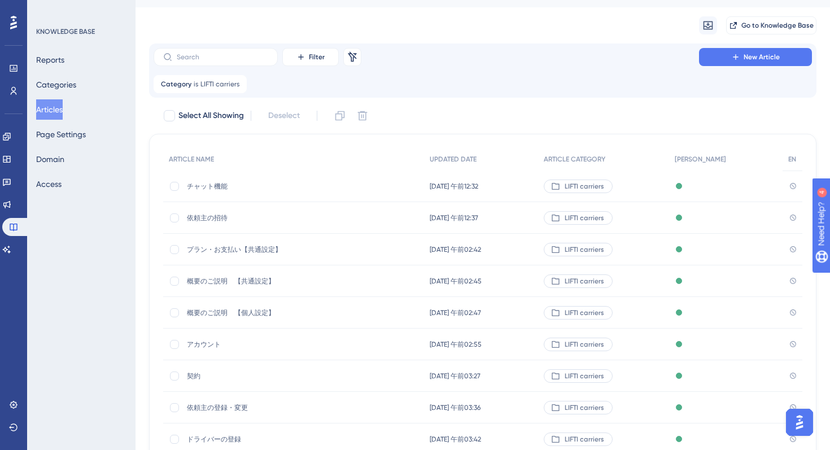
scroll to position [152, 0]
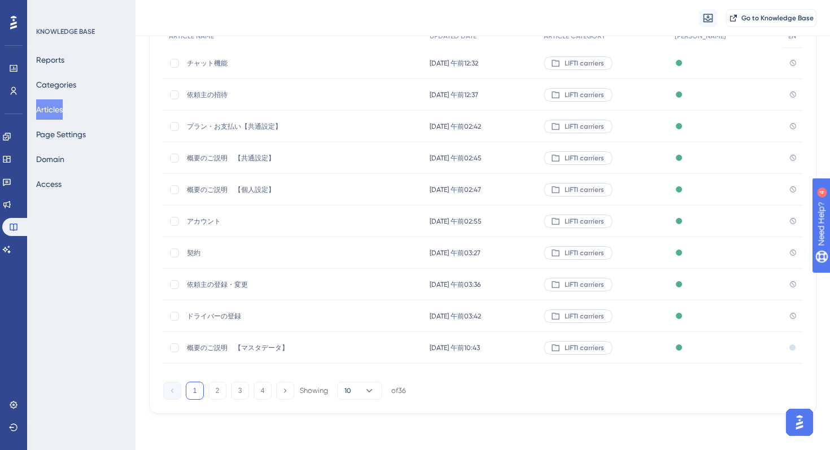
click at [216, 337] on div "概要のご説明　【マスタデータ】 概要のご説明　【マスタデータ】" at bounding box center [277, 348] width 181 height 32
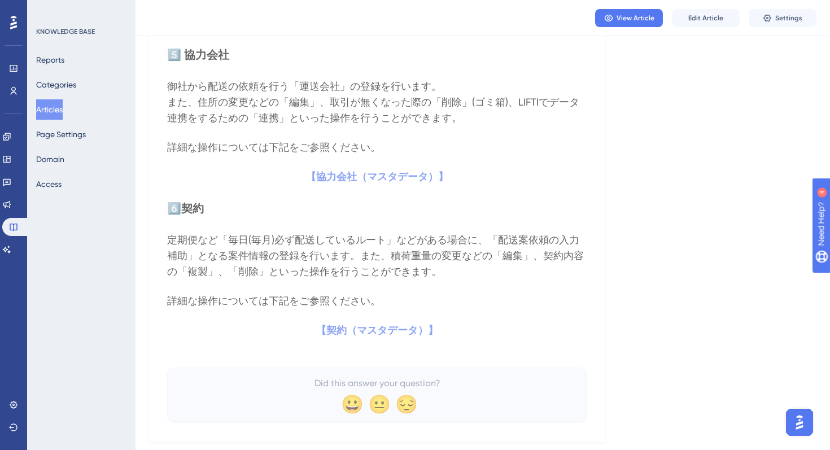
scroll to position [1340, 0]
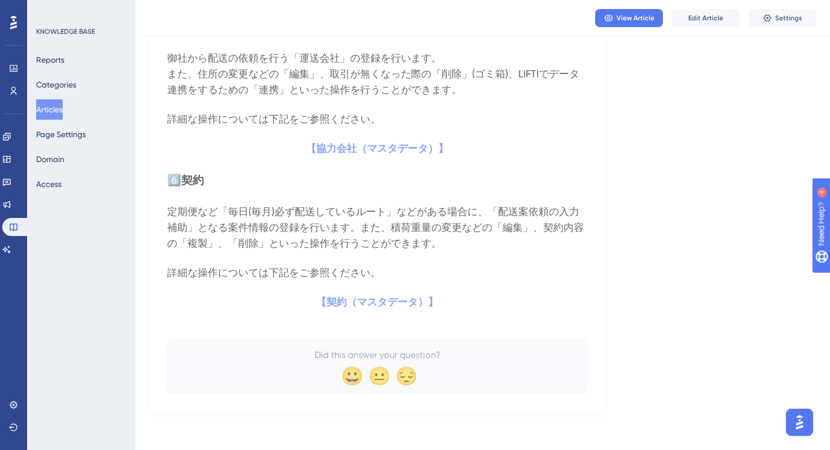
click at [55, 115] on button "Articles" at bounding box center [49, 109] width 27 height 20
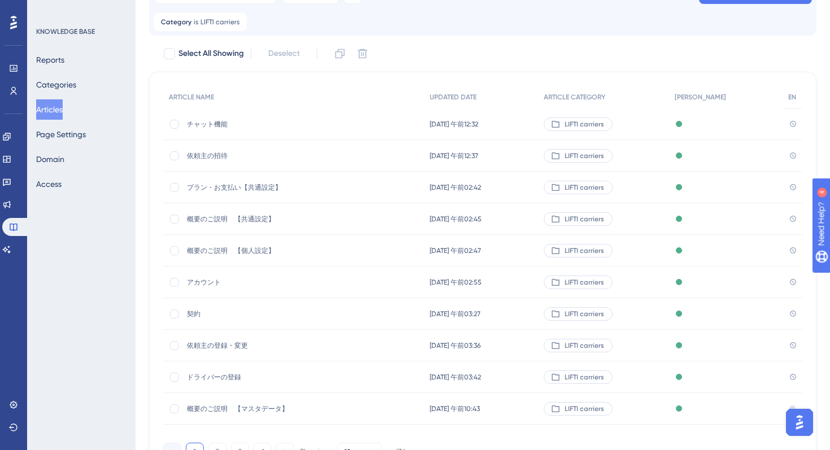
scroll to position [152, 0]
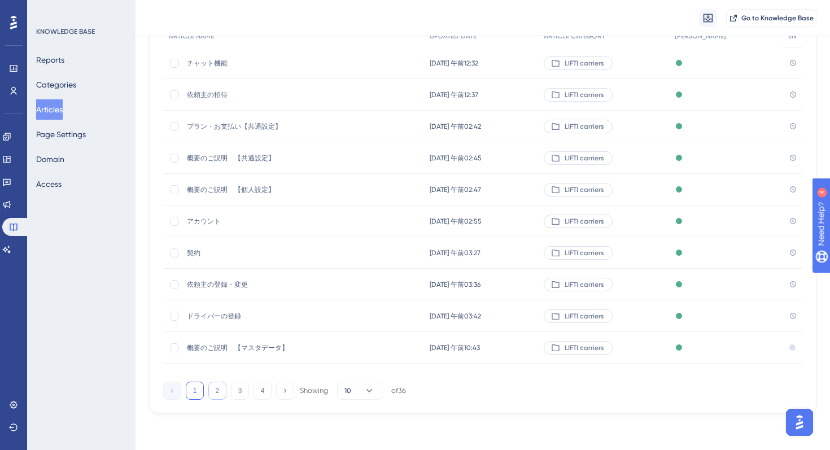
click at [217, 390] on button "2" at bounding box center [217, 391] width 18 height 18
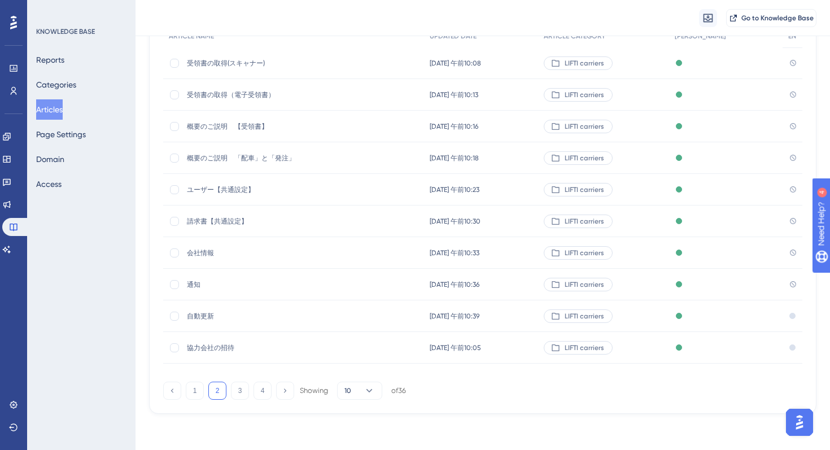
scroll to position [0, 0]
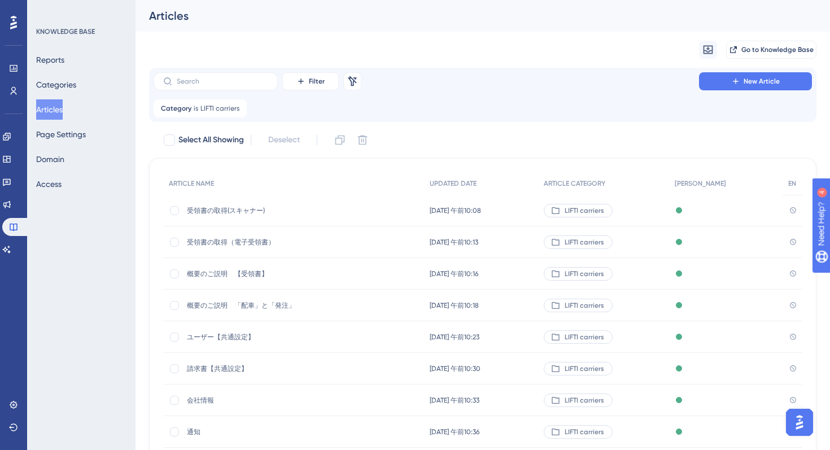
click at [208, 212] on span "受領書の取得(スキャナー)" at bounding box center [277, 210] width 181 height 9
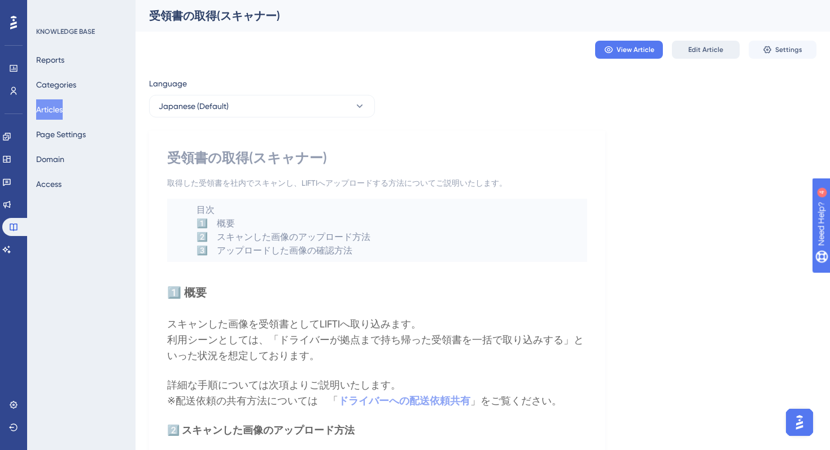
click at [705, 47] on span "Edit Article" at bounding box center [706, 49] width 35 height 9
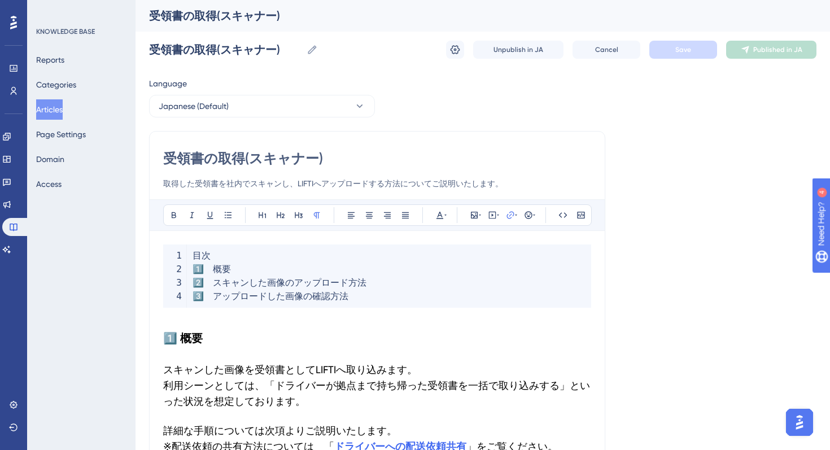
click at [186, 336] on strong "1️⃣ 概要" at bounding box center [183, 339] width 40 height 14
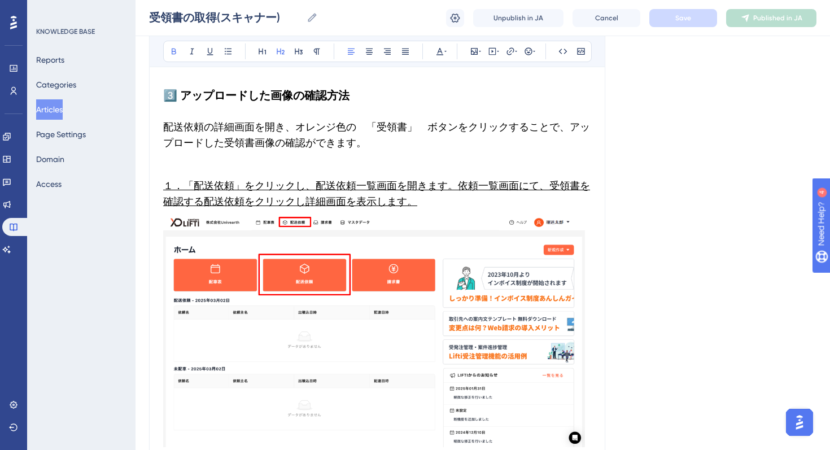
scroll to position [1778, 0]
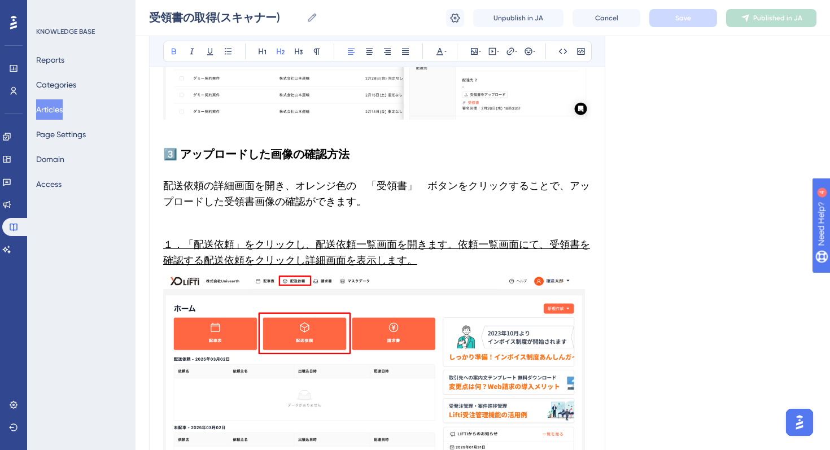
click at [86, 280] on div "KNOWLEDGE BASE Reports Categories Articles Page Settings Domain Access" at bounding box center [81, 225] width 108 height 450
click at [50, 114] on button "Articles" at bounding box center [49, 109] width 27 height 20
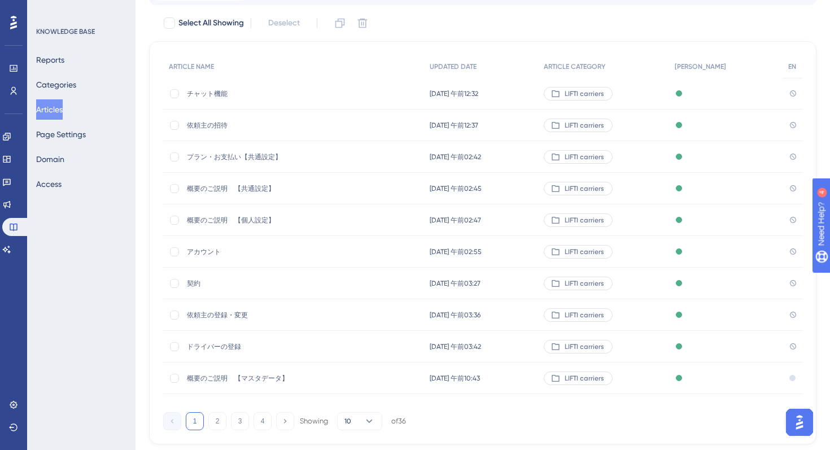
scroll to position [152, 0]
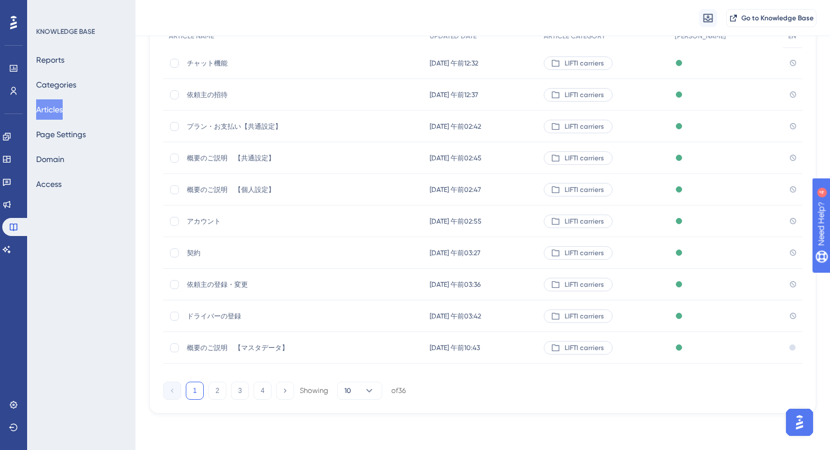
click at [231, 346] on span "概要のご説明　【マスタデータ】" at bounding box center [277, 347] width 181 height 9
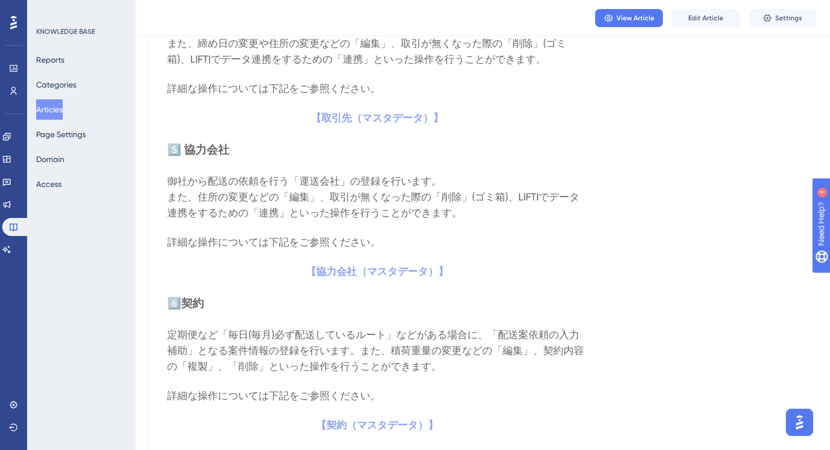
scroll to position [1340, 0]
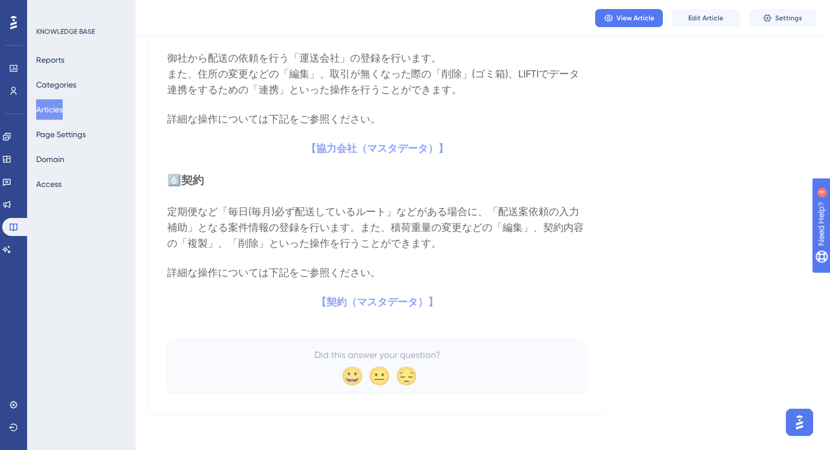
click at [42, 101] on button "Articles" at bounding box center [49, 109] width 27 height 20
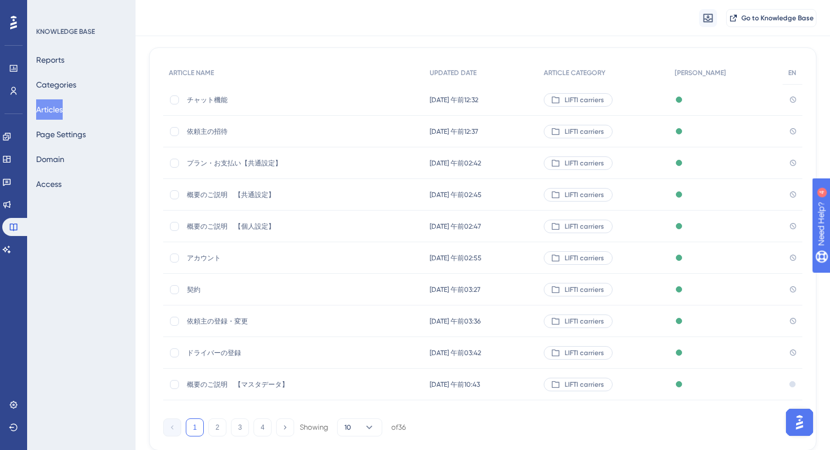
scroll to position [152, 0]
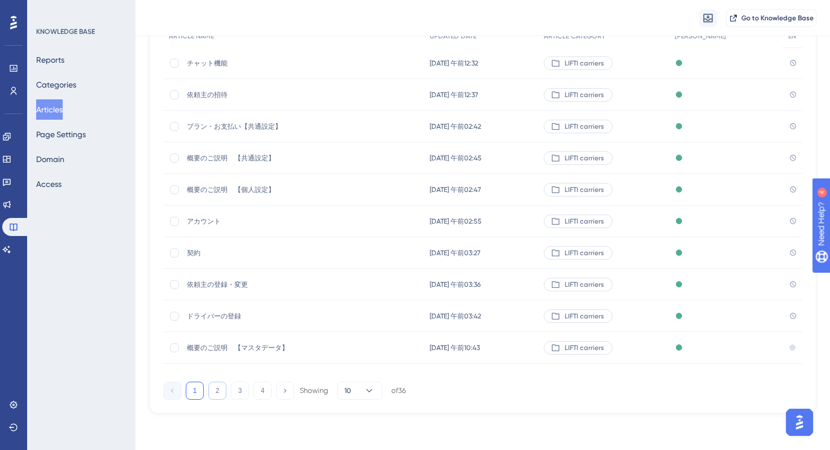
click at [214, 395] on button "2" at bounding box center [217, 391] width 18 height 18
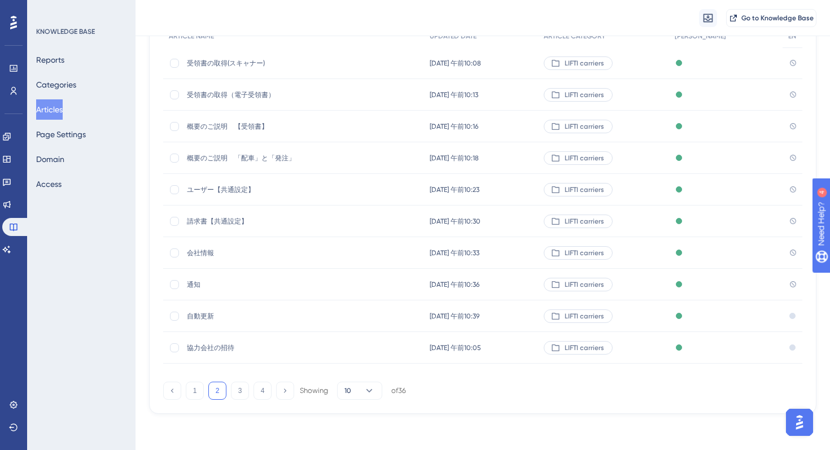
scroll to position [0, 0]
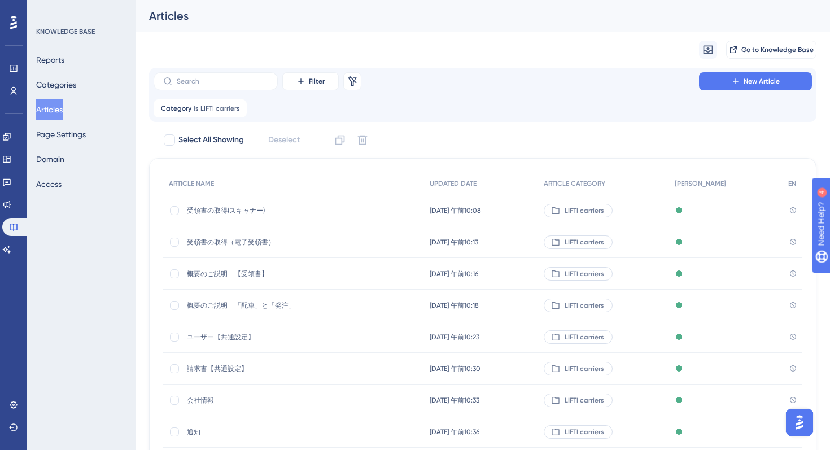
click at [223, 210] on span "受領書の取得(スキャナー)" at bounding box center [277, 210] width 181 height 9
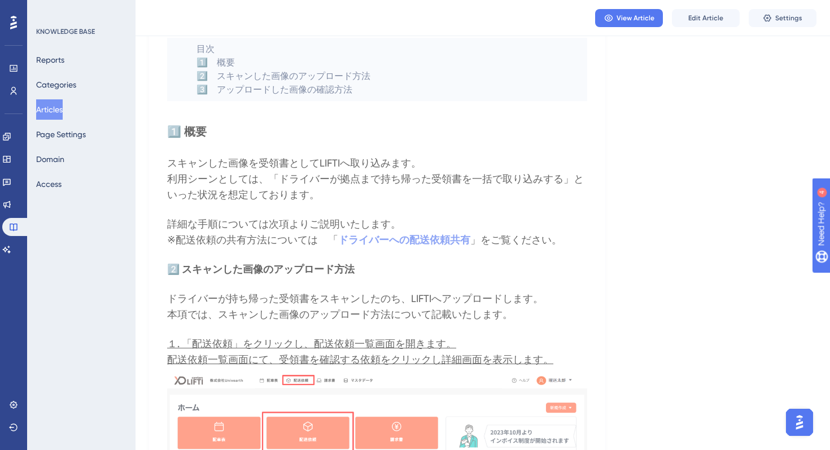
scroll to position [209, 0]
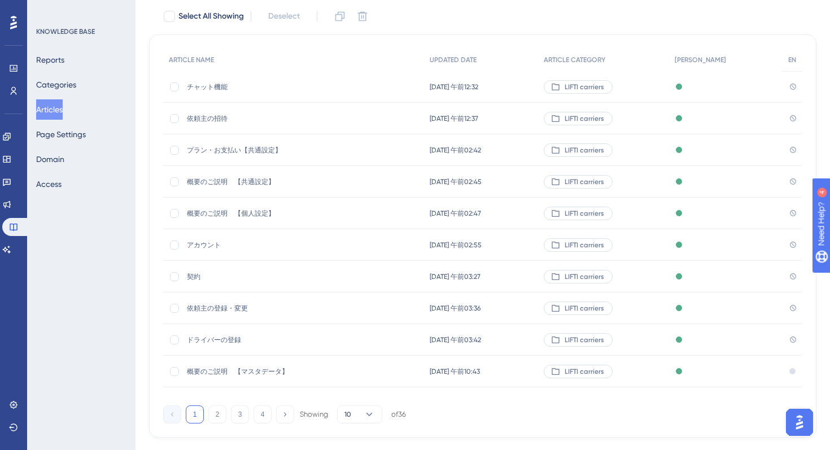
scroll to position [152, 0]
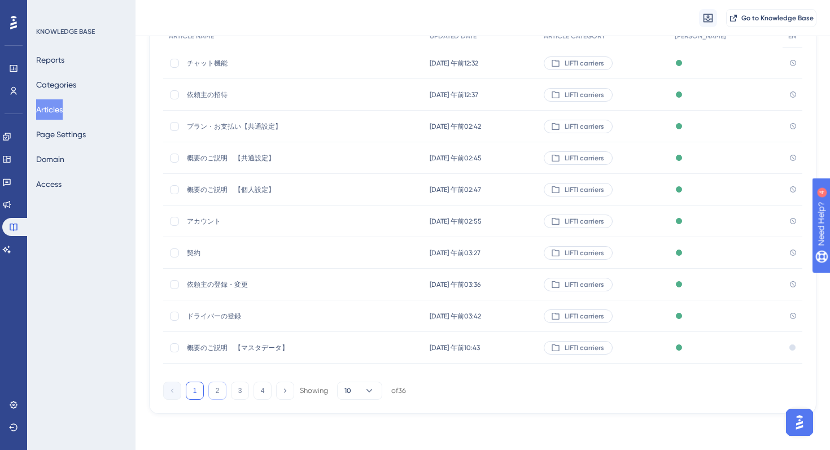
click at [214, 397] on button "2" at bounding box center [217, 391] width 18 height 18
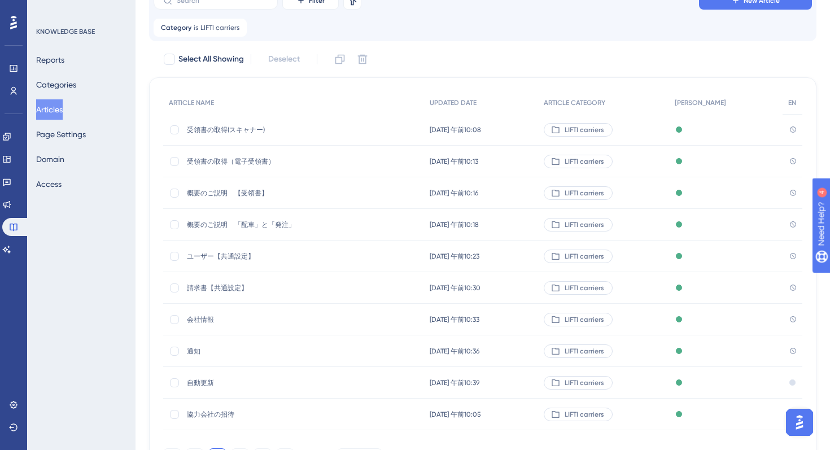
scroll to position [0, 0]
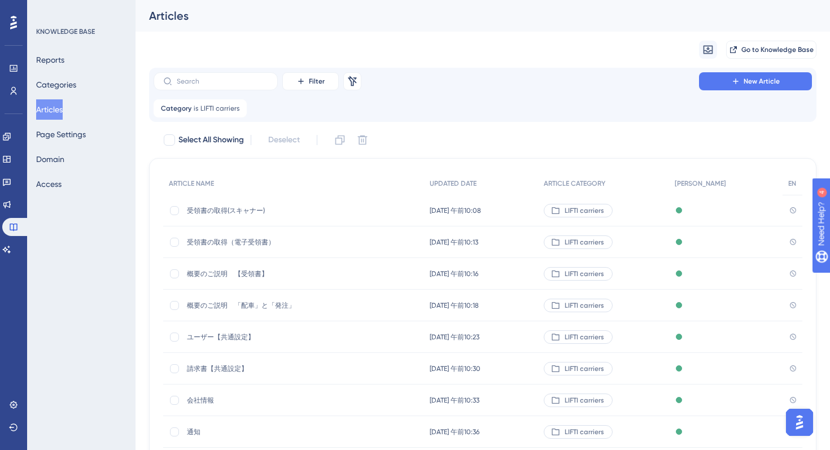
click at [232, 246] on span "受領書の取得（電子受領書）" at bounding box center [277, 242] width 181 height 9
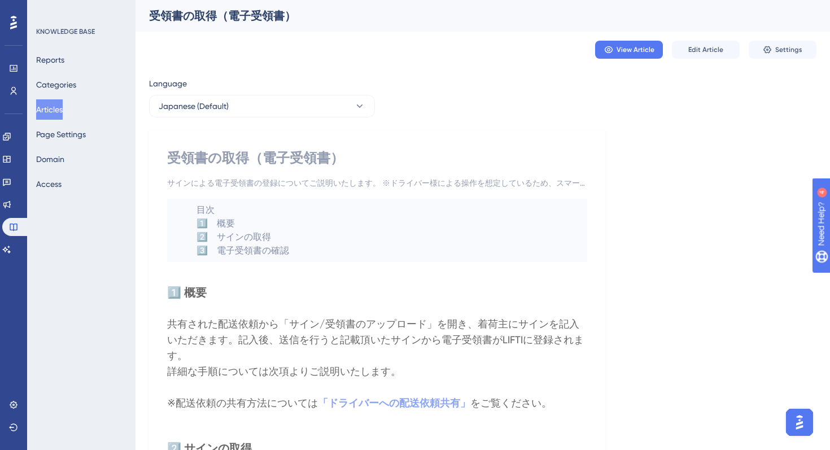
click at [311, 307] on h2 "1️⃣ 概要" at bounding box center [377, 293] width 420 height 34
click at [199, 292] on strong "1️⃣ 概要" at bounding box center [187, 293] width 40 height 14
click at [72, 270] on div "KNOWLEDGE BASE Reports Categories Articles Page Settings Domain Access" at bounding box center [81, 225] width 108 height 450
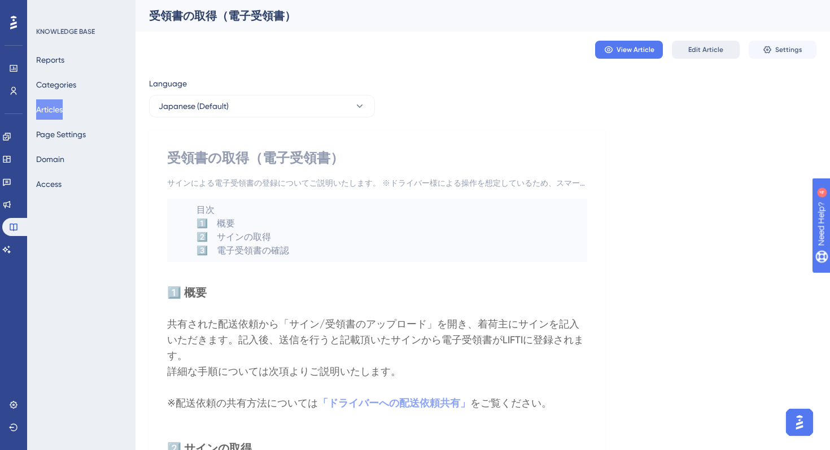
click at [690, 49] on span "Edit Article" at bounding box center [706, 49] width 35 height 9
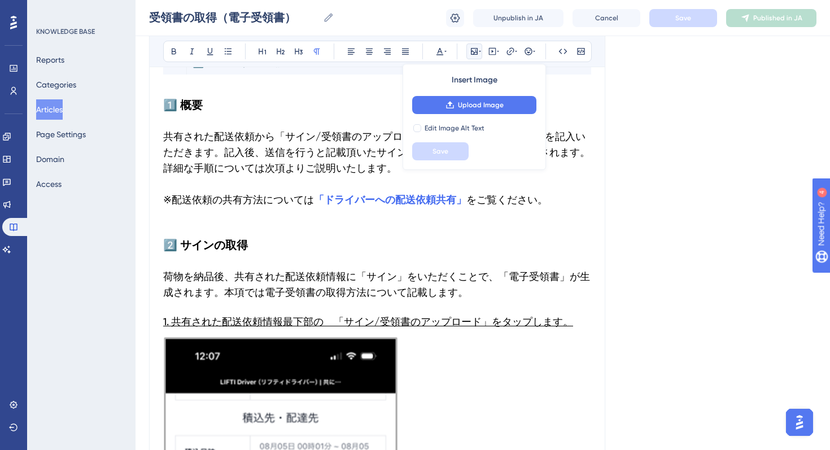
scroll to position [227, 0]
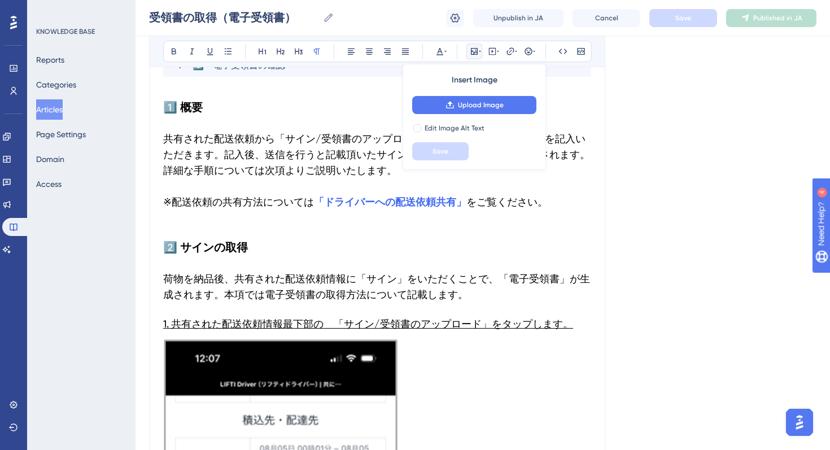
click at [165, 322] on span "1. 共有された配送依頼情報最下部の　「サイン/受領書のアップロード」をタップします。" at bounding box center [368, 324] width 410 height 12
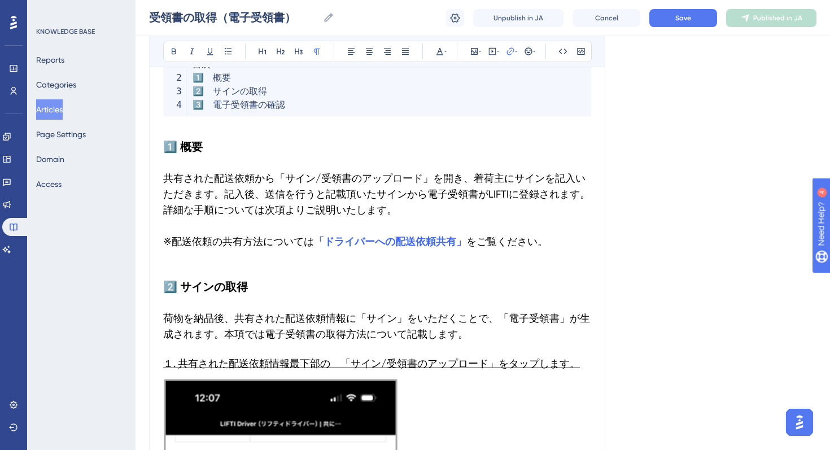
scroll to position [0, 0]
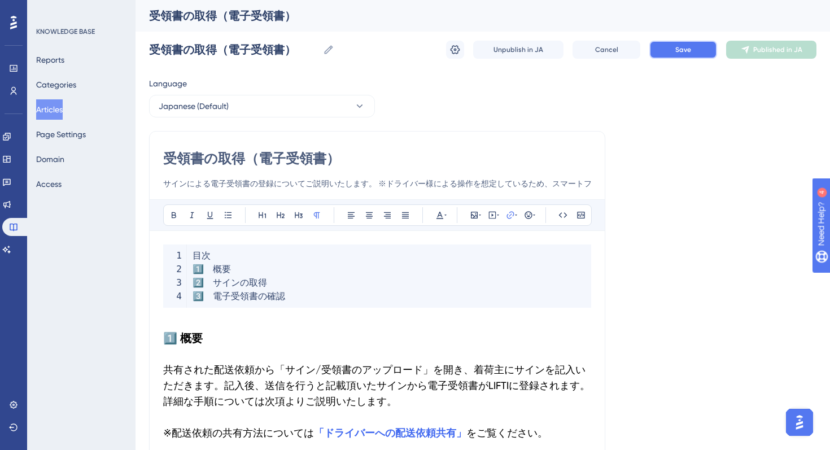
click at [699, 46] on button "Save" at bounding box center [684, 50] width 68 height 18
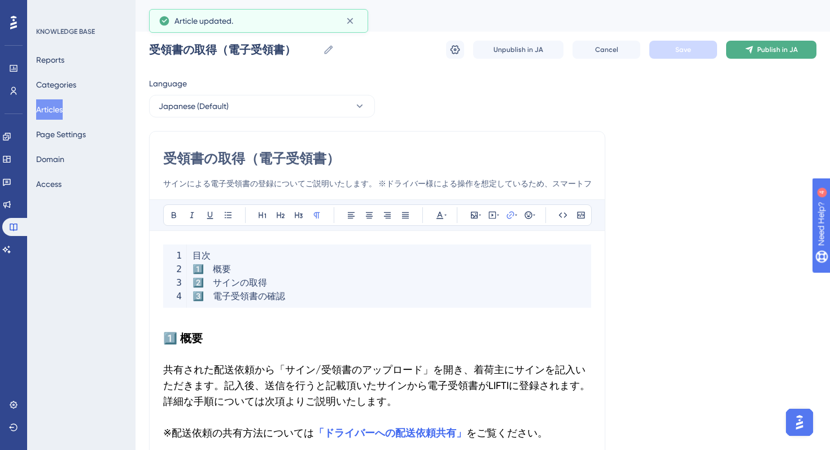
click at [759, 46] on span "Publish in JA" at bounding box center [778, 49] width 41 height 9
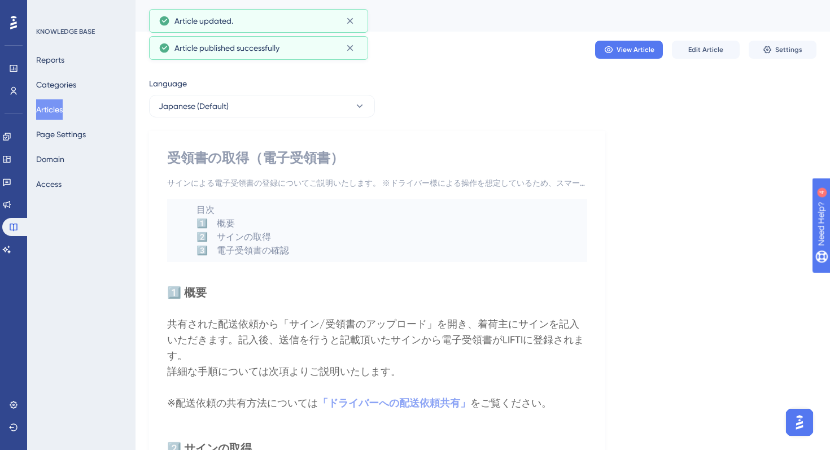
click at [58, 250] on div "KNOWLEDGE BASE Reports Categories Articles Page Settings Domain Access" at bounding box center [81, 225] width 108 height 450
click at [55, 110] on button "Articles" at bounding box center [49, 109] width 27 height 20
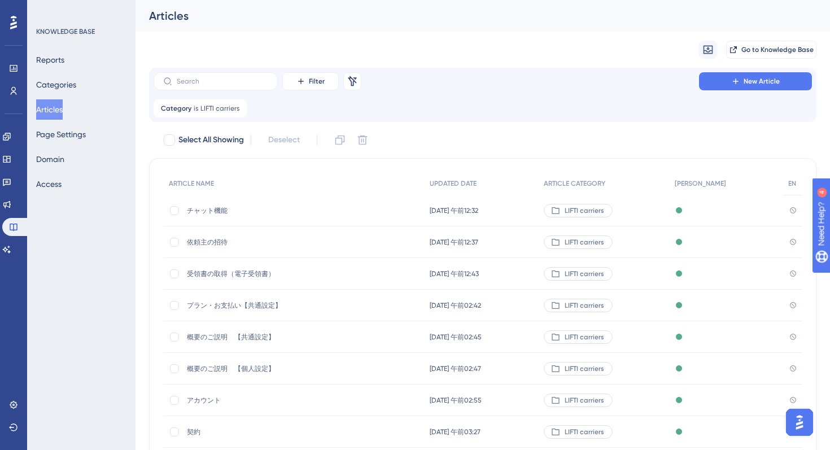
click at [233, 233] on div "依頼主の招待 依頼主の招待" at bounding box center [277, 243] width 181 height 32
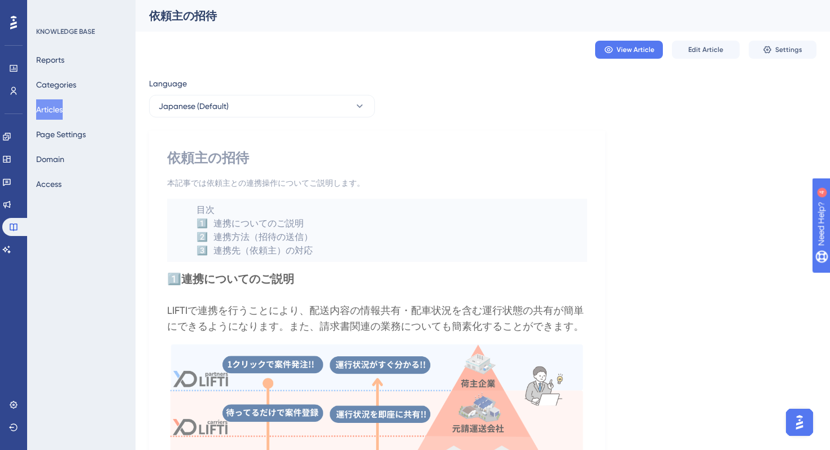
click at [56, 106] on button "Articles" at bounding box center [49, 109] width 27 height 20
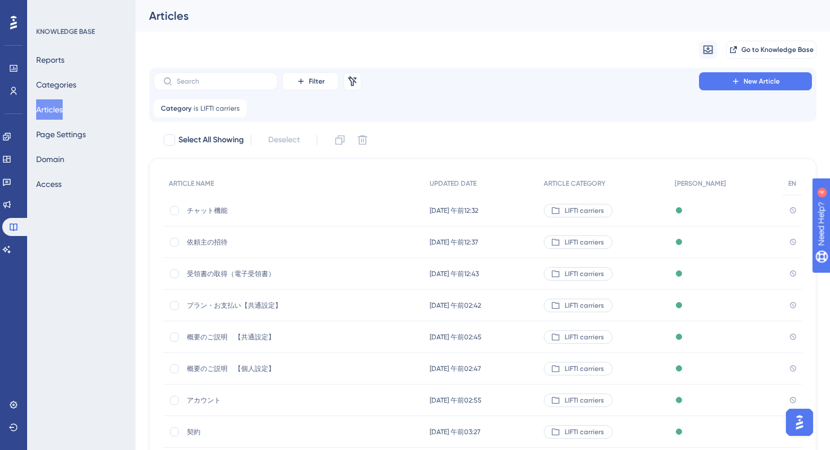
click at [238, 275] on span "受領書の取得（電子受領書）" at bounding box center [277, 273] width 181 height 9
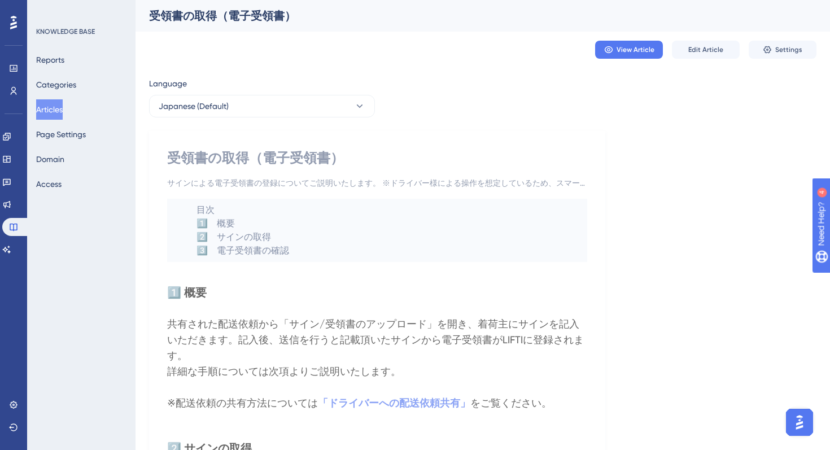
click at [56, 108] on button "Articles" at bounding box center [49, 109] width 27 height 20
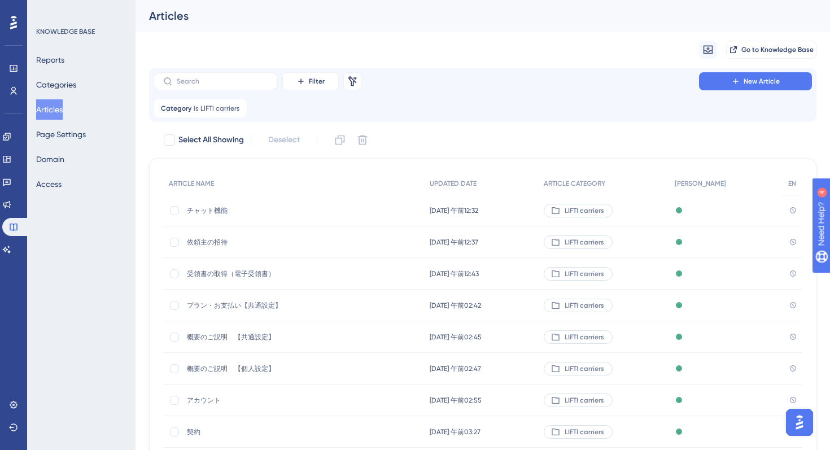
click at [221, 302] on span "プラン・お支払い【共通設定】" at bounding box center [277, 305] width 181 height 9
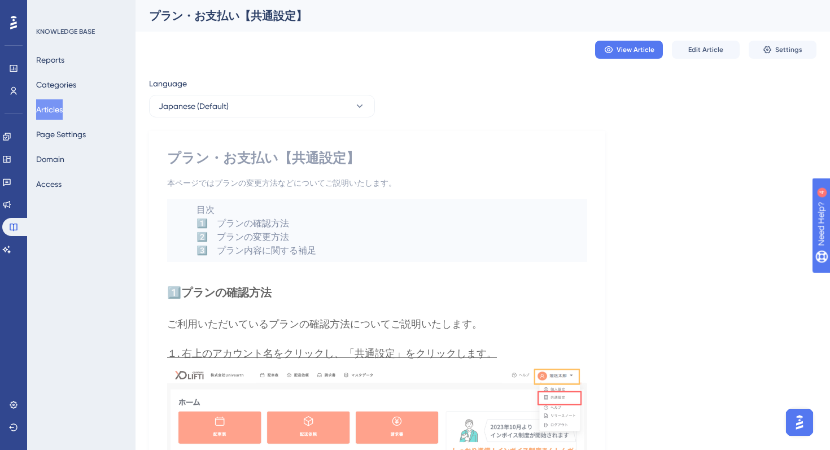
click at [60, 111] on button "Articles" at bounding box center [49, 109] width 27 height 20
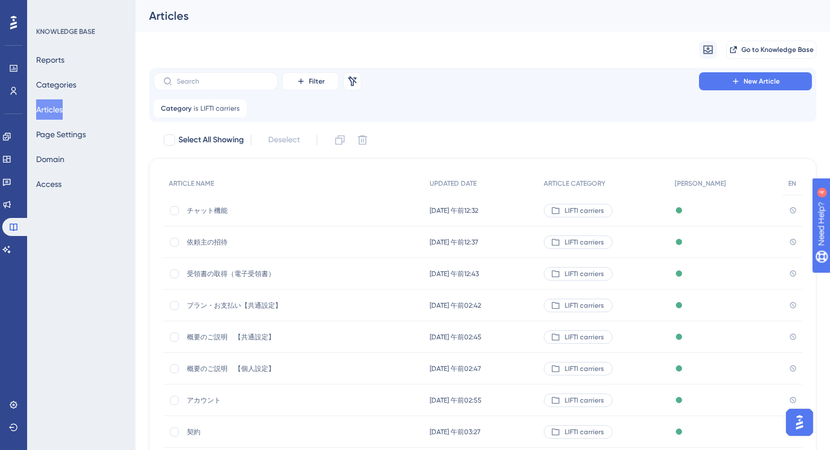
click at [212, 333] on span "概要のご説明　【共通設定】" at bounding box center [277, 337] width 181 height 9
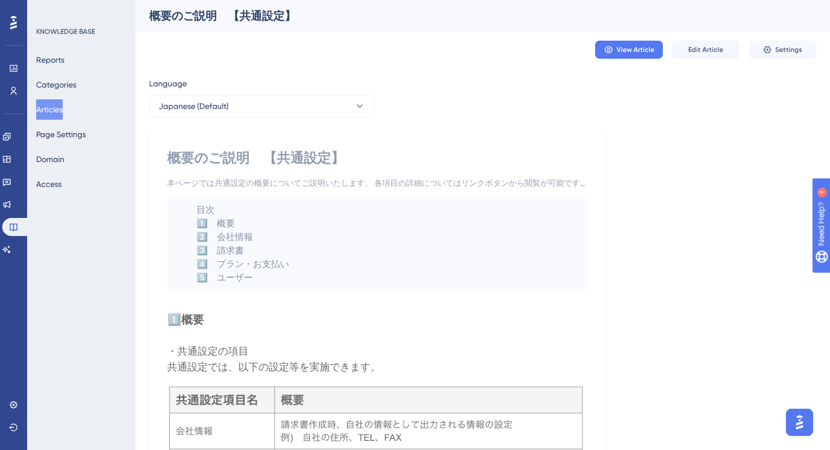
click at [56, 107] on button "Articles" at bounding box center [49, 109] width 27 height 20
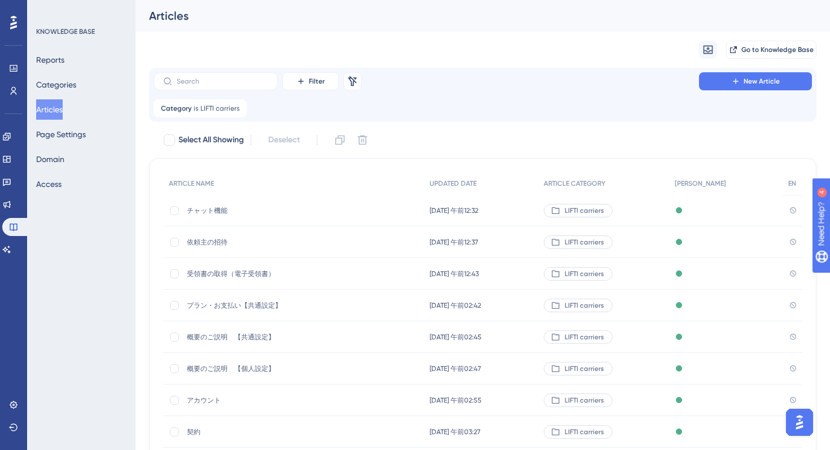
click at [215, 359] on div "概要のご説明　【個人設定】 概要のご説明　【個人設定】" at bounding box center [277, 369] width 181 height 32
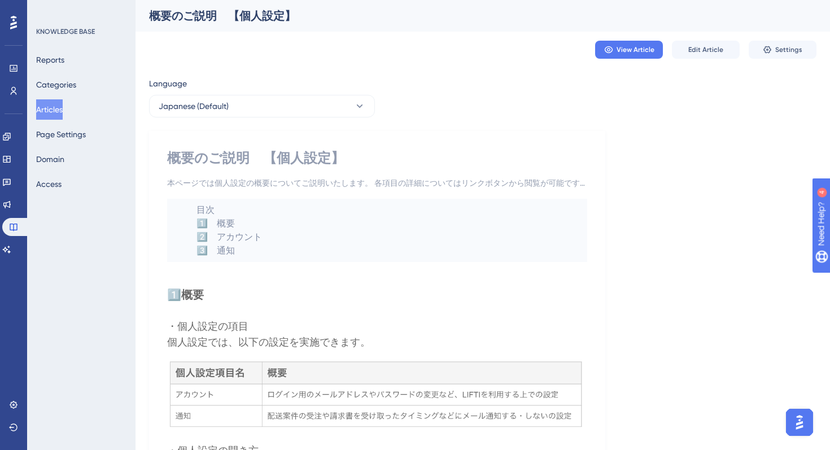
click at [54, 108] on button "Articles" at bounding box center [49, 109] width 27 height 20
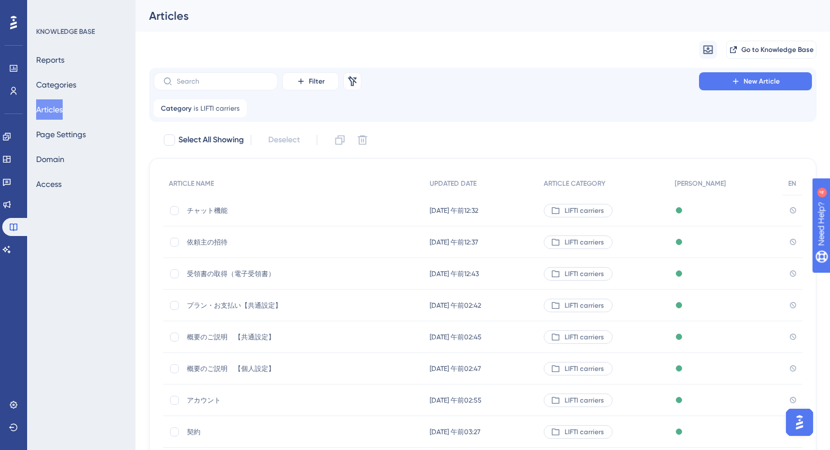
click at [201, 388] on div "アカウント アカウント" at bounding box center [277, 401] width 181 height 32
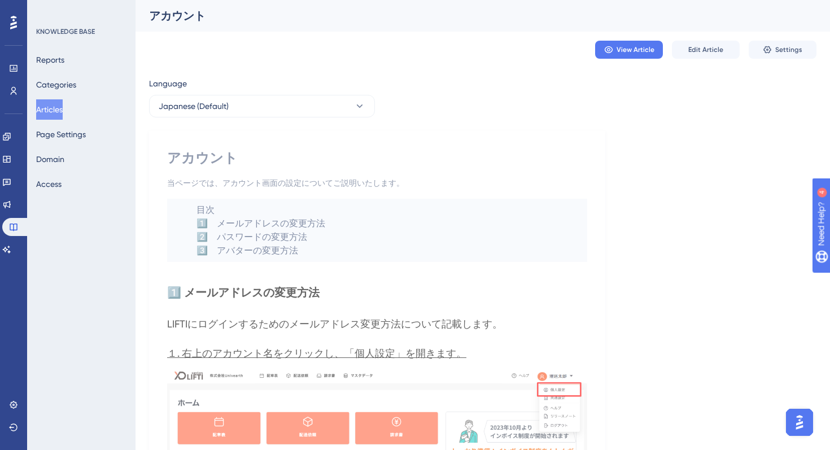
click at [82, 258] on div "KNOWLEDGE BASE Reports Categories Articles Page Settings Domain Access" at bounding box center [81, 225] width 108 height 450
click at [53, 110] on button "Articles" at bounding box center [49, 109] width 27 height 20
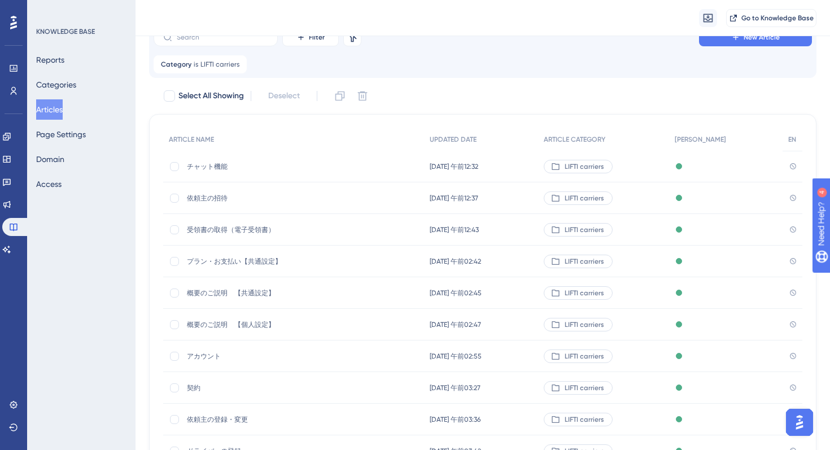
scroll to position [53, 0]
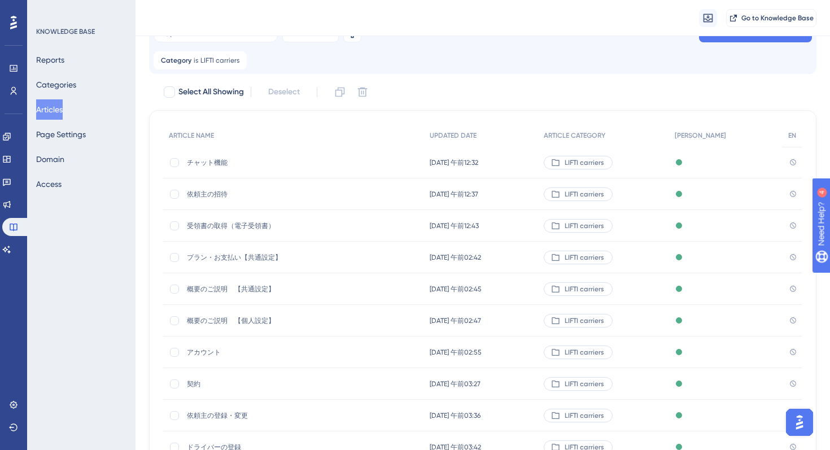
click at [215, 388] on span "契約" at bounding box center [277, 384] width 181 height 9
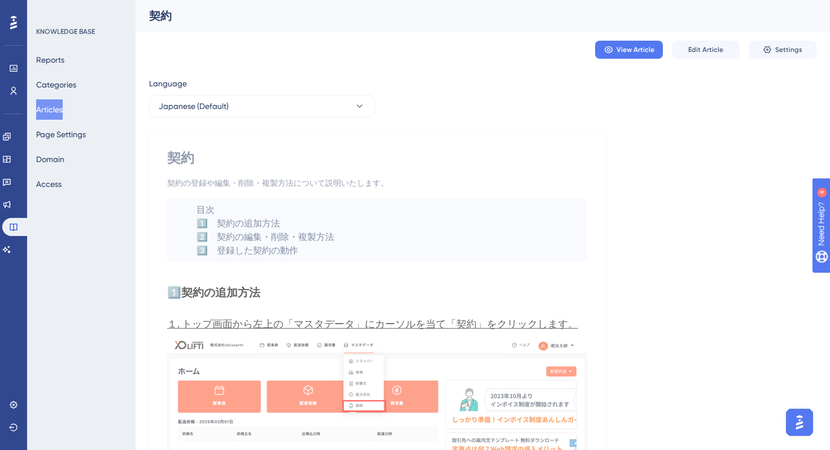
click at [62, 112] on button "Articles" at bounding box center [49, 109] width 27 height 20
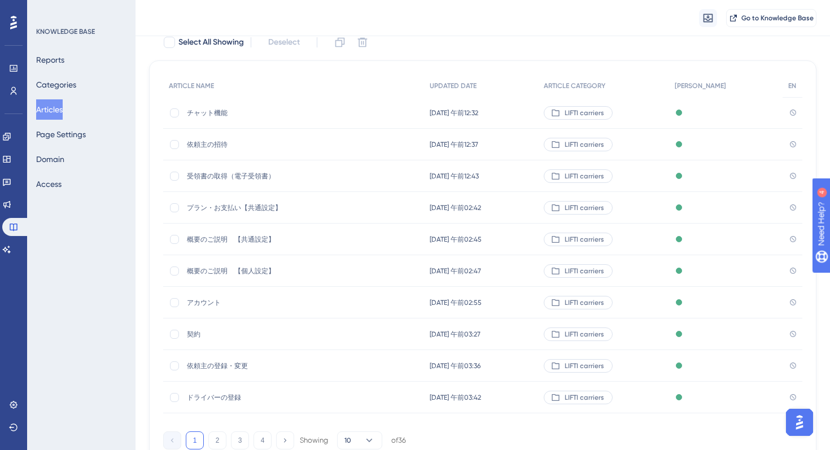
scroll to position [136, 0]
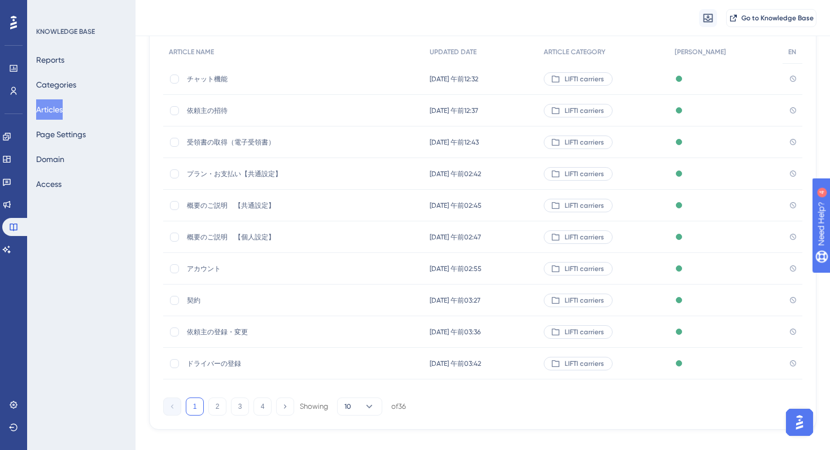
click at [214, 320] on div "依頼主の登録・変更 依頼主の登録・変更" at bounding box center [277, 332] width 181 height 32
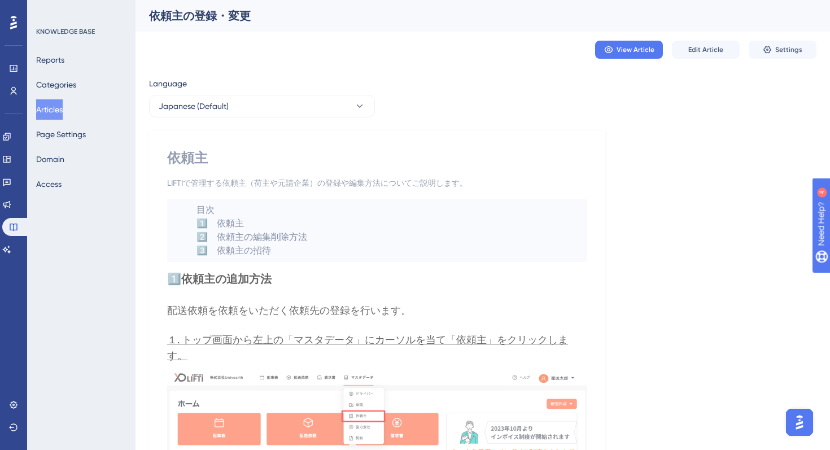
click at [36, 114] on div "Reports Categories Articles Page Settings Domain Access" at bounding box center [82, 122] width 92 height 145
click at [33, 104] on div "KNOWLEDGE BASE Reports Categories Articles Page Settings Domain Access" at bounding box center [81, 225] width 108 height 450
click at [48, 105] on button "Articles" at bounding box center [49, 109] width 27 height 20
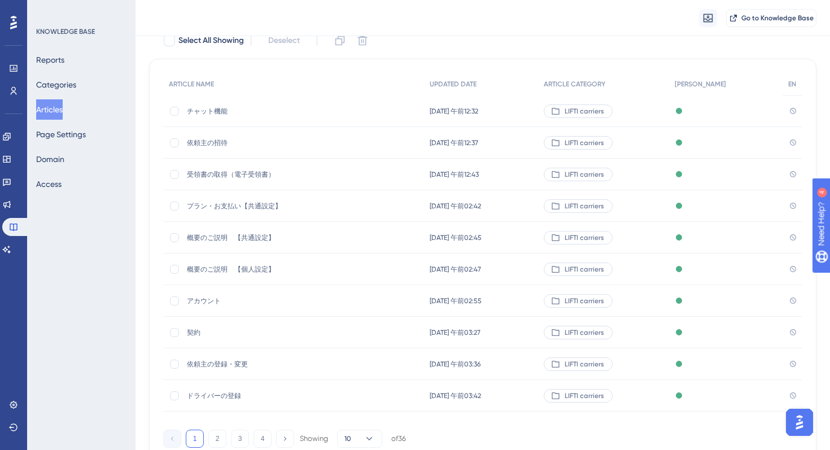
scroll to position [152, 0]
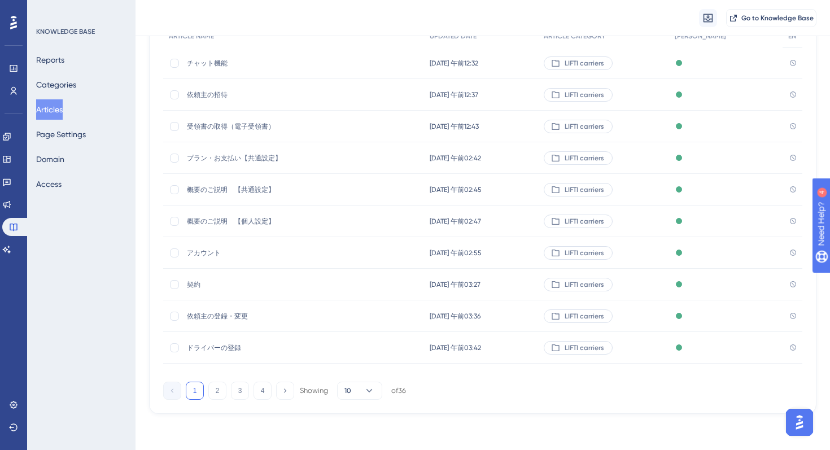
click at [202, 309] on div "依頼主の登録・変更 依頼主の登録・変更" at bounding box center [277, 317] width 181 height 32
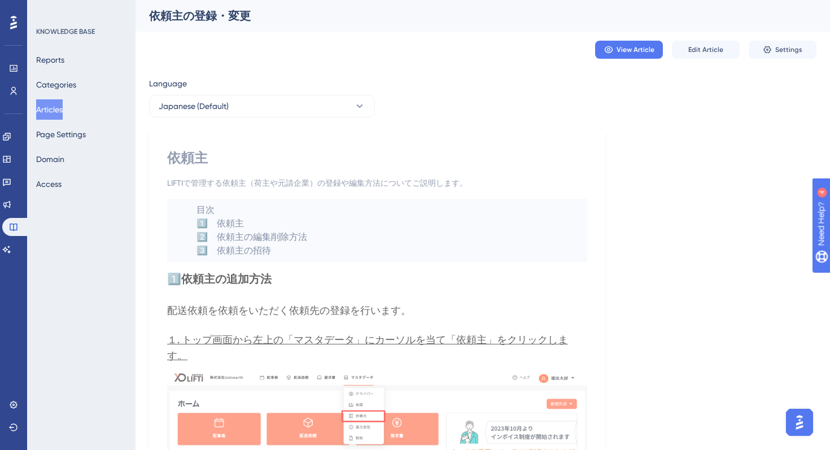
click at [55, 110] on button "Articles" at bounding box center [49, 109] width 27 height 20
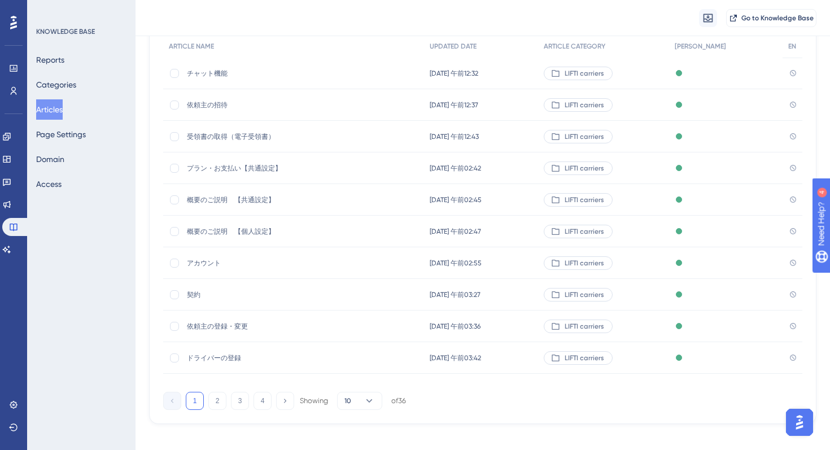
scroll to position [152, 0]
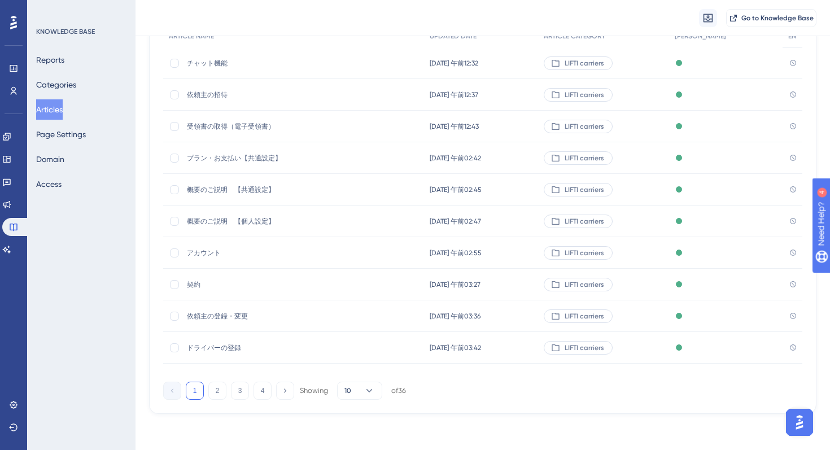
click at [212, 347] on span "ドライバーの登録" at bounding box center [277, 347] width 181 height 9
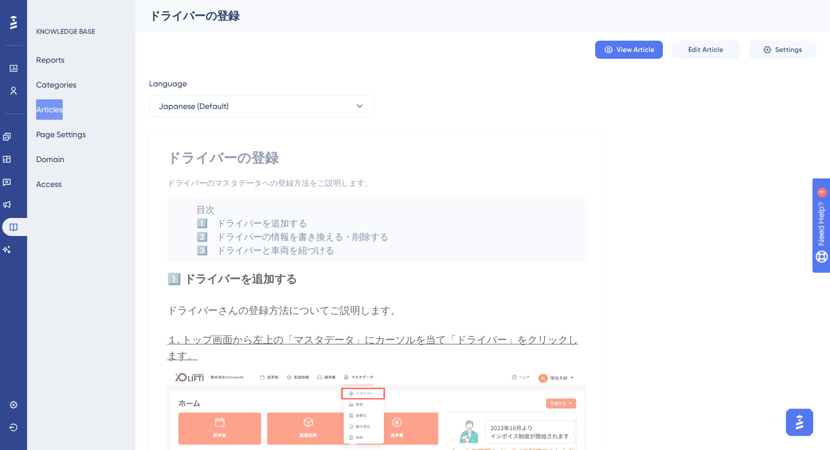
click at [54, 114] on button "Articles" at bounding box center [49, 109] width 27 height 20
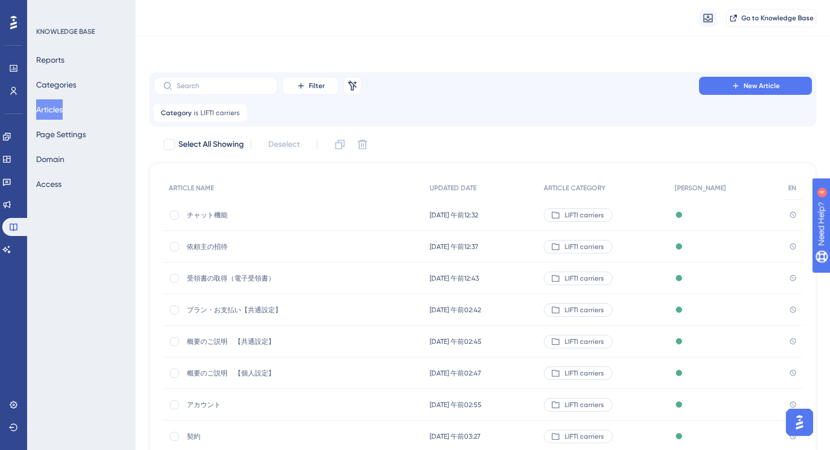
scroll to position [152, 0]
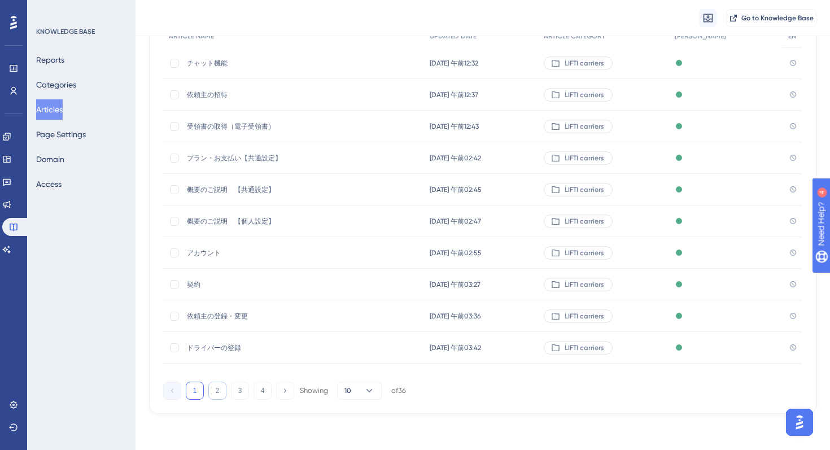
click at [223, 389] on button "2" at bounding box center [217, 391] width 18 height 18
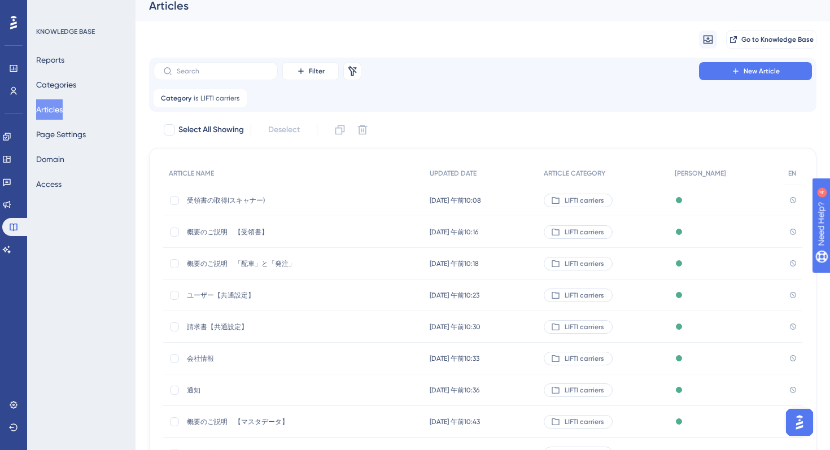
scroll to position [0, 0]
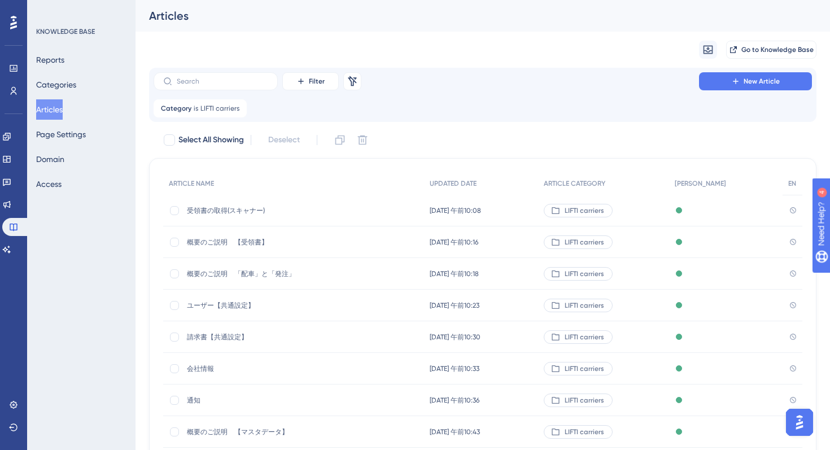
click at [230, 213] on span "受領書の取得(スキャナー)" at bounding box center [277, 210] width 181 height 9
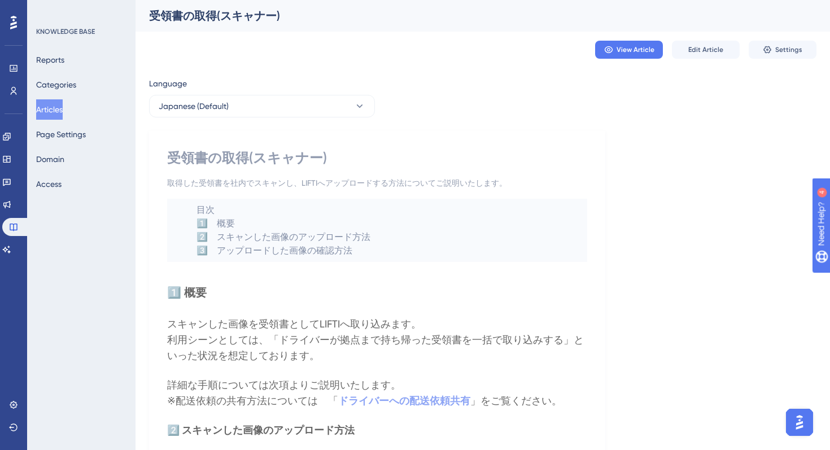
click at [63, 105] on button "Articles" at bounding box center [49, 109] width 27 height 20
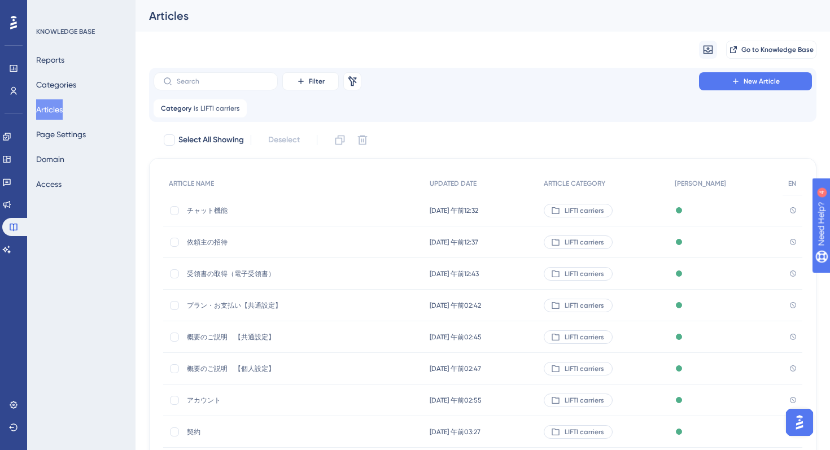
click at [195, 238] on span "依頼主の招待" at bounding box center [277, 242] width 181 height 9
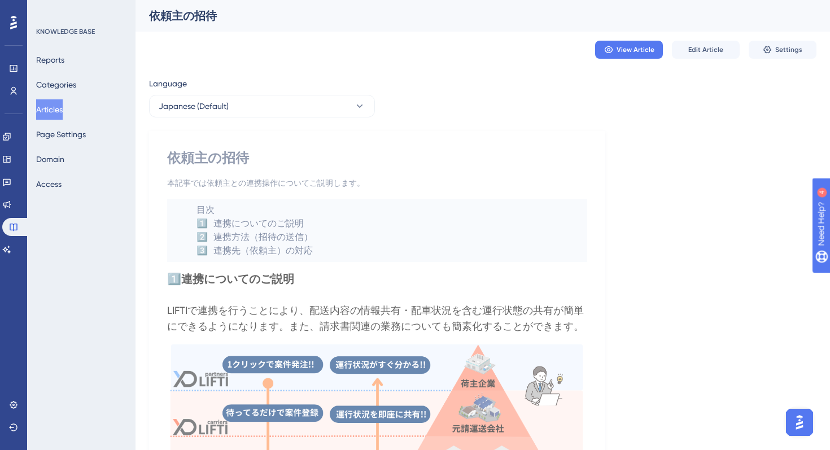
click at [42, 100] on button "Articles" at bounding box center [49, 109] width 27 height 20
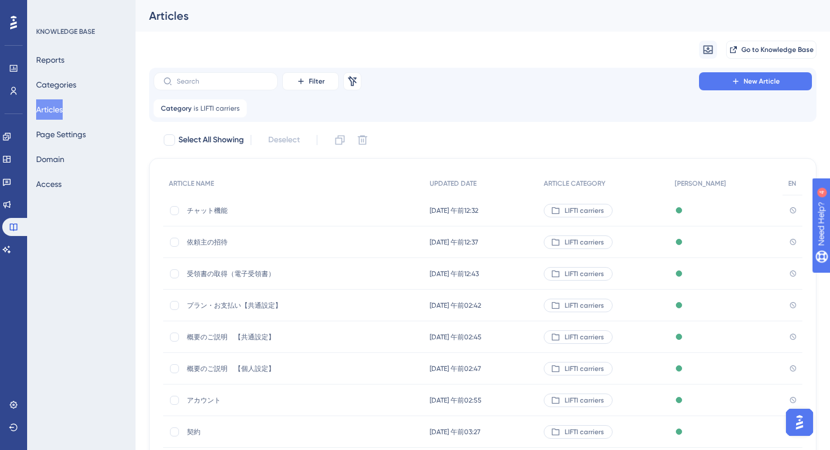
click at [199, 272] on span "受領書の取得（電子受領書）" at bounding box center [277, 273] width 181 height 9
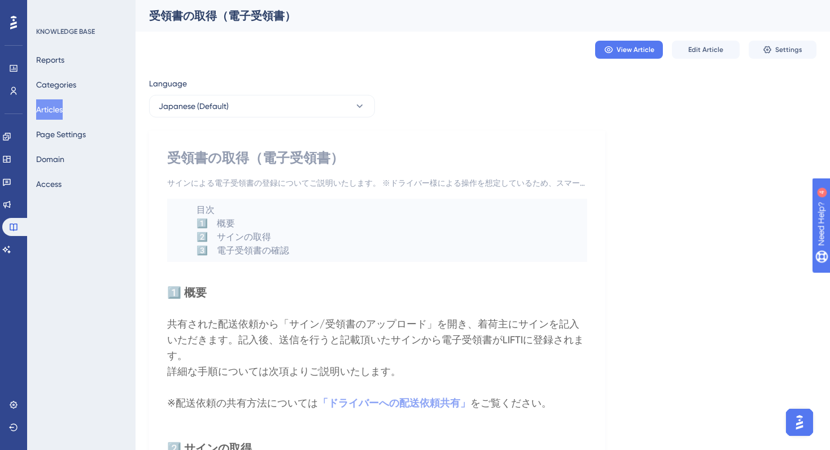
click at [50, 110] on button "Articles" at bounding box center [49, 109] width 27 height 20
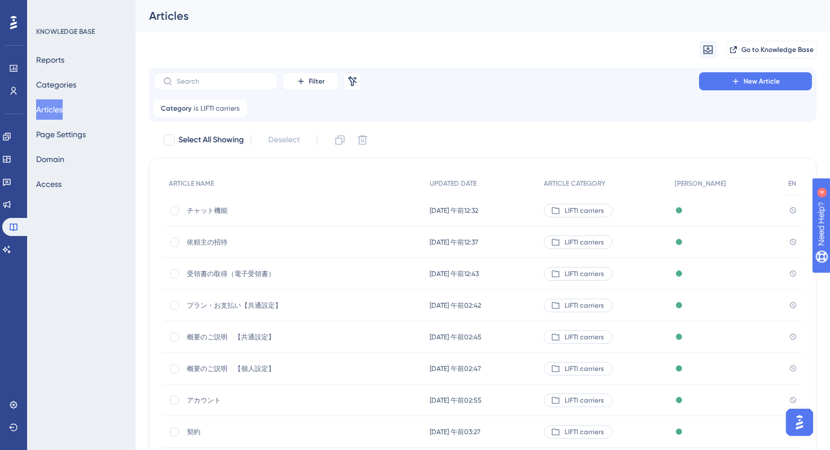
click at [215, 307] on span "プラン・お支払い【共通設定】" at bounding box center [277, 305] width 181 height 9
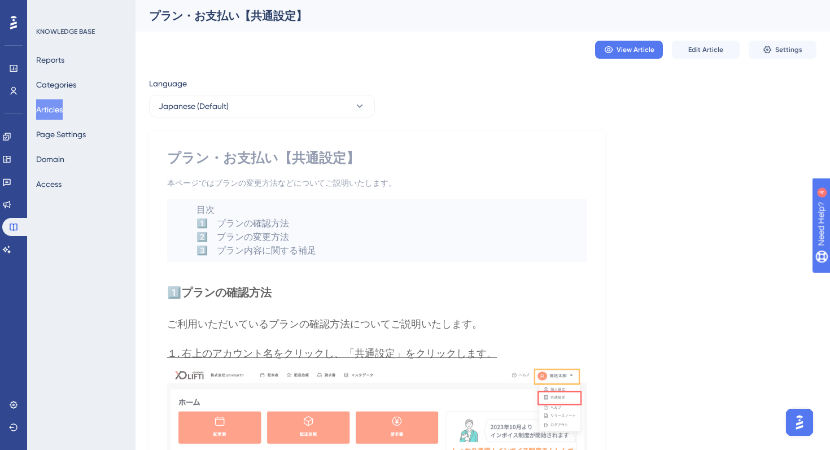
click at [56, 103] on button "Articles" at bounding box center [49, 109] width 27 height 20
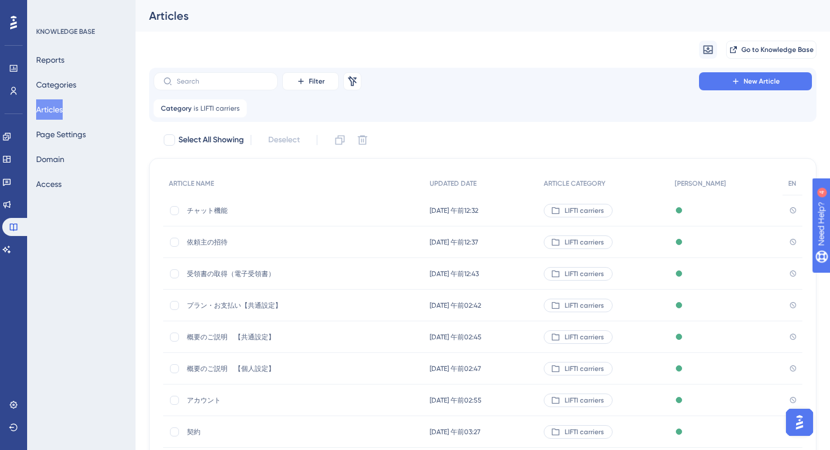
click at [222, 340] on span "概要のご説明　【共通設定】" at bounding box center [277, 337] width 181 height 9
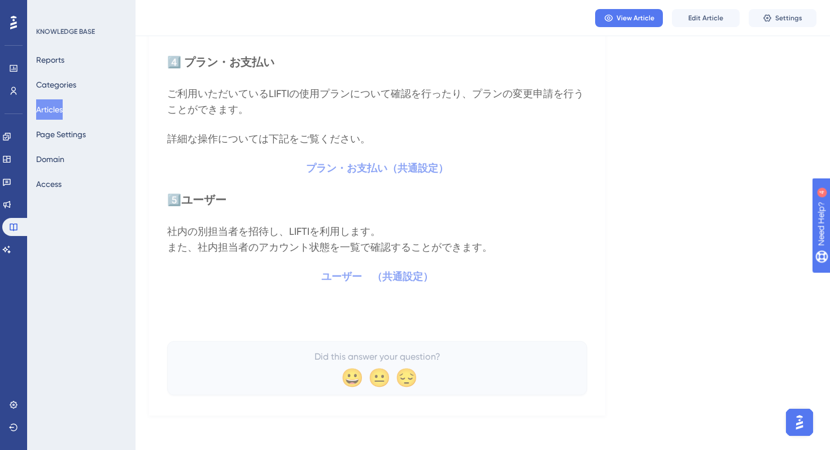
scroll to position [1101, 0]
click at [55, 102] on button "Articles" at bounding box center [49, 109] width 27 height 20
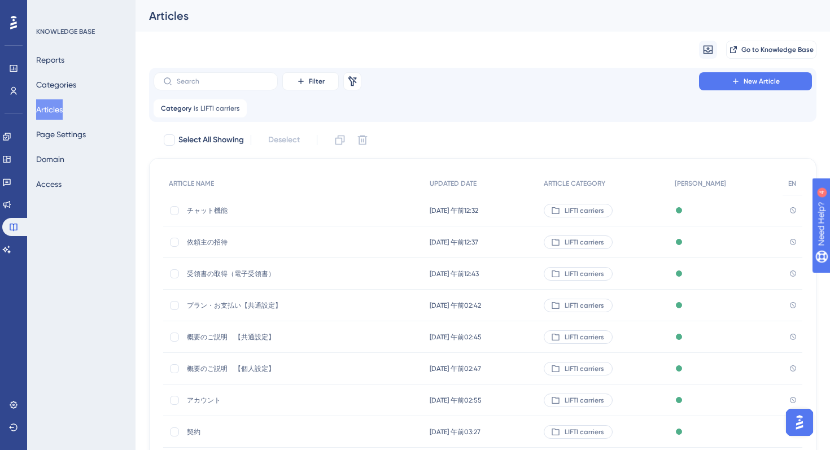
click at [237, 340] on span "概要のご説明　【共通設定】" at bounding box center [277, 337] width 181 height 9
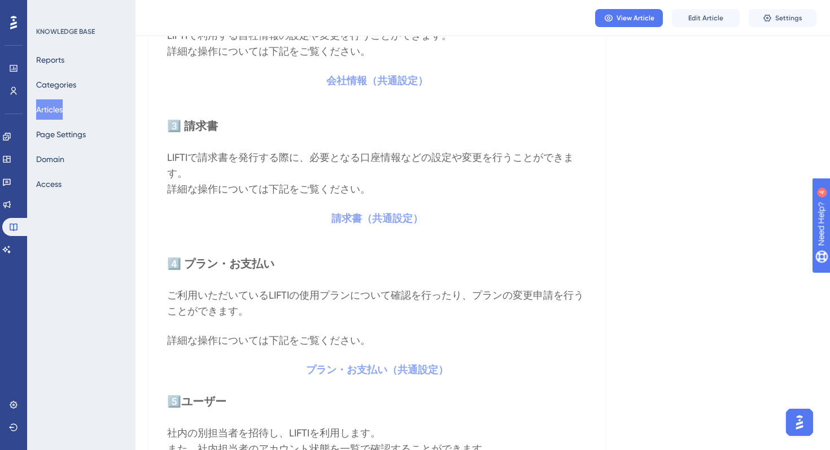
scroll to position [1101, 0]
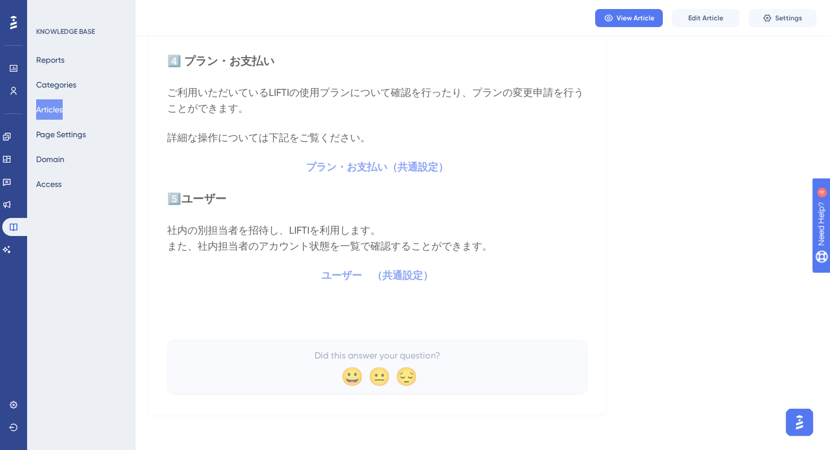
click at [48, 108] on button "Articles" at bounding box center [49, 109] width 27 height 20
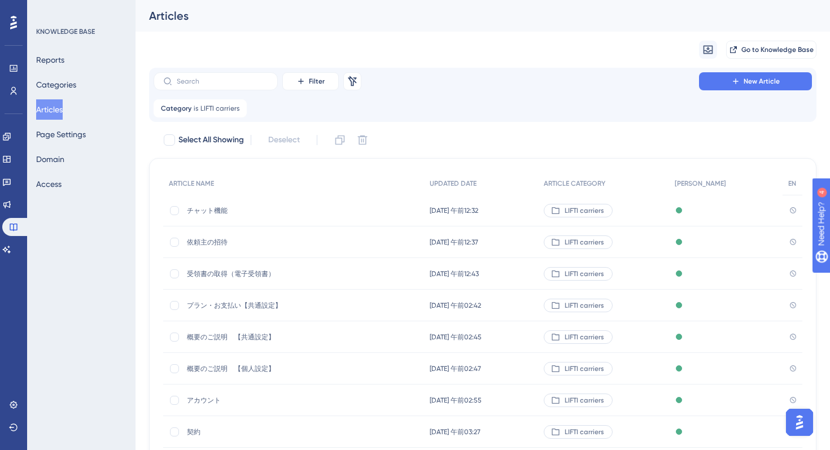
click at [237, 364] on span "概要のご説明　【個人設定】" at bounding box center [277, 368] width 181 height 9
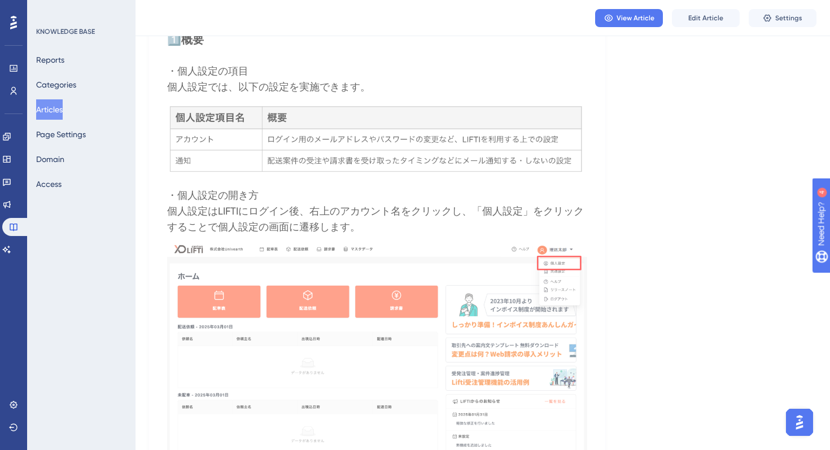
scroll to position [643, 0]
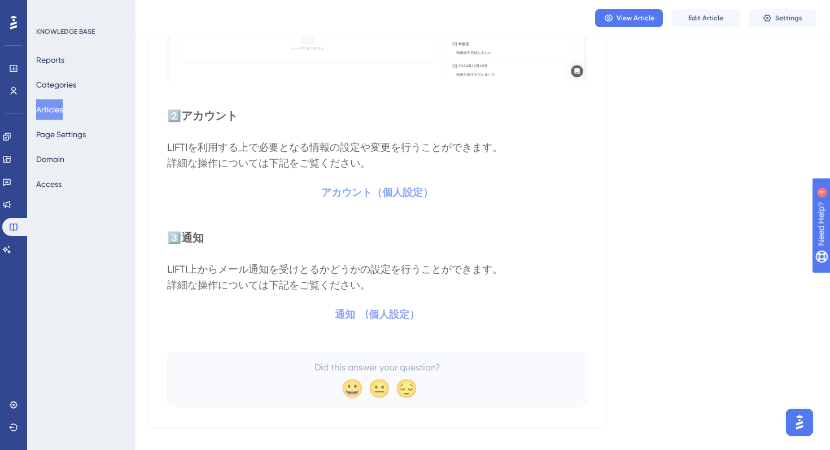
click at [58, 101] on button "Articles" at bounding box center [49, 109] width 27 height 20
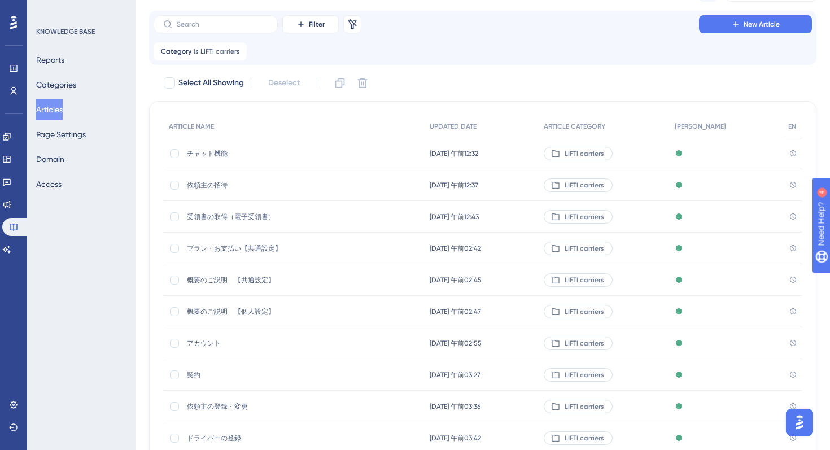
scroll to position [67, 0]
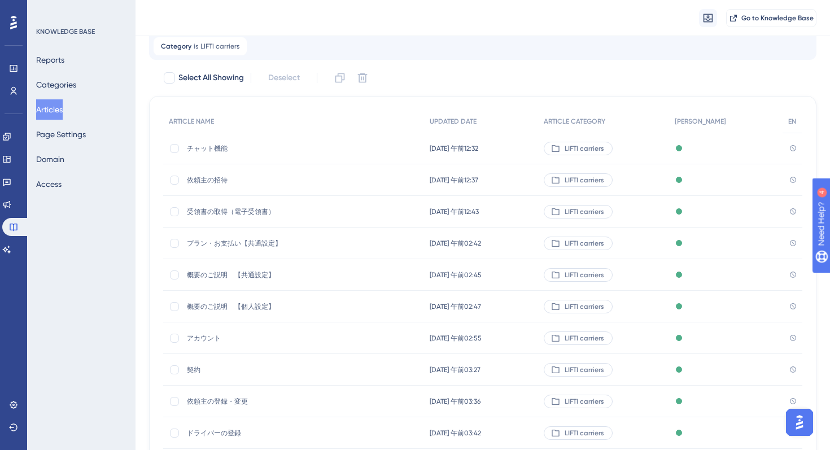
click at [207, 320] on div "概要のご説明　【個人設定】 概要のご説明　【個人設定】" at bounding box center [277, 307] width 181 height 32
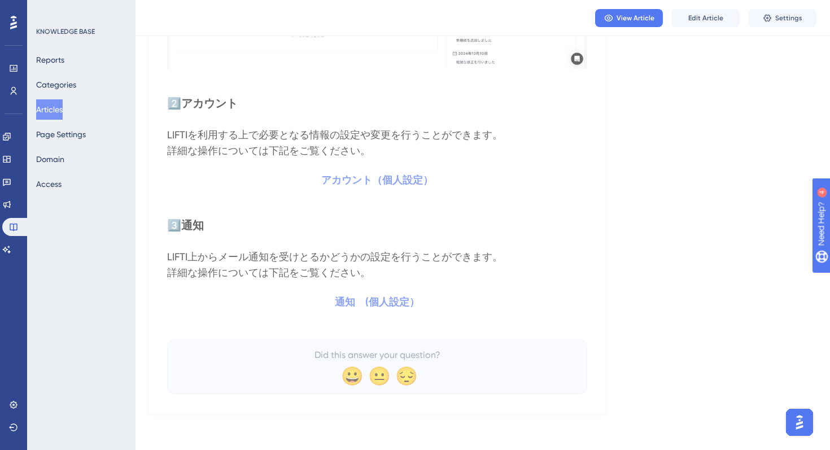
scroll to position [671, 0]
click at [60, 114] on button "Articles" at bounding box center [49, 109] width 27 height 20
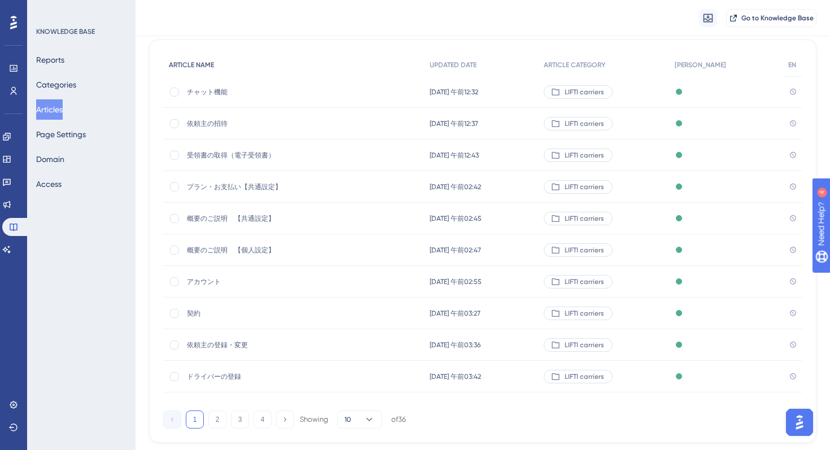
scroll to position [152, 0]
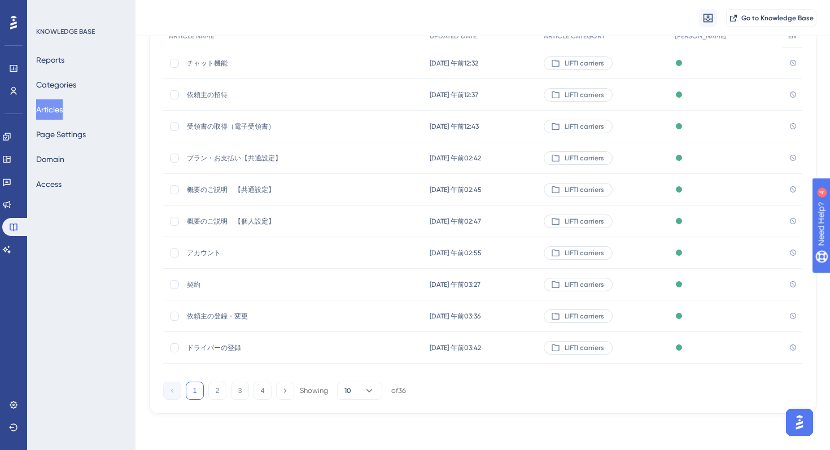
click at [221, 312] on span "依頼主の登録・変更" at bounding box center [277, 316] width 181 height 9
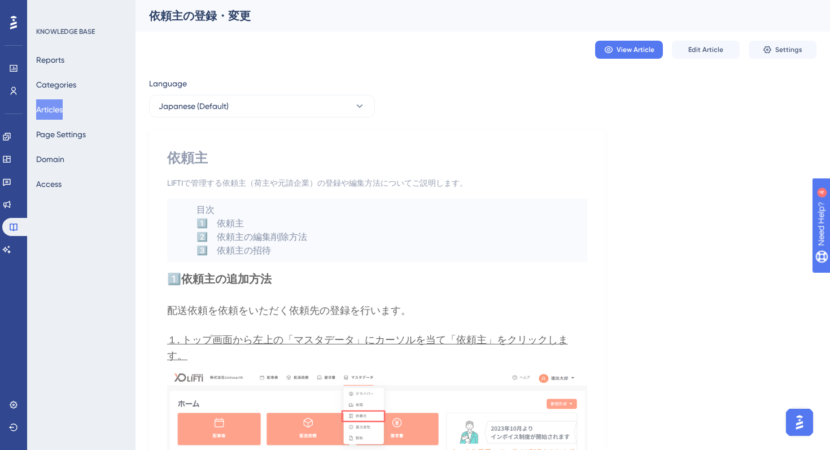
click at [53, 105] on button "Articles" at bounding box center [49, 109] width 27 height 20
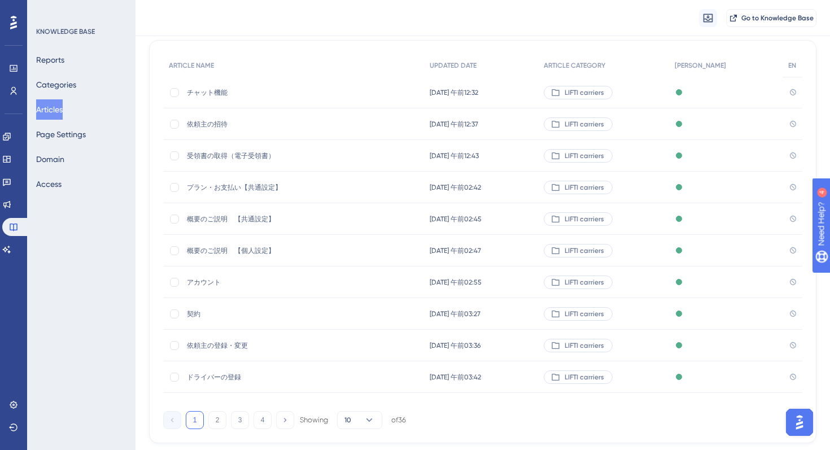
scroll to position [152, 0]
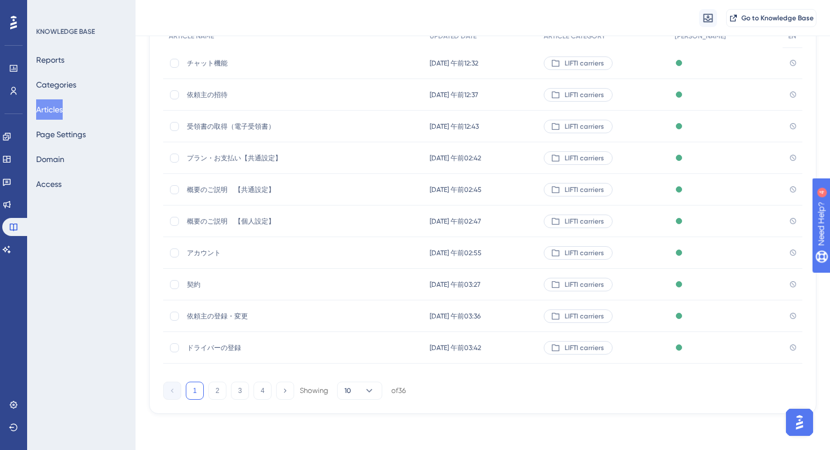
click at [214, 348] on span "ドライバーの登録" at bounding box center [277, 347] width 181 height 9
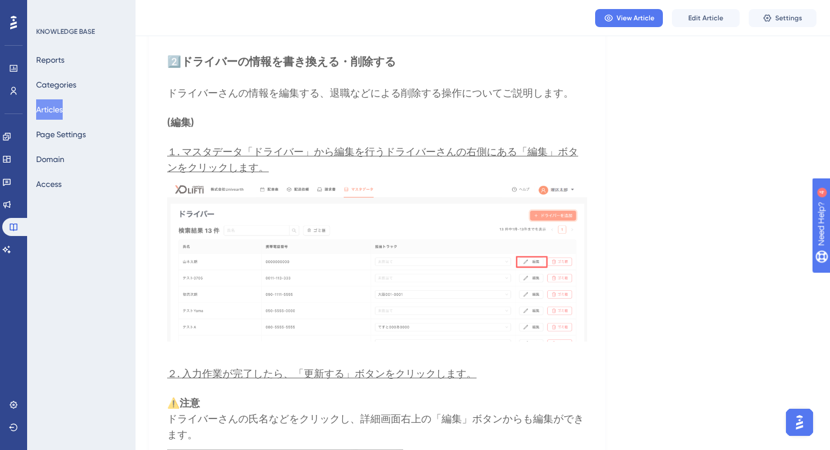
scroll to position [883, 0]
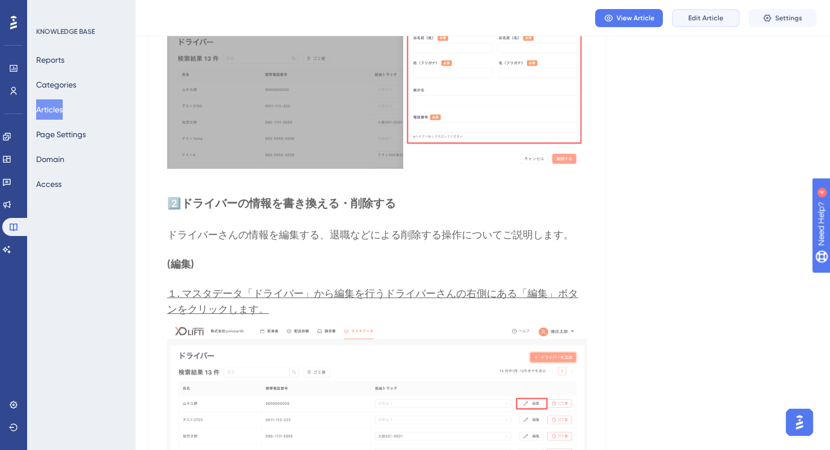
click at [706, 12] on button "Edit Article" at bounding box center [706, 18] width 68 height 18
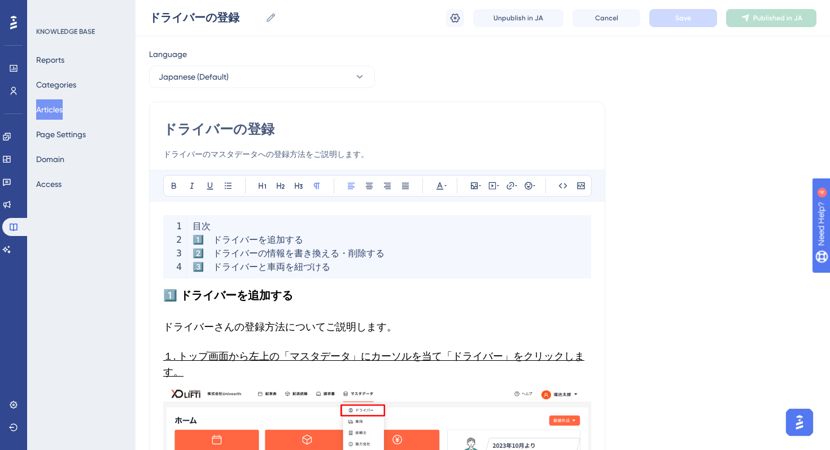
scroll to position [49, 0]
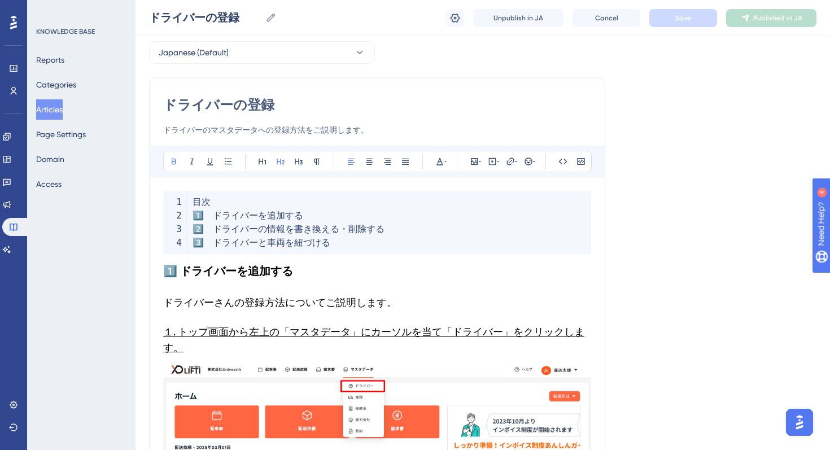
click at [214, 274] on strong "1️⃣ ドライバーを追加する" at bounding box center [228, 271] width 130 height 14
click at [232, 323] on h3 "１. トップ画面から左上の「マスタデータ」にカーソルを当て「ドライバー」をクリックします。" at bounding box center [377, 339] width 428 height 45
click at [226, 306] on span "ドライバーさんの登録方法についてご説明します。" at bounding box center [280, 303] width 234 height 12
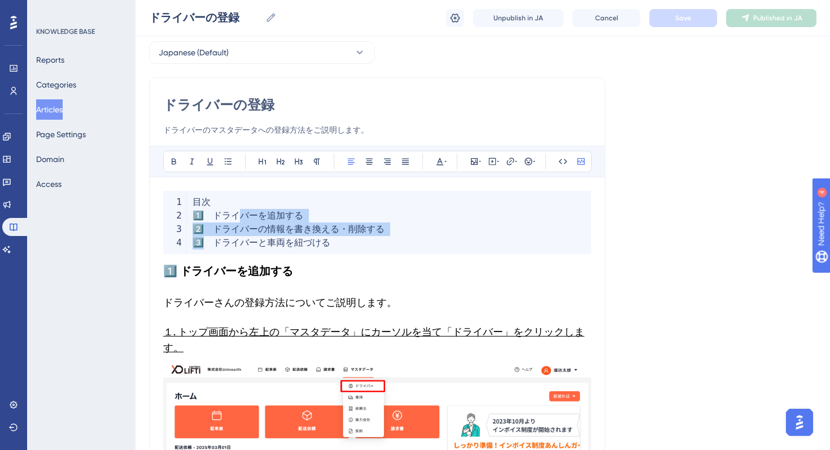
drag, startPoint x: 338, startPoint y: 247, endPoint x: 238, endPoint y: 222, distance: 103.7
click at [238, 222] on code "目次 1 ️⃣　ドライバーを追加する 2 ️⃣　ドライバーの情報を書き換える・​削除する 3 ️⃣　ドライバーと車両を紐づける​" at bounding box center [377, 222] width 428 height 63
drag, startPoint x: 194, startPoint y: 200, endPoint x: 341, endPoint y: 243, distance: 152.6
click at [341, 243] on code "目次 1 ️⃣　ドライバーを追加する 2 ️⃣　ドライバーの情報を書き換える・​削除する 3 ️⃣　ドライバーと車両を紐づける​" at bounding box center [377, 222] width 428 height 63
click at [441, 166] on icon at bounding box center [440, 161] width 9 height 9
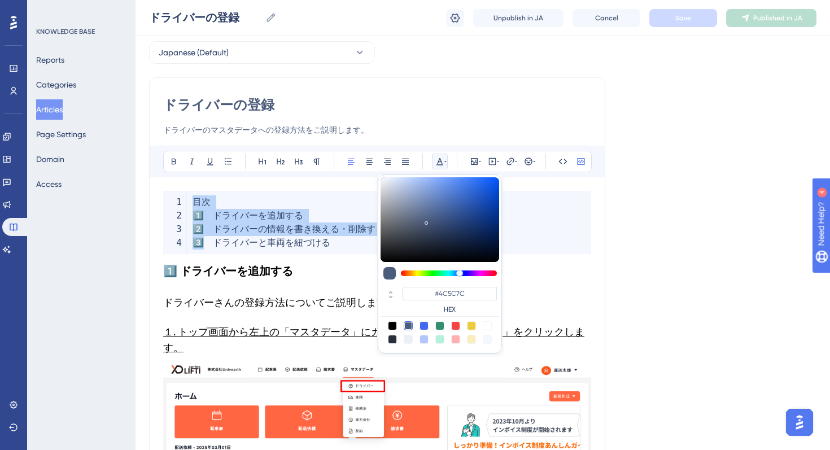
click at [391, 324] on div at bounding box center [392, 325] width 9 height 9
type input "#000000"
click at [315, 242] on span "️⃣　ドライバーと車両を紐づける​" at bounding box center [267, 242] width 127 height 11
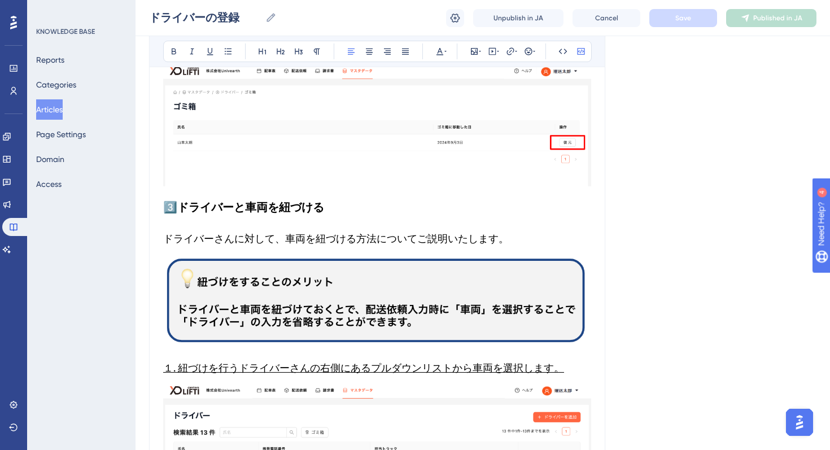
scroll to position [2488, 0]
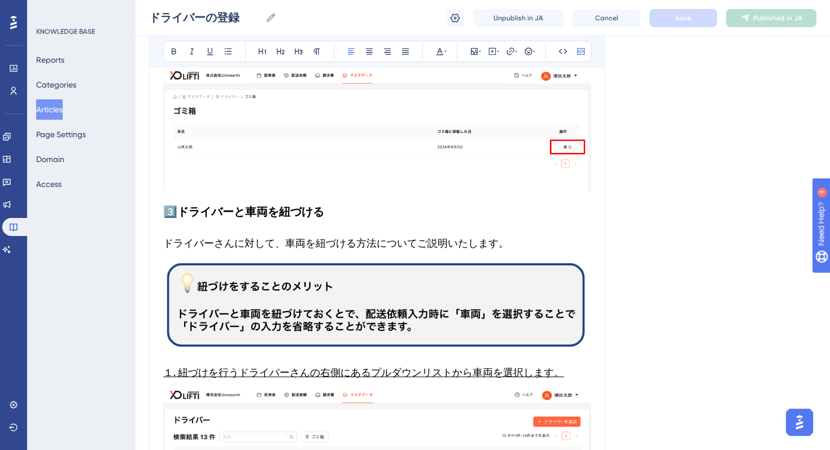
click at [249, 214] on strong "ドライバーと車両を紐づける" at bounding box center [250, 212] width 147 height 14
click at [281, 241] on span "ドライバーさんに対して、車両を紐づける方法についてご説明いたします。" at bounding box center [336, 243] width 346 height 12
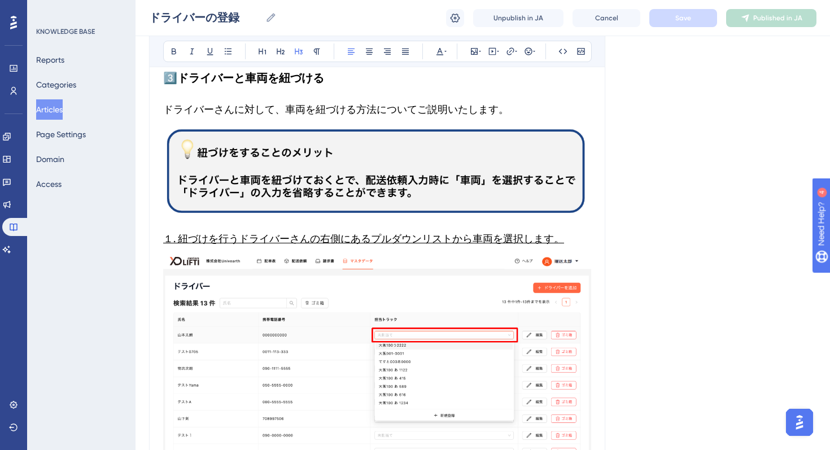
scroll to position [2664, 0]
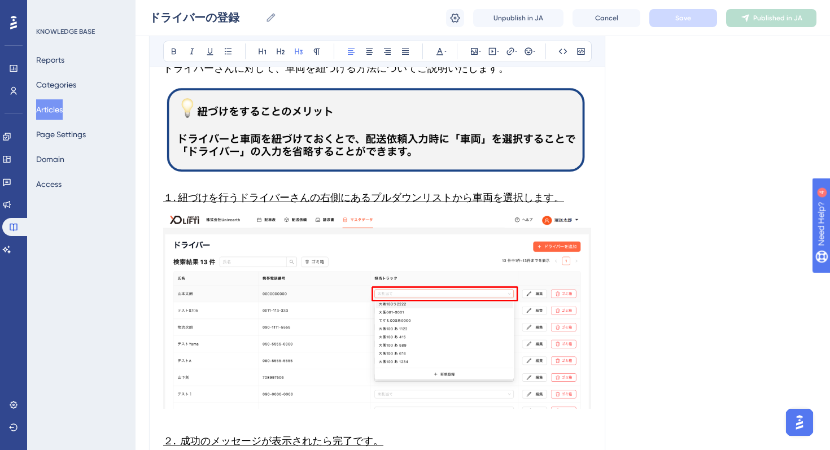
click at [237, 198] on span "１. 紐づけを行うドライバーさんの右側にあるプルダウンリストから車両を選択します。" at bounding box center [363, 198] width 401 height 12
click at [179, 199] on span "１. 紐づけを行うドライバーさんの右側にあるプルダウンリストから車両を選択します。" at bounding box center [363, 198] width 401 height 12
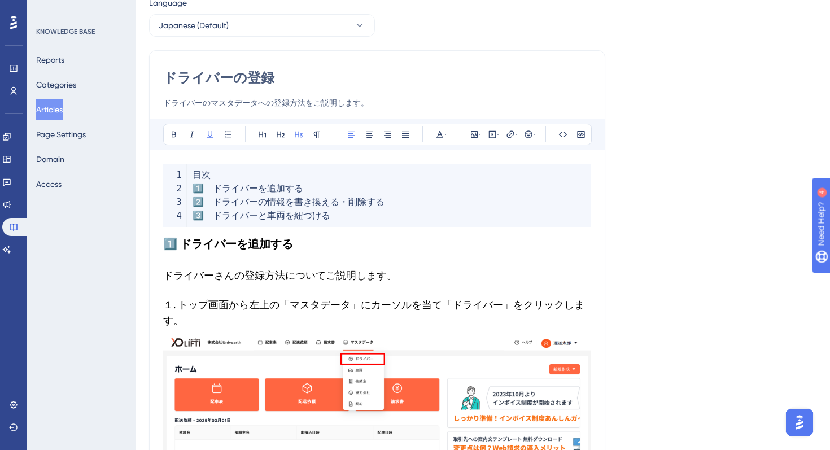
scroll to position [0, 0]
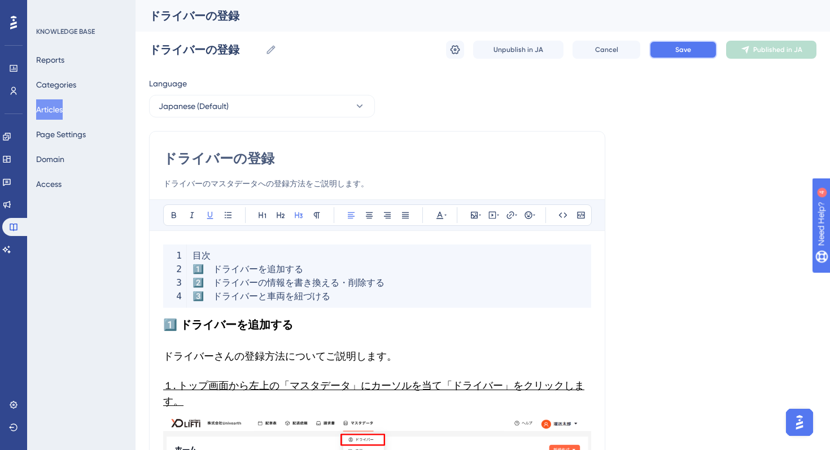
click at [682, 51] on span "Save" at bounding box center [684, 49] width 16 height 9
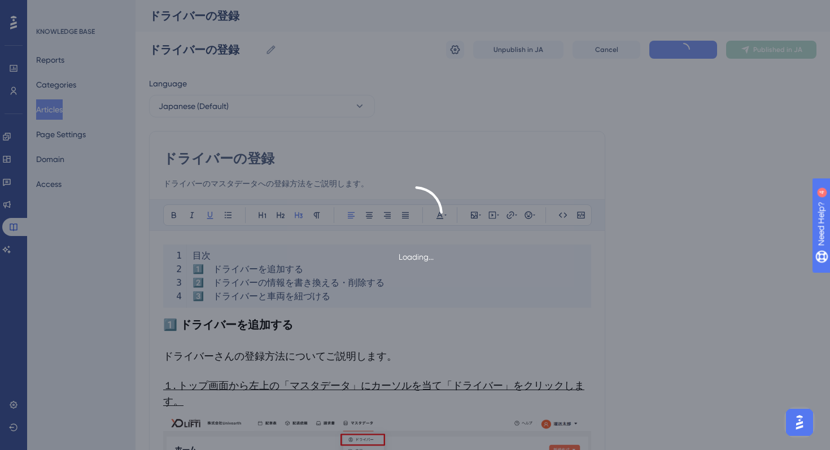
click at [752, 84] on div "Loading..." at bounding box center [415, 225] width 830 height 450
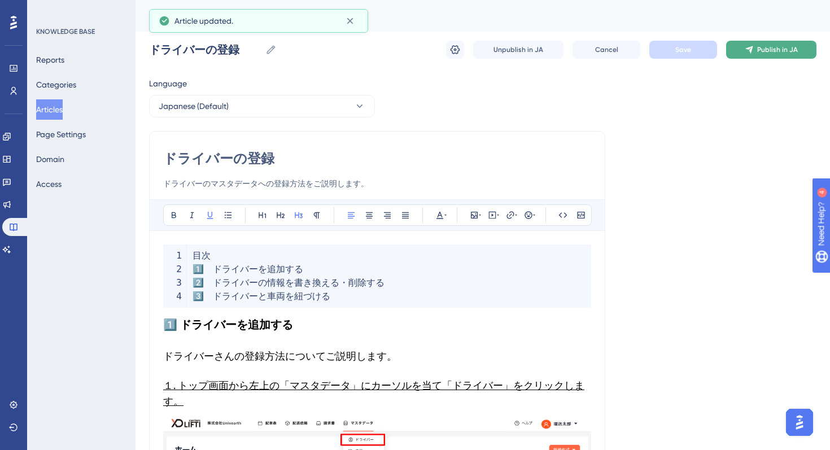
click at [775, 48] on span "Publish in JA" at bounding box center [778, 49] width 41 height 9
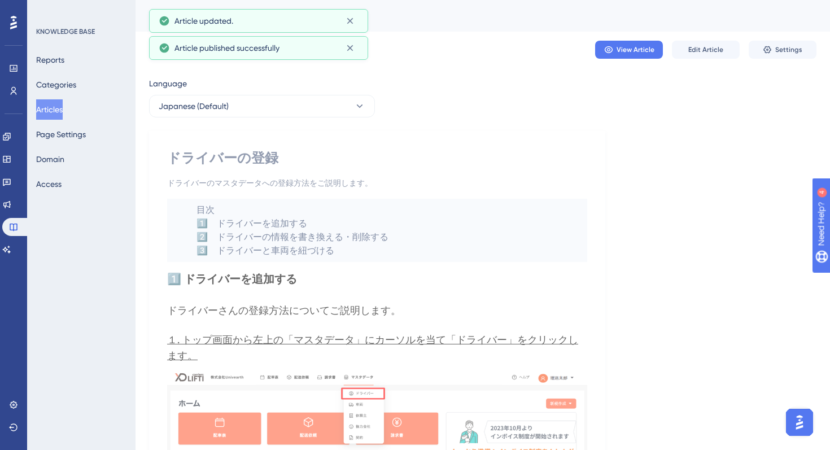
click at [95, 277] on div "KNOWLEDGE BASE Reports Categories Articles Page Settings Domain Access" at bounding box center [81, 225] width 108 height 450
click at [55, 108] on button "Articles" at bounding box center [49, 109] width 27 height 20
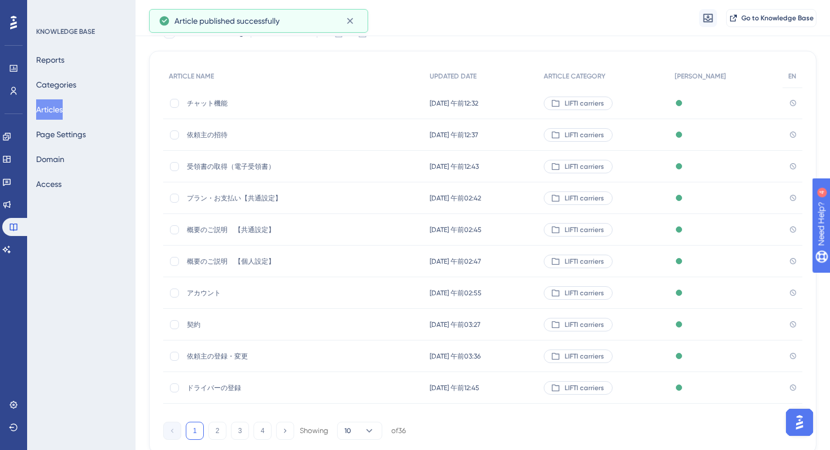
scroll to position [152, 0]
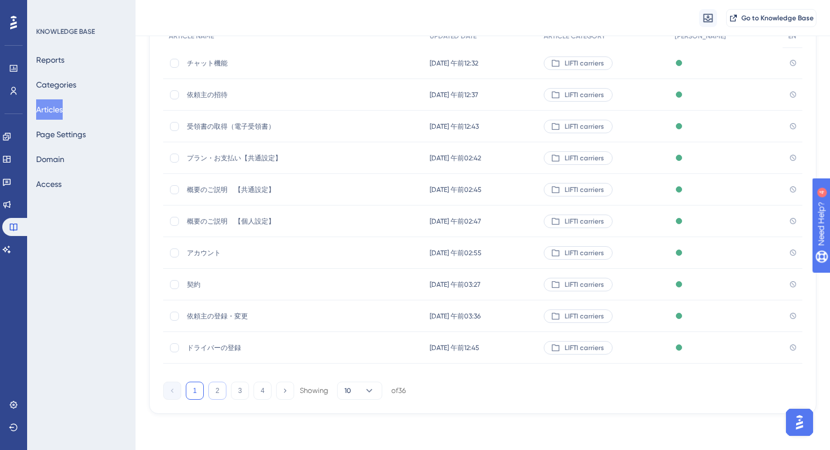
click at [219, 382] on button "2" at bounding box center [217, 391] width 18 height 18
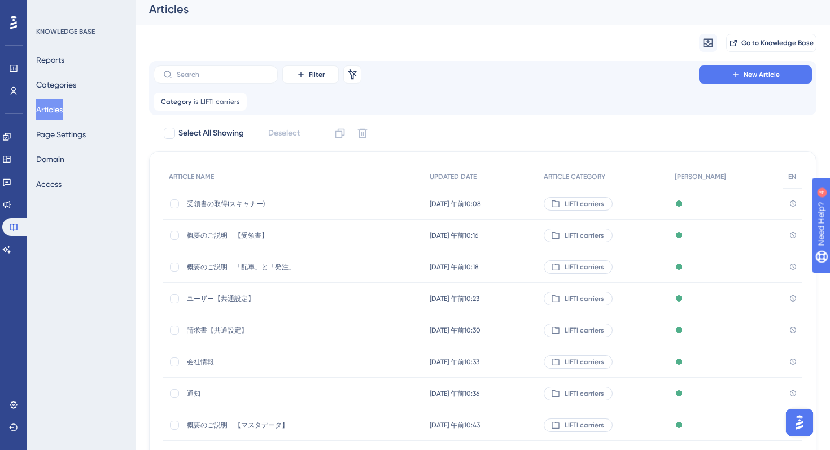
scroll to position [3, 0]
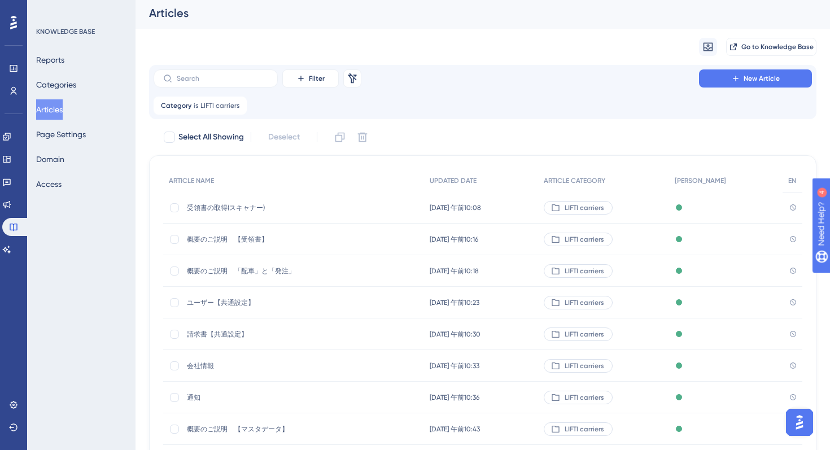
click at [228, 201] on div "受領書の取得(スキャナー) 受領書の取得(スキャナー)" at bounding box center [277, 208] width 181 height 32
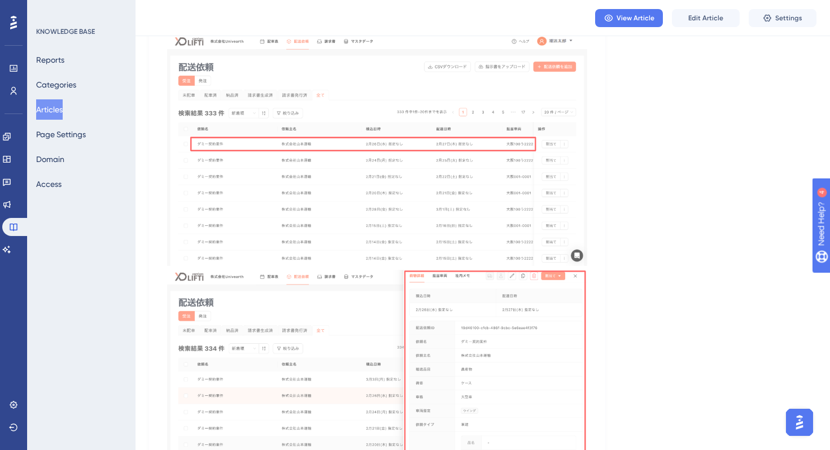
scroll to position [2230, 0]
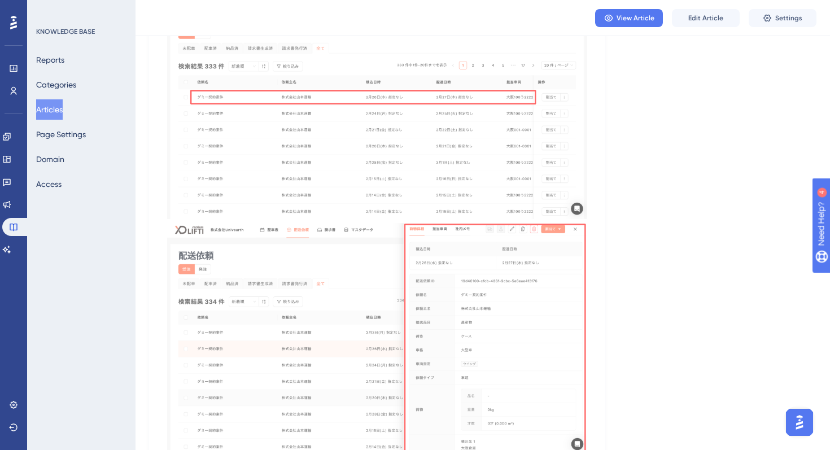
click at [59, 108] on button "Articles" at bounding box center [49, 109] width 27 height 20
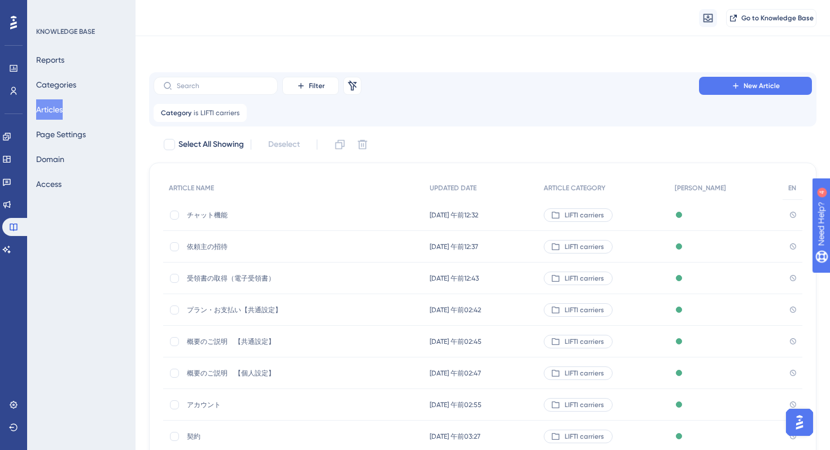
scroll to position [152, 0]
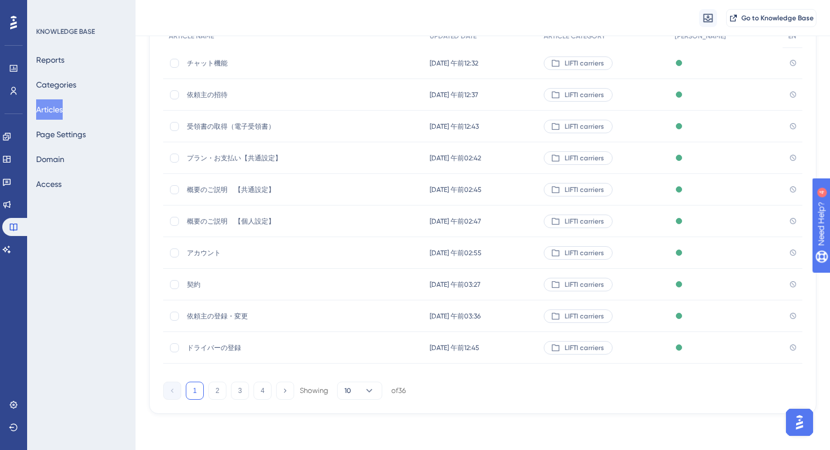
click at [214, 401] on div "ARTICLE NAME UPDATED DATE ARTICLE CATEGORY JA EN チャット機能 チャット機能 [DATE] 午前12:32 […" at bounding box center [483, 212] width 668 height 403
click at [218, 386] on button "2" at bounding box center [217, 391] width 18 height 18
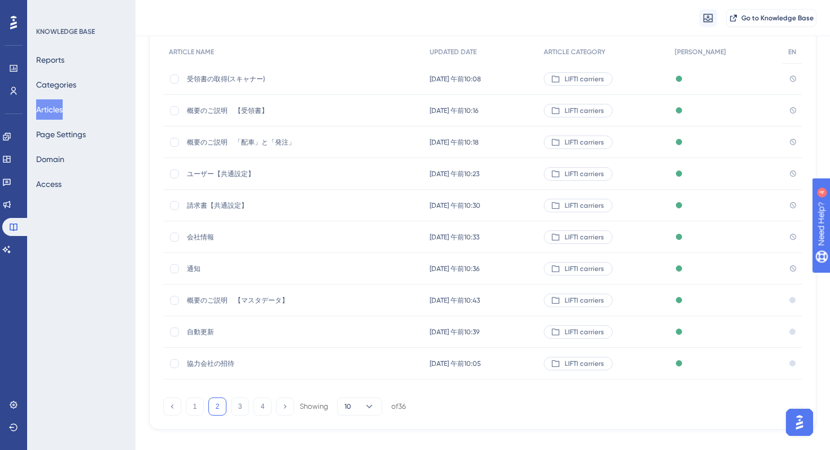
scroll to position [137, 0]
click at [222, 111] on span "概要のご説明　【受領書】" at bounding box center [277, 110] width 181 height 9
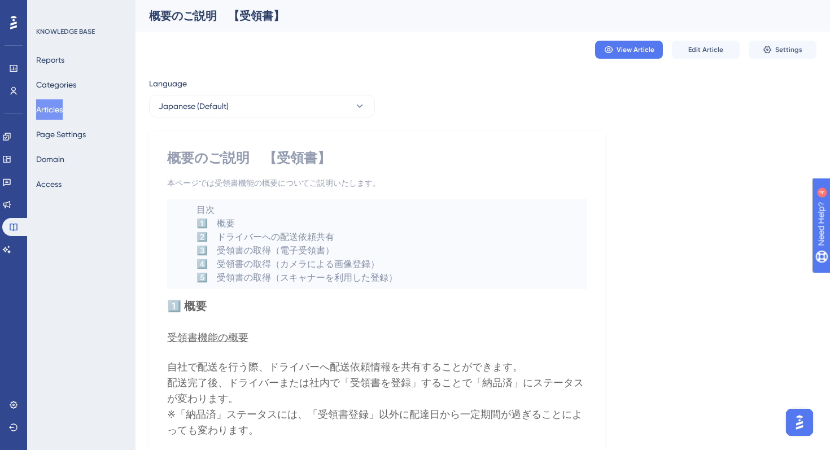
click at [60, 108] on button "Articles" at bounding box center [49, 109] width 27 height 20
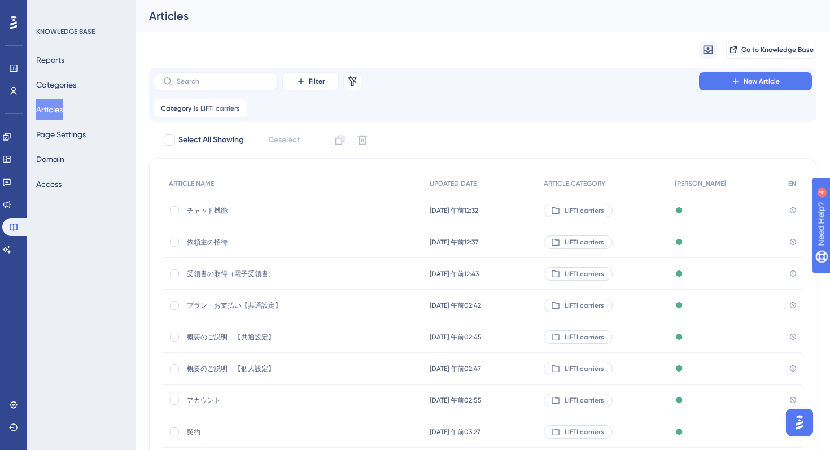
scroll to position [152, 0]
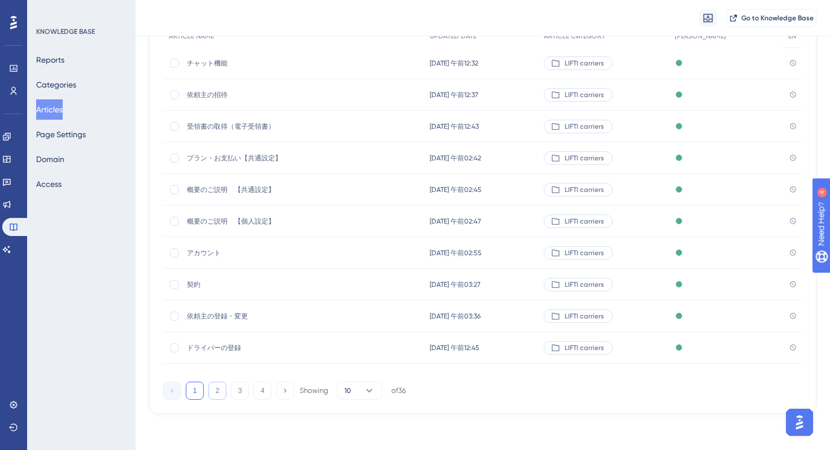
click at [222, 393] on button "2" at bounding box center [217, 391] width 18 height 18
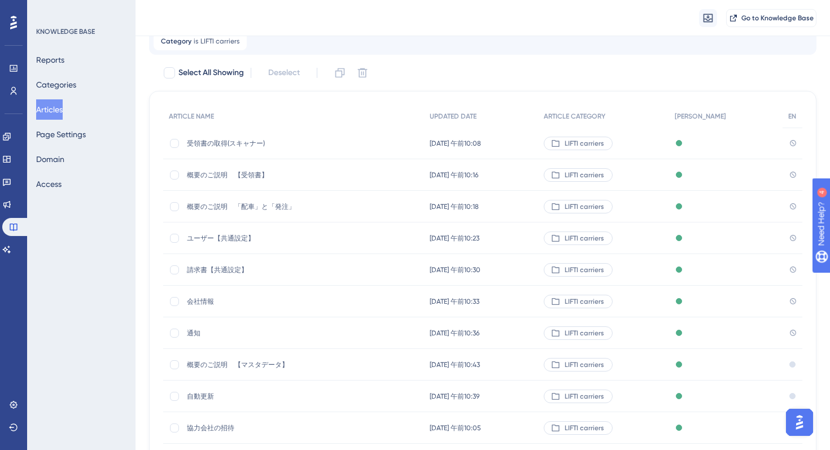
scroll to position [41, 0]
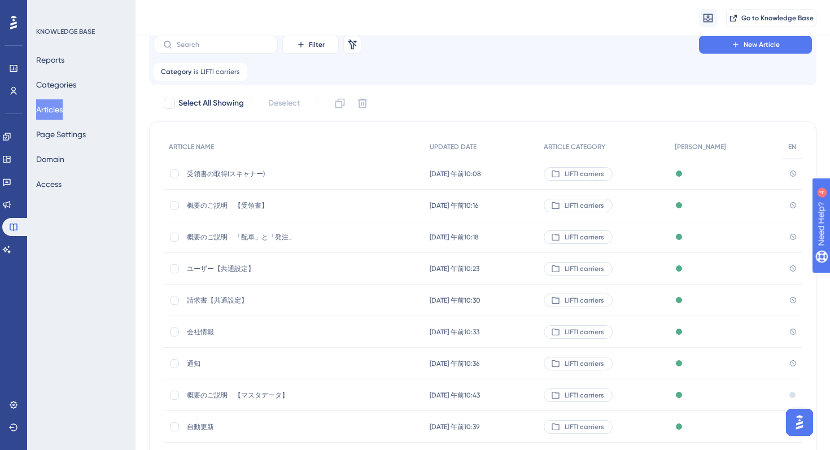
click at [240, 234] on span "概要のご説明　「配車」と「発注」" at bounding box center [277, 237] width 181 height 9
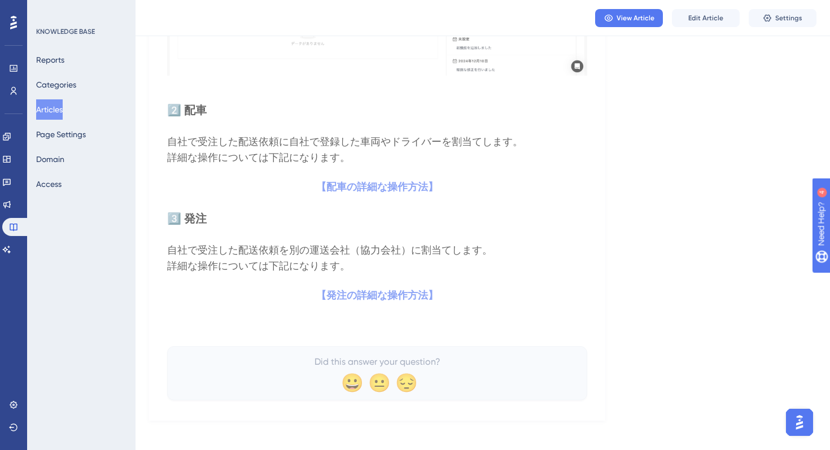
scroll to position [808, 0]
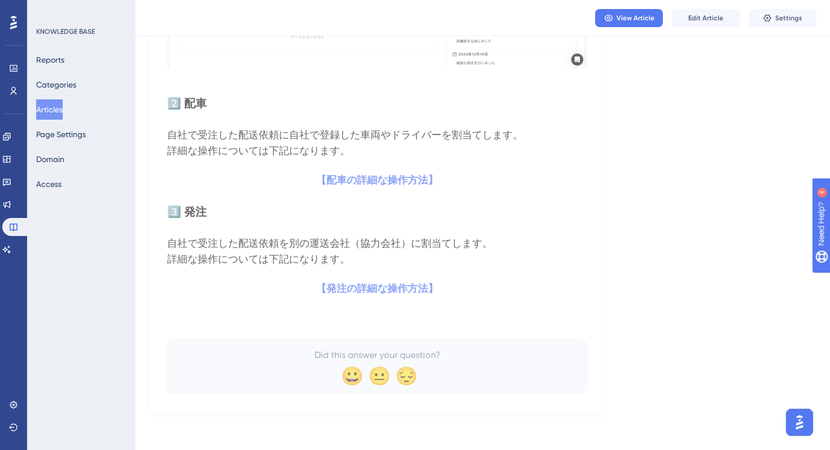
click at [50, 106] on button "Articles" at bounding box center [49, 109] width 27 height 20
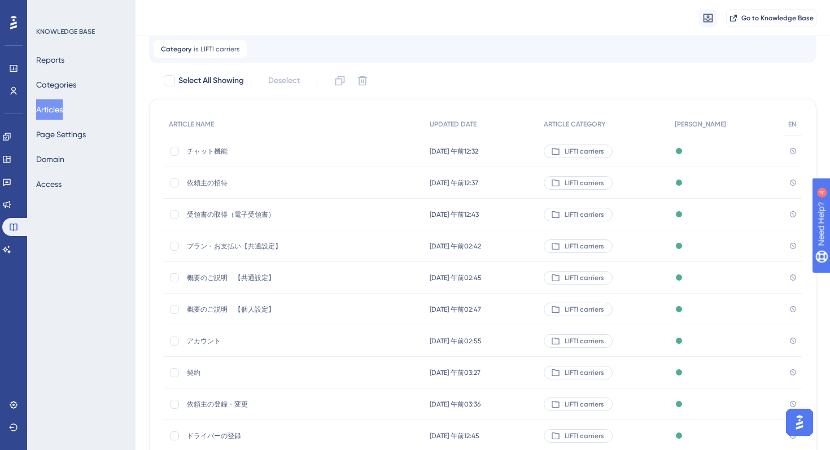
scroll to position [152, 0]
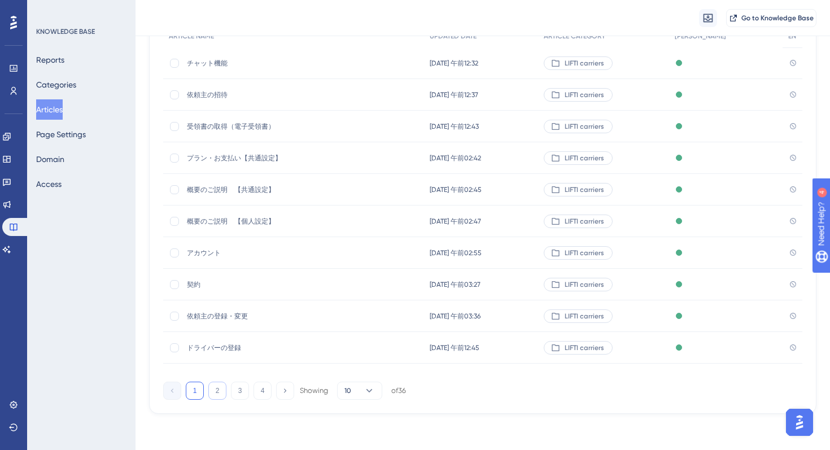
click at [217, 397] on button "2" at bounding box center [217, 391] width 18 height 18
click at [229, 160] on span "ユーザー【共通設定】" at bounding box center [277, 158] width 181 height 9
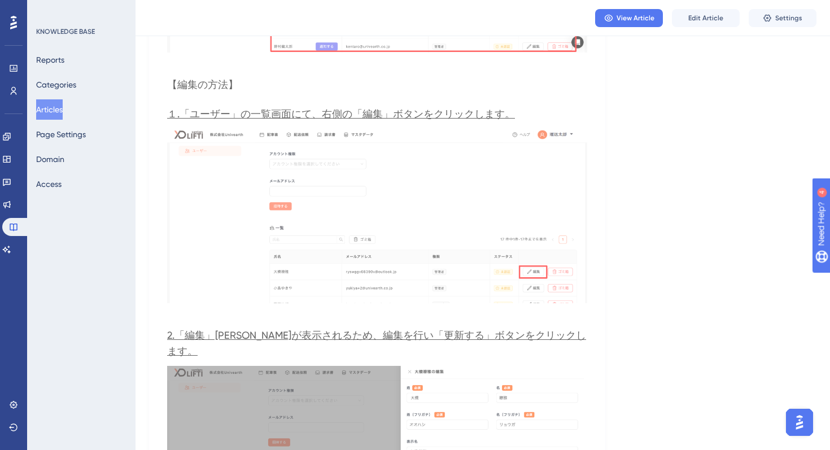
scroll to position [3340, 0]
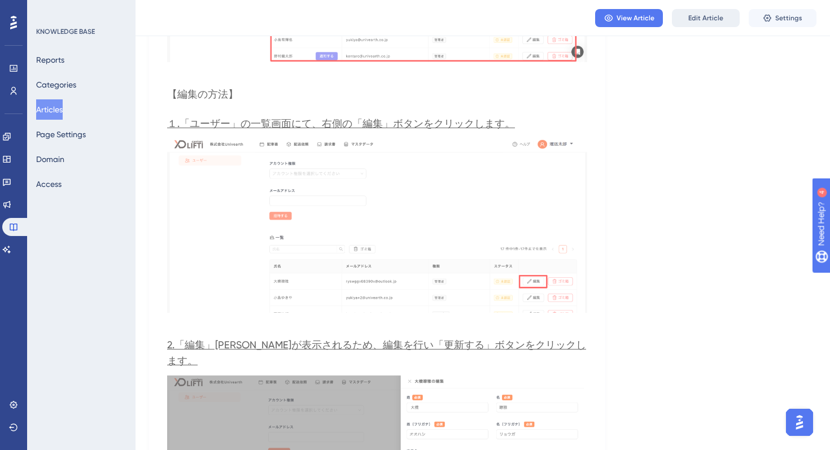
click at [696, 15] on span "Edit Article" at bounding box center [706, 18] width 35 height 9
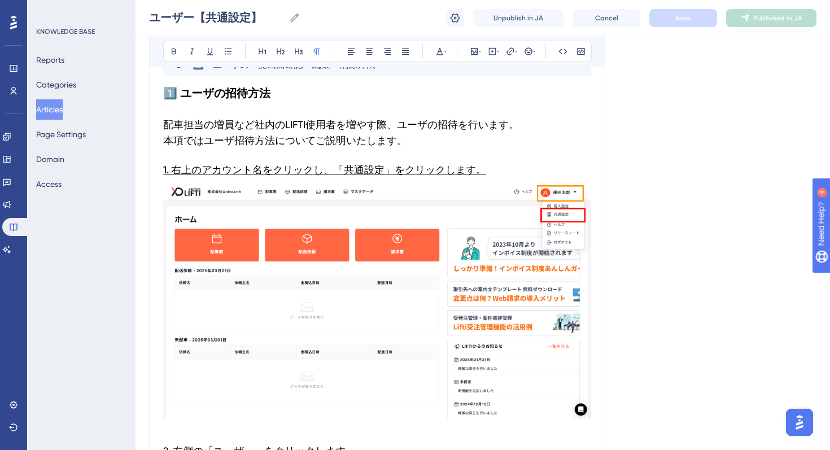
scroll to position [230, 0]
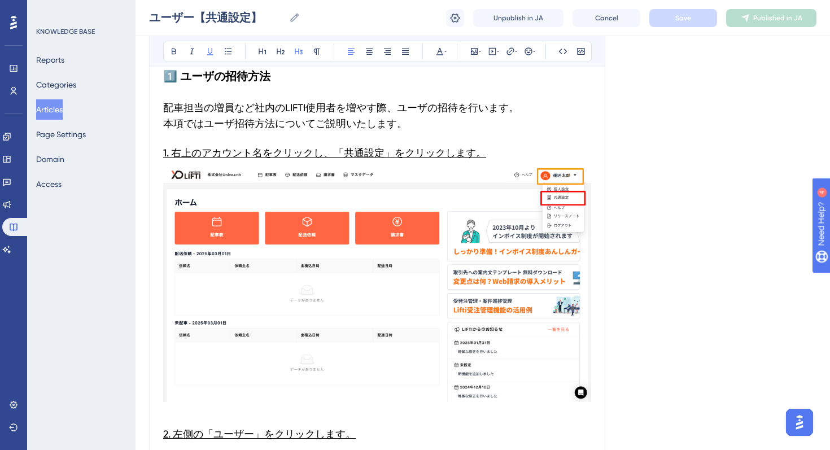
click at [166, 155] on span "1. 右上のアカウント名をクリックし、「共通設定」をクリックします。" at bounding box center [324, 153] width 323 height 12
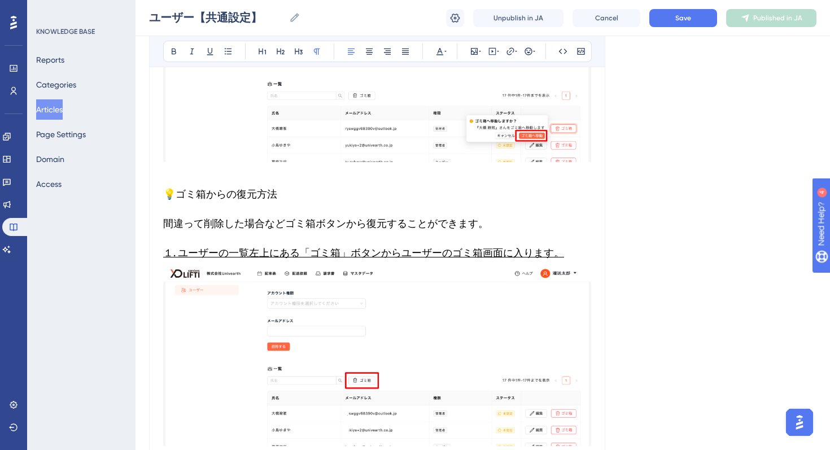
scroll to position [4653, 0]
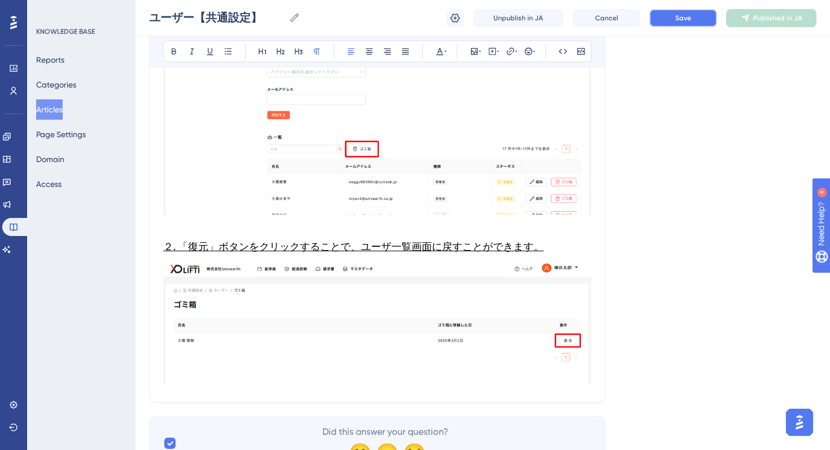
click at [686, 22] on button "Save" at bounding box center [684, 18] width 68 height 18
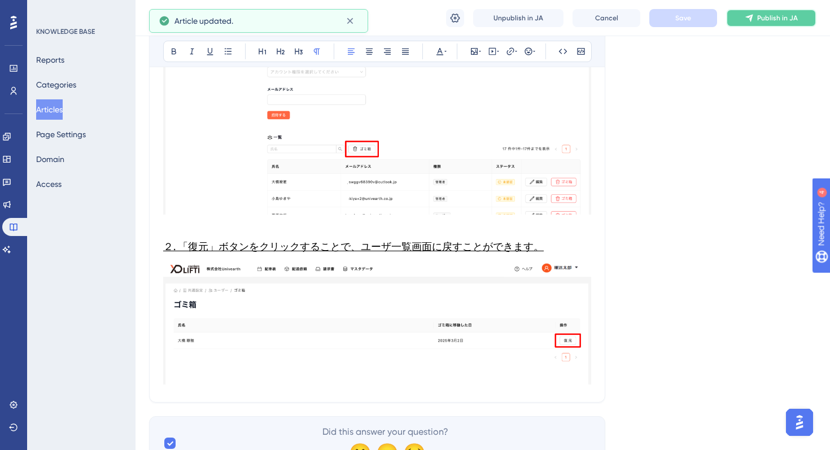
click at [773, 18] on span "Publish in JA" at bounding box center [778, 18] width 41 height 9
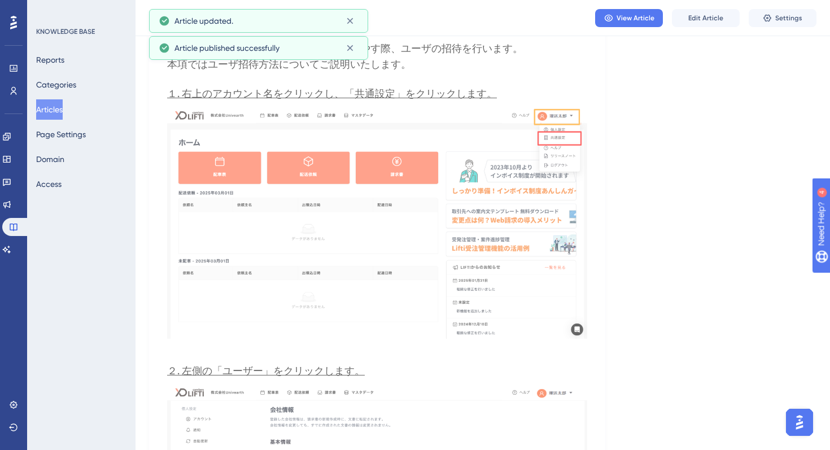
scroll to position [0, 0]
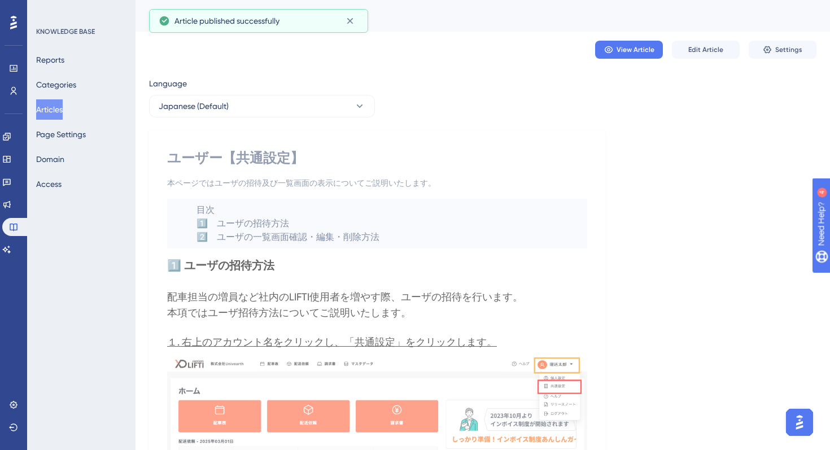
click at [58, 105] on button "Articles" at bounding box center [49, 109] width 27 height 20
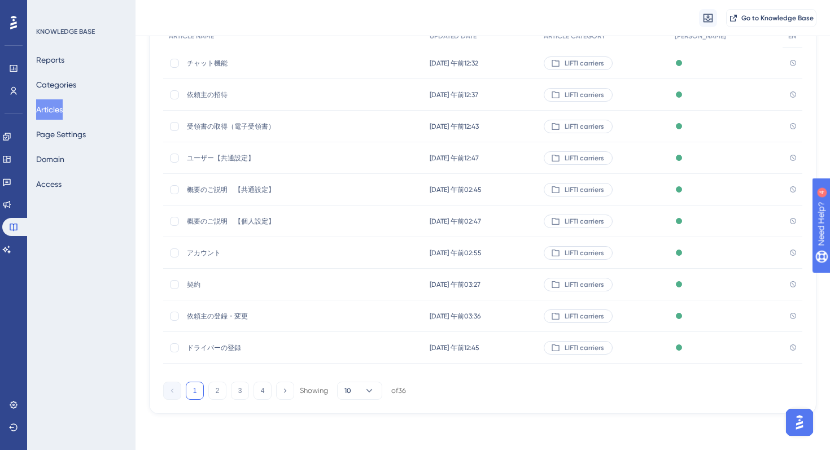
scroll to position [133, 0]
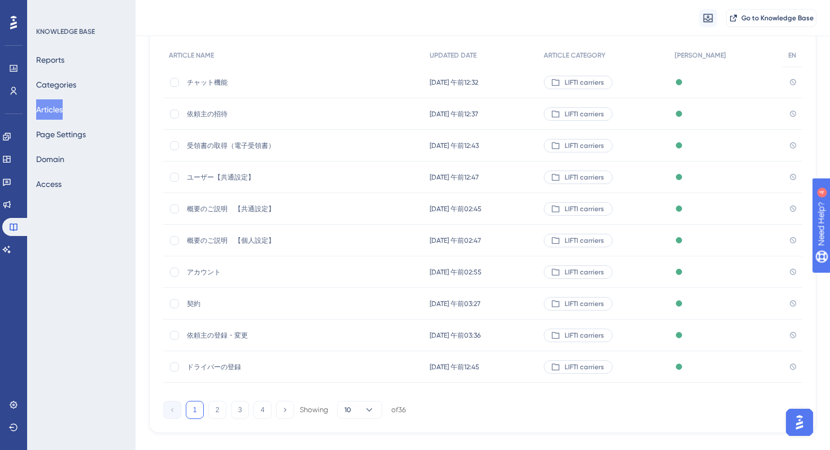
click at [230, 173] on span "ユーザー【共通設定】" at bounding box center [277, 177] width 181 height 9
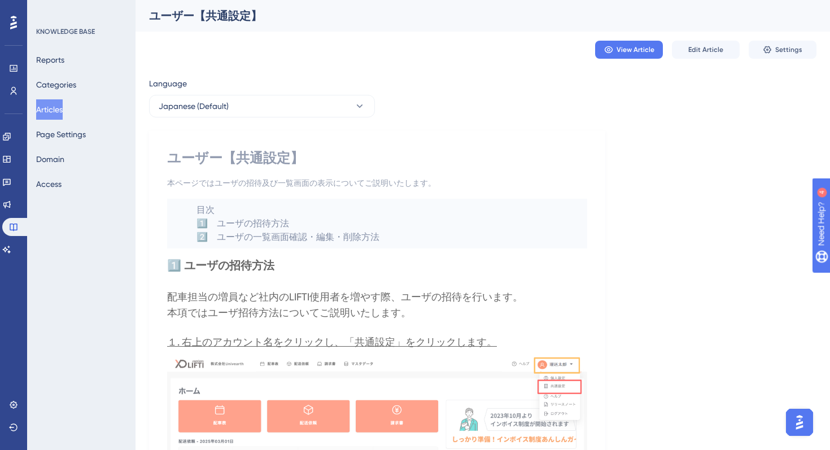
click at [63, 102] on button "Articles" at bounding box center [49, 109] width 27 height 20
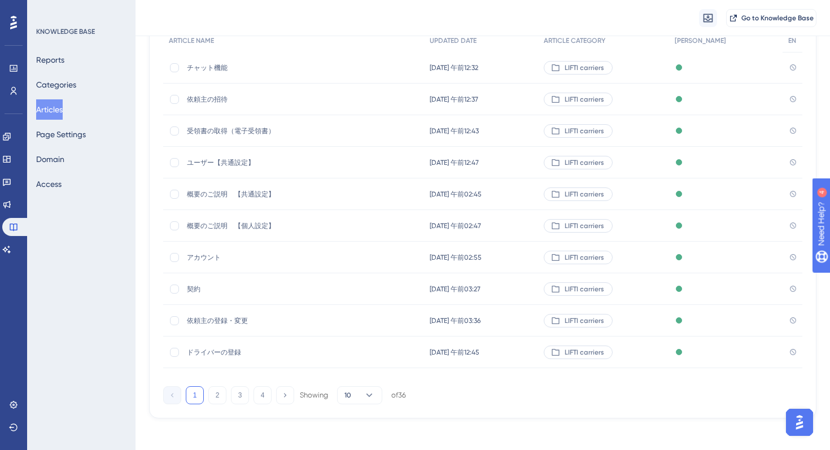
scroll to position [152, 0]
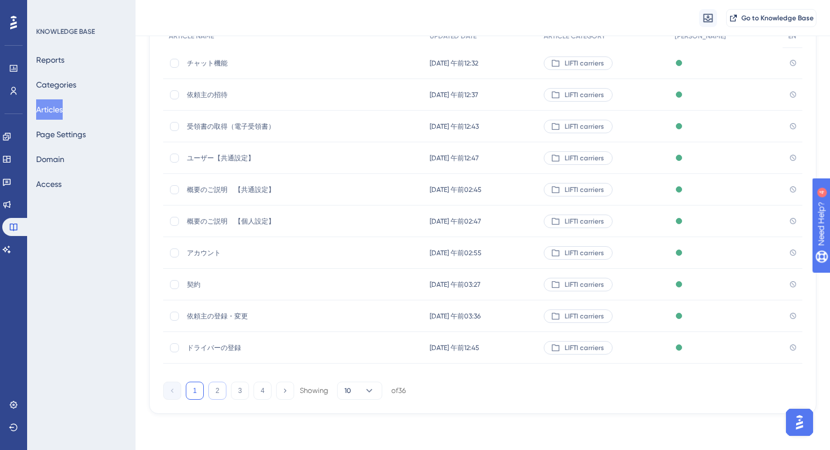
click at [213, 388] on button "2" at bounding box center [217, 391] width 18 height 18
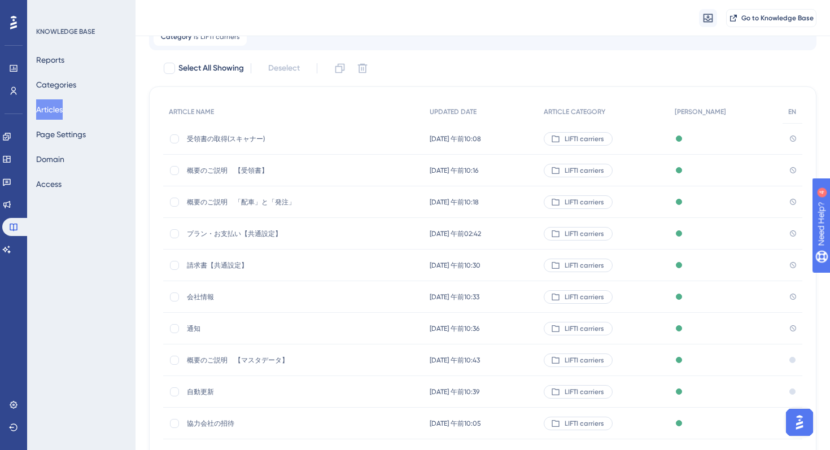
scroll to position [0, 0]
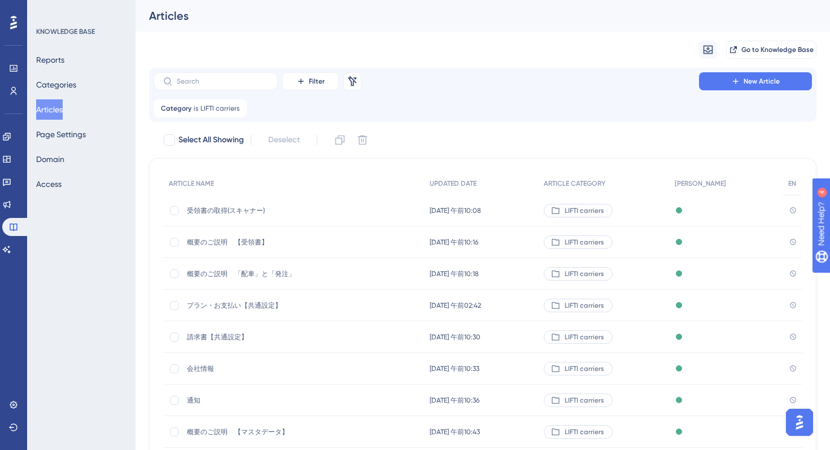
click at [224, 212] on span "受領書の取得(スキャナー)" at bounding box center [277, 210] width 181 height 9
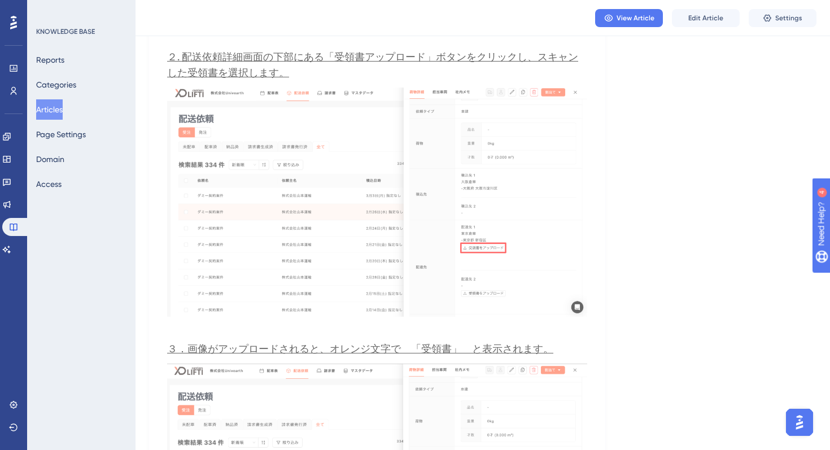
scroll to position [1243, 0]
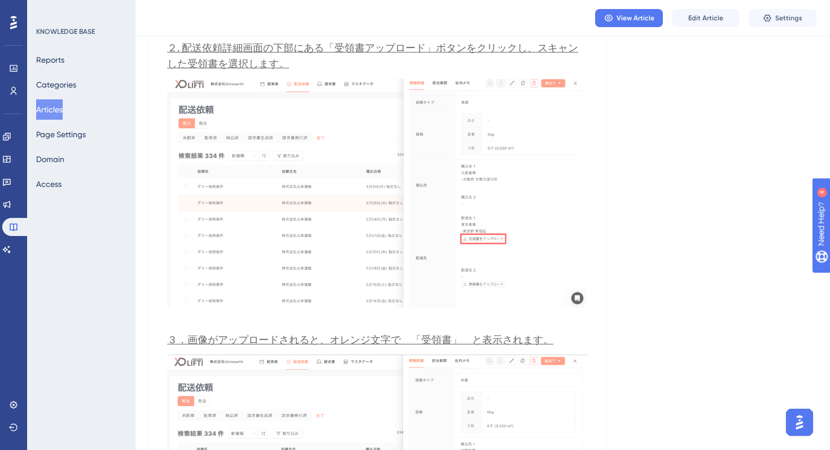
click at [54, 102] on button "Articles" at bounding box center [49, 109] width 27 height 20
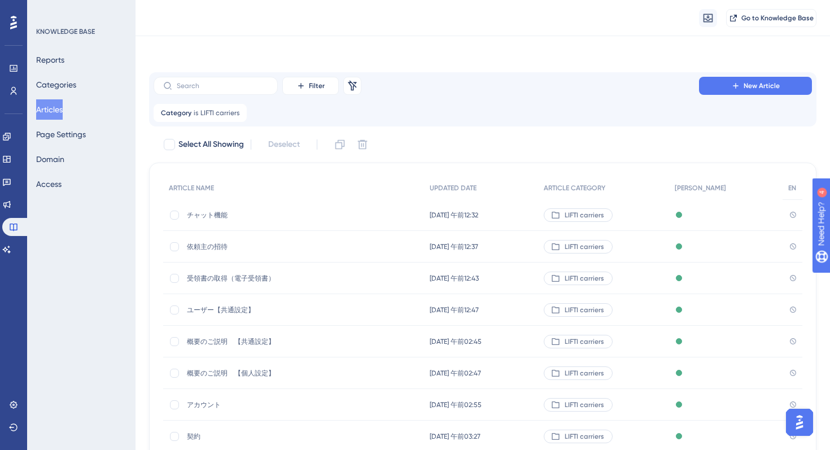
scroll to position [152, 0]
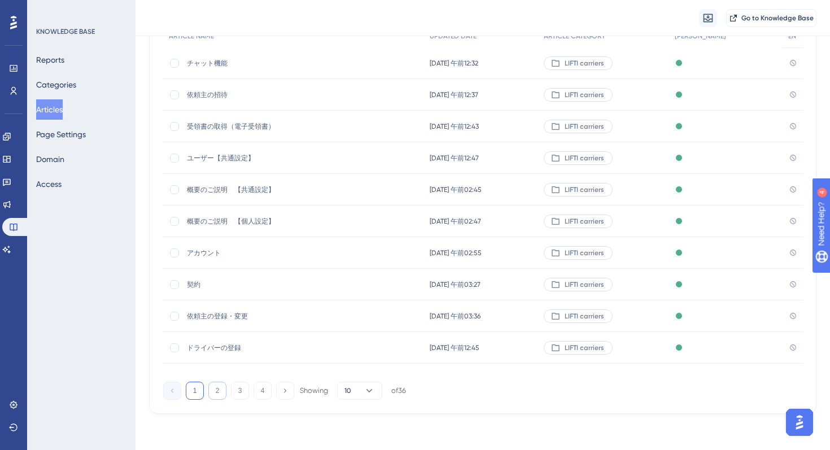
click at [223, 390] on button "2" at bounding box center [217, 391] width 18 height 18
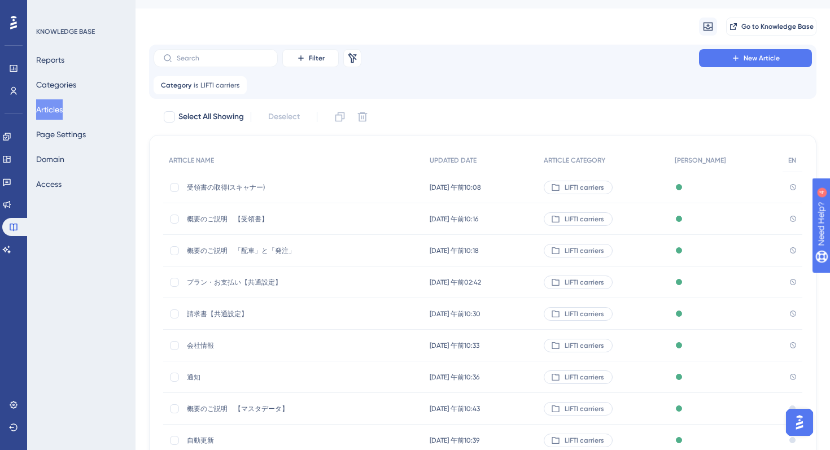
scroll to position [0, 0]
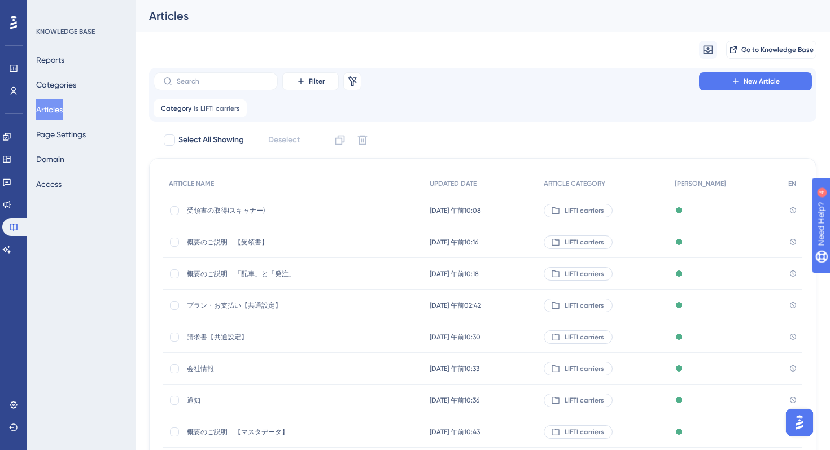
click at [256, 278] on span "概要のご説明　「配車」と「発注」" at bounding box center [277, 273] width 181 height 9
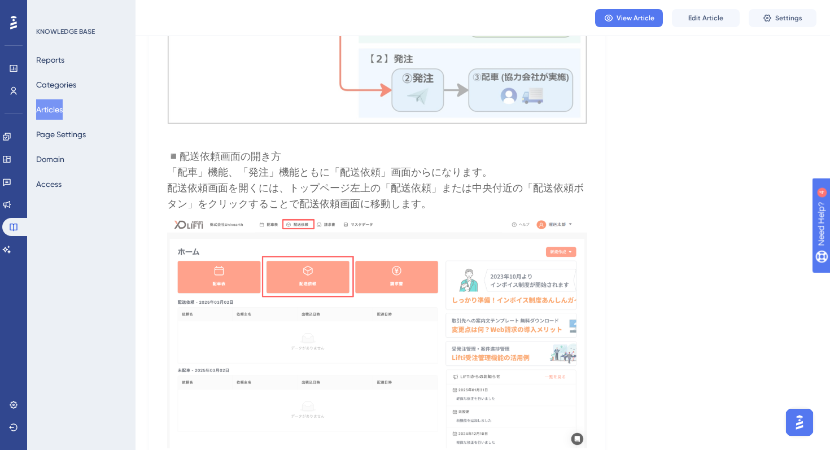
scroll to position [527, 0]
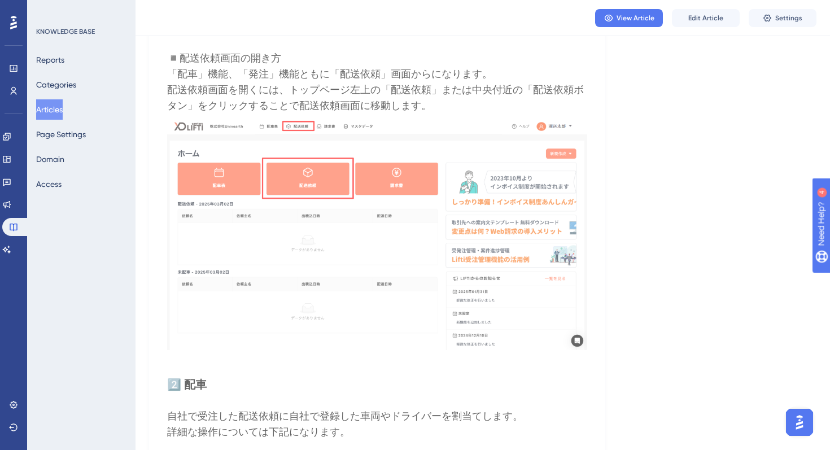
click at [57, 107] on button "Articles" at bounding box center [49, 109] width 27 height 20
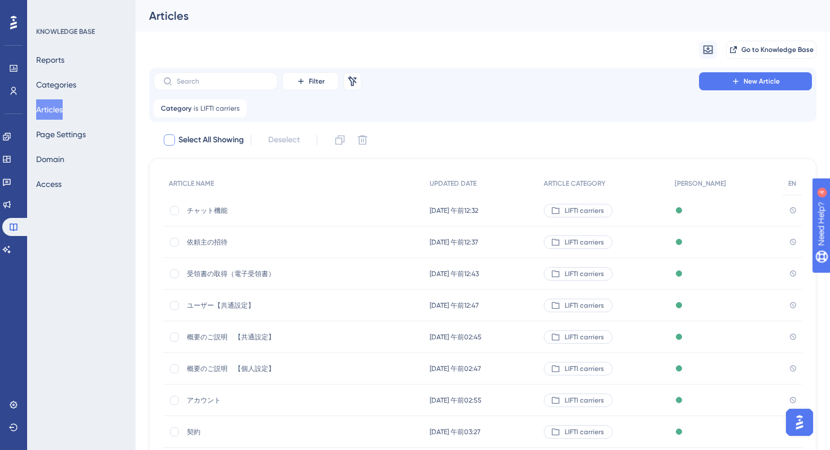
scroll to position [152, 0]
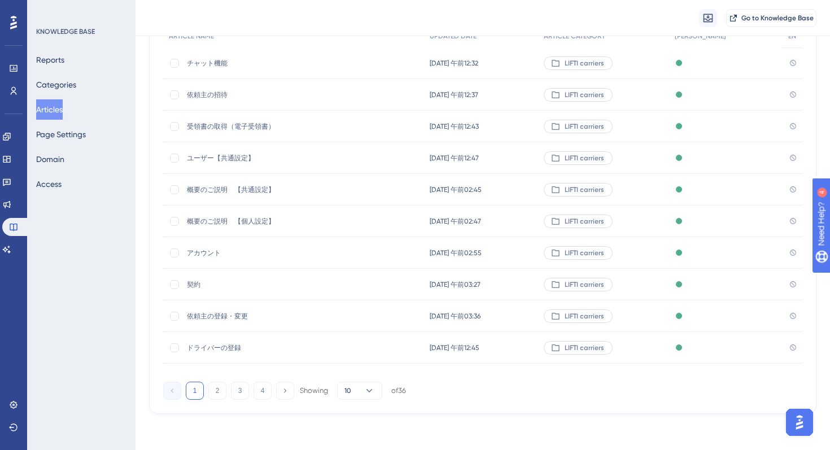
click at [241, 155] on span "ユーザー【共通設定】" at bounding box center [277, 158] width 181 height 9
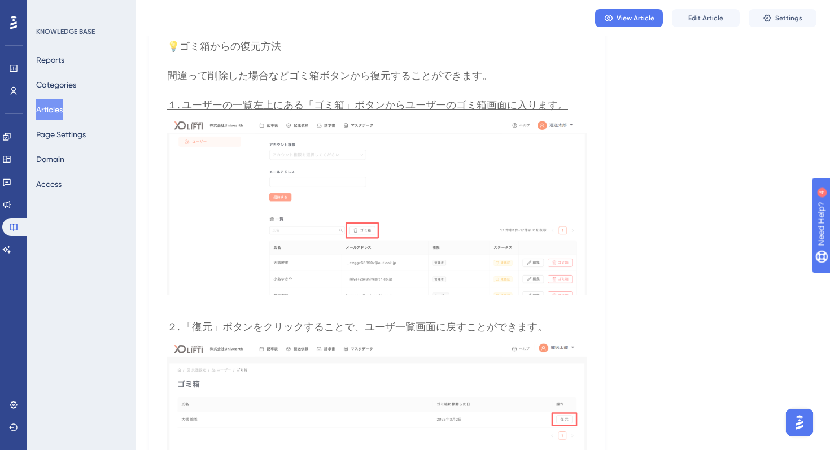
scroll to position [4602, 0]
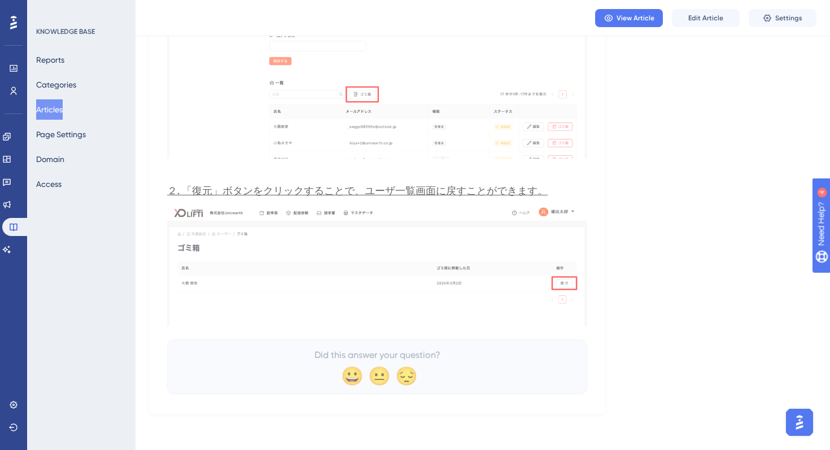
click at [58, 112] on button "Articles" at bounding box center [49, 109] width 27 height 20
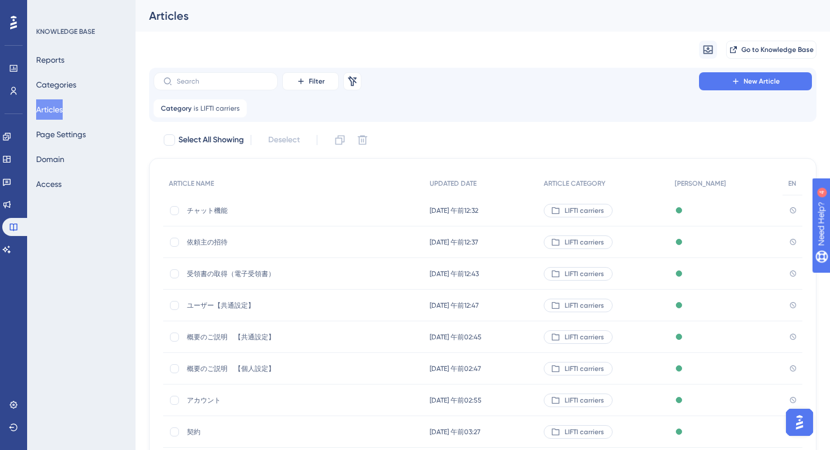
scroll to position [152, 0]
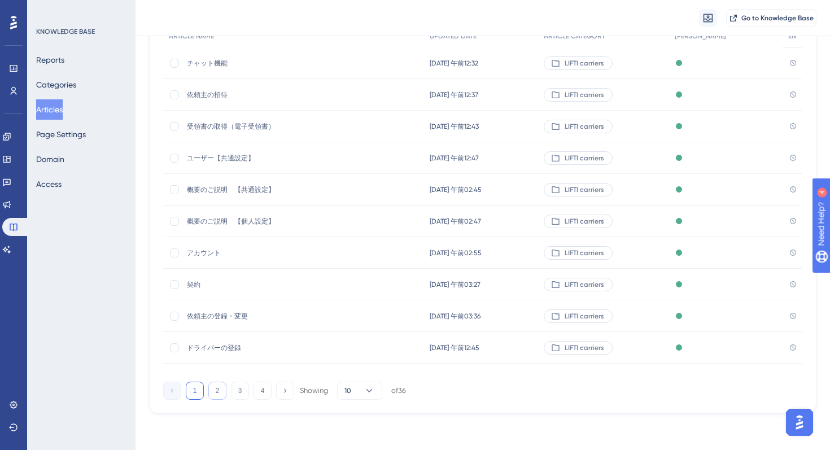
click at [218, 396] on button "2" at bounding box center [217, 391] width 18 height 18
click at [219, 195] on div "請求書【共通設定】 請求書【共通設定】" at bounding box center [277, 190] width 181 height 32
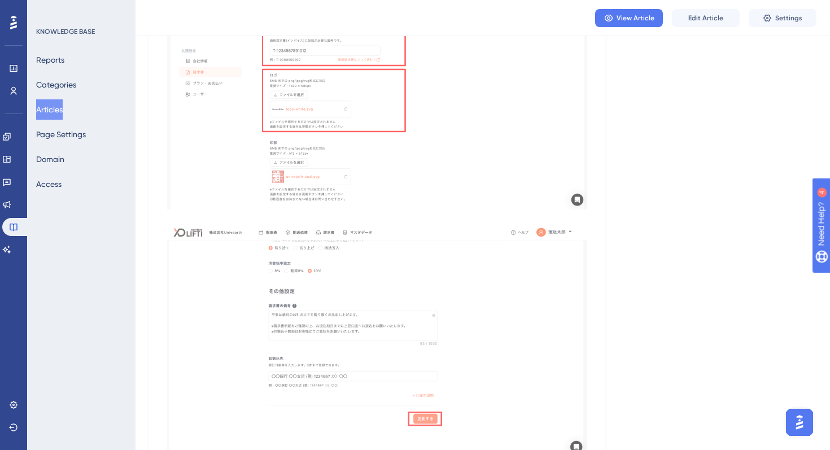
scroll to position [1247, 0]
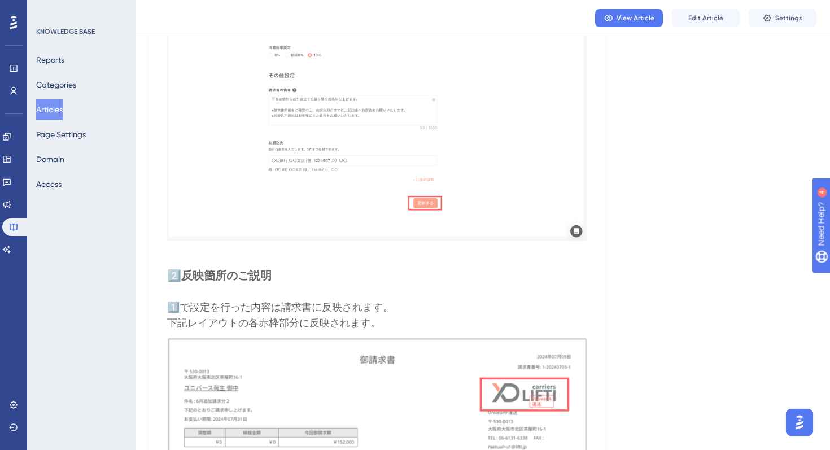
click at [61, 108] on button "Articles" at bounding box center [49, 109] width 27 height 20
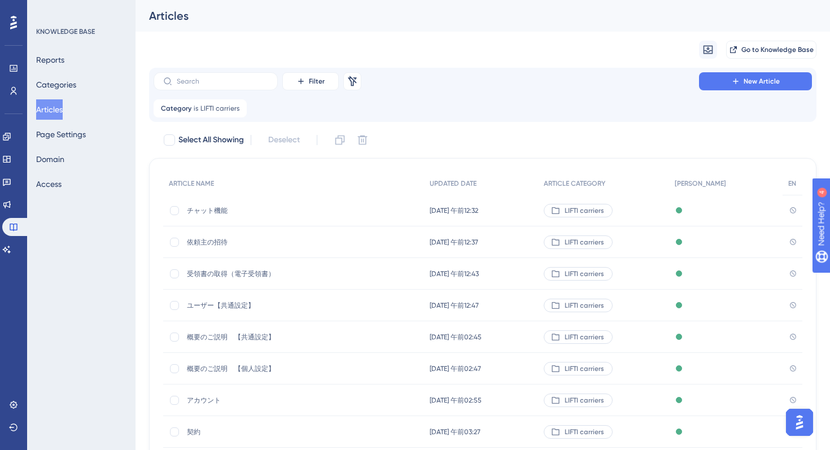
click at [236, 312] on div "ユーザー【共通設定】 ユーザー【共通設定】" at bounding box center [277, 306] width 181 height 32
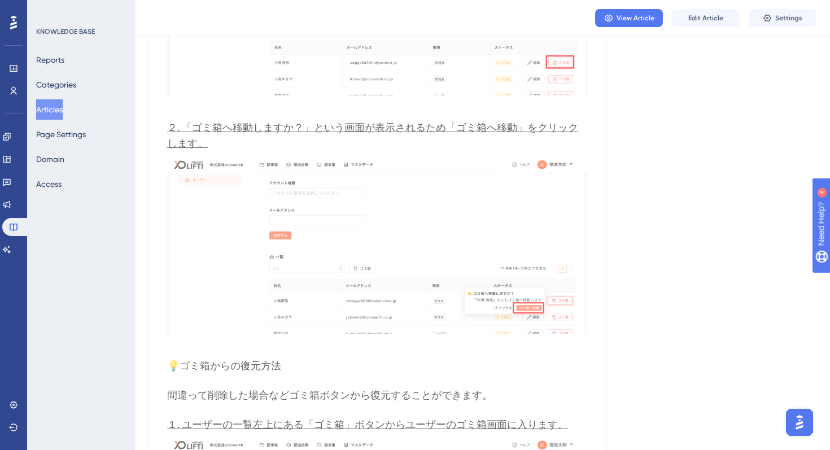
scroll to position [4602, 0]
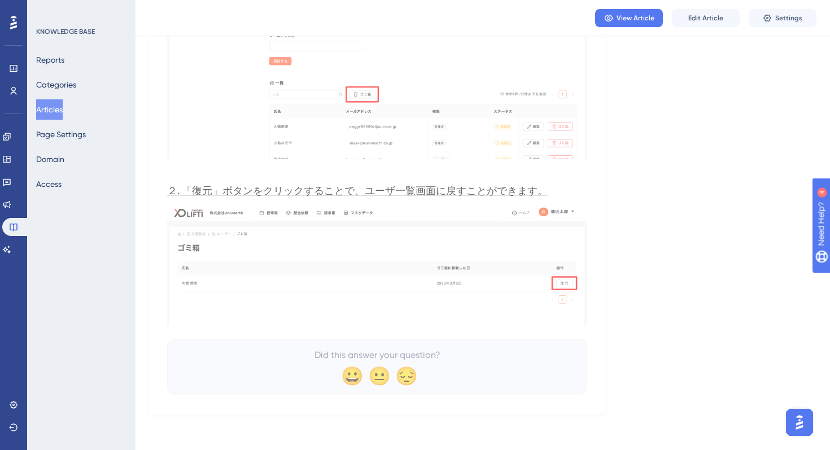
click at [50, 114] on button "Articles" at bounding box center [49, 109] width 27 height 20
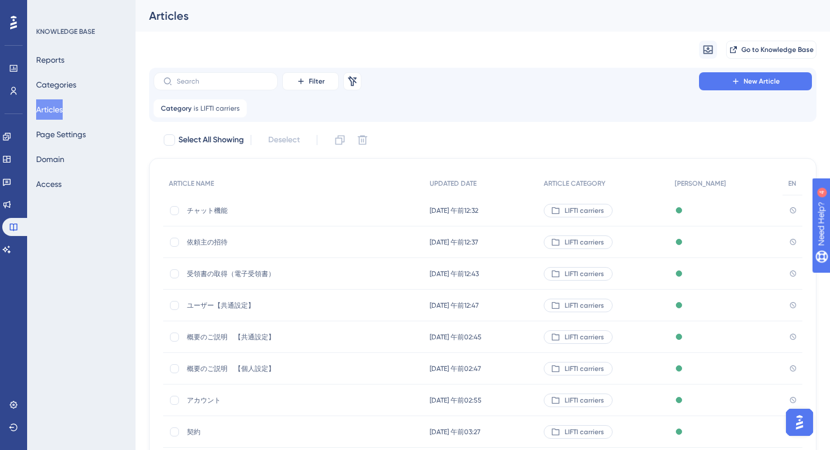
click at [236, 358] on div "概要のご説明　【個人設定】 概要のご説明　【個人設定】" at bounding box center [277, 369] width 181 height 32
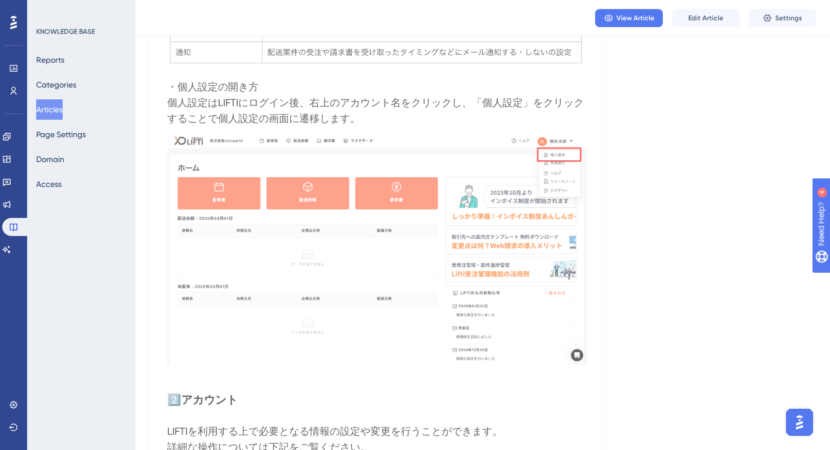
scroll to position [671, 0]
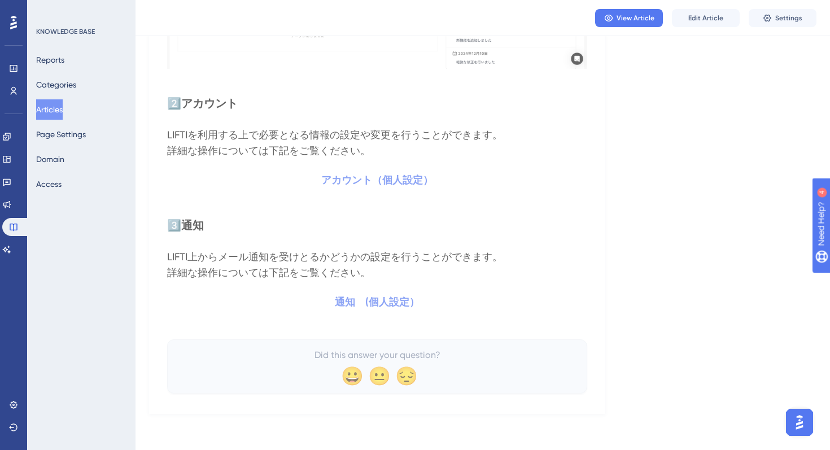
click at [51, 101] on button "Articles" at bounding box center [49, 109] width 27 height 20
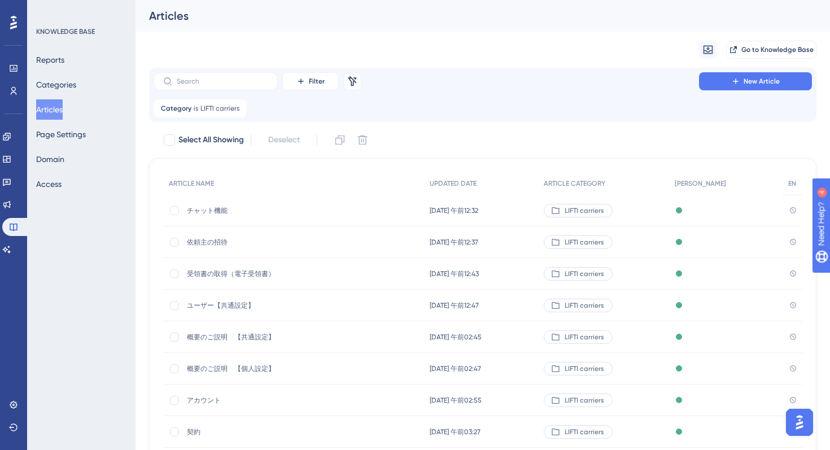
click at [215, 406] on div "アカウント アカウント" at bounding box center [277, 401] width 181 height 32
